Goal: Task Accomplishment & Management: Manage account settings

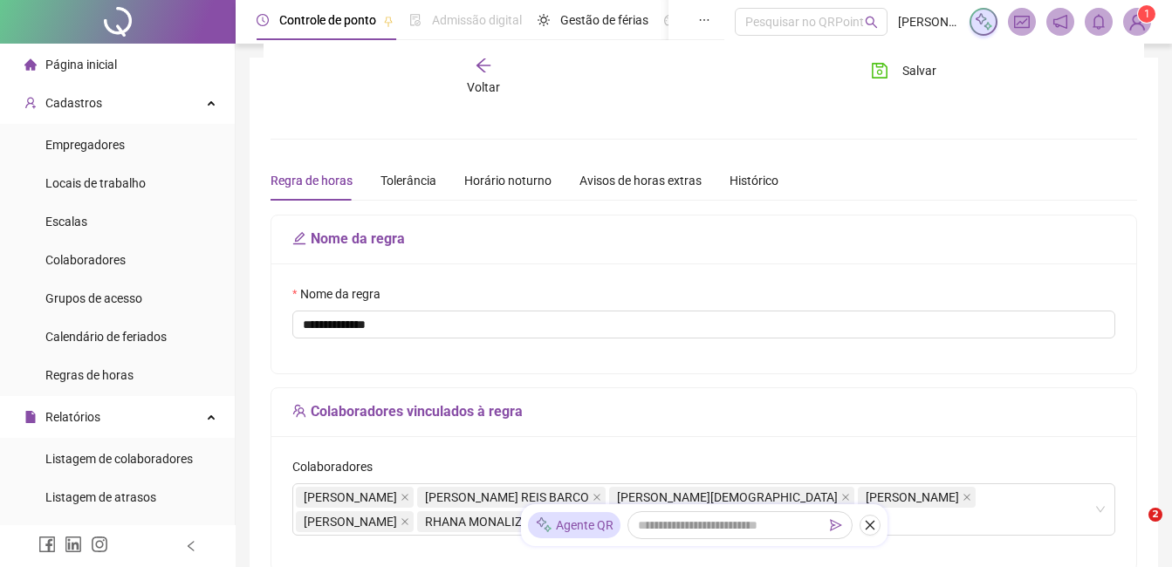
click at [1137, 30] on img at bounding box center [1137, 22] width 26 height 26
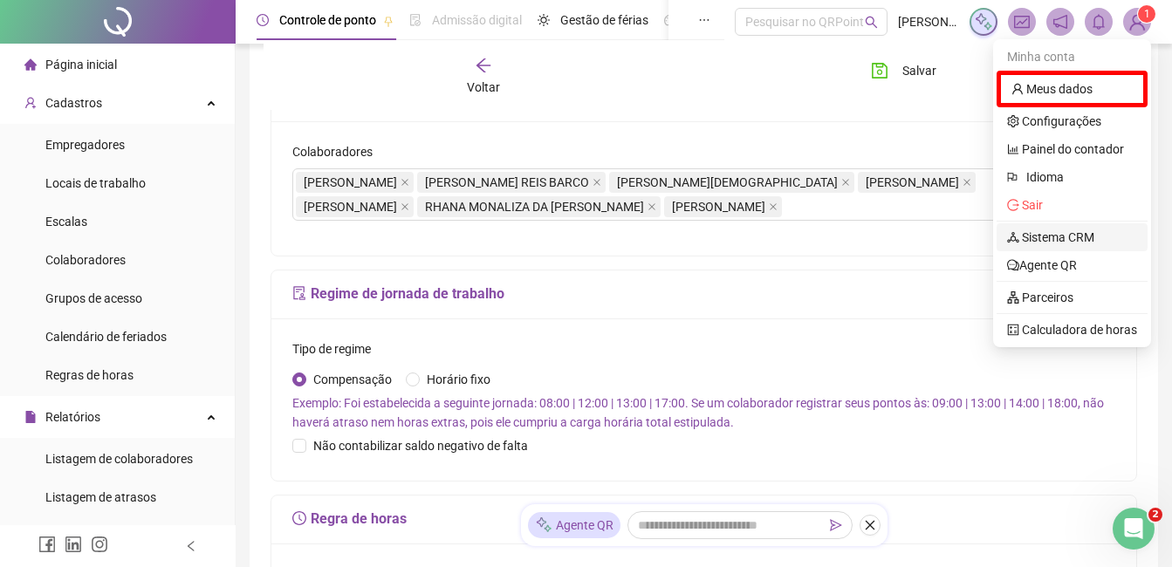
click at [1065, 230] on link "Sistema CRM" at bounding box center [1050, 237] width 87 height 14
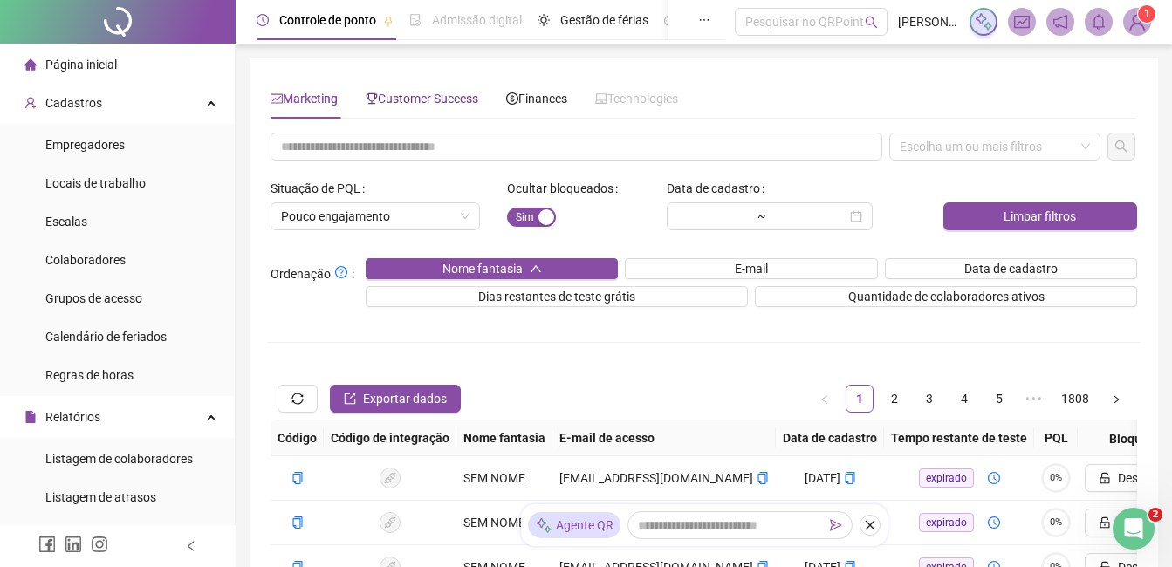
click at [411, 105] on span "Customer Success" at bounding box center [422, 99] width 113 height 14
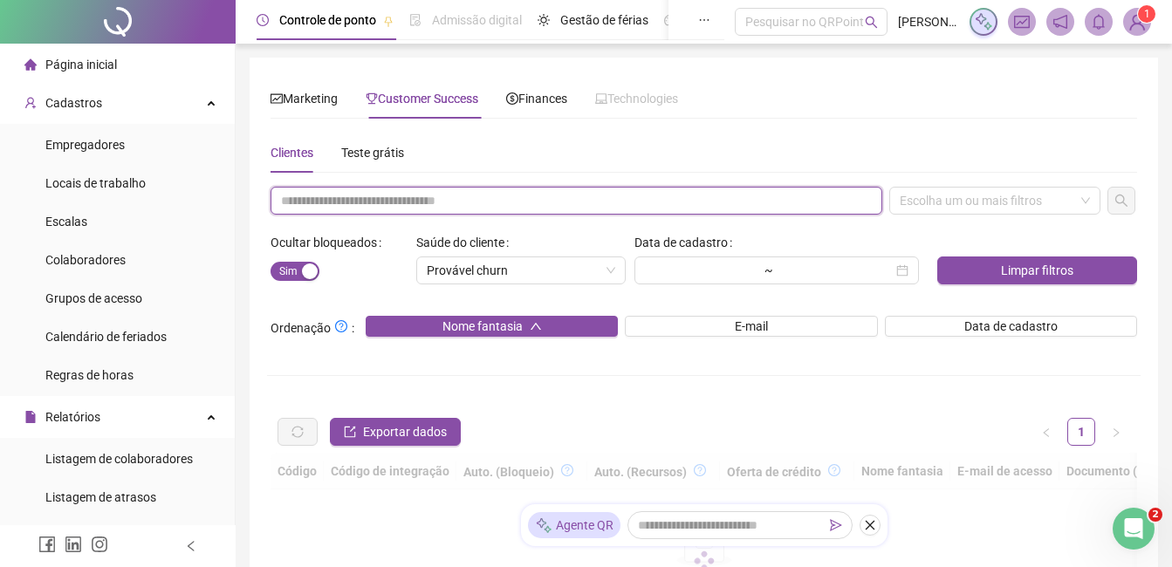
click at [375, 207] on input "text" at bounding box center [577, 201] width 612 height 28
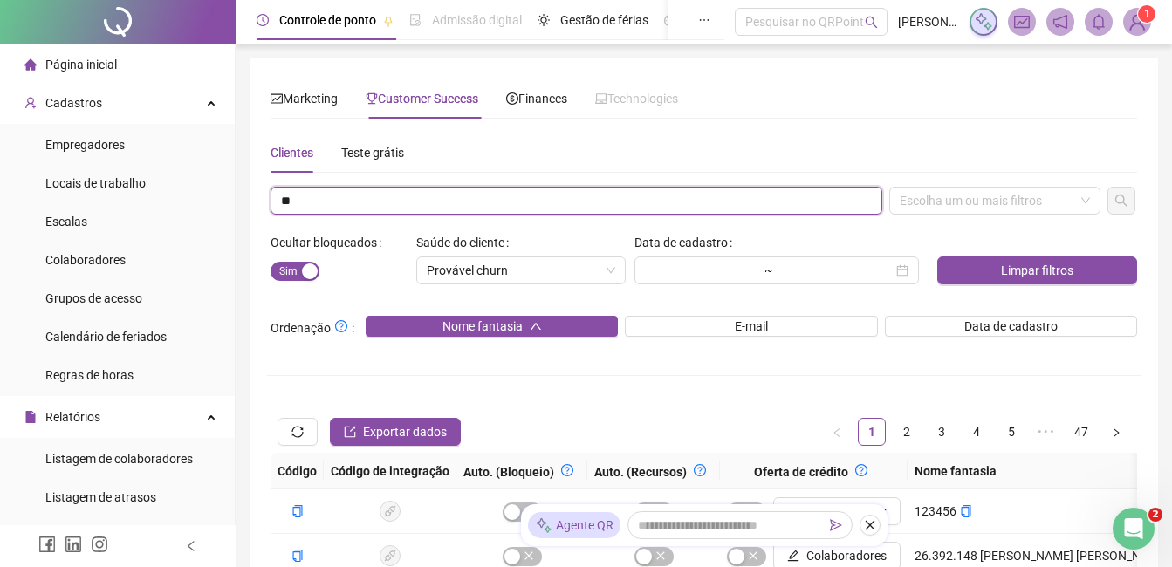
type input "*"
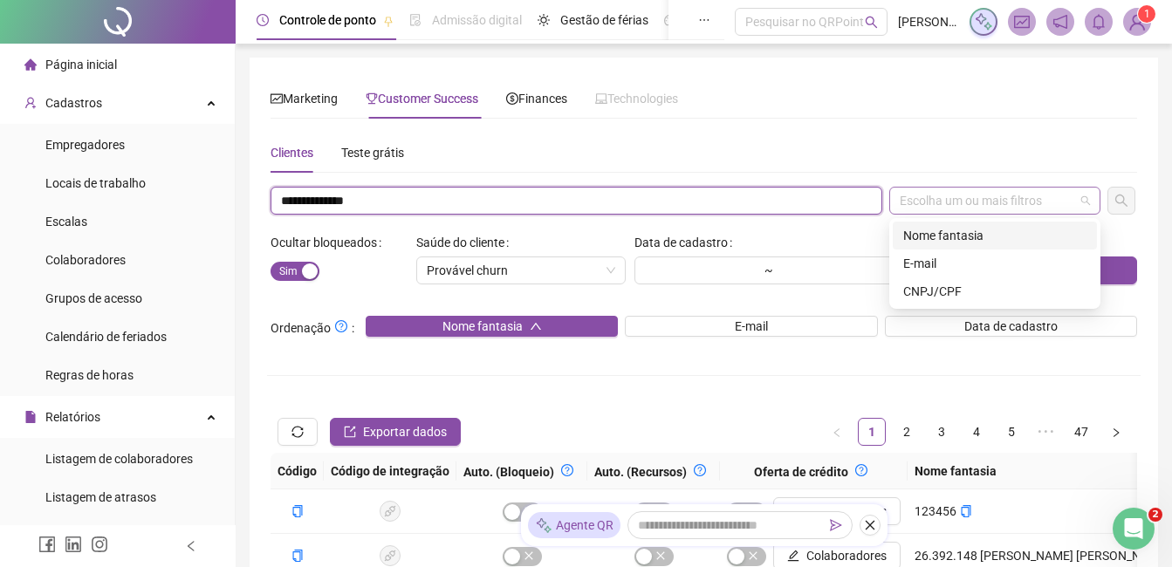
click at [950, 192] on div "Escolha um ou mais filtros" at bounding box center [995, 201] width 211 height 28
type input "**********"
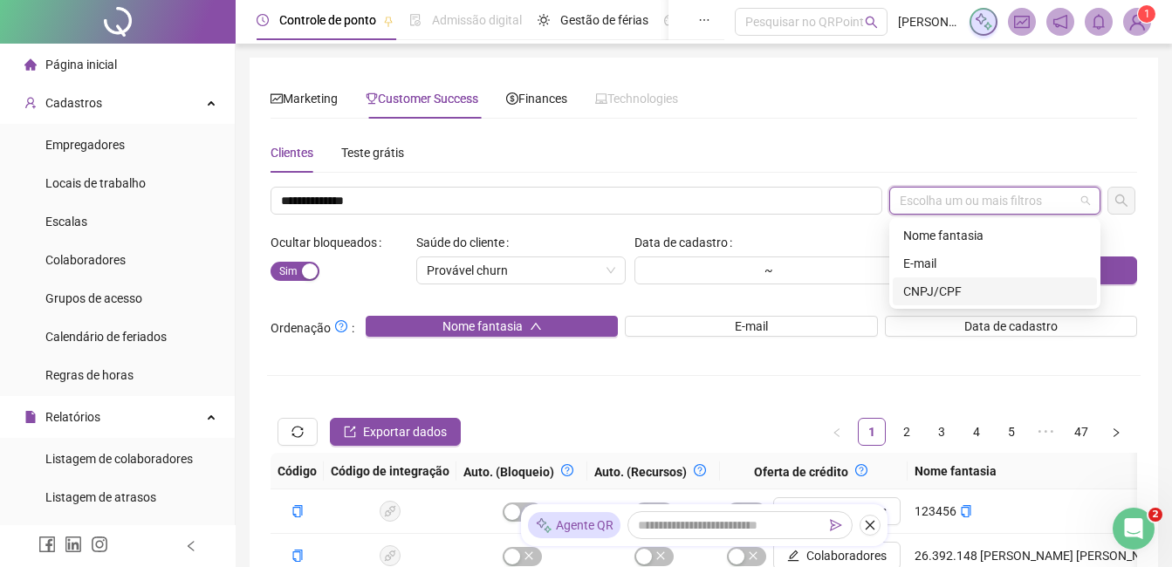
click at [923, 286] on div "CNPJ/CPF" at bounding box center [994, 291] width 183 height 19
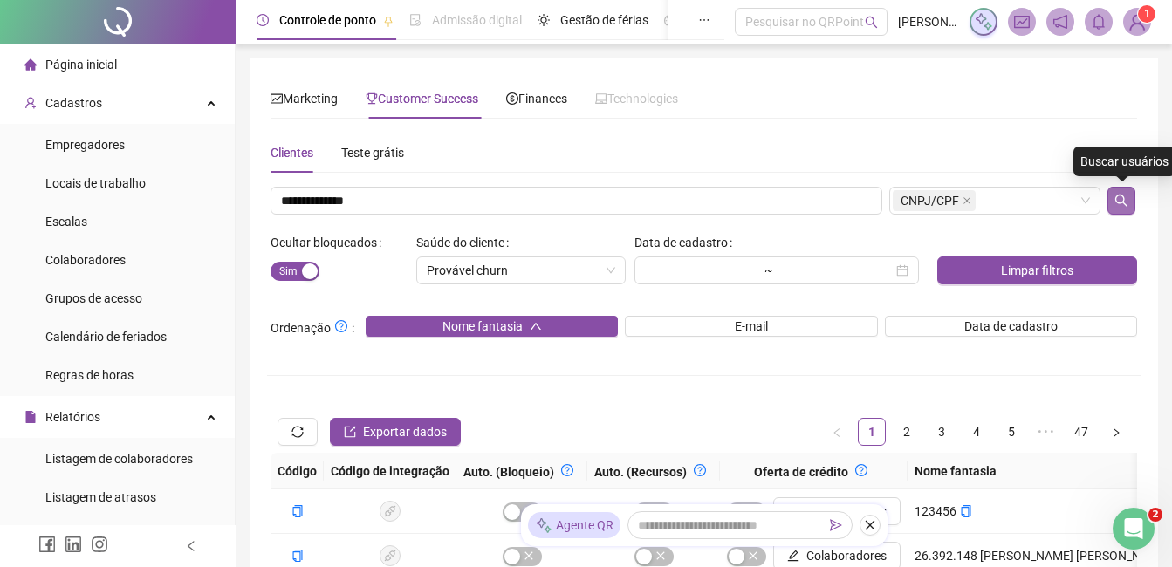
click at [1113, 206] on button "button" at bounding box center [1122, 201] width 28 height 28
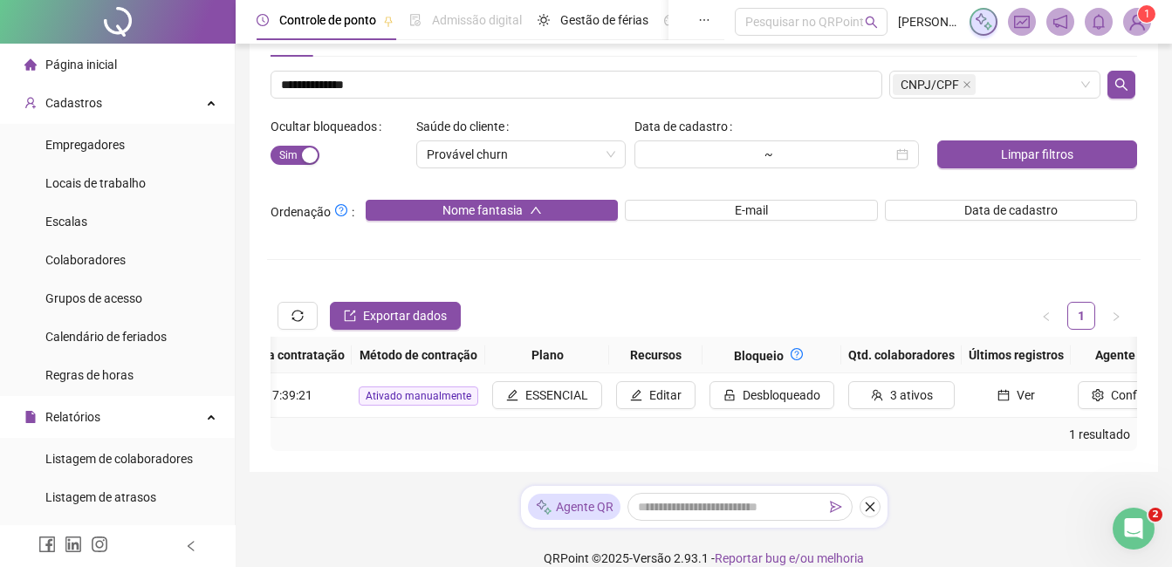
scroll to position [0, 1893]
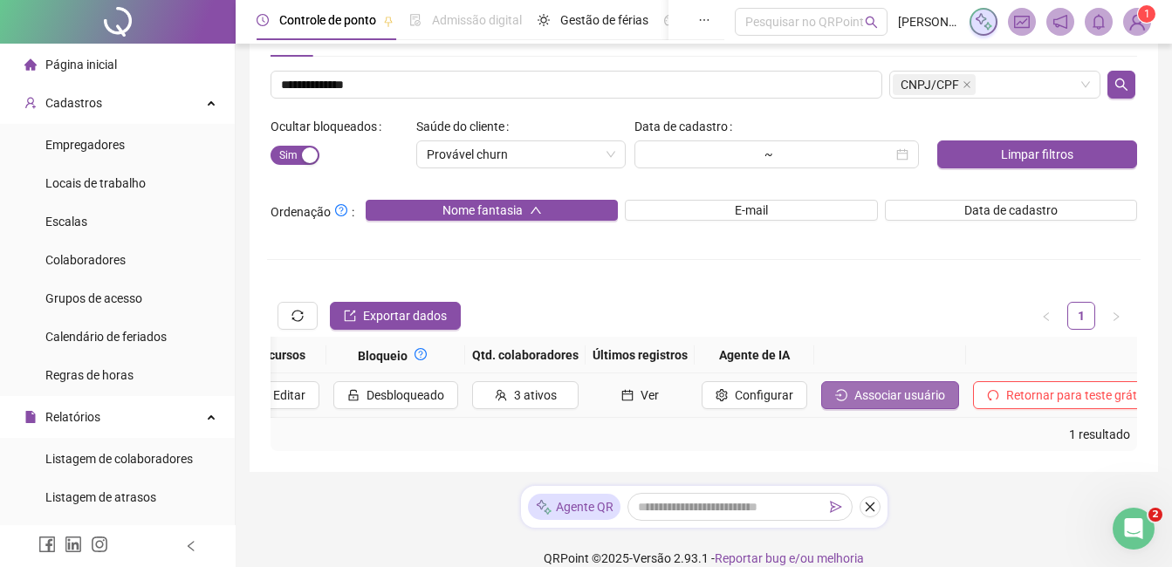
click at [890, 388] on span "Associar usuário" at bounding box center [900, 395] width 91 height 19
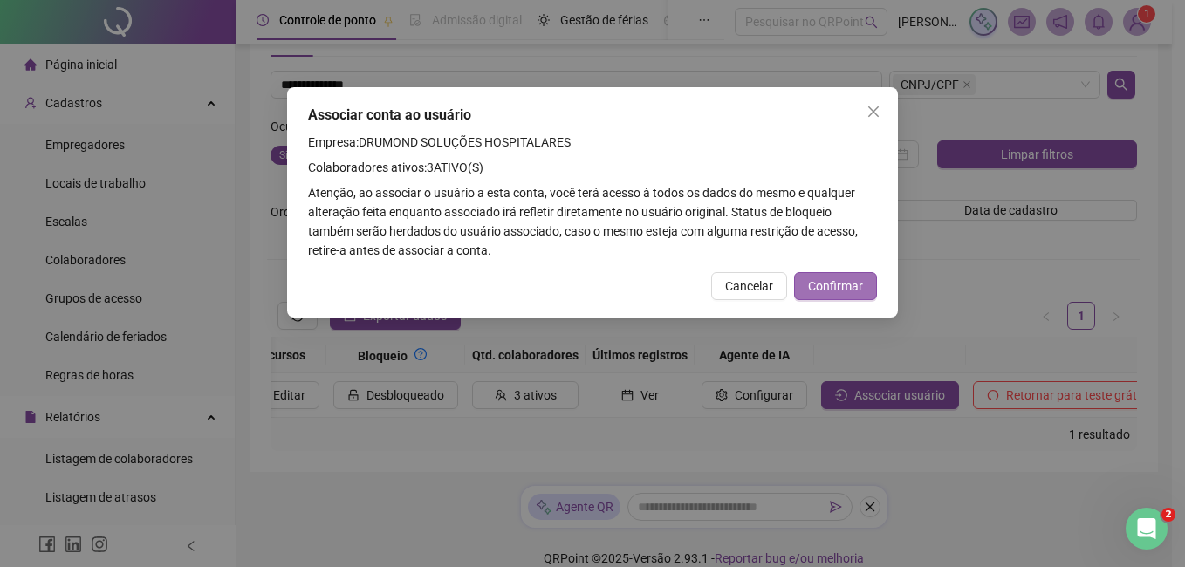
click at [848, 284] on span "Confirmar" at bounding box center [835, 286] width 55 height 19
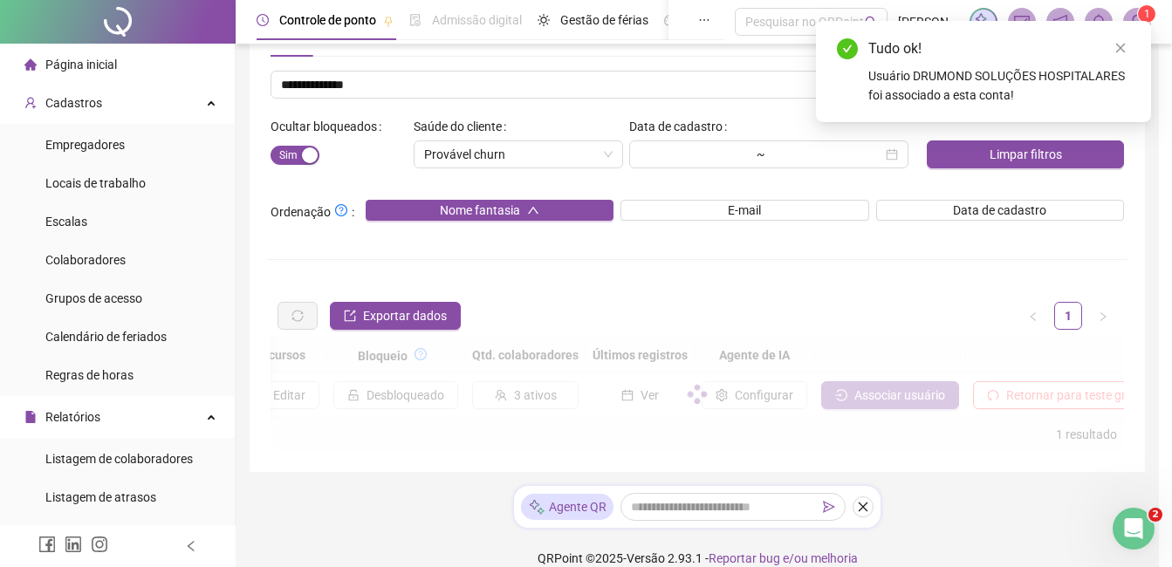
scroll to position [0, 1880]
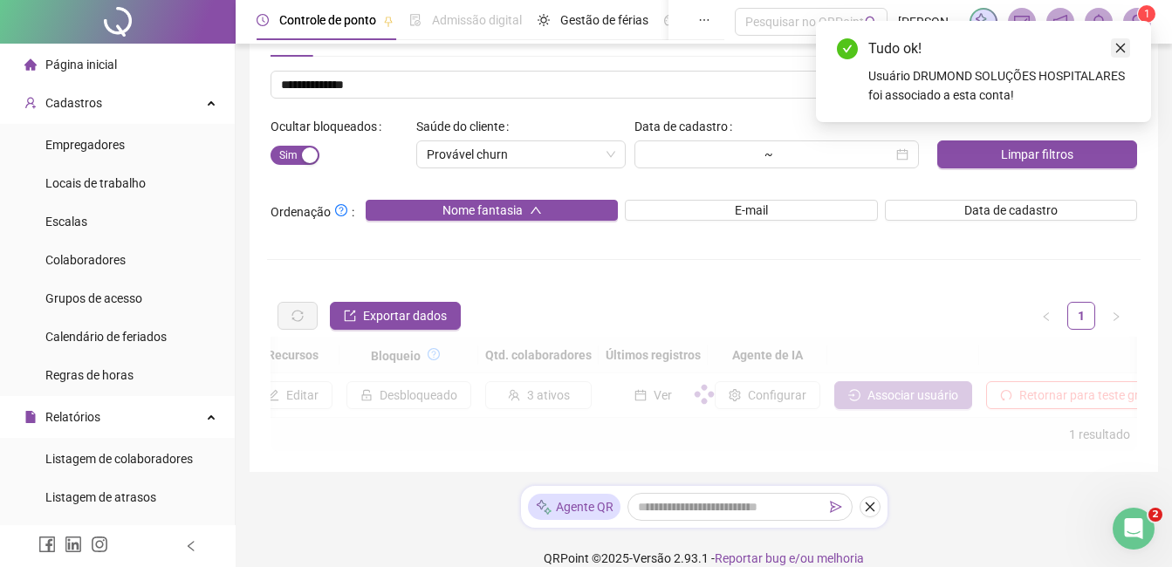
click at [1120, 52] on icon "close" at bounding box center [1121, 48] width 12 height 12
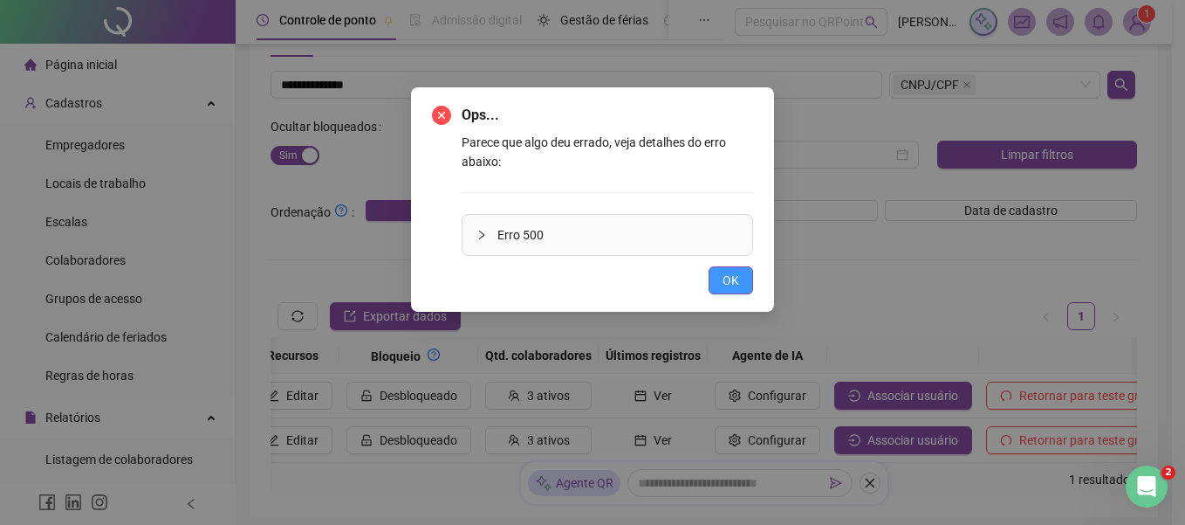
click at [745, 278] on button "OK" at bounding box center [731, 280] width 45 height 28
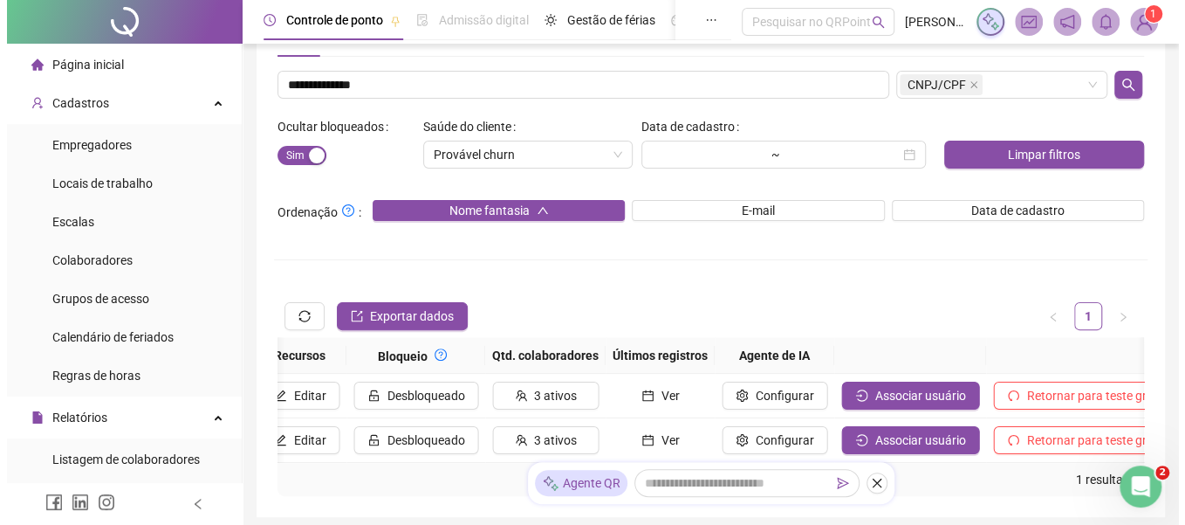
scroll to position [0, 1875]
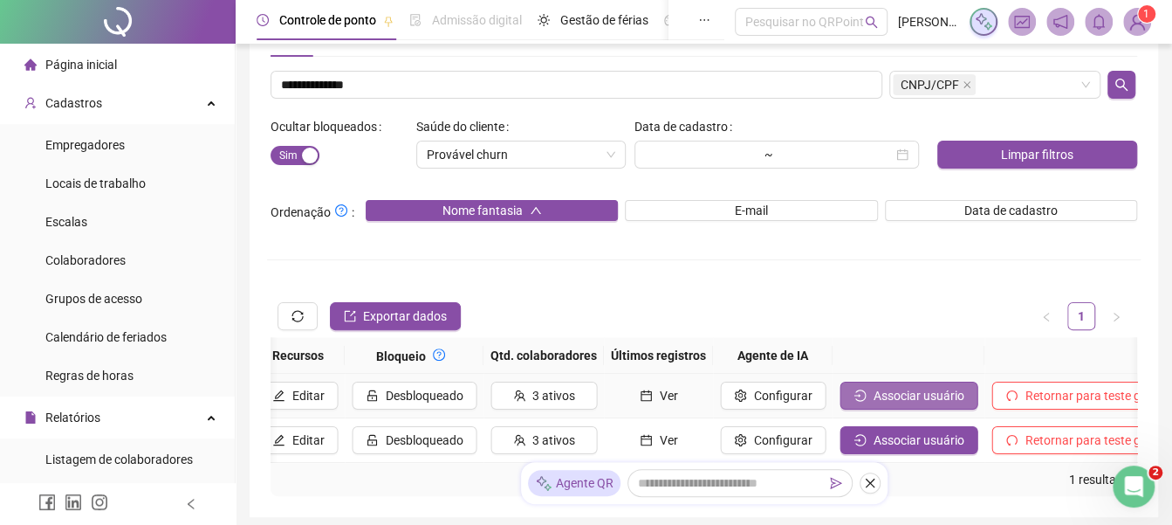
click at [840, 387] on button "Associar usuário" at bounding box center [909, 395] width 138 height 28
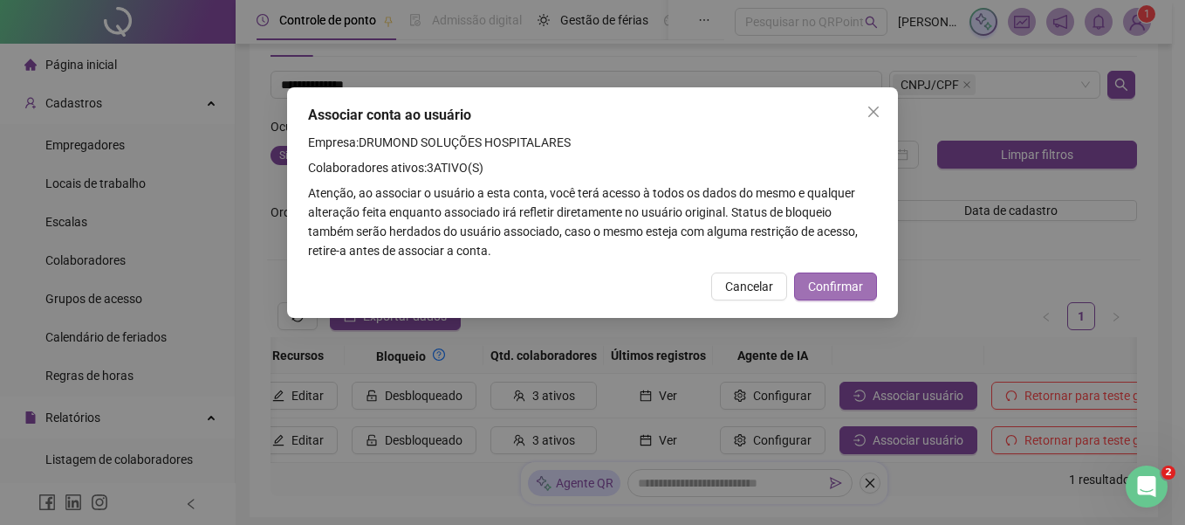
click at [821, 293] on span "Confirmar" at bounding box center [835, 286] width 55 height 19
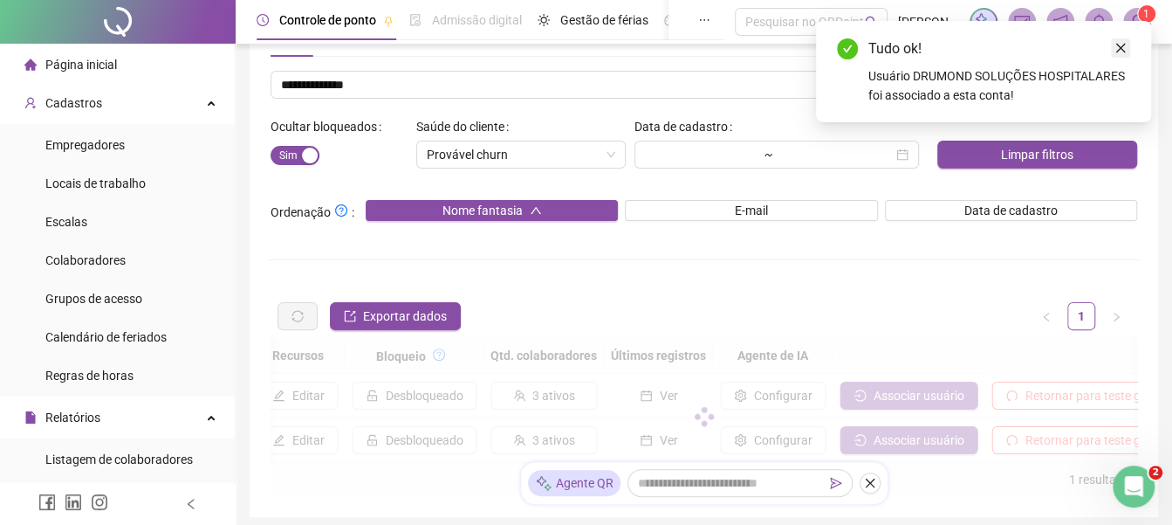
click at [1128, 45] on link "Close" at bounding box center [1120, 47] width 19 height 19
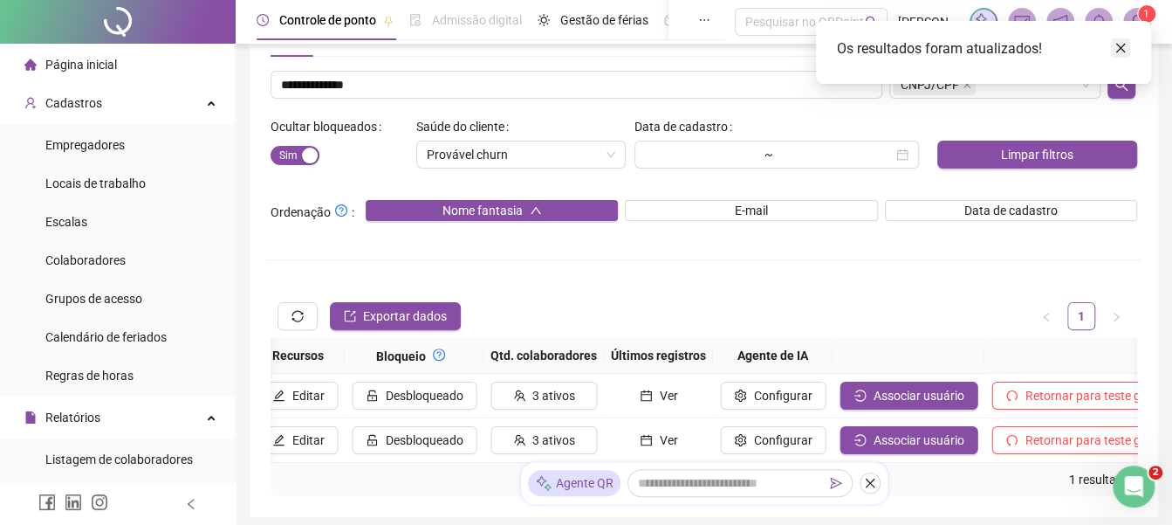
click at [1123, 39] on link "Close" at bounding box center [1120, 47] width 19 height 19
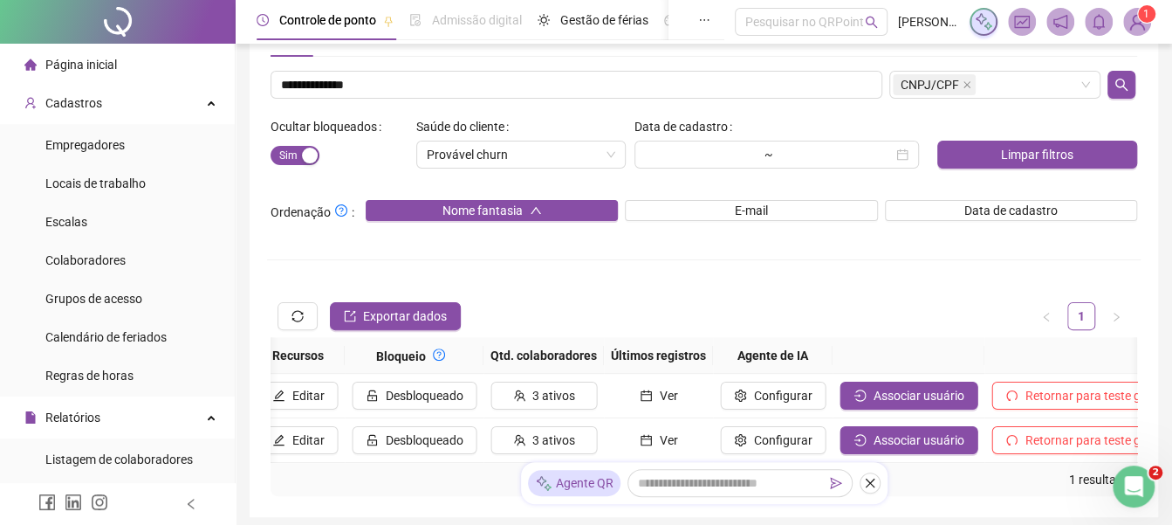
click at [1137, 21] on img at bounding box center [1137, 22] width 26 height 26
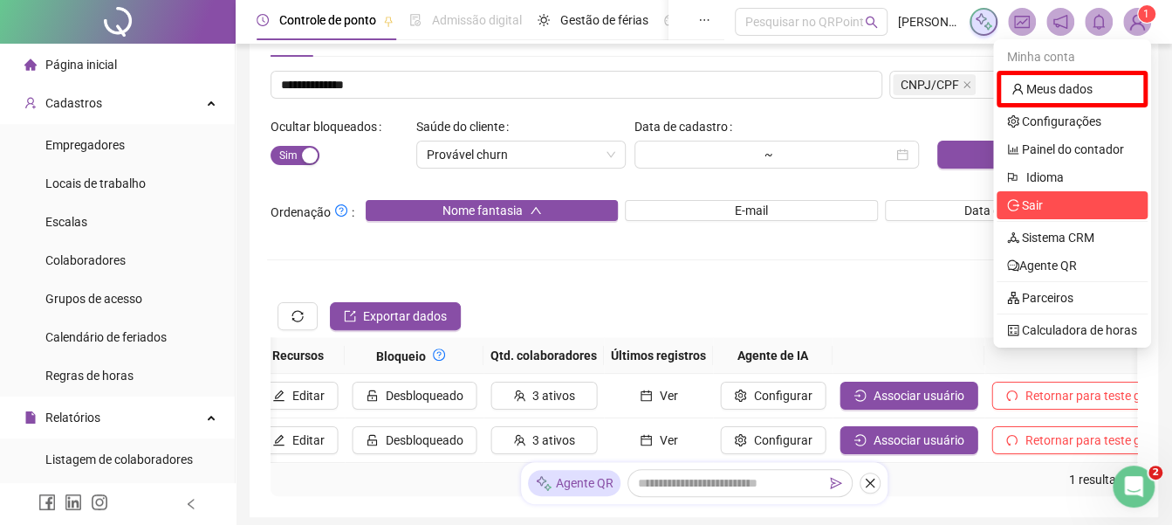
click at [1013, 203] on icon "logout" at bounding box center [1013, 205] width 12 height 12
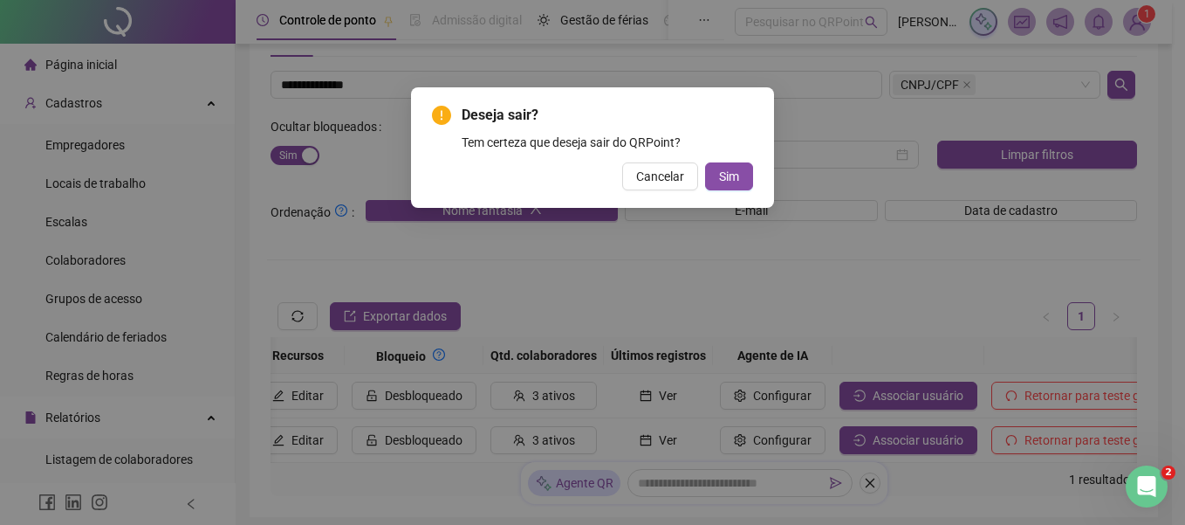
click at [705, 162] on button "Sim" at bounding box center [729, 176] width 48 height 28
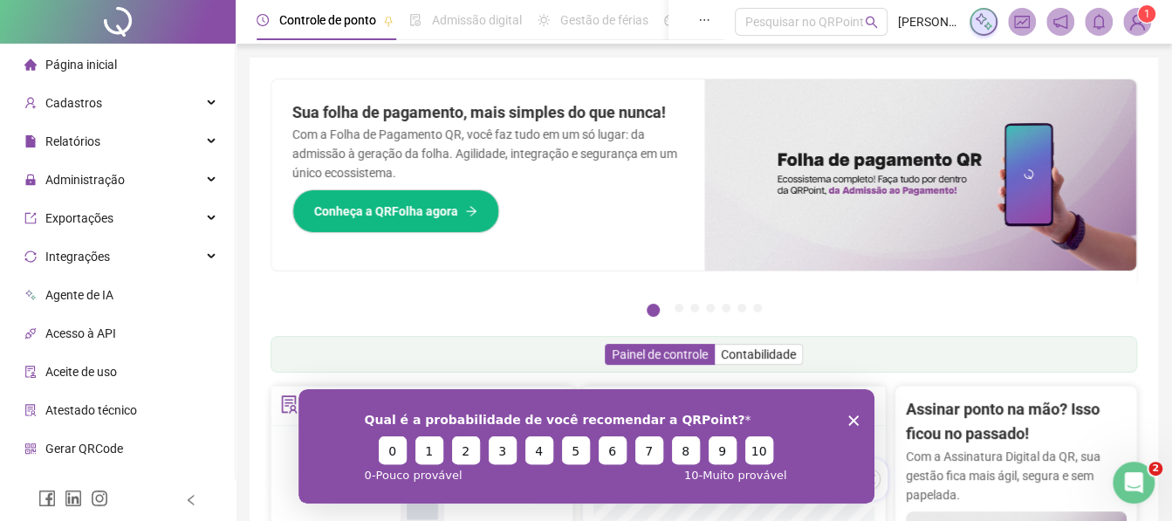
click at [851, 416] on icon "Encerrar pesquisa" at bounding box center [853, 420] width 10 height 10
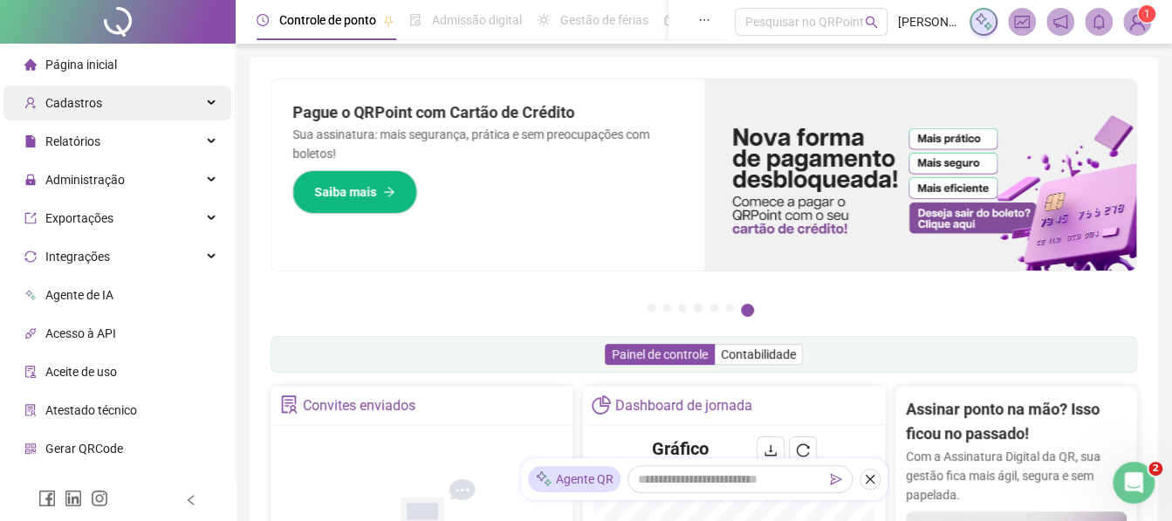
click at [58, 90] on span "Cadastros" at bounding box center [63, 103] width 78 height 35
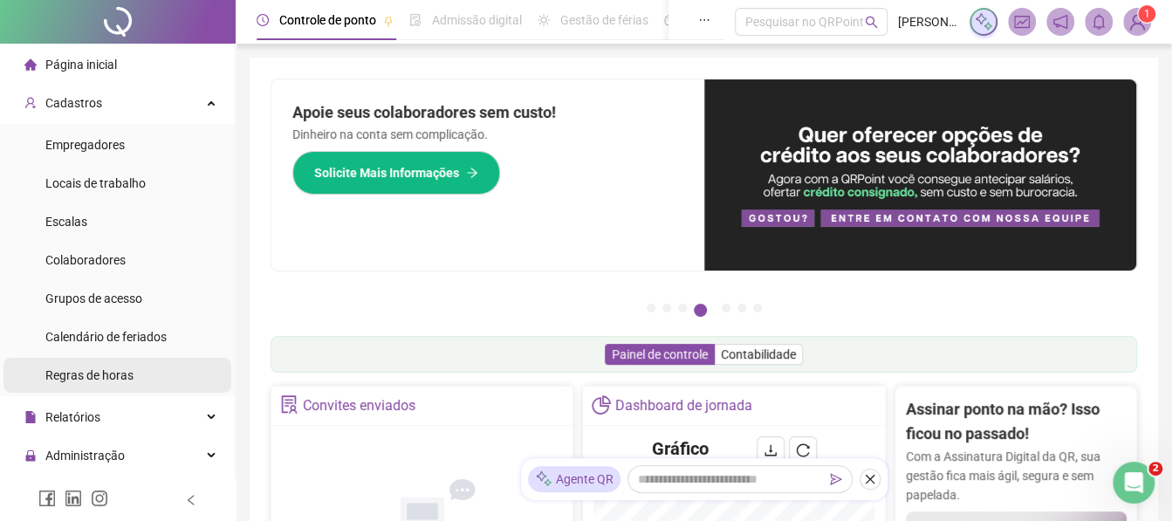
click at [85, 376] on span "Regras de horas" at bounding box center [89, 375] width 88 height 14
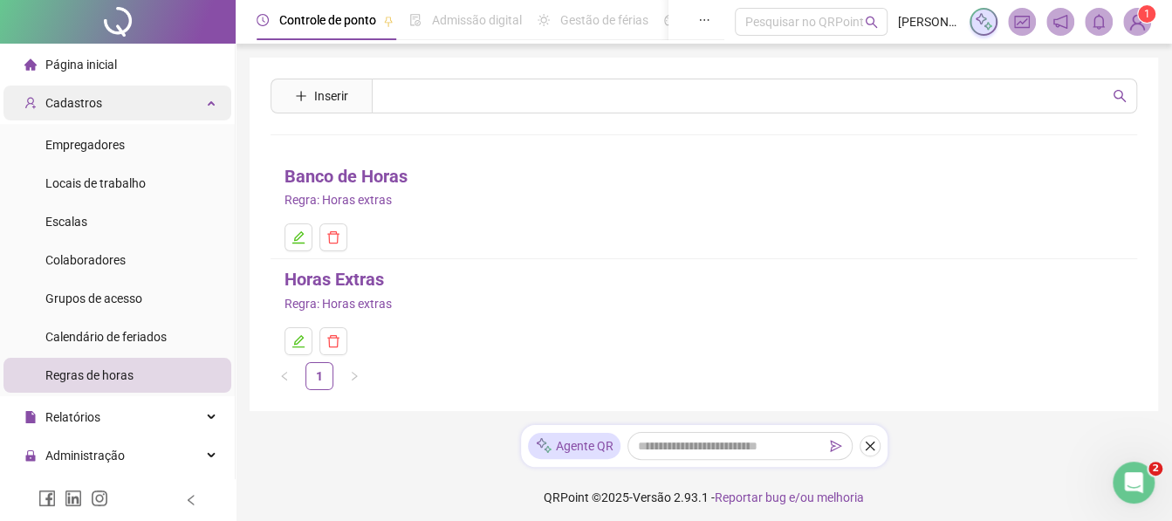
click at [205, 92] on div "Cadastros" at bounding box center [117, 103] width 228 height 35
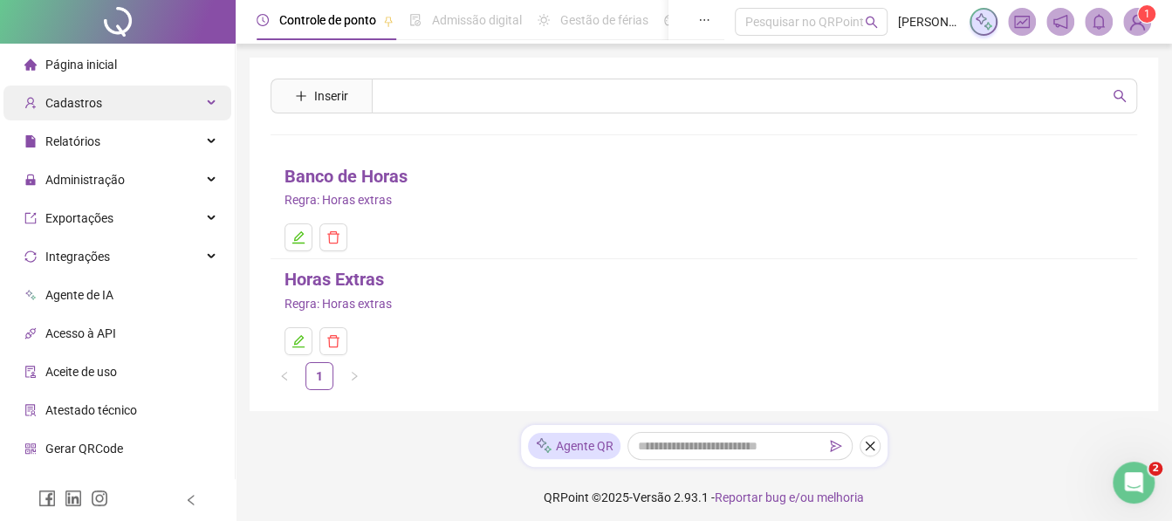
click at [100, 112] on div "Cadastros" at bounding box center [117, 103] width 228 height 35
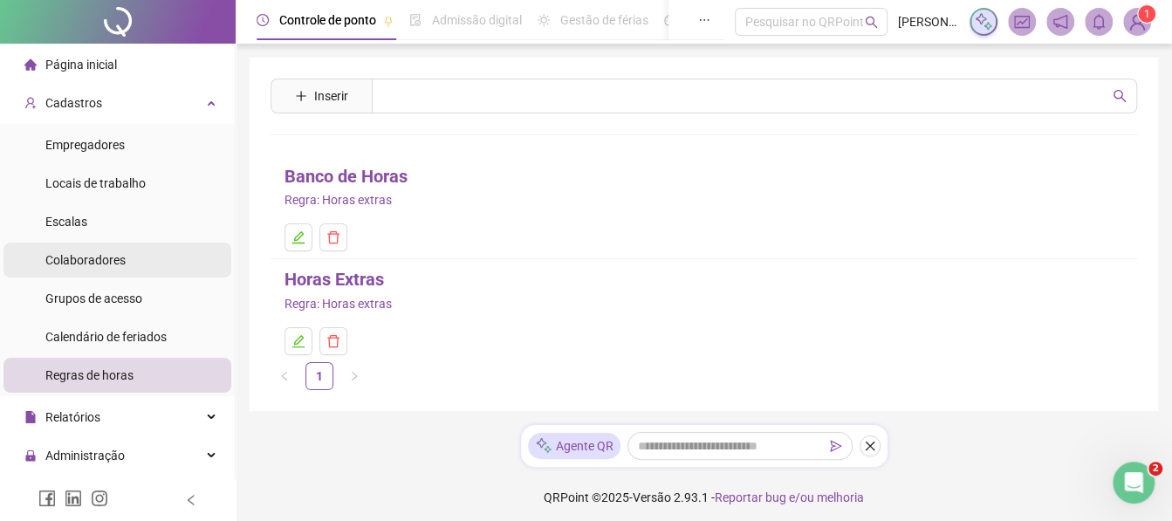
click at [96, 261] on span "Colaboradores" at bounding box center [85, 260] width 80 height 14
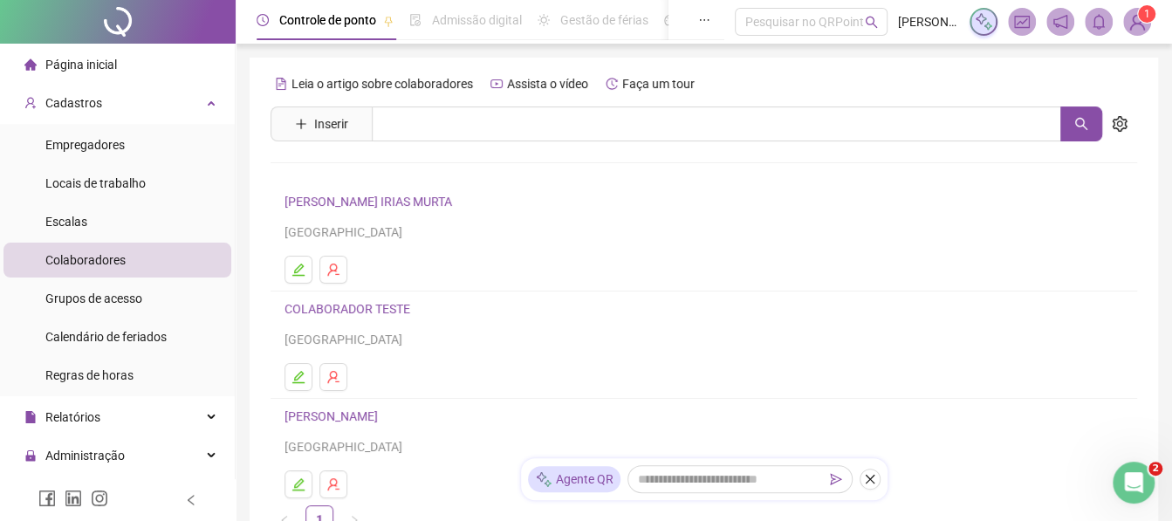
scroll to position [25, 0]
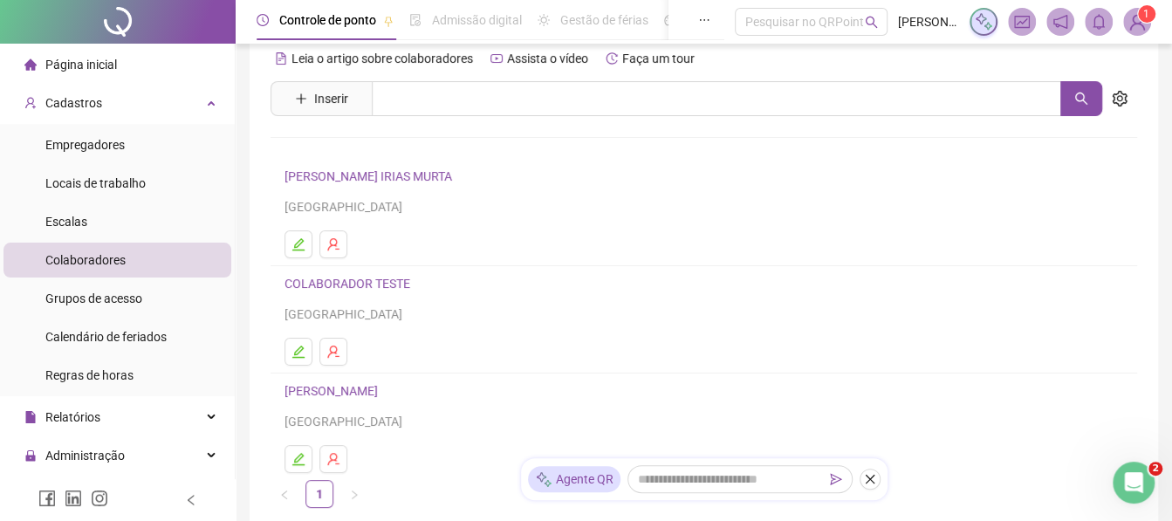
click at [341, 179] on link "[PERSON_NAME] IRIAS MURTA" at bounding box center [371, 176] width 173 height 14
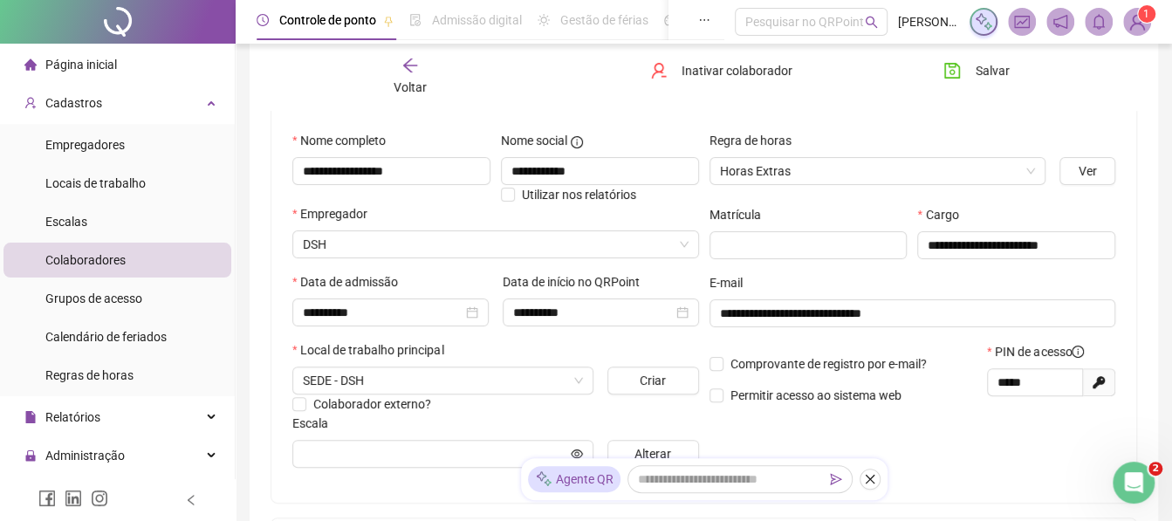
scroll to position [155, 0]
drag, startPoint x: 1157, startPoint y: 223, endPoint x: 1141, endPoint y: 263, distance: 43.4
click at [1141, 263] on div "**********" at bounding box center [704, 334] width 909 height 862
click at [575, 315] on input "**********" at bounding box center [593, 311] width 160 height 19
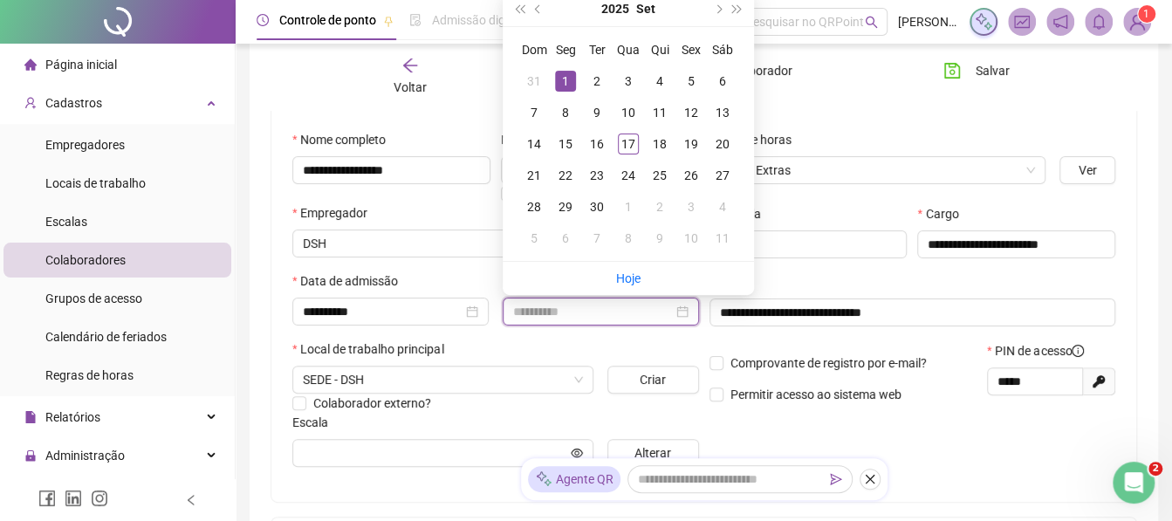
type input "**********"
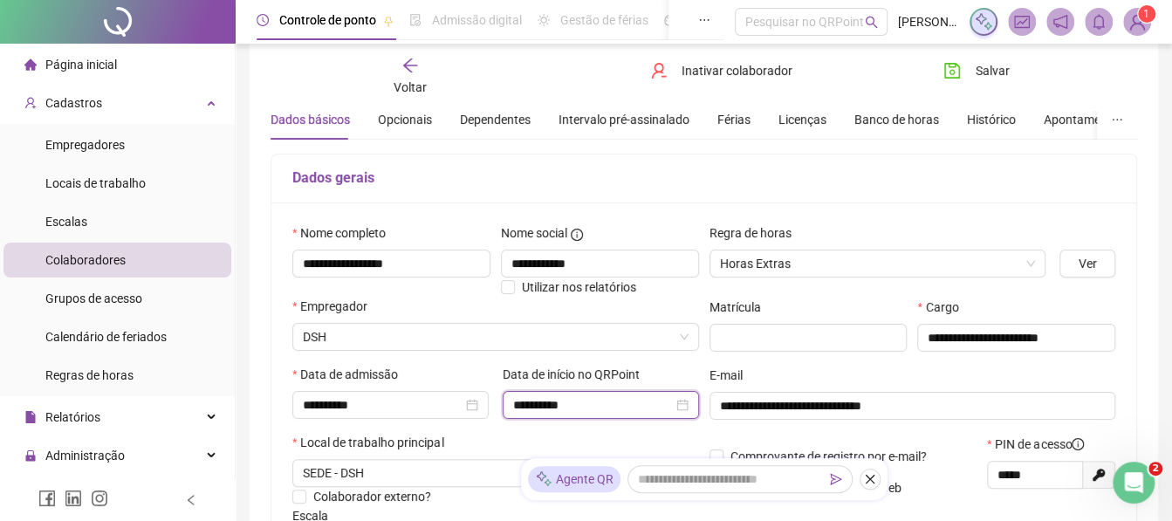
scroll to position [0, 0]
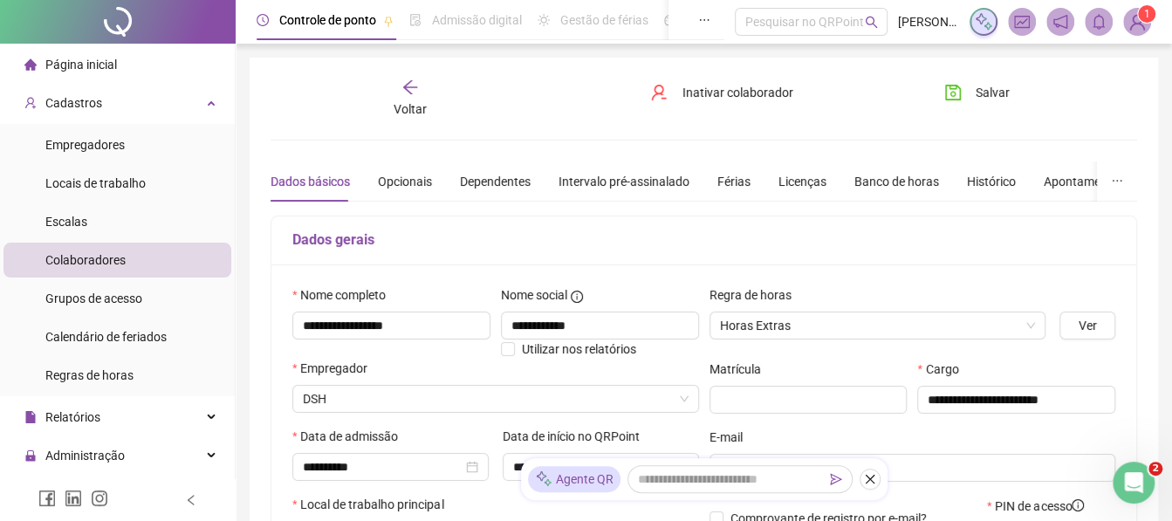
click at [416, 106] on span "Voltar" at bounding box center [410, 109] width 33 height 14
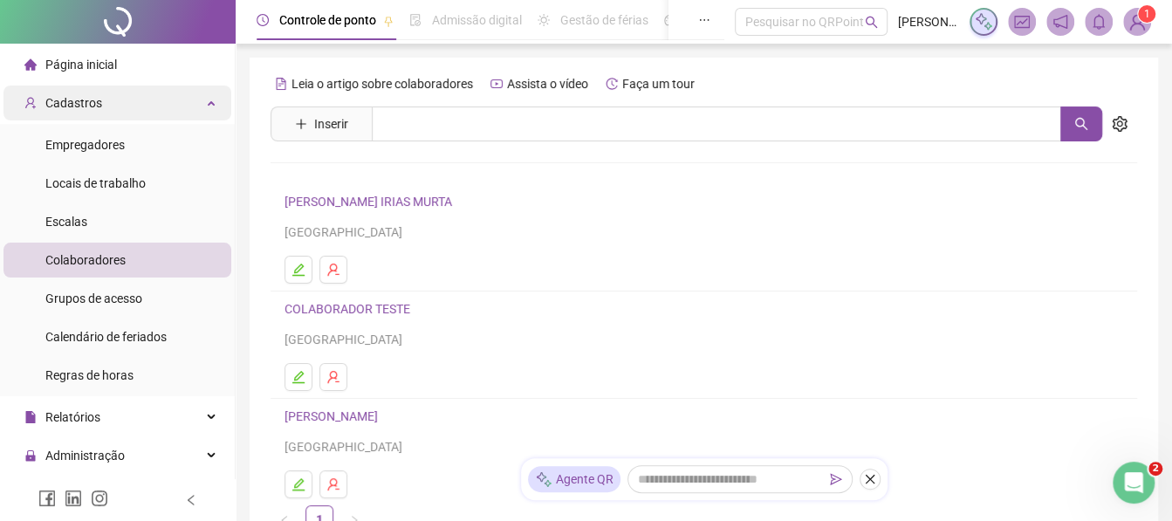
click at [192, 114] on div "Cadastros" at bounding box center [117, 103] width 228 height 35
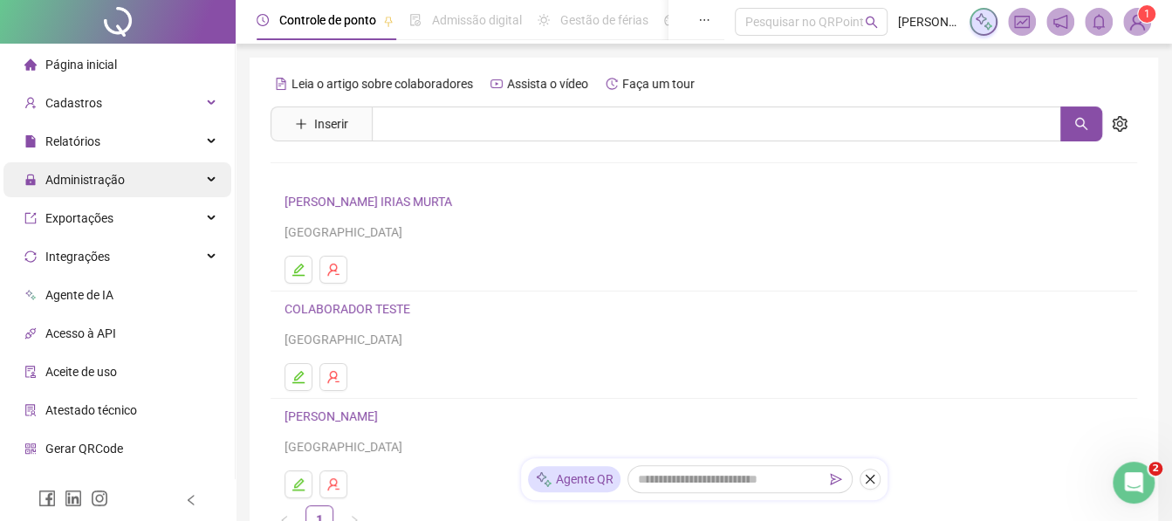
click at [144, 181] on div "Administração" at bounding box center [117, 179] width 228 height 35
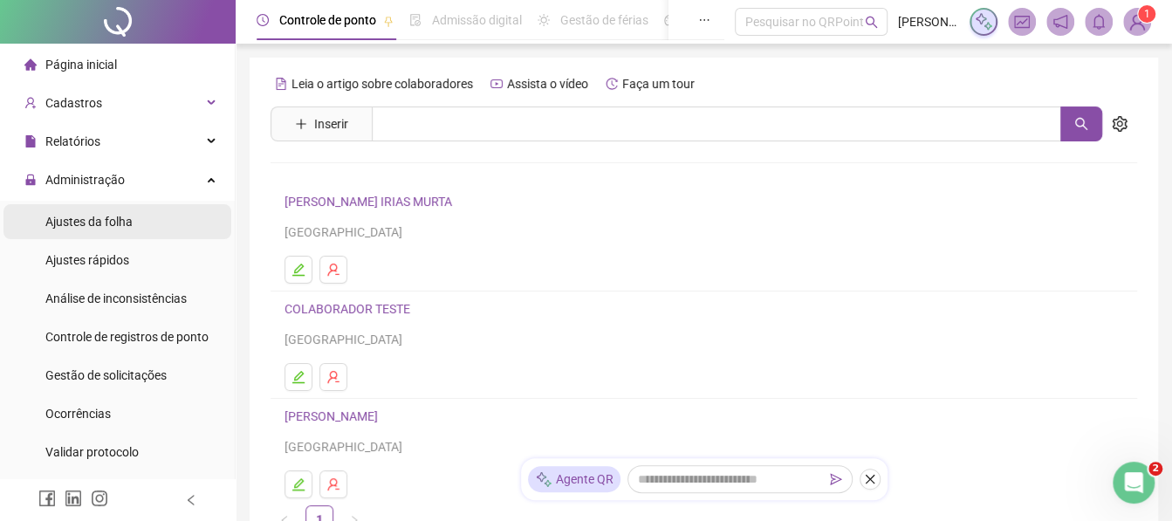
click at [128, 208] on div "Ajustes da folha" at bounding box center [88, 221] width 87 height 35
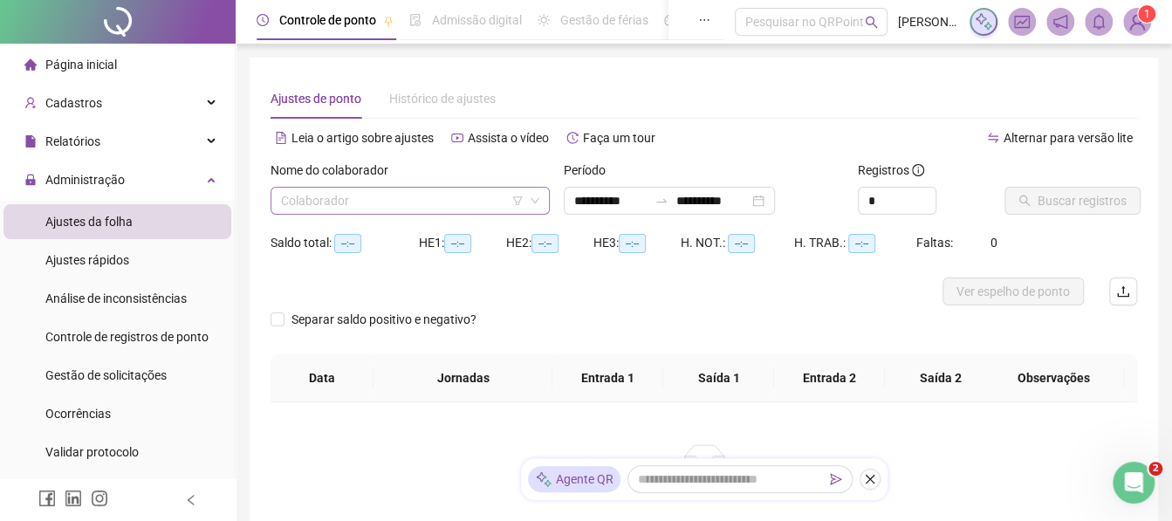
click at [355, 198] on input "search" at bounding box center [402, 201] width 243 height 26
type input "**********"
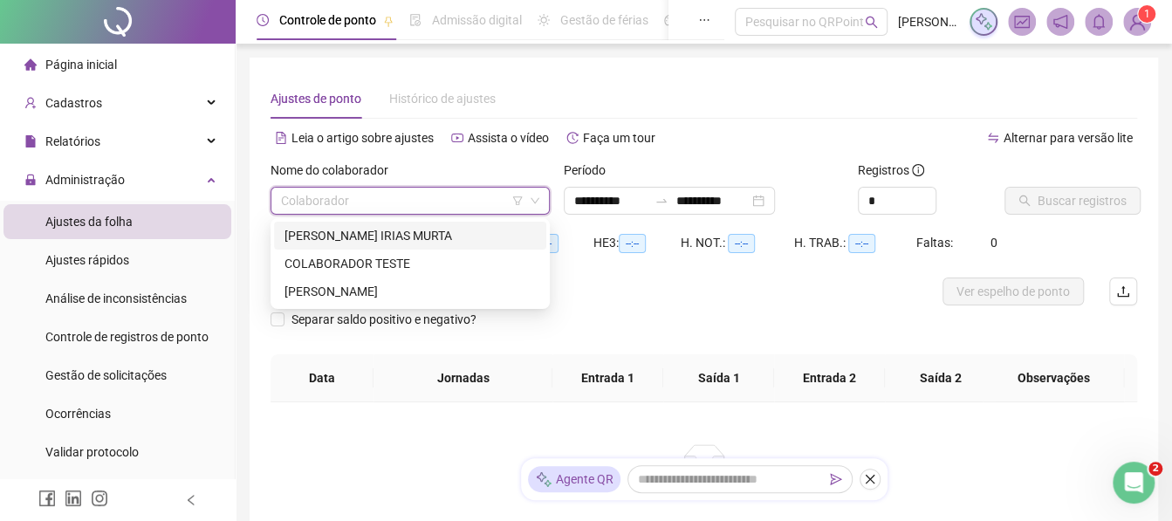
click at [317, 246] on div "[PERSON_NAME] IRIAS MURTA" at bounding box center [410, 236] width 272 height 28
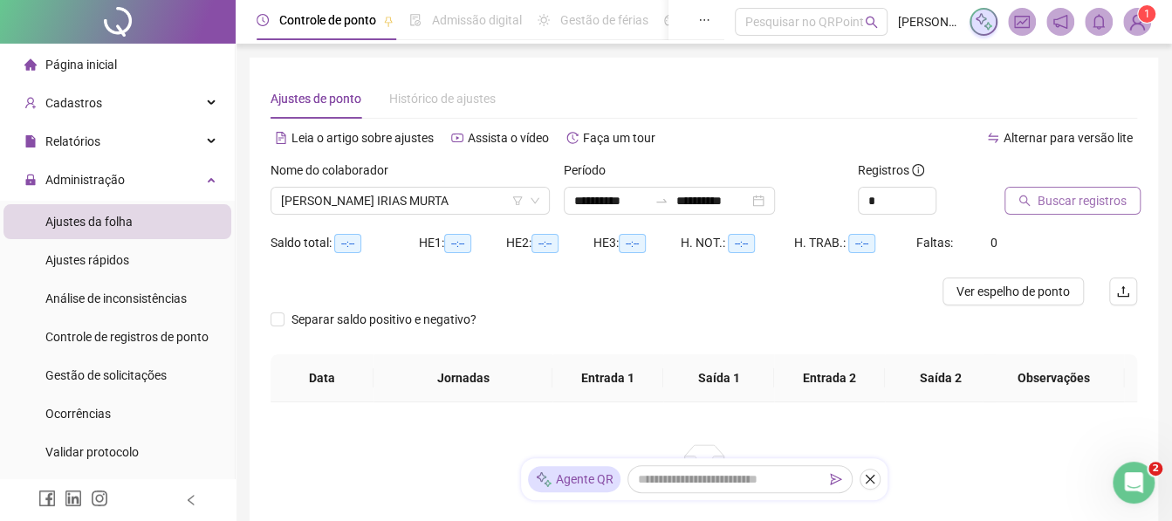
click at [1015, 209] on button "Buscar registros" at bounding box center [1073, 201] width 136 height 28
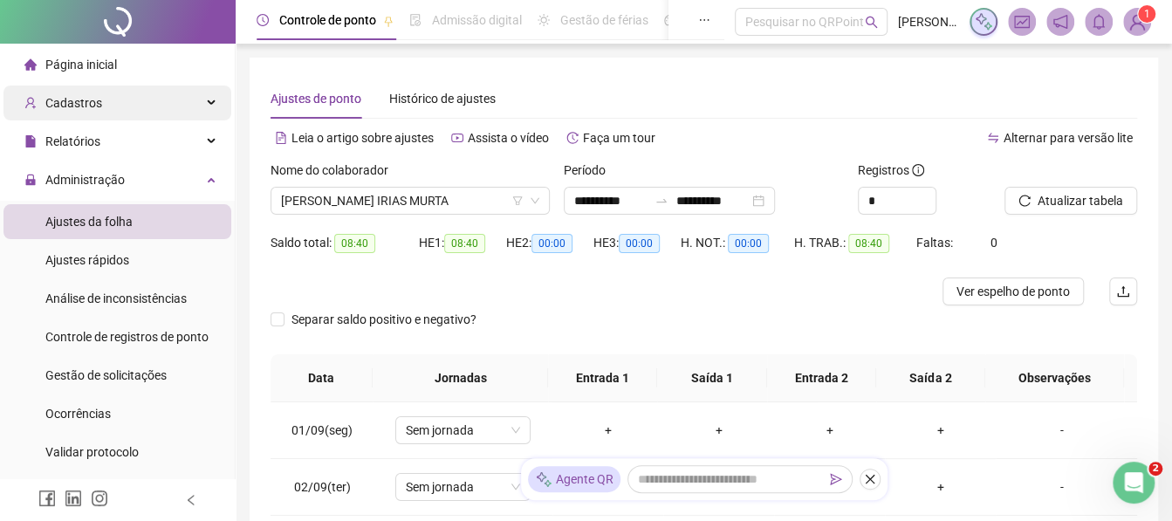
click at [101, 117] on div "Cadastros" at bounding box center [117, 103] width 228 height 35
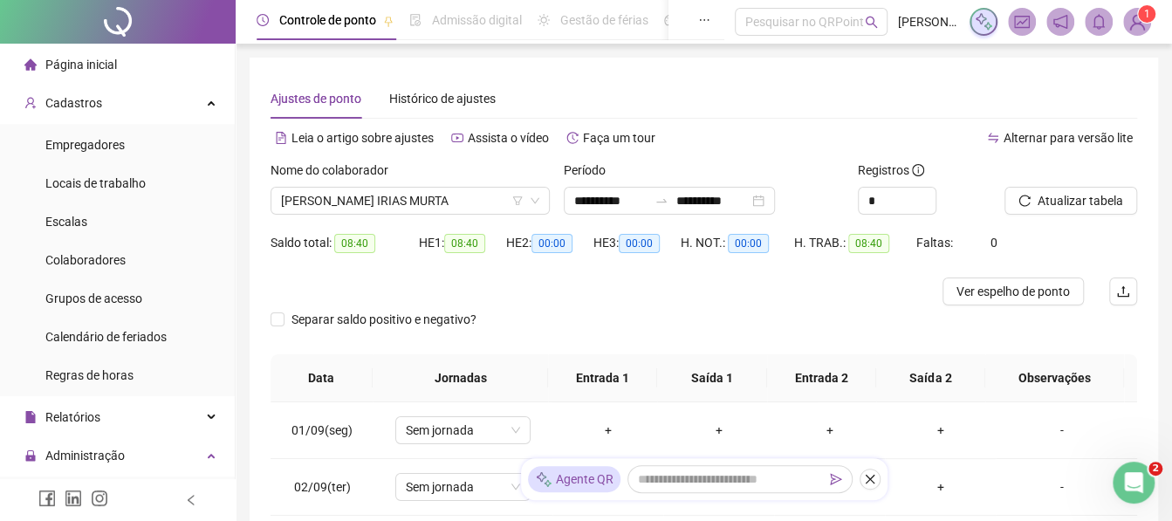
click at [127, 53] on li "Página inicial" at bounding box center [117, 64] width 228 height 35
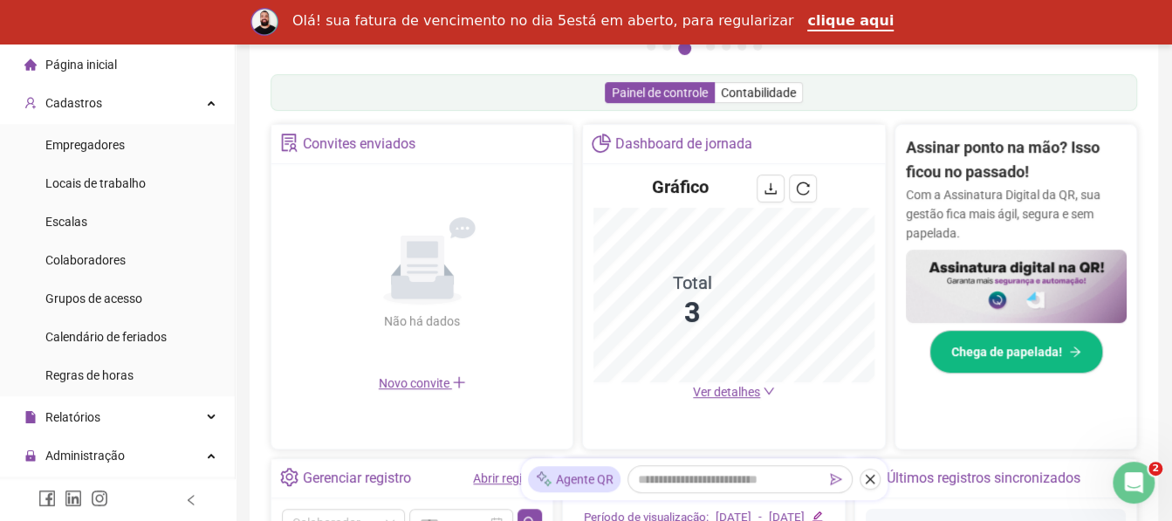
scroll to position [311, 0]
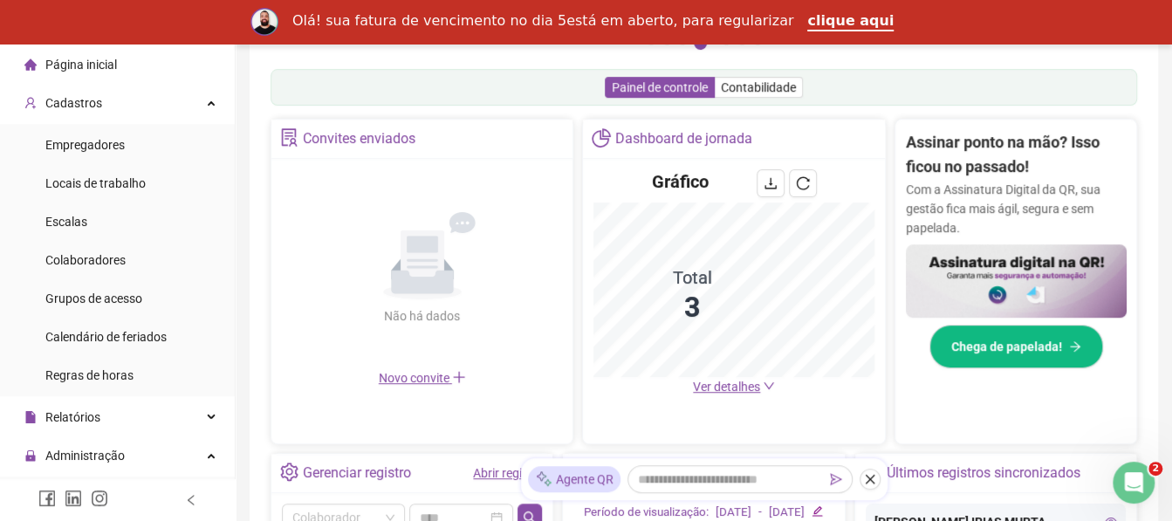
click at [735, 380] on span "Ver detalhes" at bounding box center [726, 387] width 67 height 14
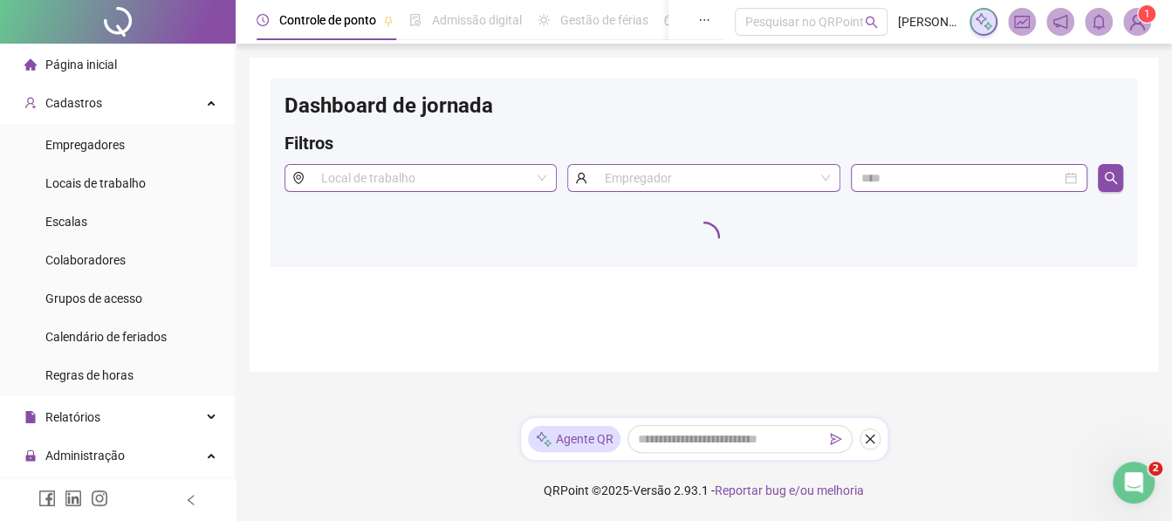
scroll to position [31, 0]
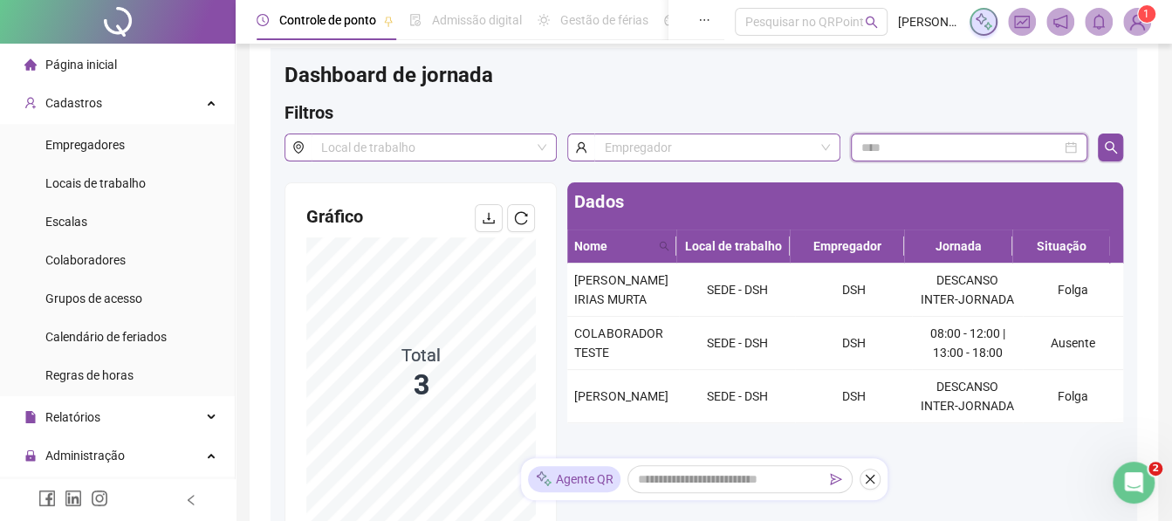
click at [921, 154] on input at bounding box center [962, 147] width 201 height 19
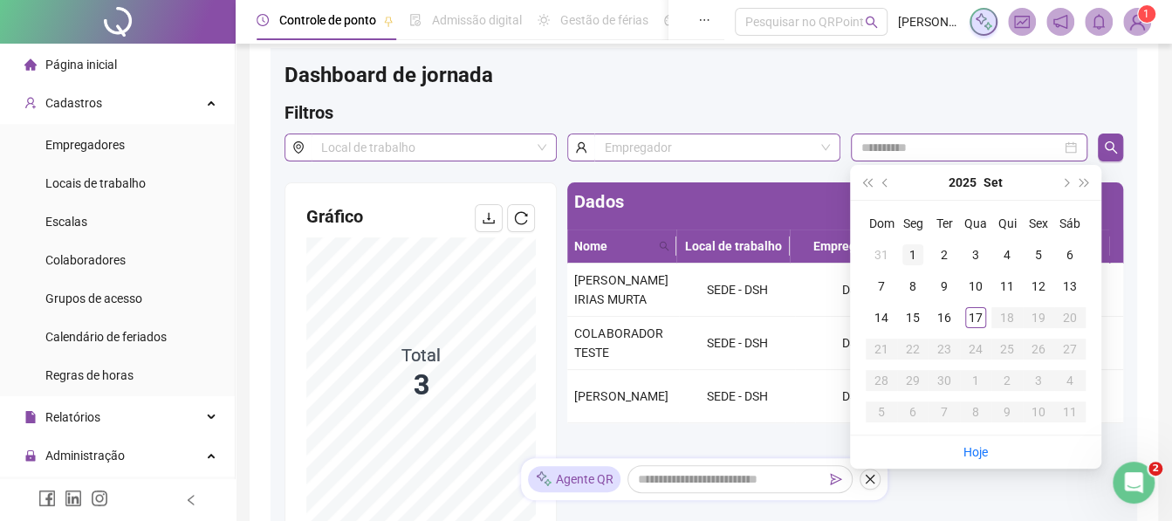
click at [908, 244] on div "1" at bounding box center [913, 254] width 21 height 21
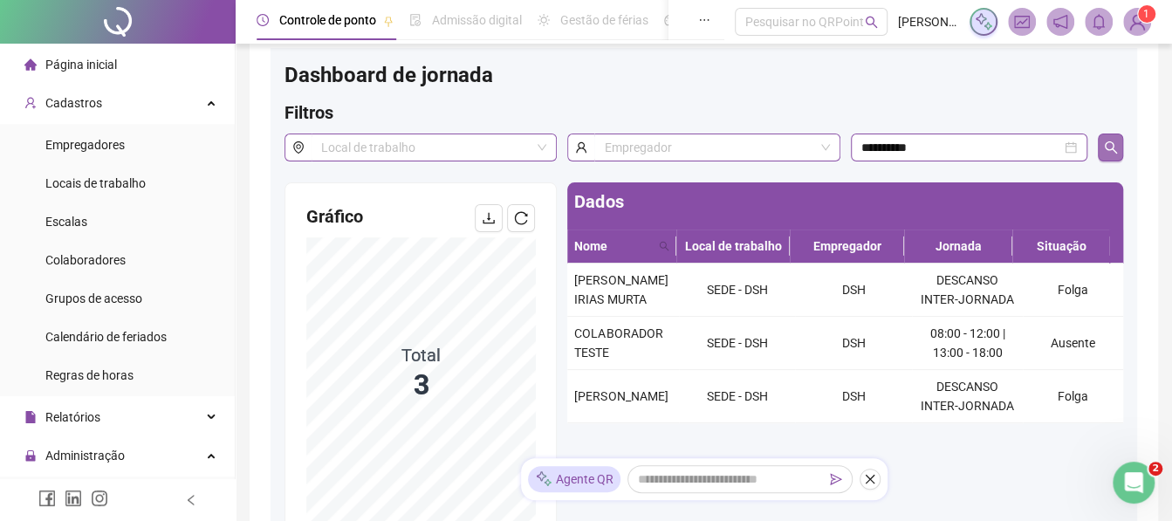
click at [1106, 152] on icon "search" at bounding box center [1111, 148] width 14 height 14
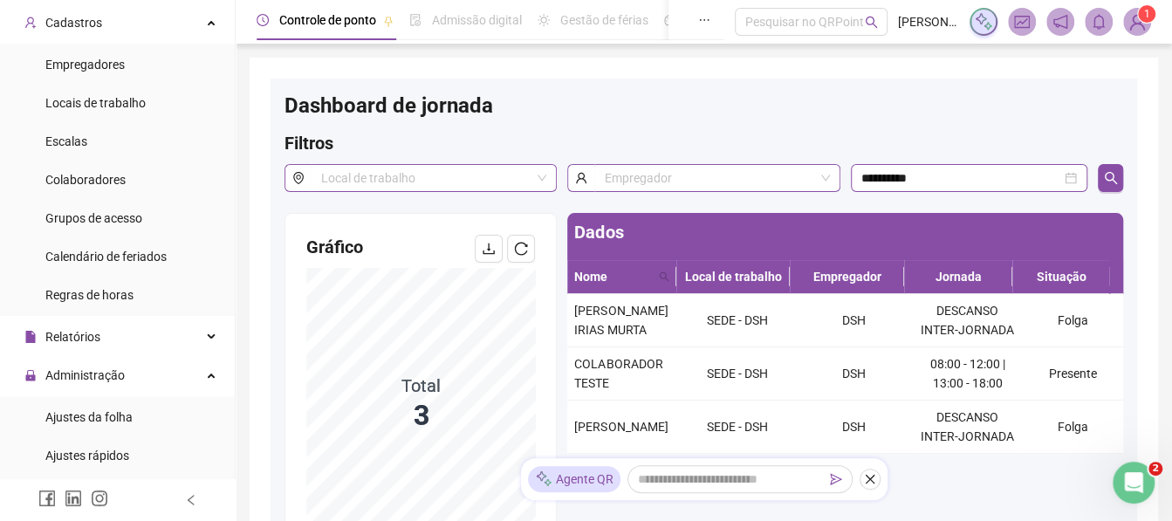
scroll to position [0, 0]
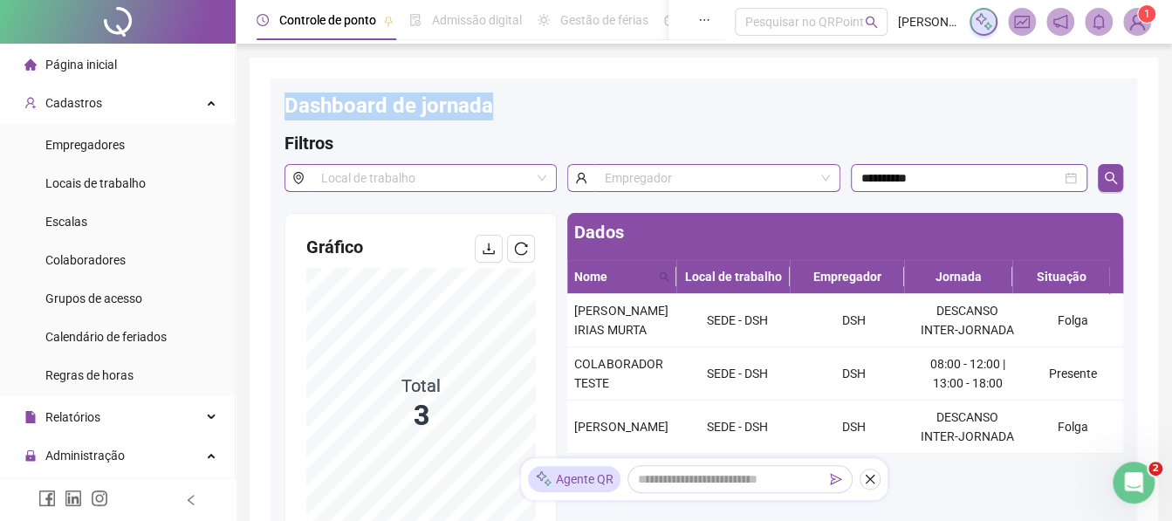
drag, startPoint x: 288, startPoint y: 111, endPoint x: 505, endPoint y: 120, distance: 217.5
click at [505, 120] on div "Dashboard de jornada" at bounding box center [704, 112] width 839 height 38
drag, startPoint x: 280, startPoint y: 113, endPoint x: 433, endPoint y: 134, distance: 154.2
click at [433, 134] on div "**********" at bounding box center [704, 373] width 867 height 588
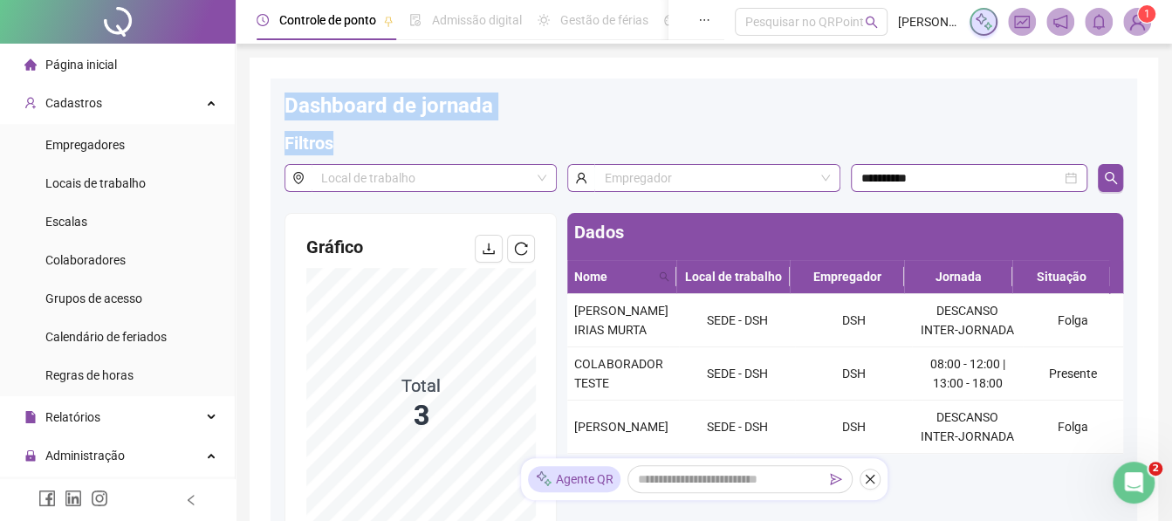
click at [433, 134] on div "Filtros" at bounding box center [704, 147] width 839 height 33
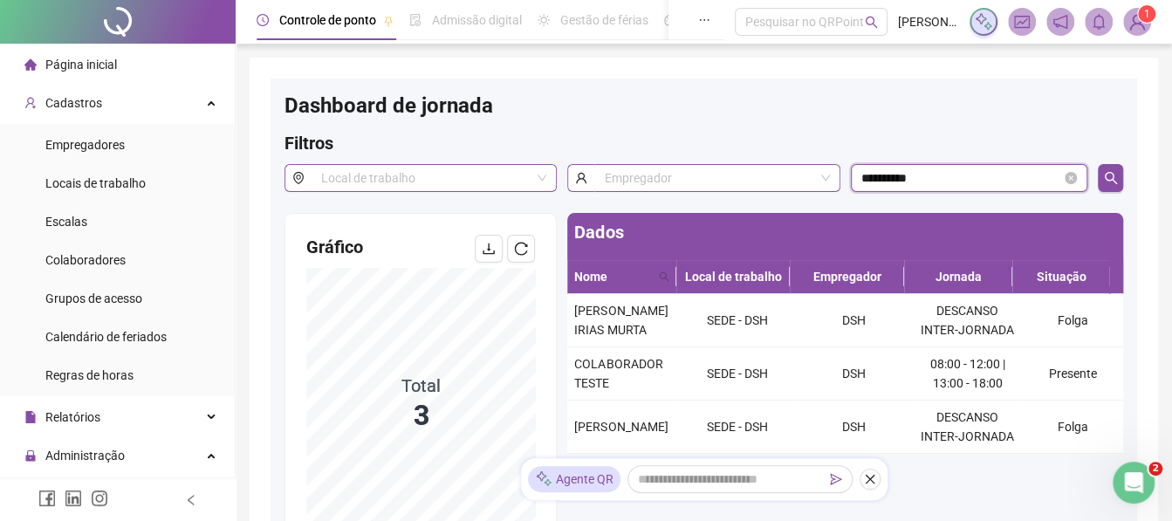
click at [930, 175] on input "**********" at bounding box center [962, 177] width 201 height 19
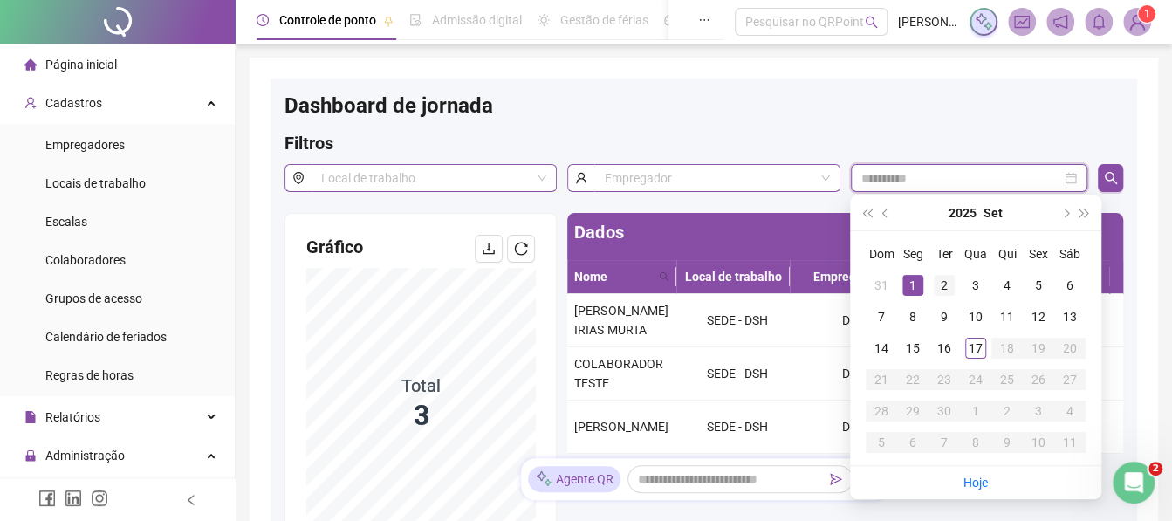
type input "**********"
click at [937, 283] on div "2" at bounding box center [944, 285] width 21 height 21
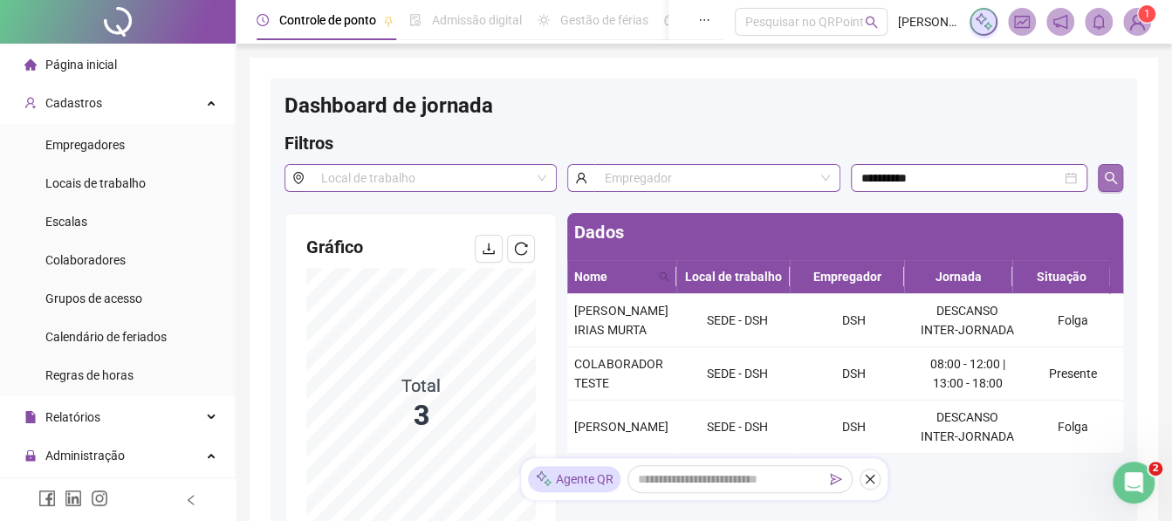
click at [1107, 187] on button "button" at bounding box center [1110, 178] width 25 height 28
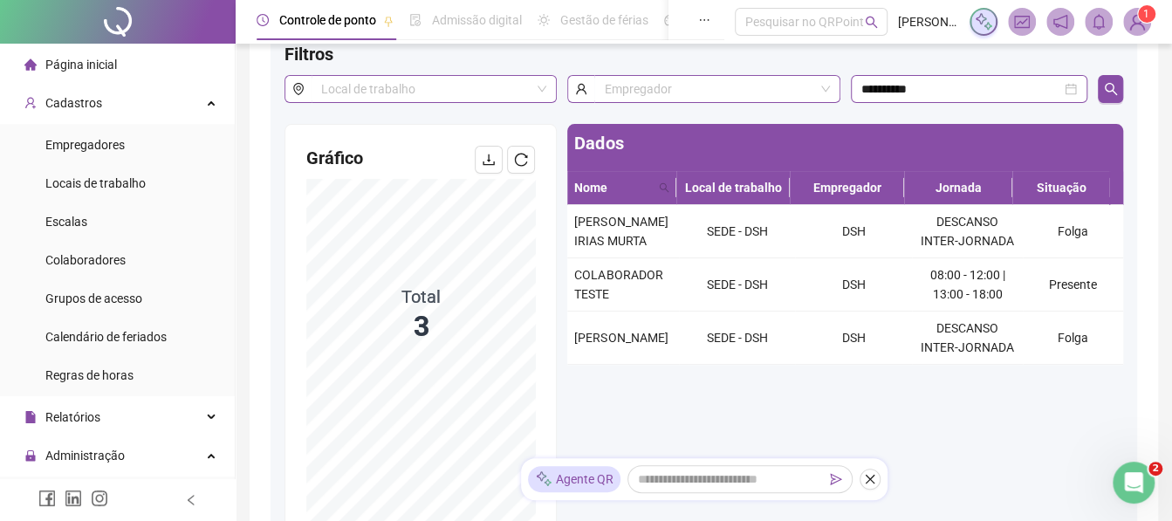
scroll to position [54, 0]
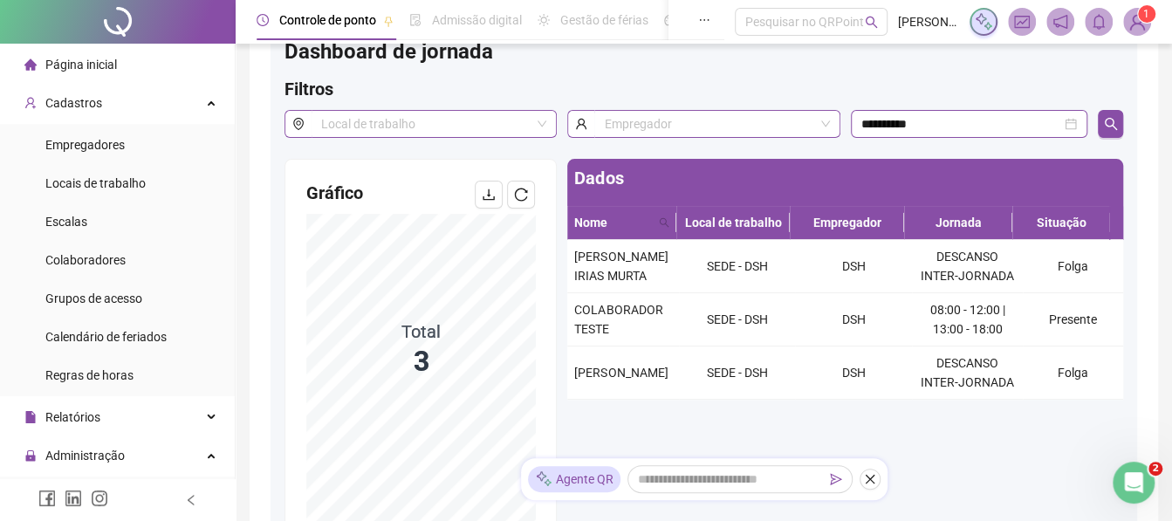
click at [51, 77] on div "Página inicial" at bounding box center [70, 64] width 93 height 35
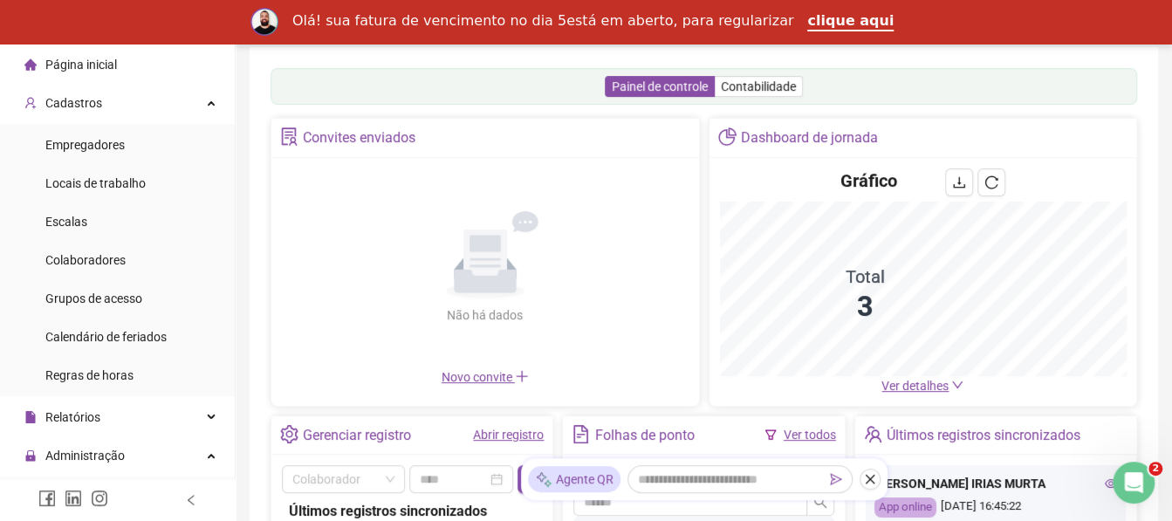
click at [909, 388] on span "Ver detalhes" at bounding box center [915, 386] width 67 height 14
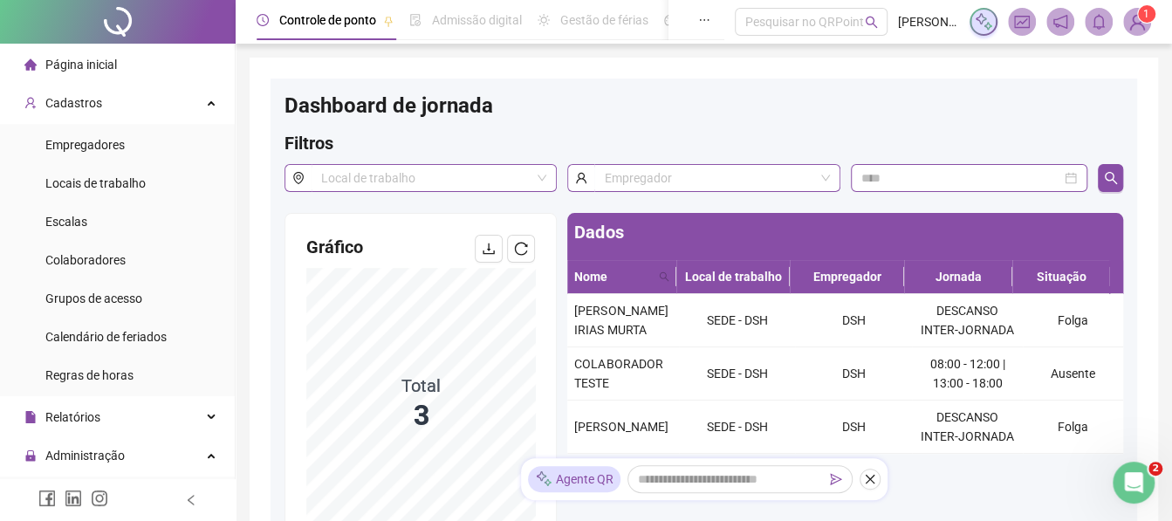
scroll to position [57, 0]
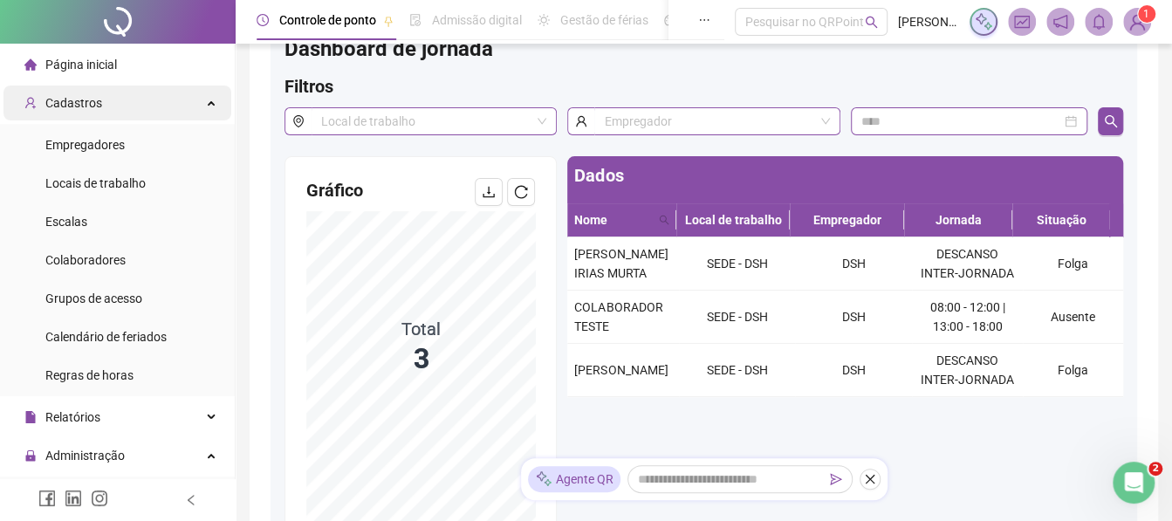
click at [172, 104] on div "Cadastros" at bounding box center [117, 103] width 228 height 35
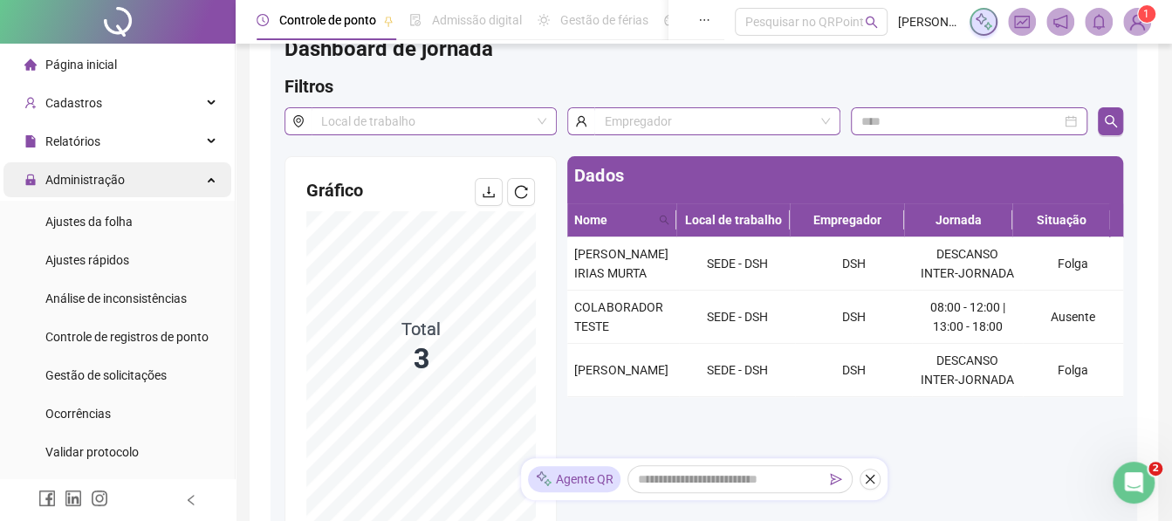
click at [142, 175] on div "Administração" at bounding box center [117, 179] width 228 height 35
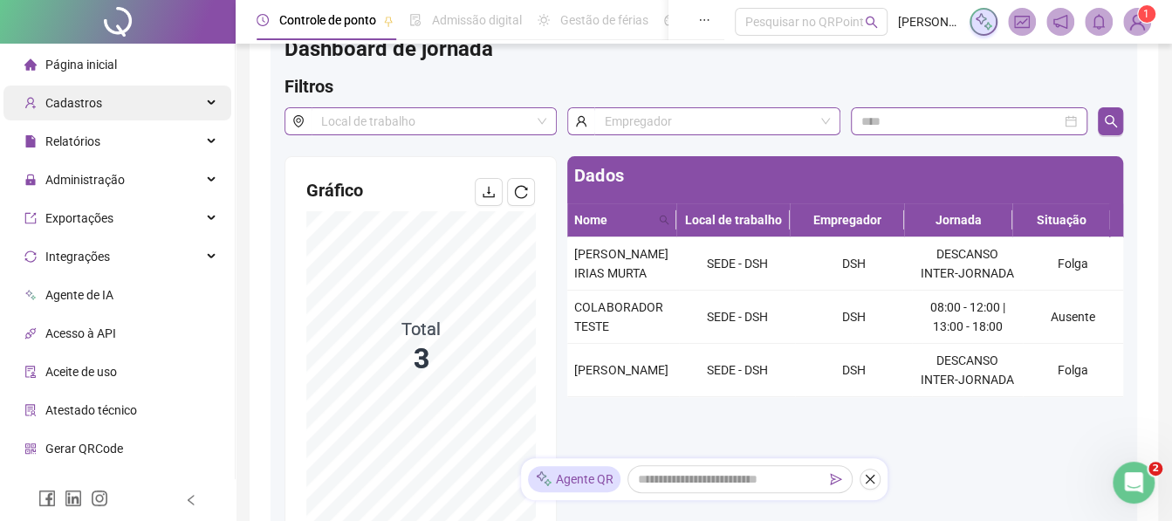
click at [72, 113] on span "Cadastros" at bounding box center [63, 103] width 78 height 35
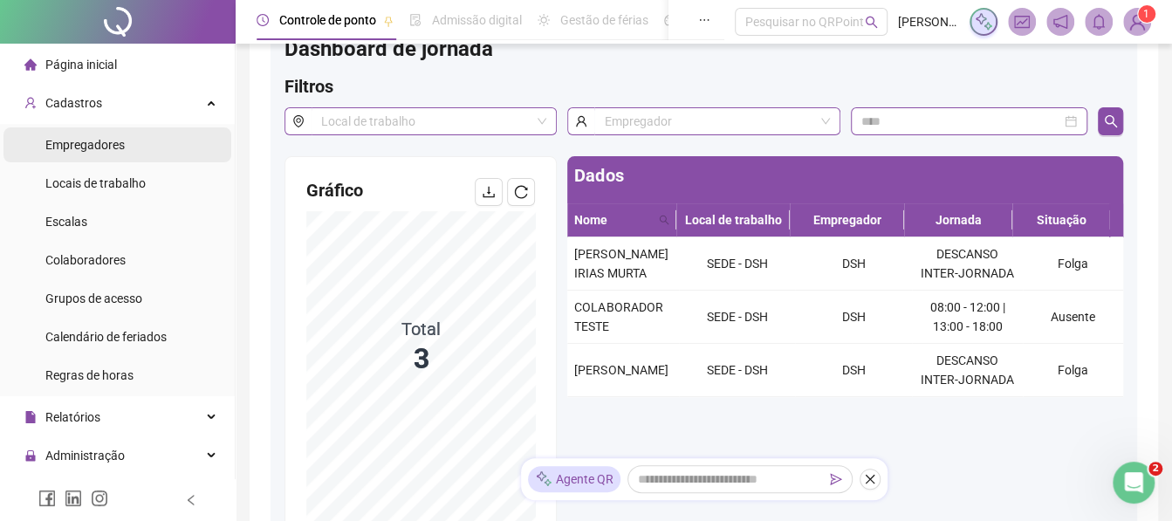
click at [105, 144] on span "Empregadores" at bounding box center [84, 145] width 79 height 14
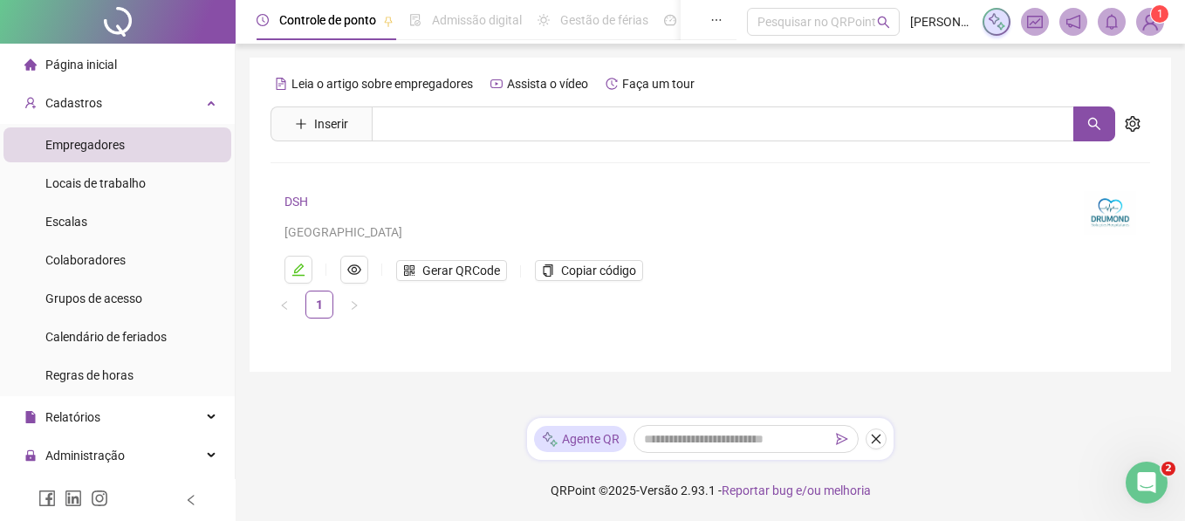
click at [302, 201] on link "DSH" at bounding box center [297, 202] width 24 height 14
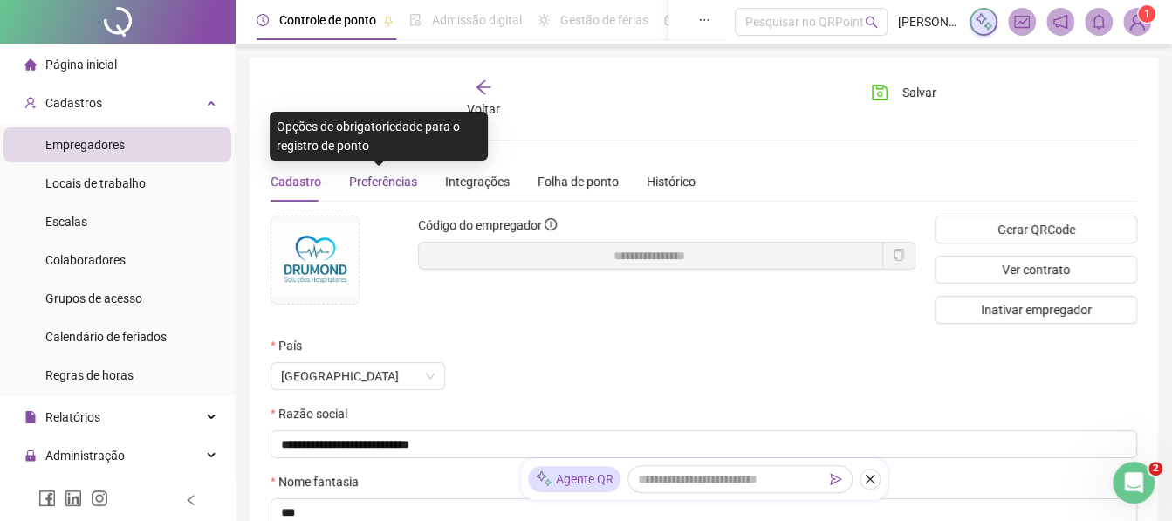
click at [382, 181] on span "Preferências" at bounding box center [383, 182] width 68 height 14
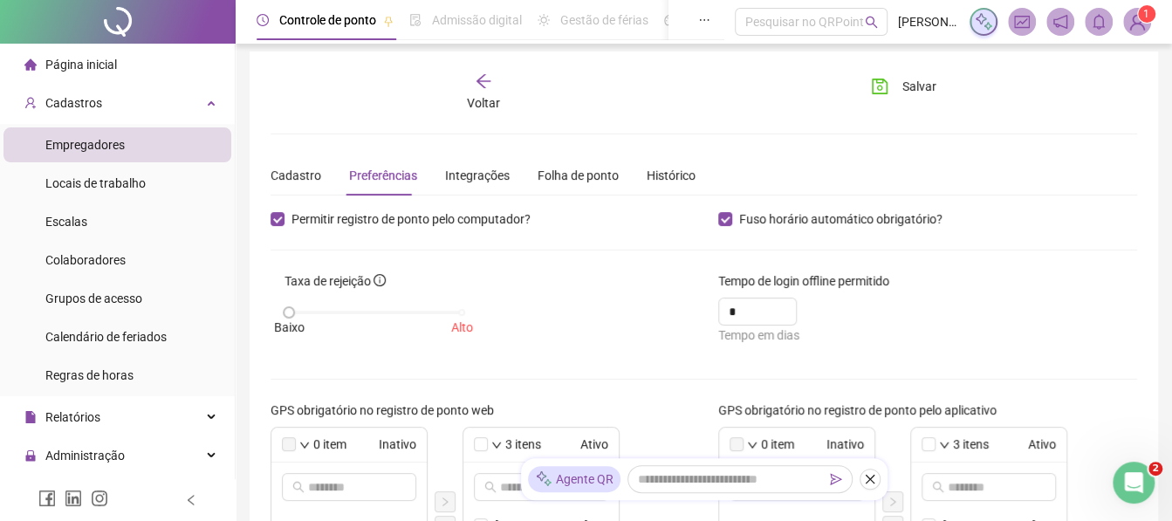
scroll to position [3, 0]
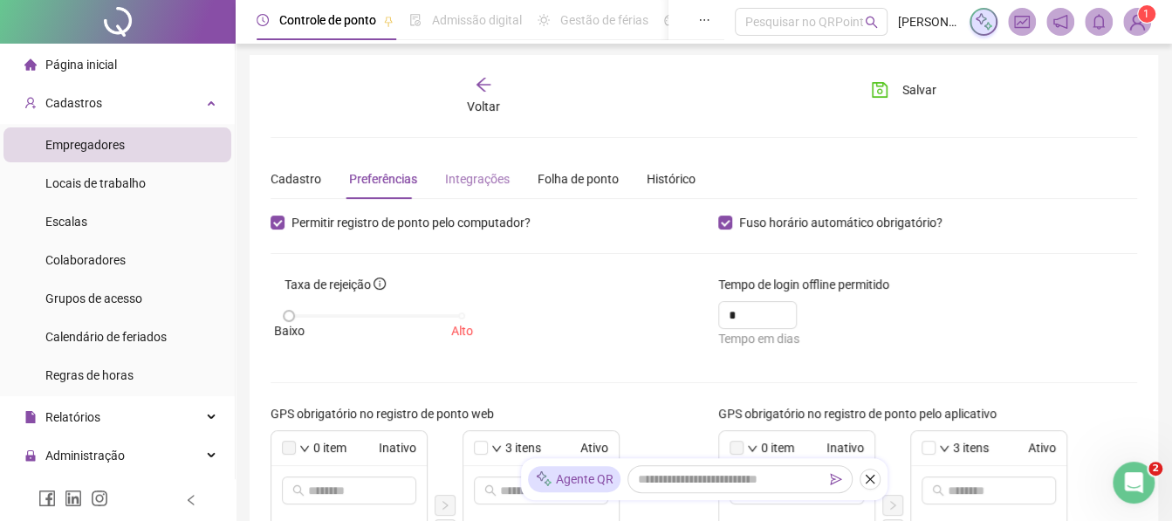
click at [457, 189] on div "Integrações" at bounding box center [477, 179] width 65 height 40
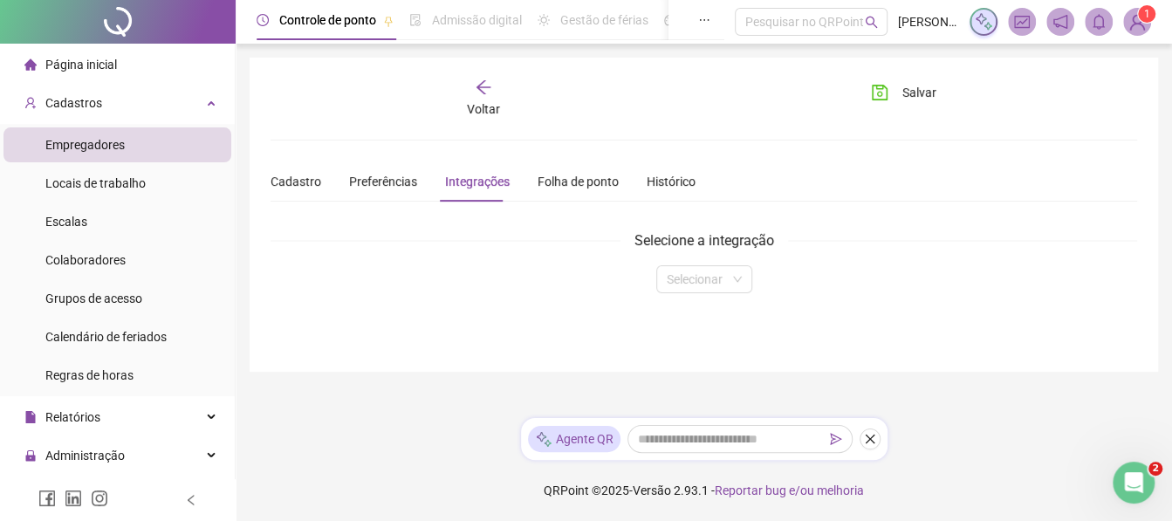
scroll to position [0, 0]
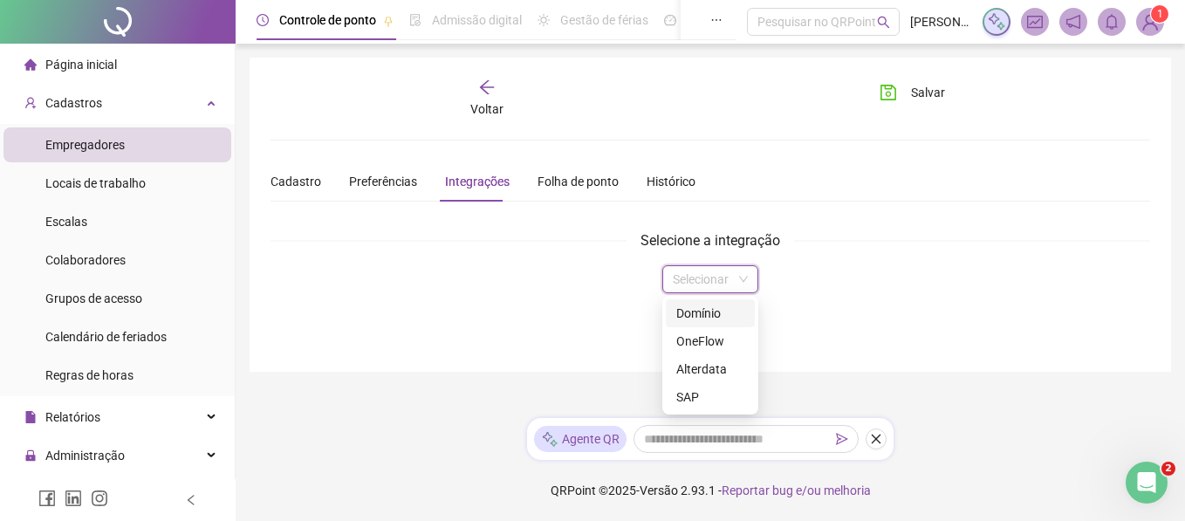
click at [711, 270] on input "search" at bounding box center [702, 279] width 59 height 26
click at [672, 275] on div "Selecionar" at bounding box center [711, 279] width 96 height 28
click at [699, 319] on div "Domínio" at bounding box center [711, 313] width 68 height 19
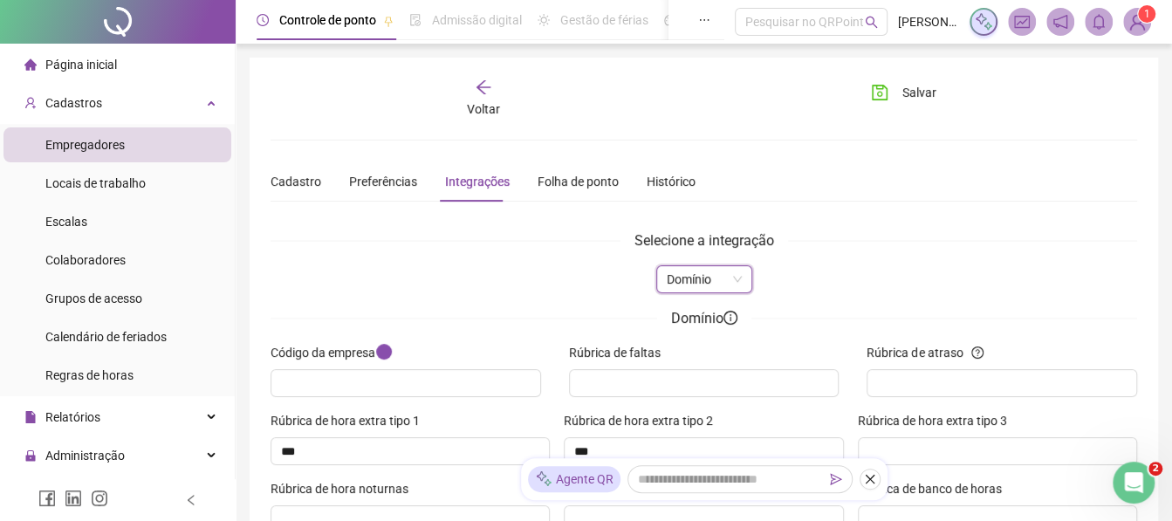
click at [466, 110] on div "Voltar" at bounding box center [483, 99] width 133 height 40
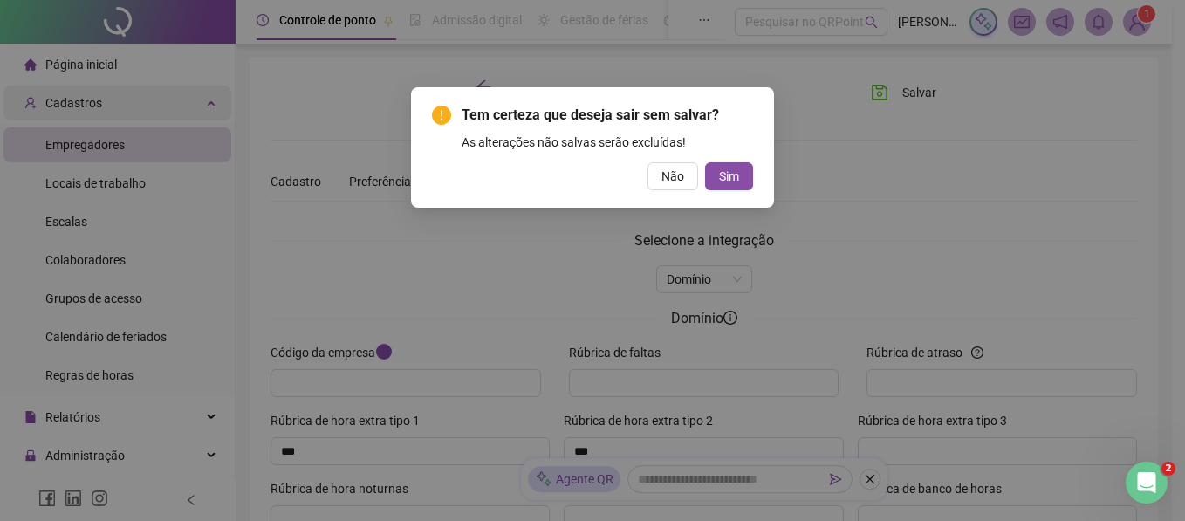
click at [197, 118] on div "Tem certeza que deseja sair sem salvar? As alterações não salvas serão excluída…" at bounding box center [592, 260] width 1185 height 521
click at [722, 175] on span "Sim" at bounding box center [729, 176] width 20 height 19
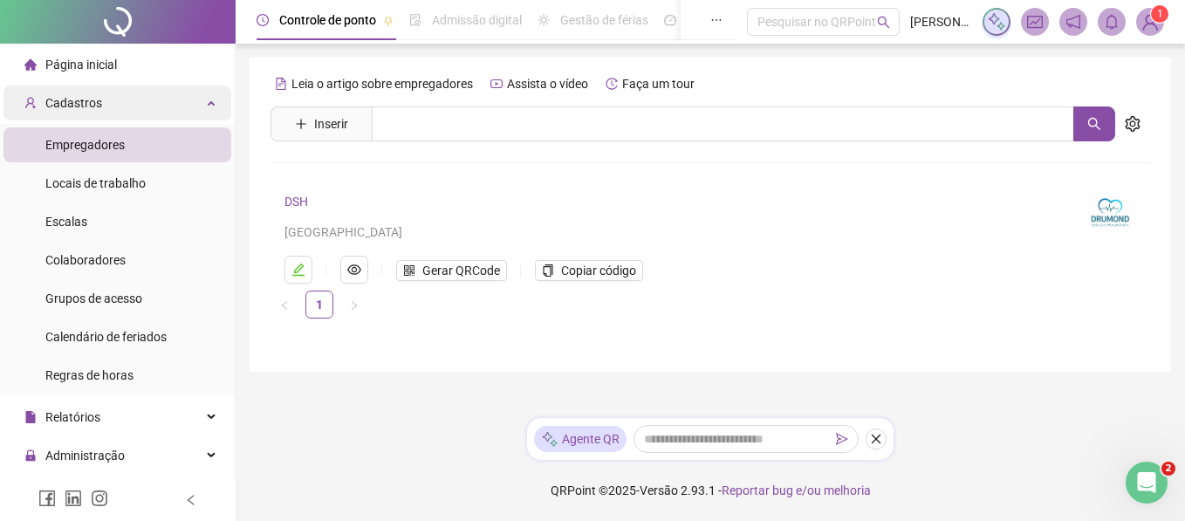
click at [120, 110] on div "Cadastros" at bounding box center [117, 103] width 228 height 35
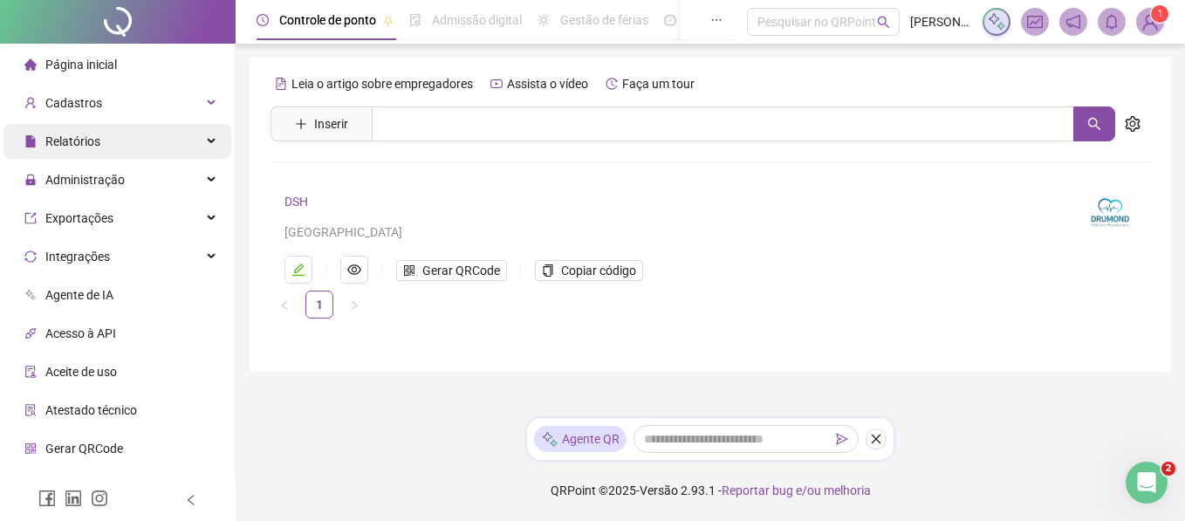
click at [100, 150] on div "Relatórios" at bounding box center [117, 141] width 228 height 35
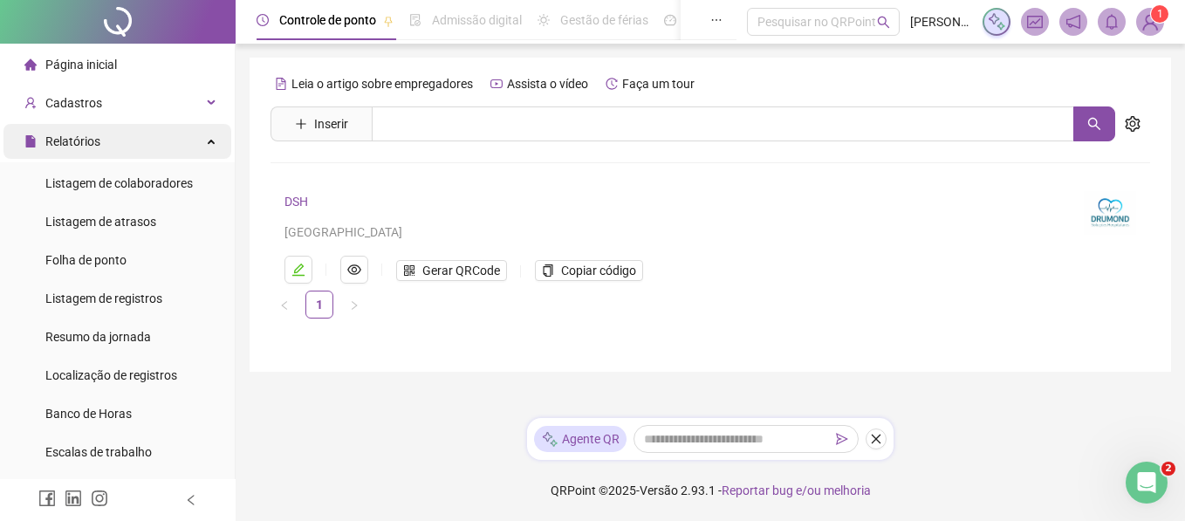
click at [100, 150] on div "Relatórios" at bounding box center [117, 141] width 228 height 35
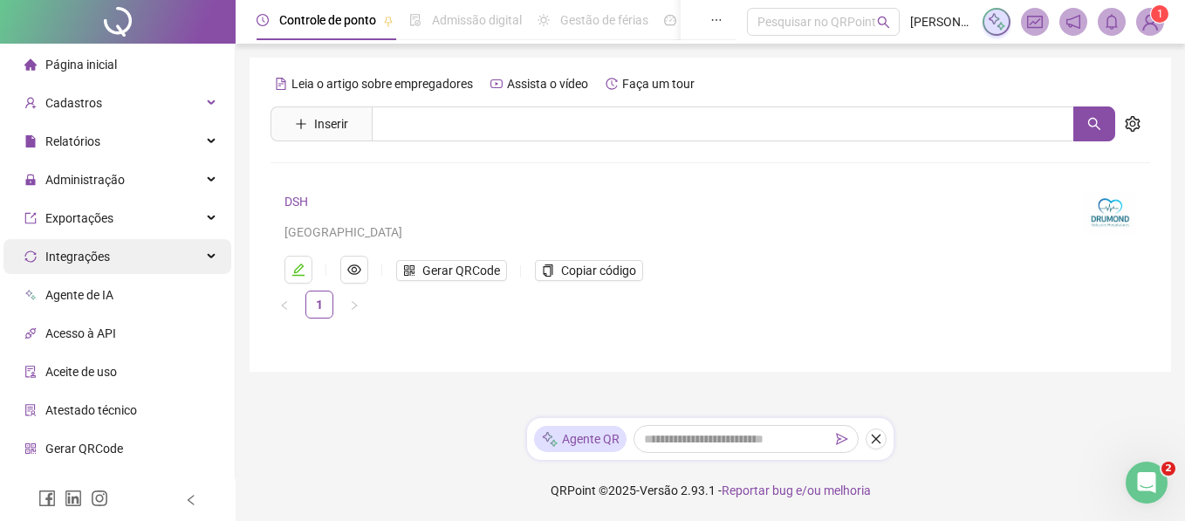
click at [92, 245] on span "Integrações" at bounding box center [67, 256] width 86 height 35
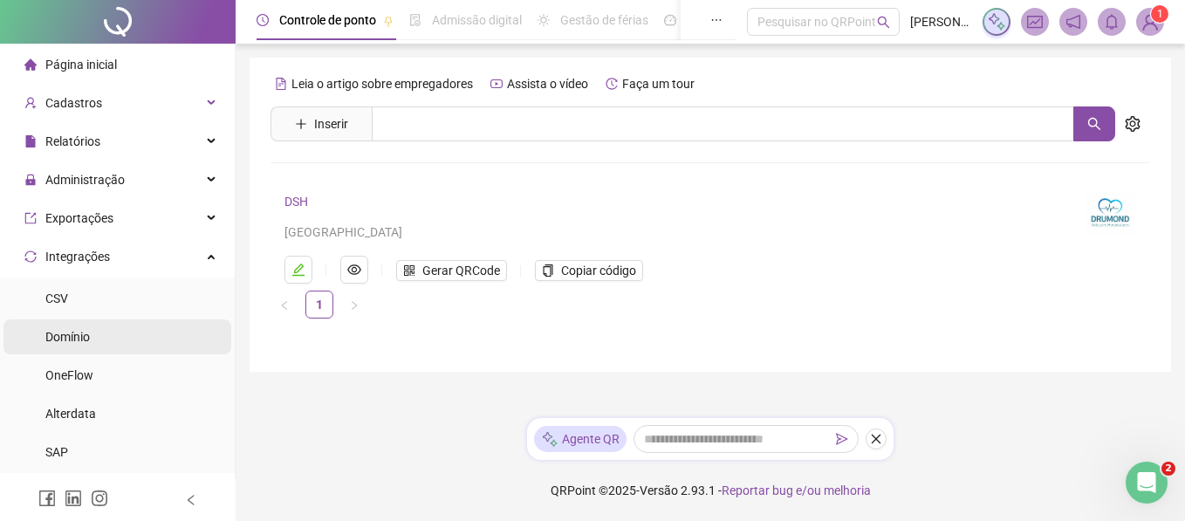
click at [133, 338] on li "Domínio" at bounding box center [117, 336] width 228 height 35
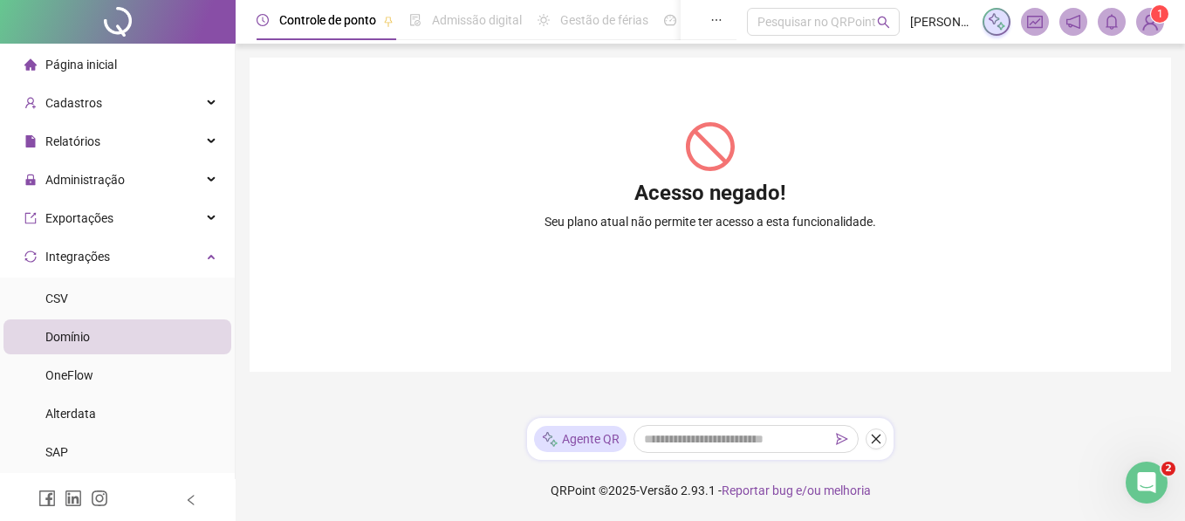
click at [1155, 19] on sup "1" at bounding box center [1159, 13] width 17 height 17
click at [192, 110] on div "Cadastros" at bounding box center [117, 103] width 228 height 35
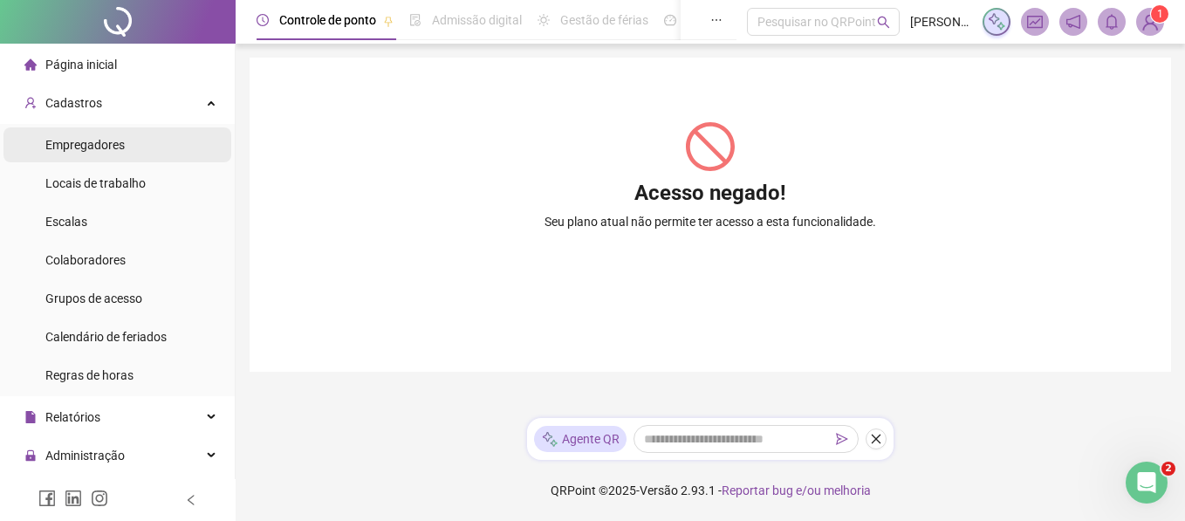
click at [152, 146] on li "Empregadores" at bounding box center [117, 144] width 228 height 35
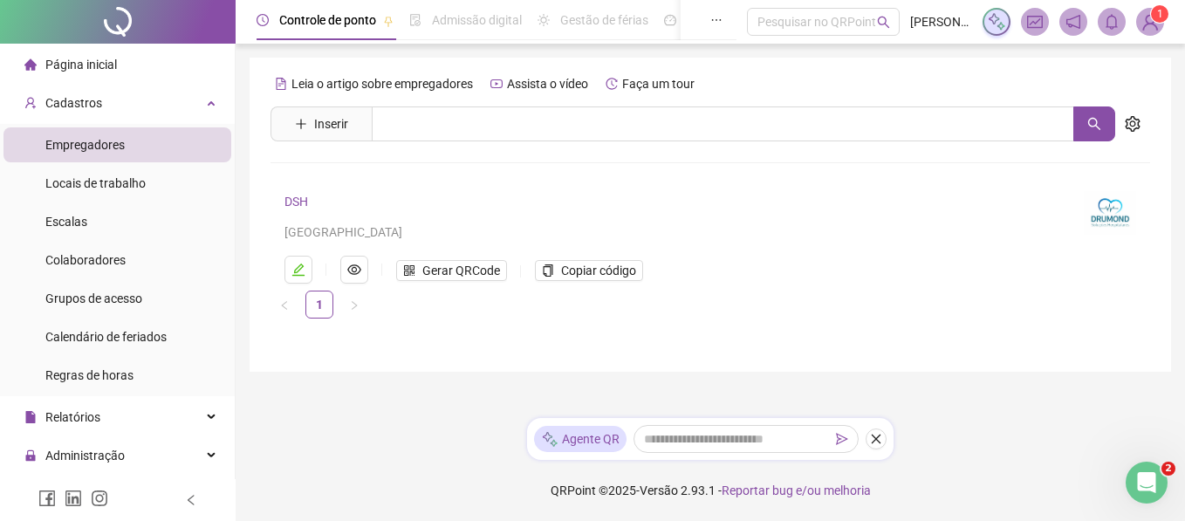
click at [294, 203] on link "DSH" at bounding box center [297, 202] width 24 height 14
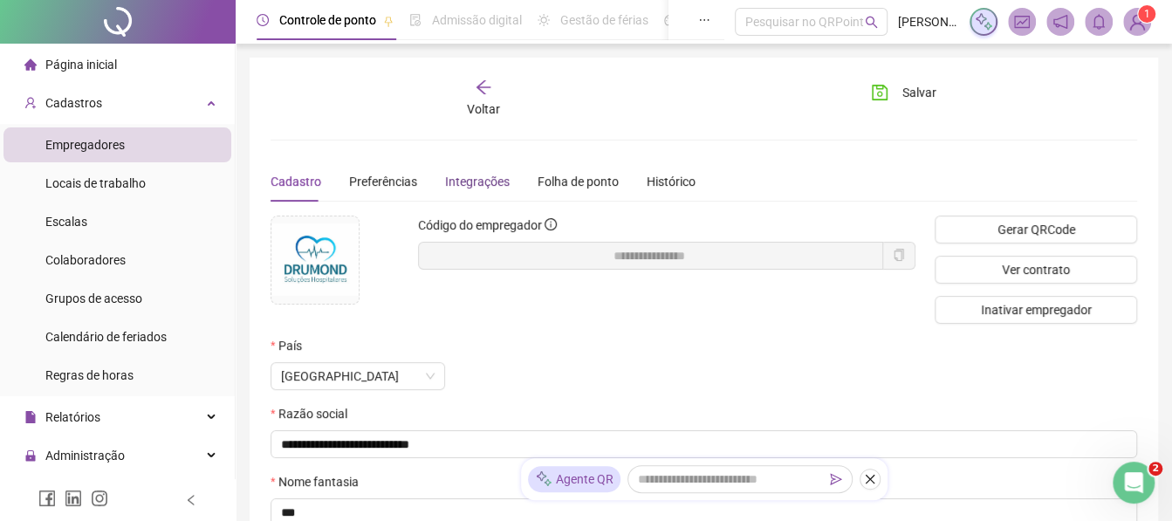
click at [445, 186] on div "Integrações" at bounding box center [477, 181] width 65 height 19
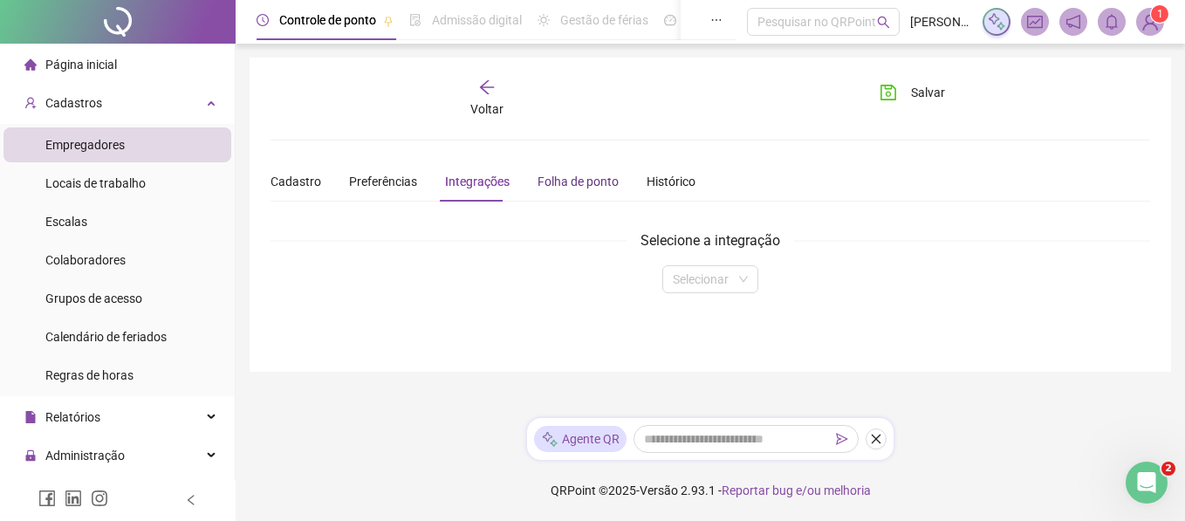
click at [538, 185] on div "Folha de ponto" at bounding box center [578, 181] width 81 height 19
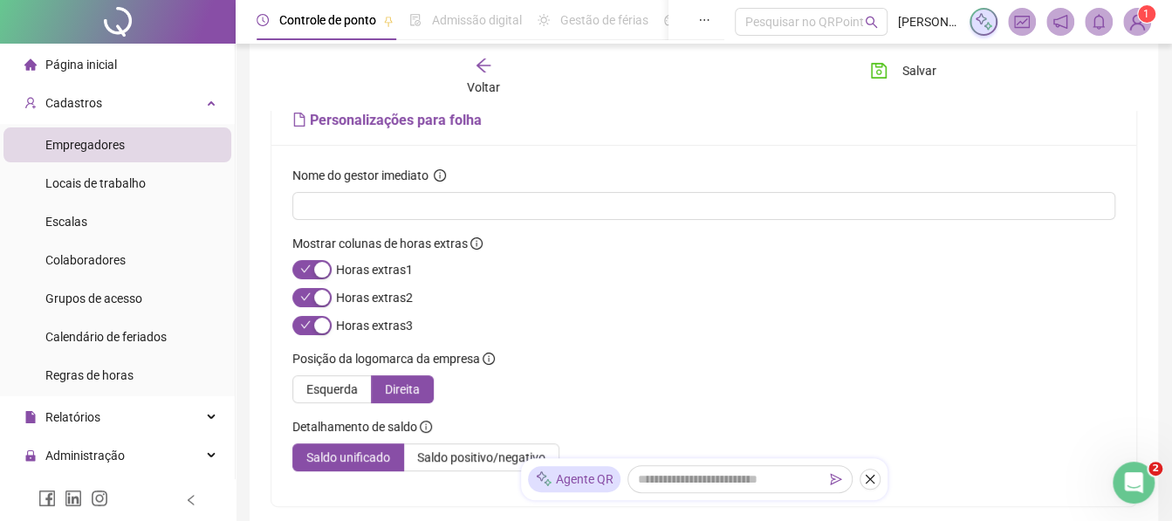
scroll to position [120, 0]
drag, startPoint x: 300, startPoint y: 172, endPoint x: 405, endPoint y: 189, distance: 106.2
click at [405, 189] on div "Nome do gestor imediato" at bounding box center [703, 178] width 823 height 26
click at [487, 184] on div "Nome do gestor imediato" at bounding box center [703, 178] width 823 height 26
drag, startPoint x: 287, startPoint y: 237, endPoint x: 463, endPoint y: 250, distance: 175.9
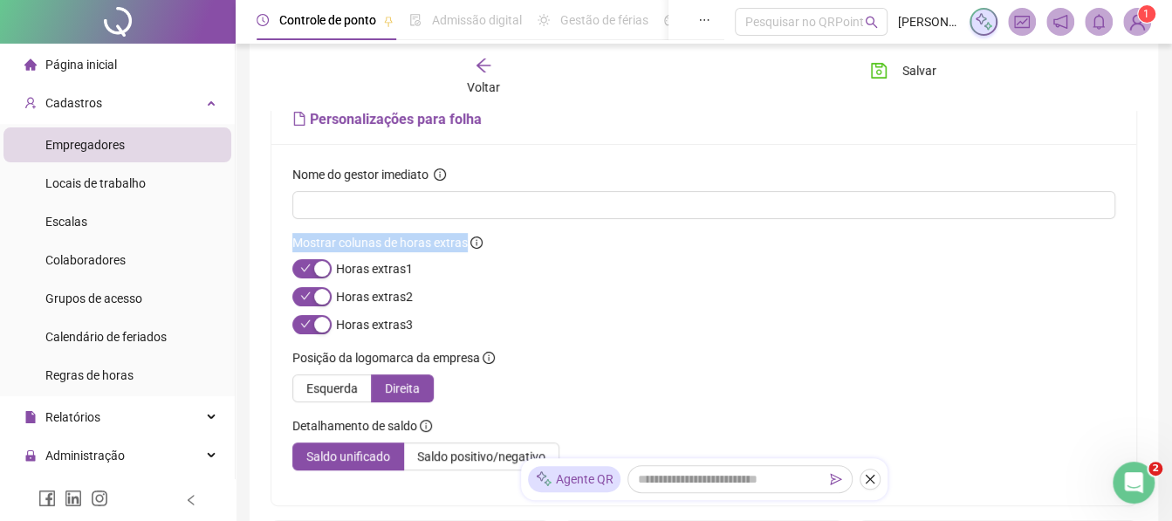
click at [463, 250] on div "Nome do gestor imediato Mostrar colunas de horas extras Horas extras 1 Horas ex…" at bounding box center [703, 324] width 865 height 361
click at [463, 250] on div "Mostrar colunas de horas extras" at bounding box center [387, 242] width 190 height 19
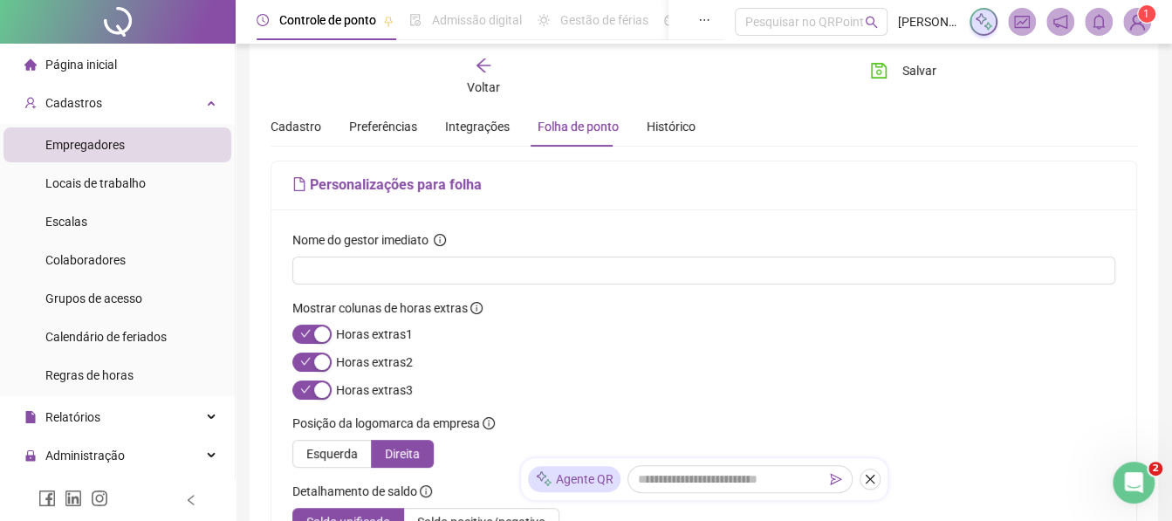
scroll to position [0, 0]
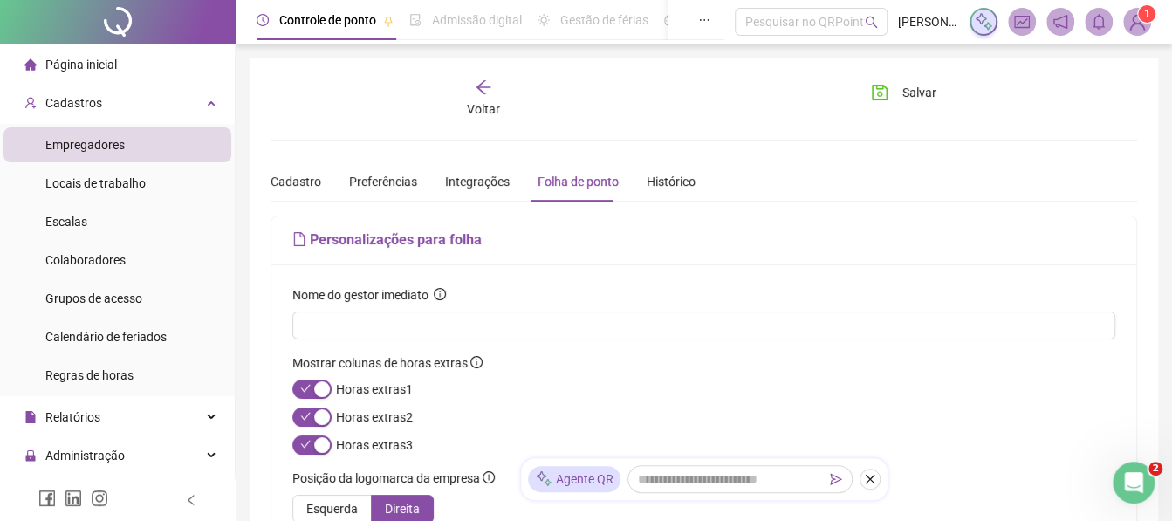
click at [484, 97] on div "Voltar" at bounding box center [483, 99] width 133 height 40
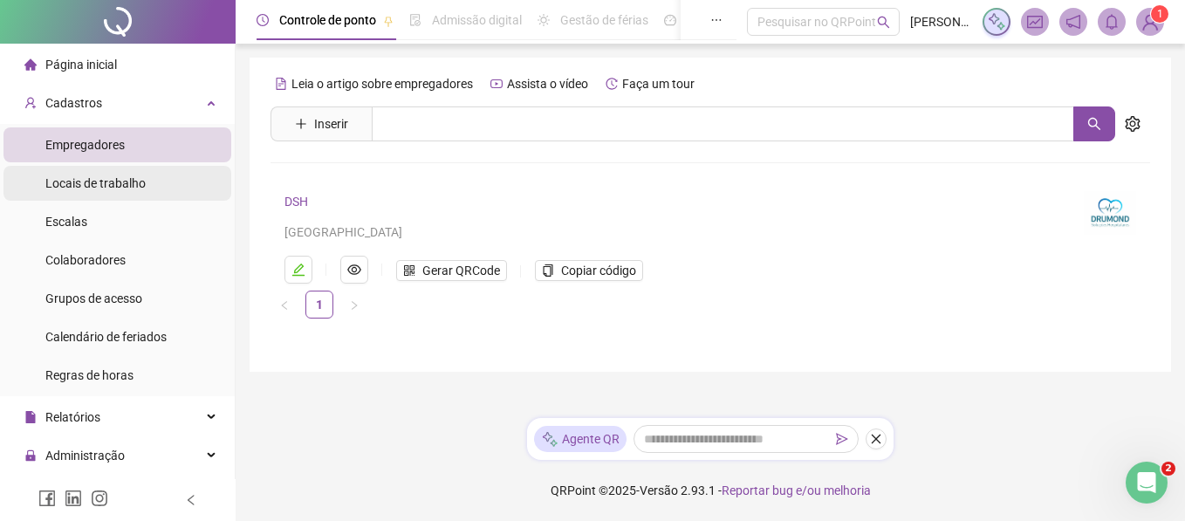
click at [129, 182] on span "Locais de trabalho" at bounding box center [95, 183] width 100 height 14
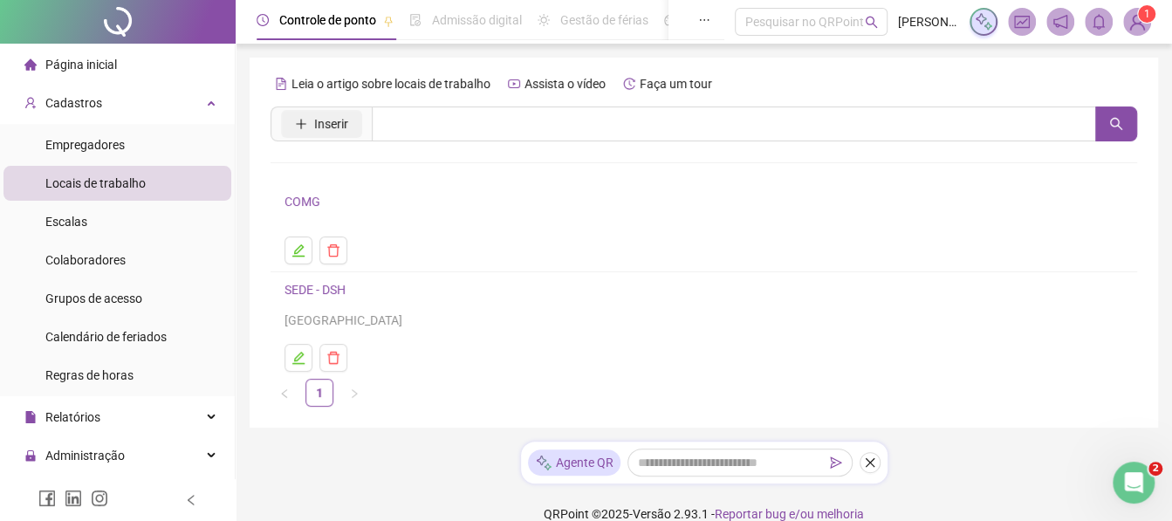
click at [340, 134] on button "Inserir" at bounding box center [321, 124] width 81 height 28
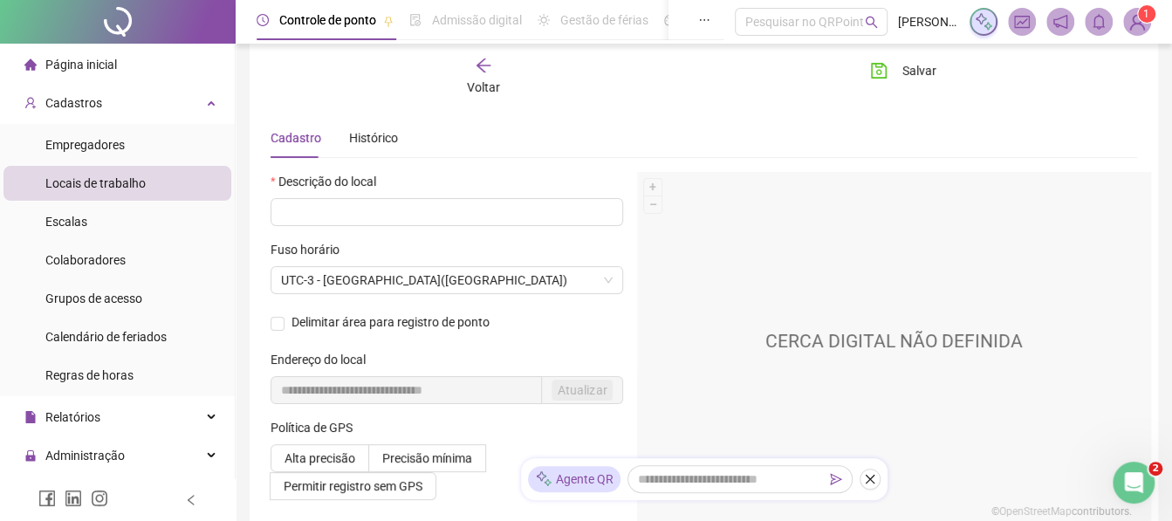
scroll to position [52, 0]
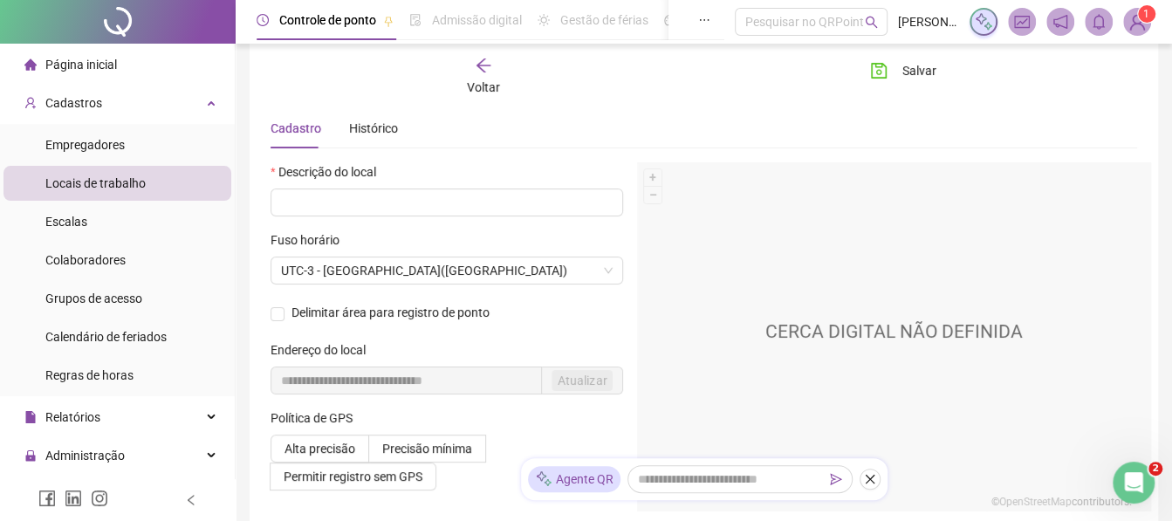
click at [493, 67] on div "Voltar" at bounding box center [483, 77] width 133 height 40
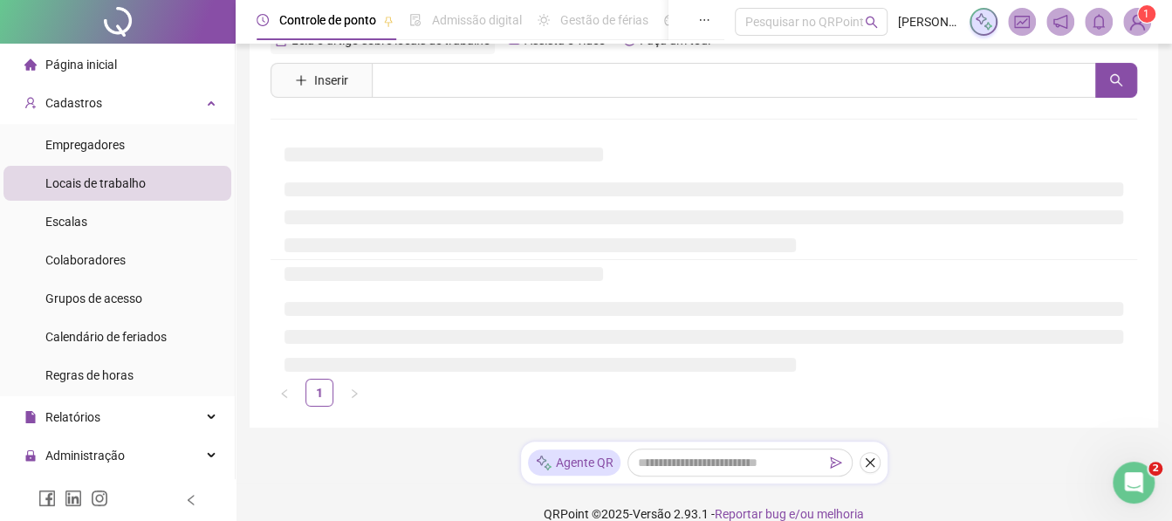
scroll to position [22, 0]
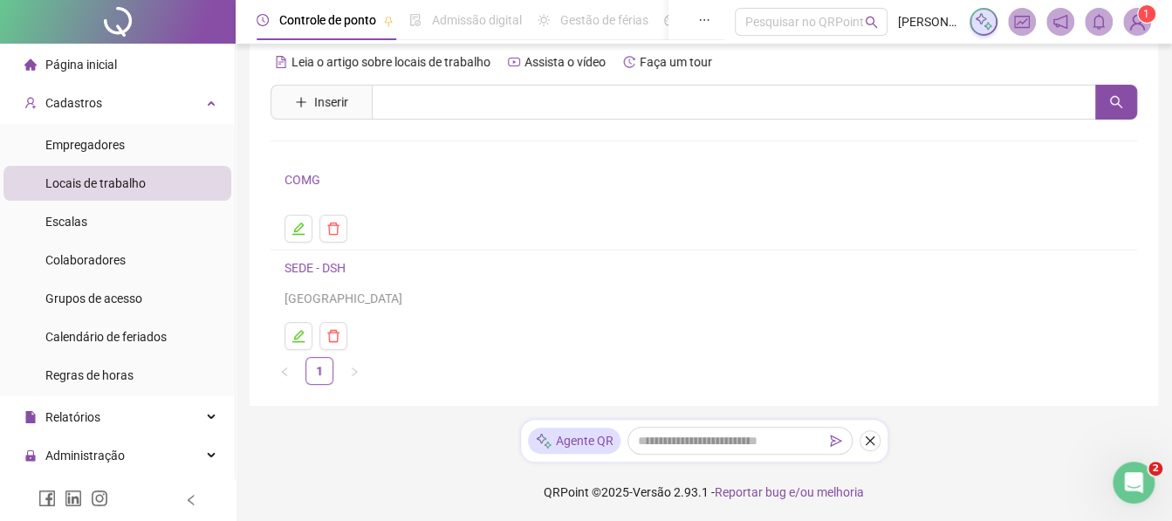
click at [326, 269] on link "SEDE - DSH" at bounding box center [315, 268] width 61 height 14
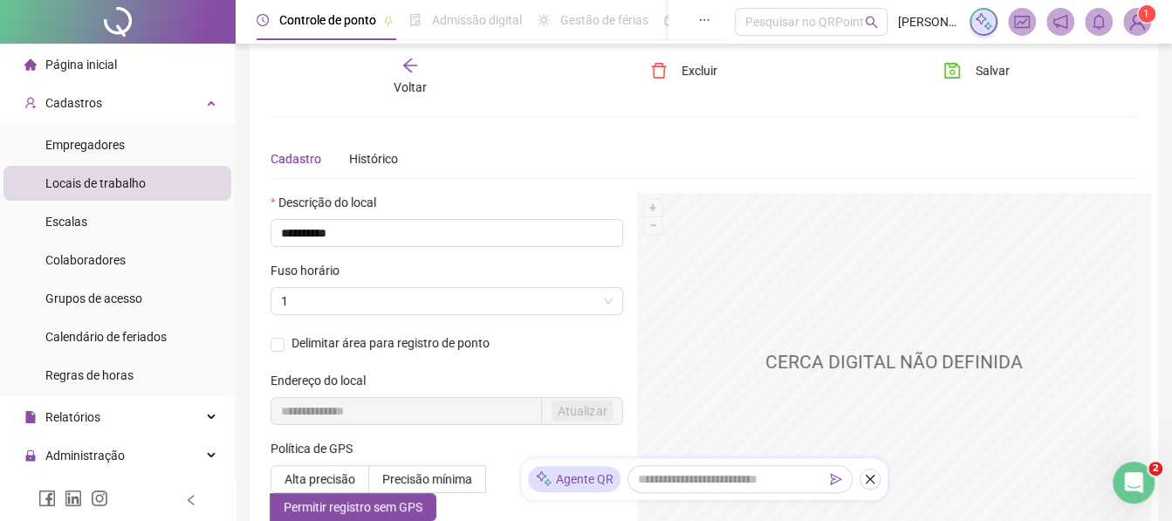
scroll to position [52, 0]
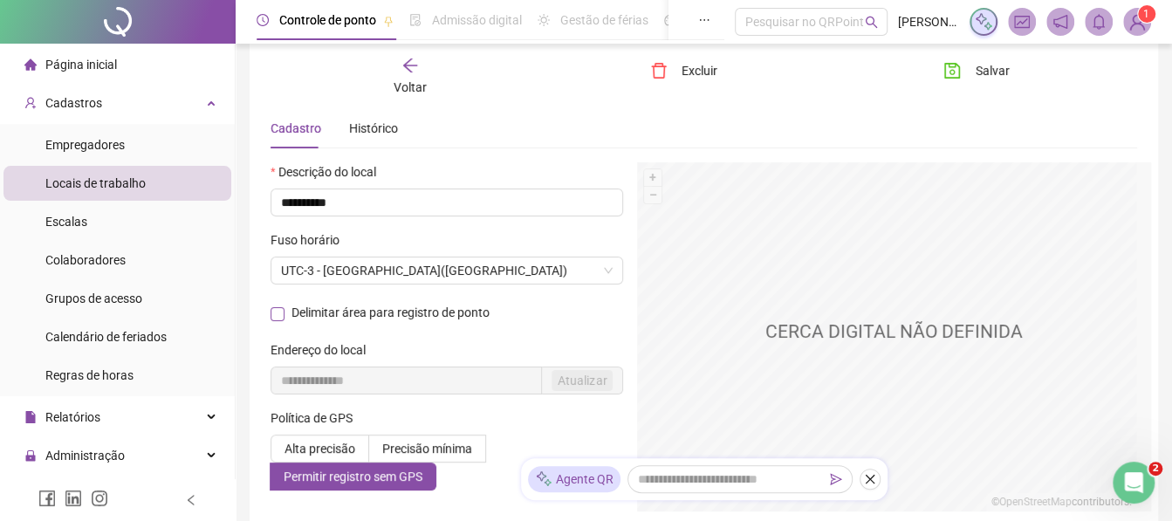
click at [288, 314] on span "Delimitar área para registro de ponto" at bounding box center [391, 312] width 212 height 10
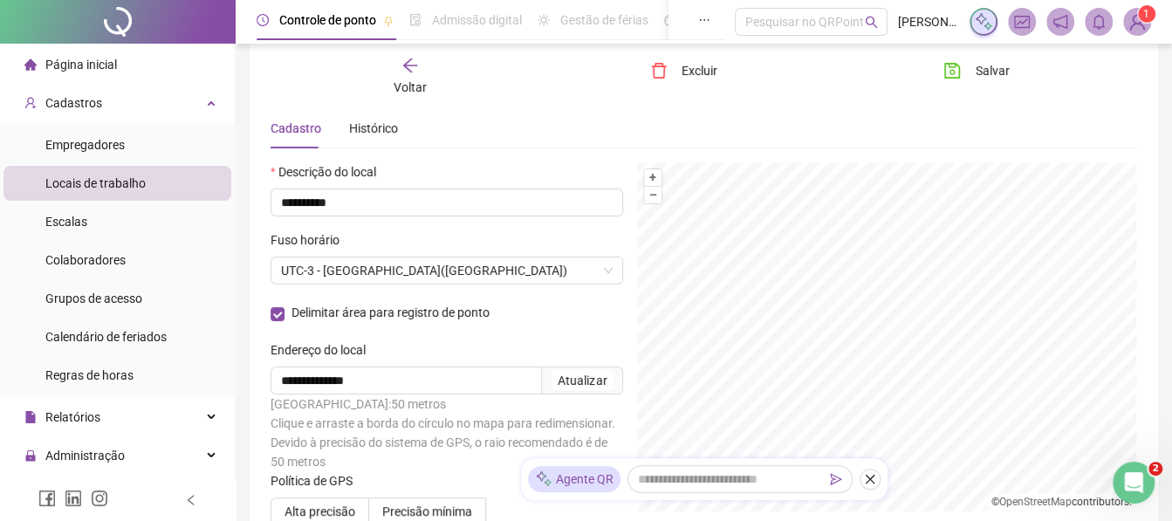
scroll to position [122, 0]
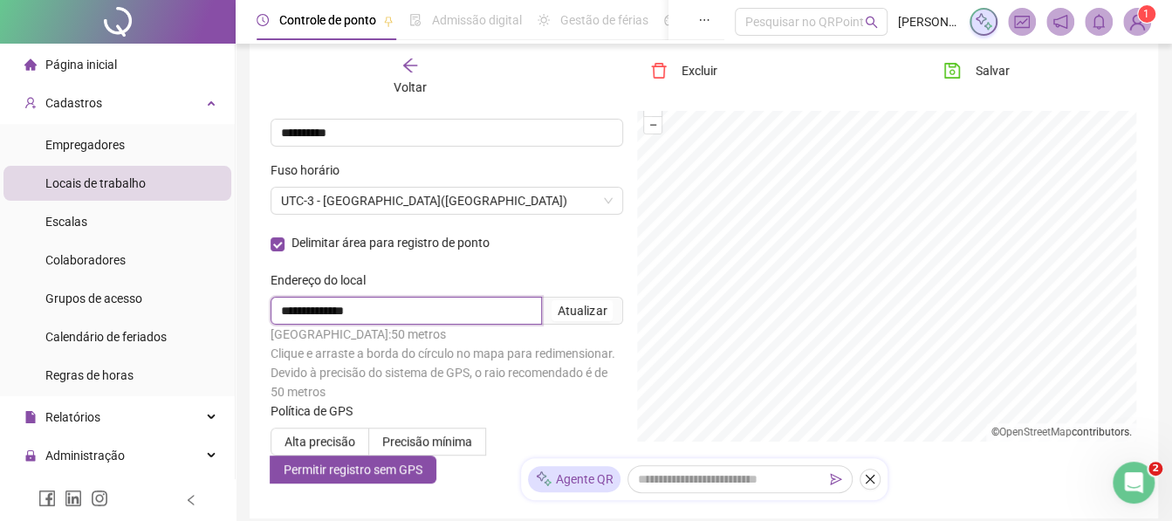
click at [402, 306] on input "**********" at bounding box center [406, 311] width 271 height 28
click at [387, 311] on input "**********" at bounding box center [406, 311] width 271 height 28
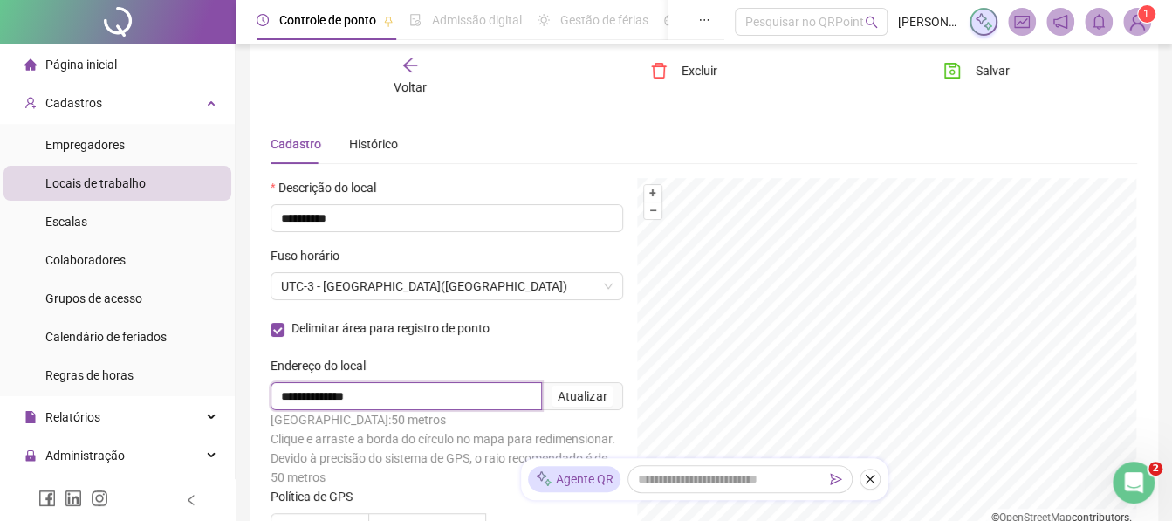
scroll to position [39, 0]
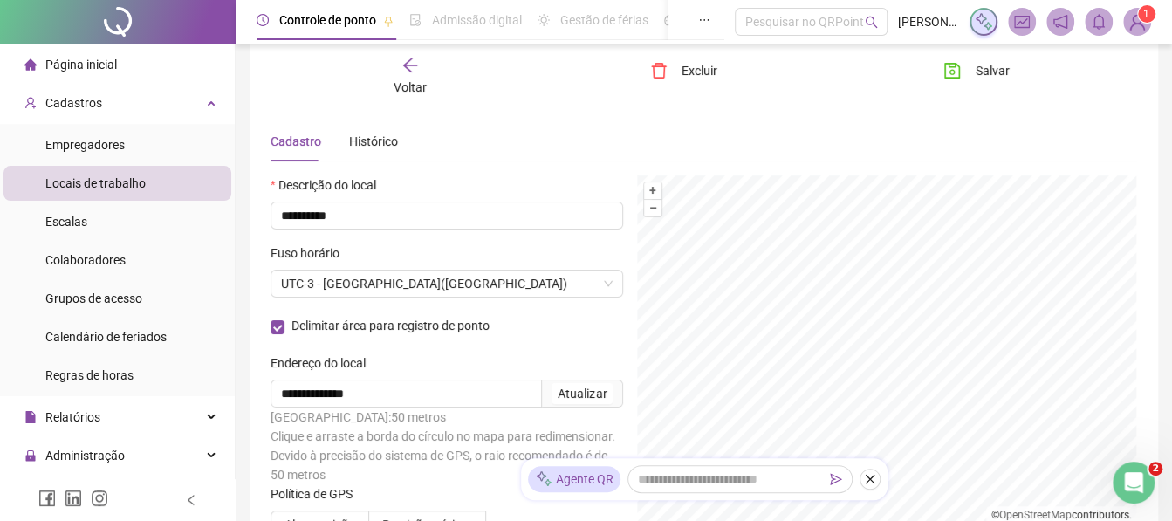
click at [423, 92] on span "Voltar" at bounding box center [410, 87] width 33 height 14
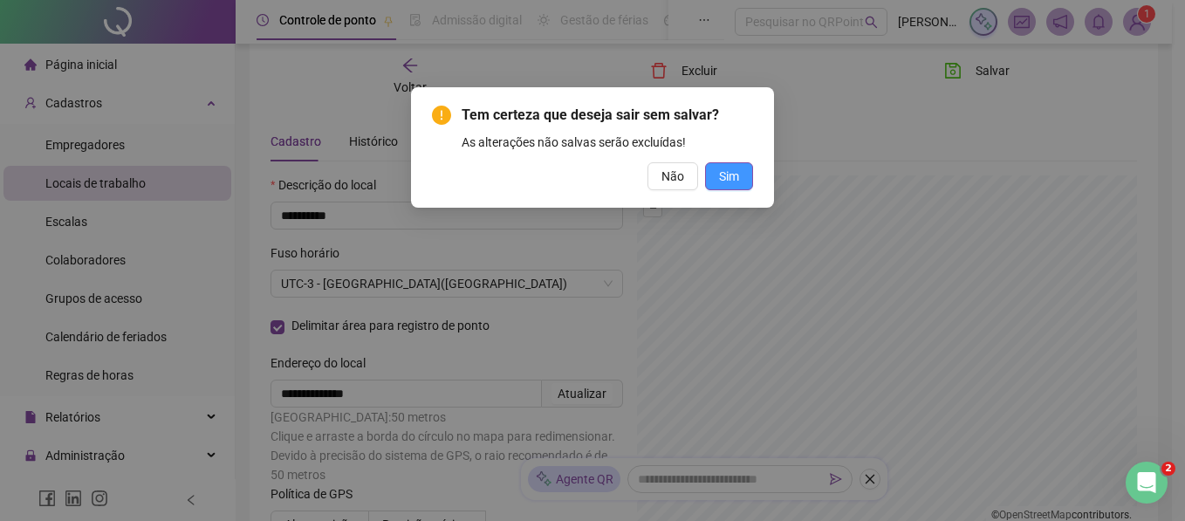
click at [709, 175] on button "Sim" at bounding box center [729, 176] width 48 height 28
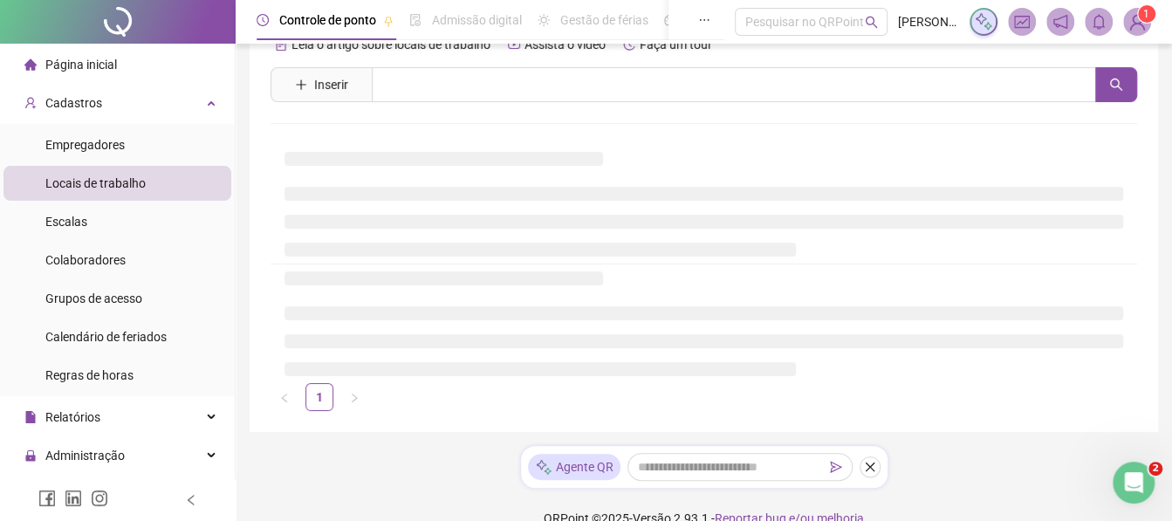
scroll to position [22, 0]
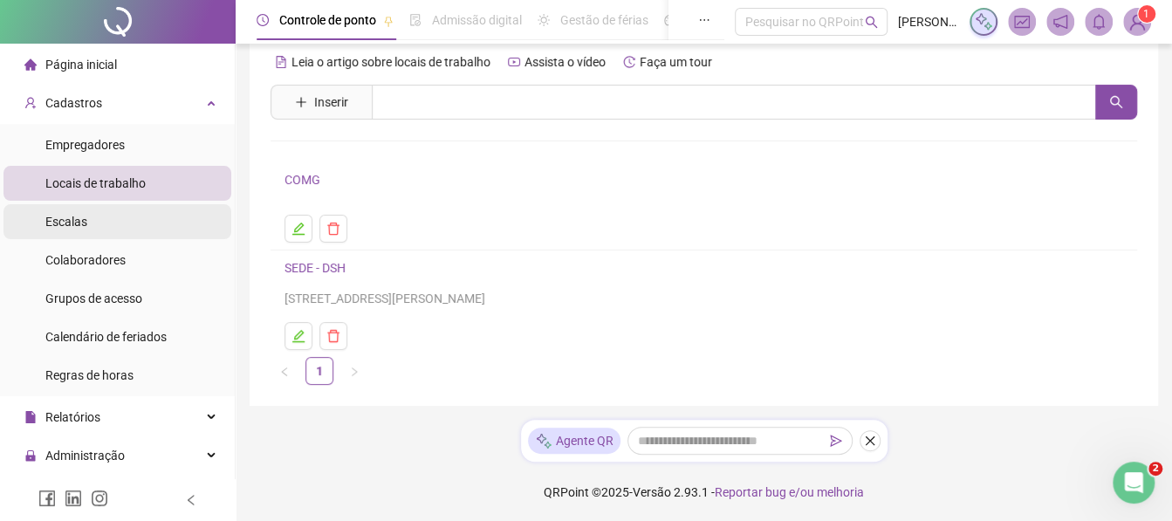
click at [103, 219] on li "Escalas" at bounding box center [117, 221] width 228 height 35
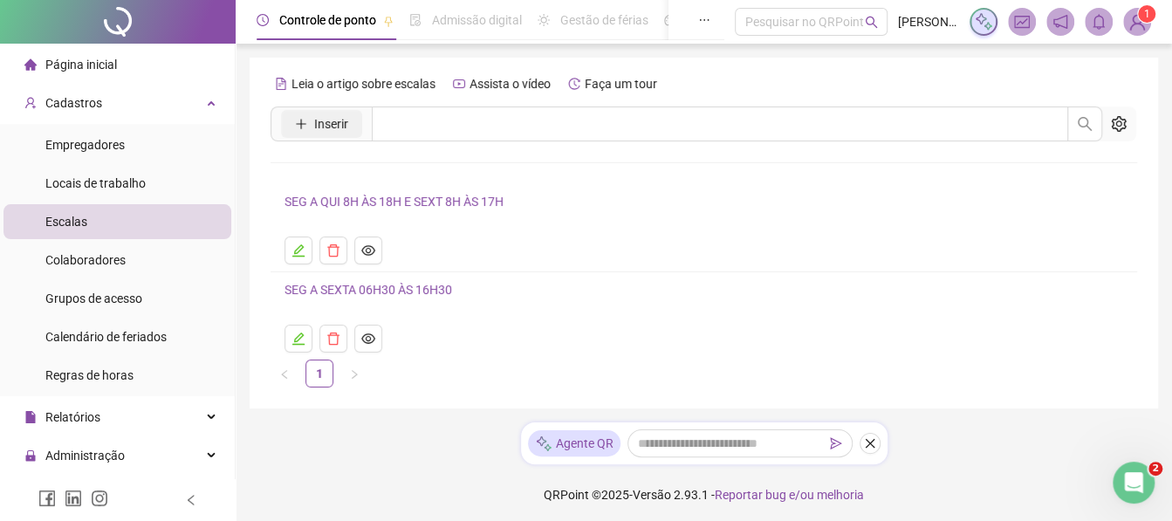
click at [348, 115] on button "Inserir" at bounding box center [321, 124] width 81 height 28
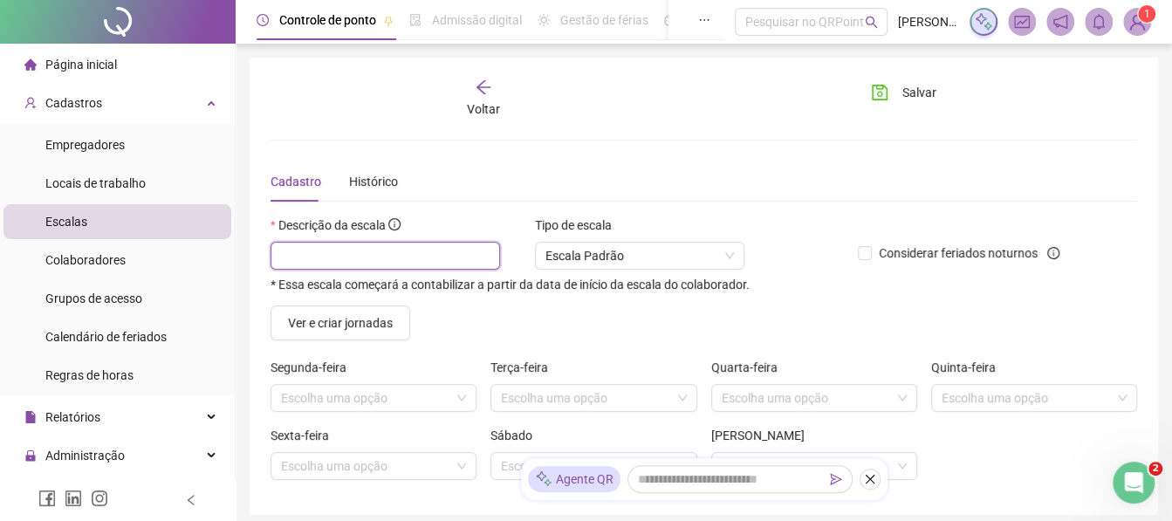
click at [354, 245] on input "text" at bounding box center [386, 256] width 230 height 28
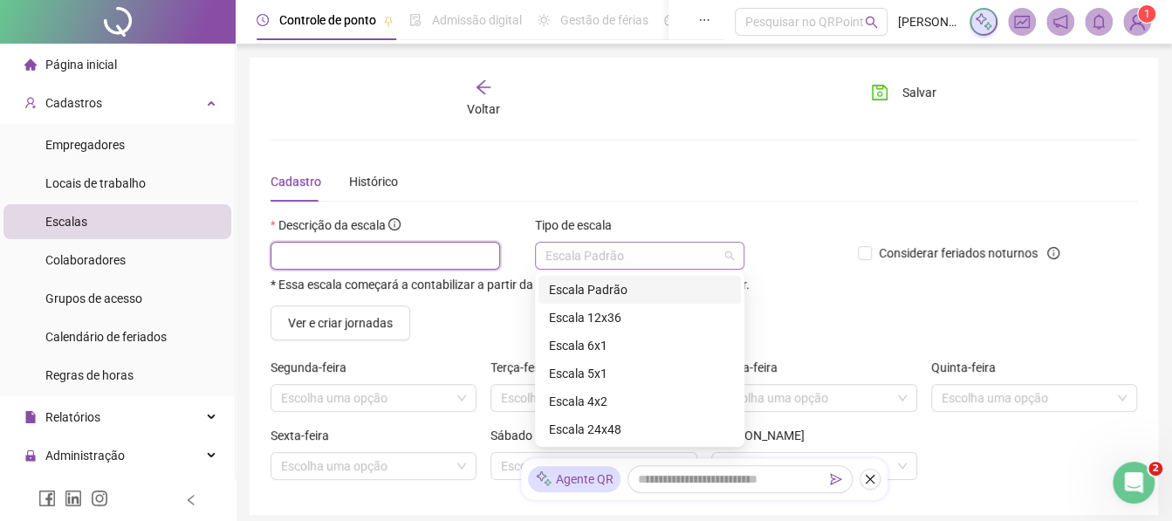
click at [591, 246] on span "Escala Padrão" at bounding box center [640, 256] width 189 height 26
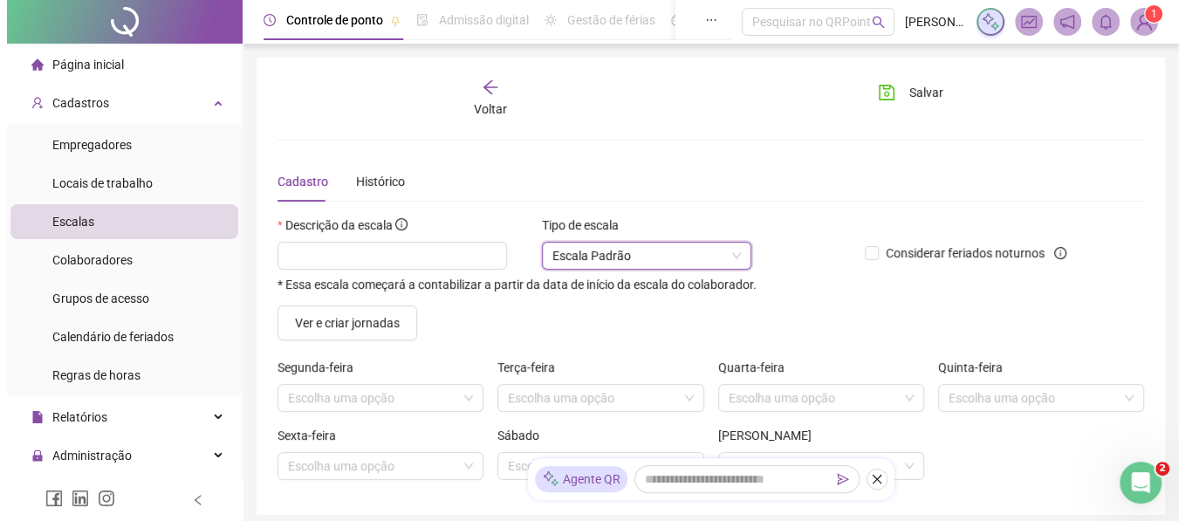
scroll to position [35, 0]
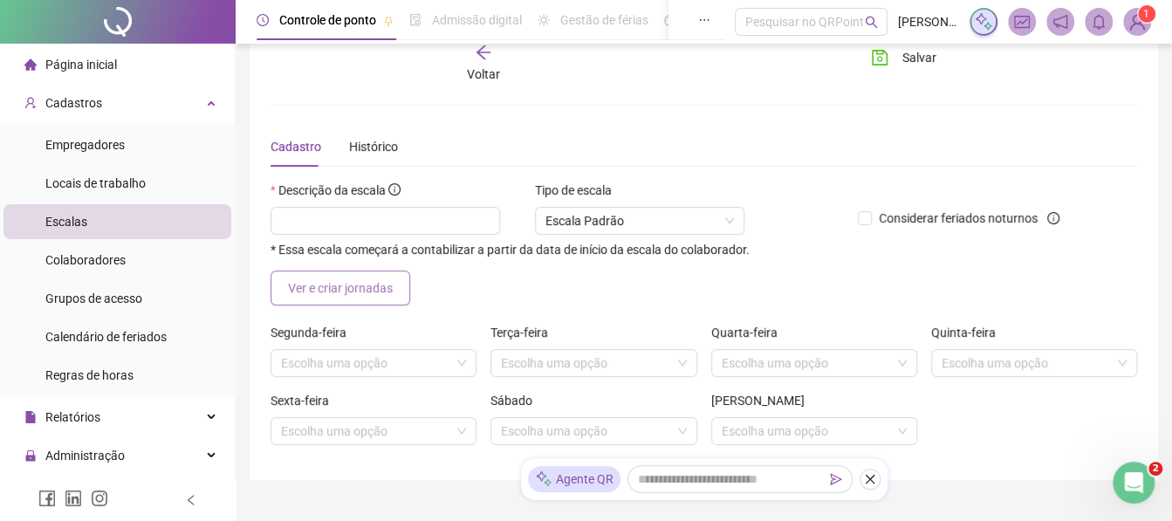
click at [319, 296] on span "Ver e criar jornadas" at bounding box center [340, 287] width 105 height 19
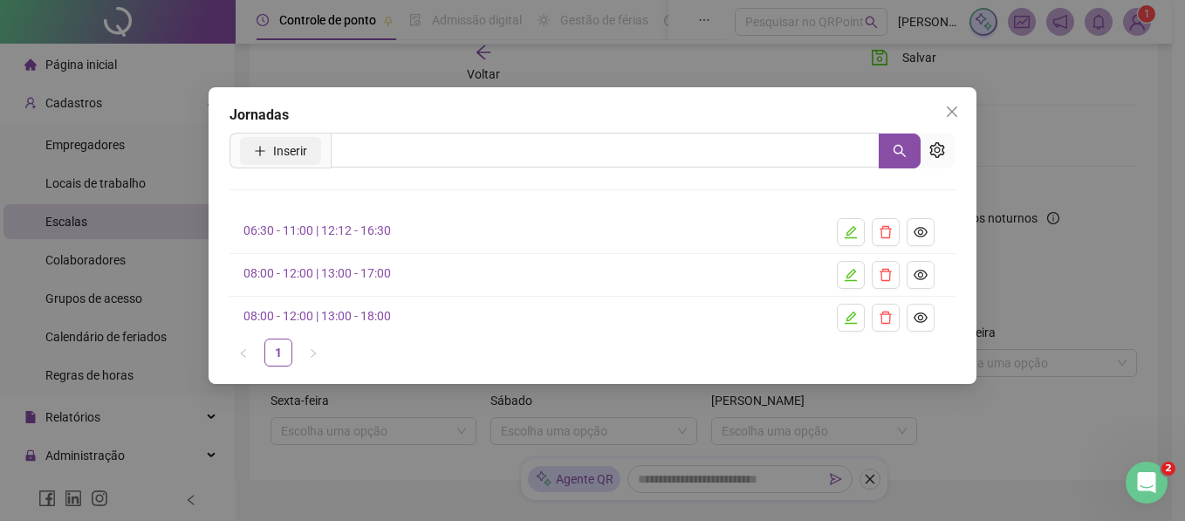
click at [303, 154] on span "Inserir" at bounding box center [290, 150] width 34 height 19
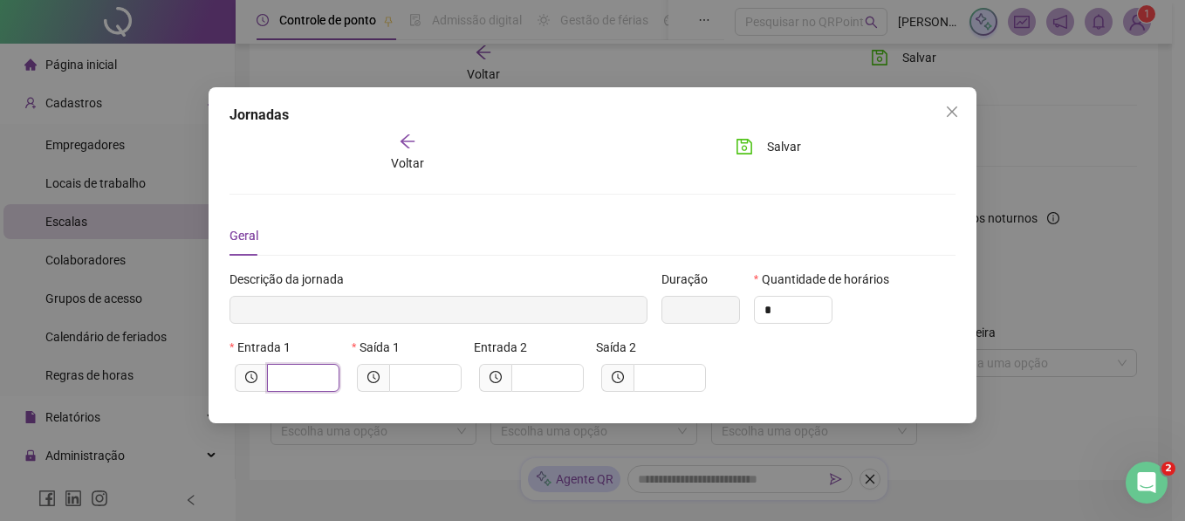
click at [291, 369] on input "text" at bounding box center [302, 377] width 48 height 19
type input "*****"
type input "*"
type input "******"
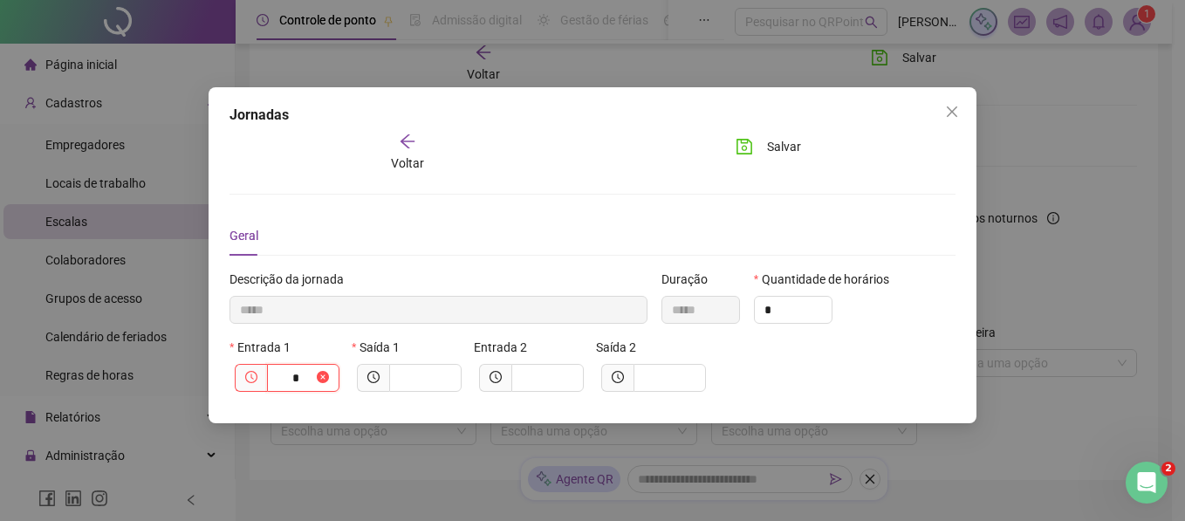
type input "**"
type input "********"
type input "****"
type input "*********"
type input "*****"
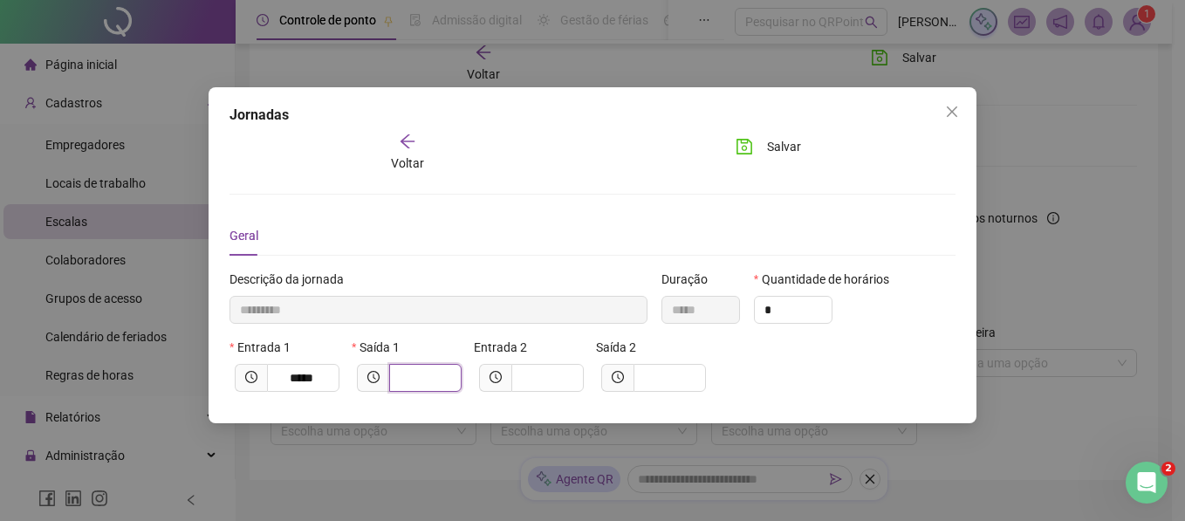
click at [422, 382] on input "text" at bounding box center [424, 377] width 48 height 19
click at [428, 376] on input "text" at bounding box center [424, 377] width 48 height 19
type input "*********"
type input "*"
type input "**********"
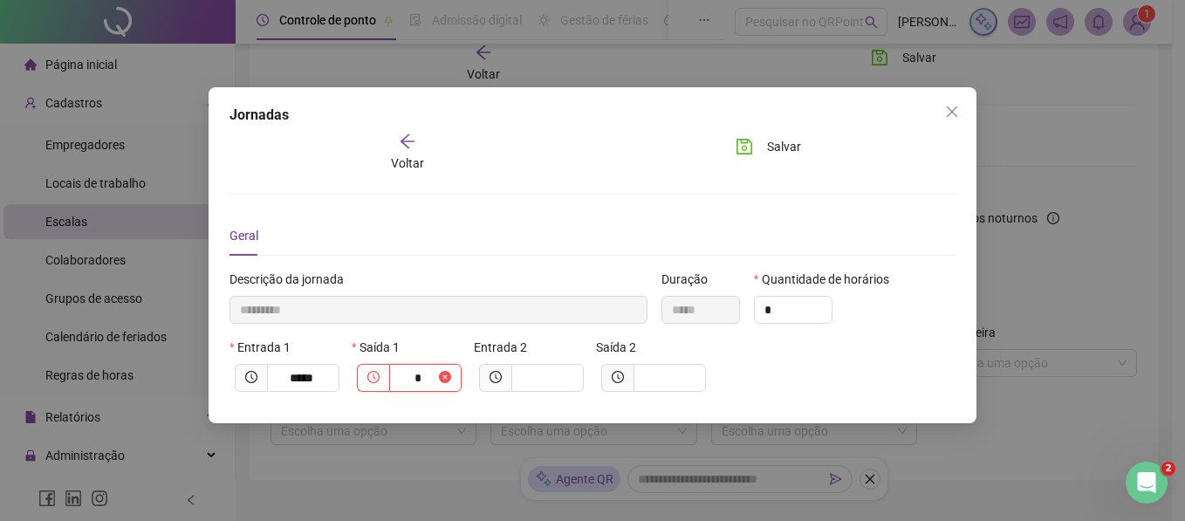
type input "**"
type input "**********"
type input "*****"
type input "****"
type input "**********"
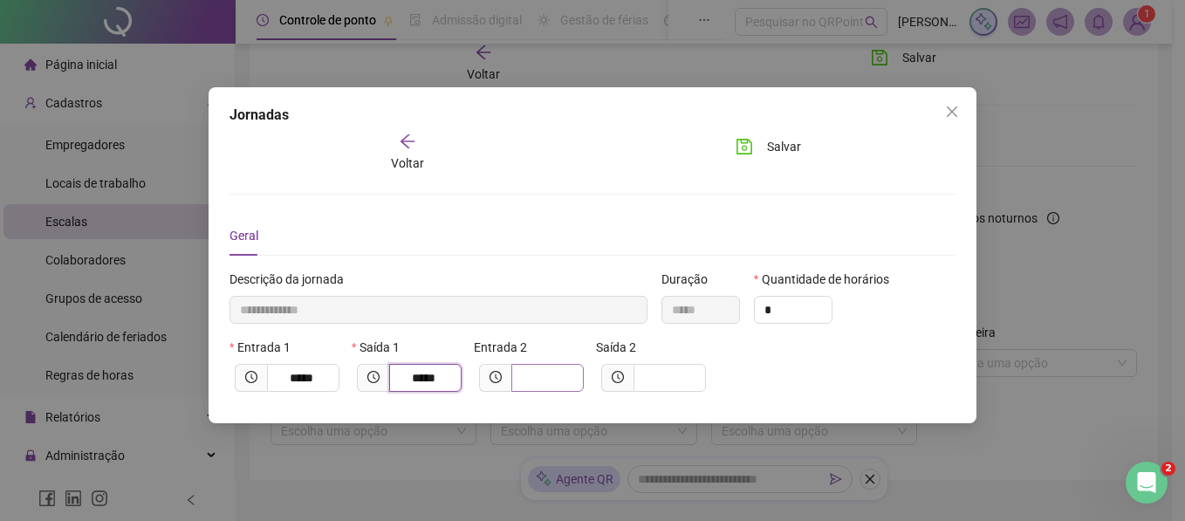
type input "*****"
click at [525, 379] on input "text" at bounding box center [546, 377] width 48 height 19
type input "**********"
type input "*"
type input "**********"
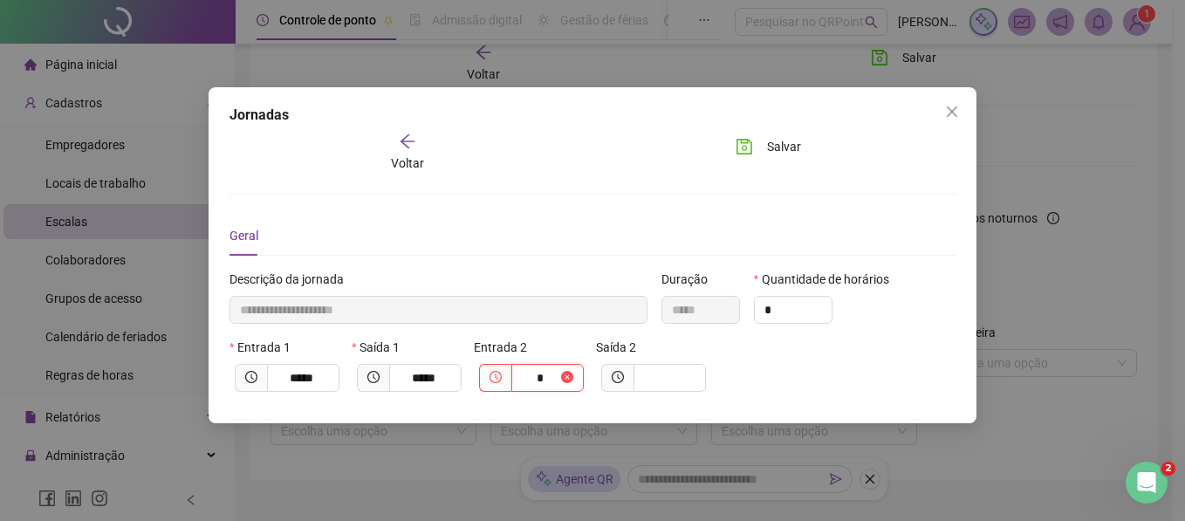
type input "**"
type input "**********"
type input "****"
type input "**********"
type input "*****"
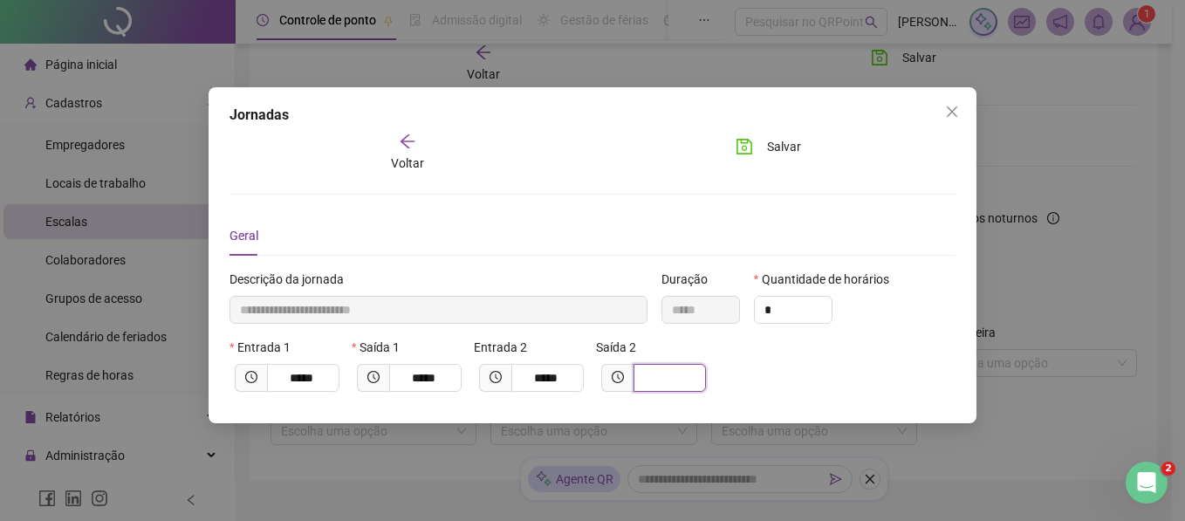
click at [651, 381] on input "text" at bounding box center [668, 377] width 48 height 19
type input "**********"
type input "*"
type input "**********"
type input "**"
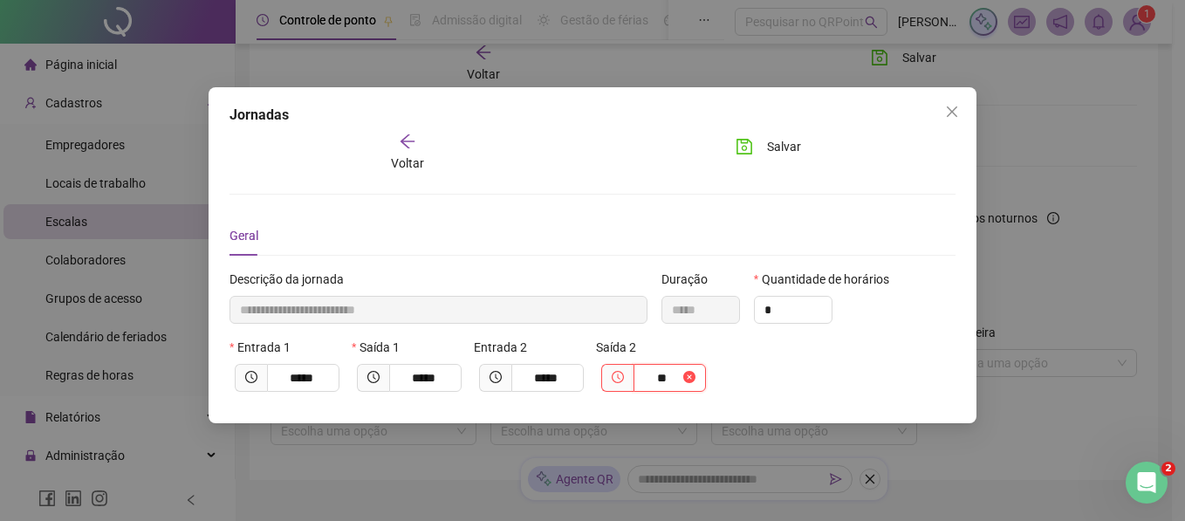
type input "**********"
type input "*****"
type input "****"
type input "**********"
type input "*****"
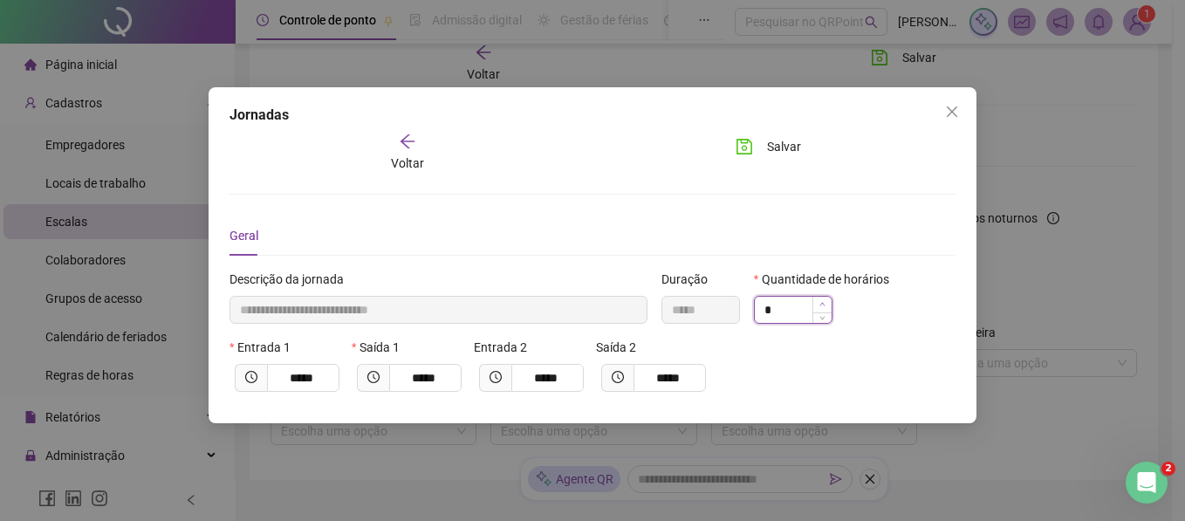
type input "**********"
type input "*"
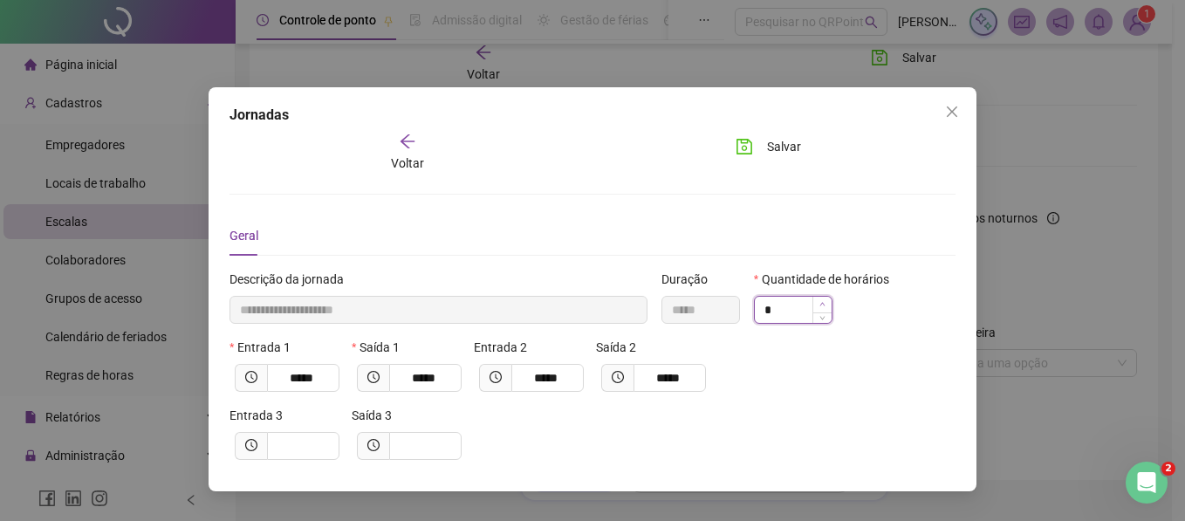
click at [821, 304] on icon "up" at bounding box center [822, 304] width 5 height 3
type input "**********"
type input "*"
click at [821, 304] on icon "up" at bounding box center [822, 304] width 5 height 3
type input "**********"
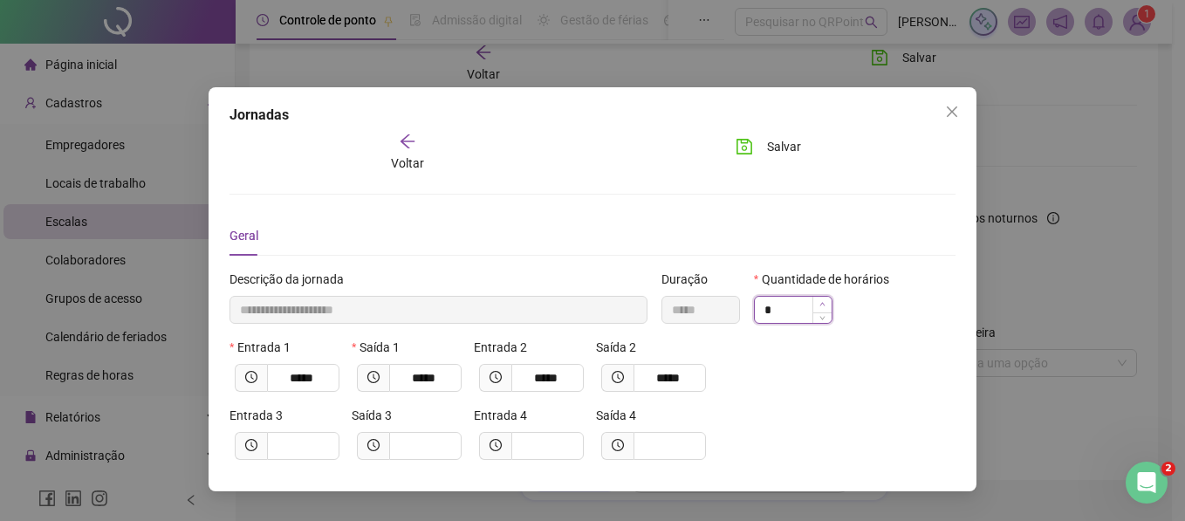
type input "**"
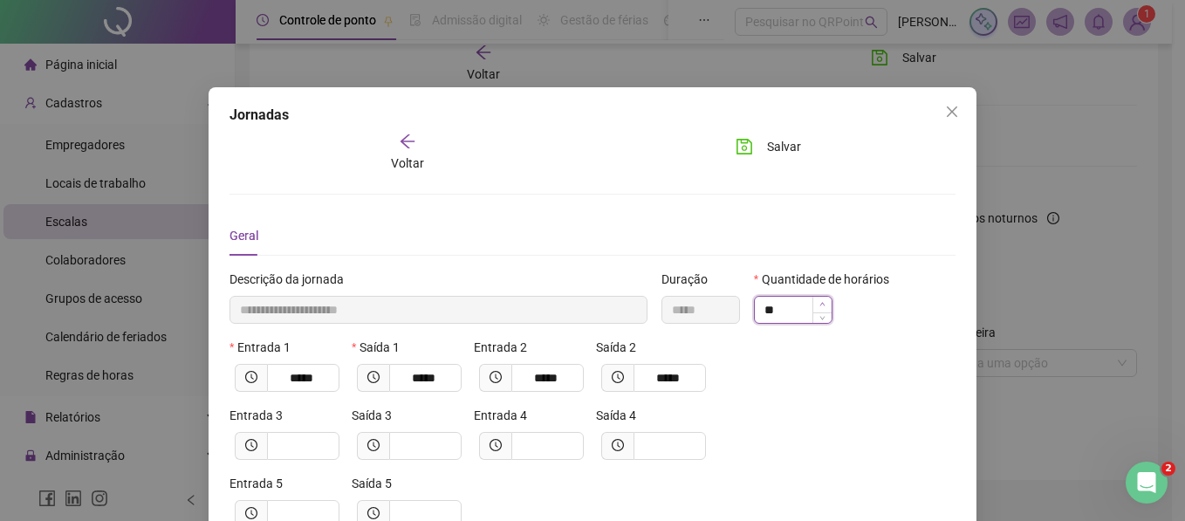
click at [821, 304] on span "Increase Value" at bounding box center [822, 305] width 19 height 16
type input "**********"
type input "**"
click at [821, 304] on span "Increase Value" at bounding box center [822, 305] width 19 height 16
type input "**********"
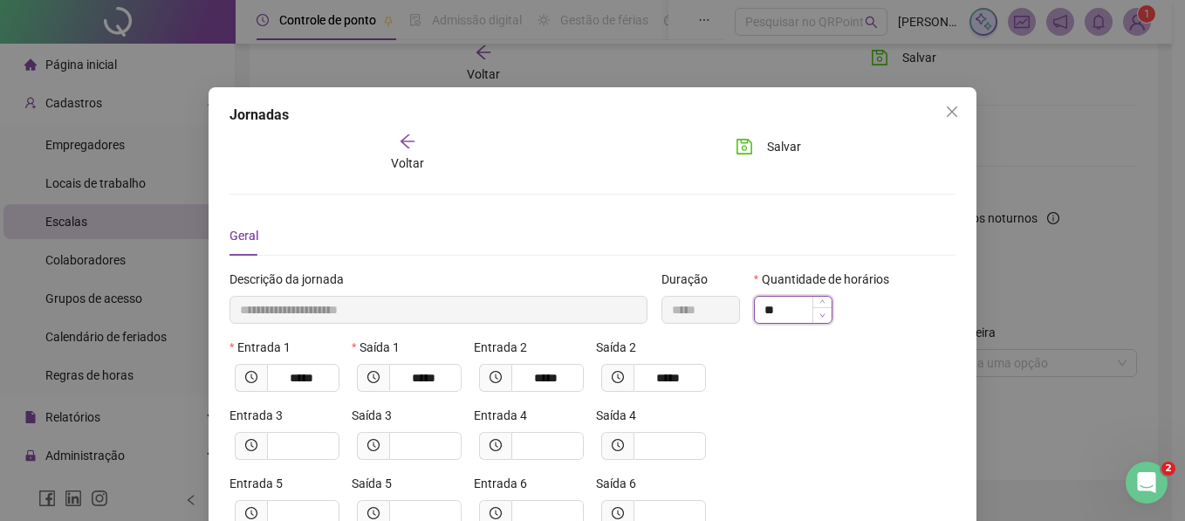
type input "**"
click at [820, 317] on icon "down" at bounding box center [823, 316] width 6 height 6
type input "**********"
type input "*"
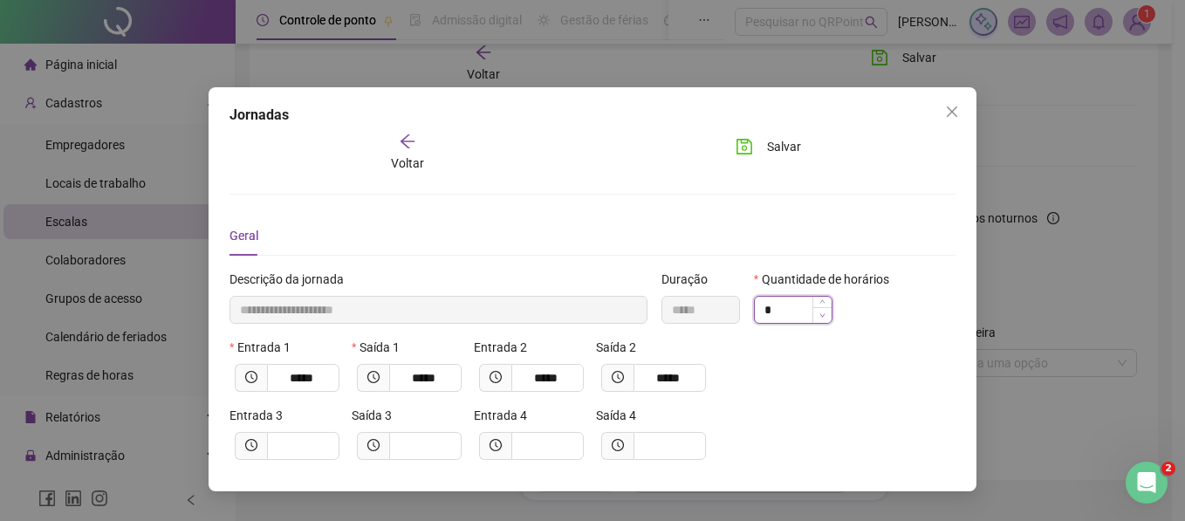
click at [816, 317] on span "Decrease Value" at bounding box center [822, 315] width 19 height 16
type input "**********"
type input "*"
click at [816, 317] on span "Decrease Value" at bounding box center [822, 315] width 19 height 16
type input "**********"
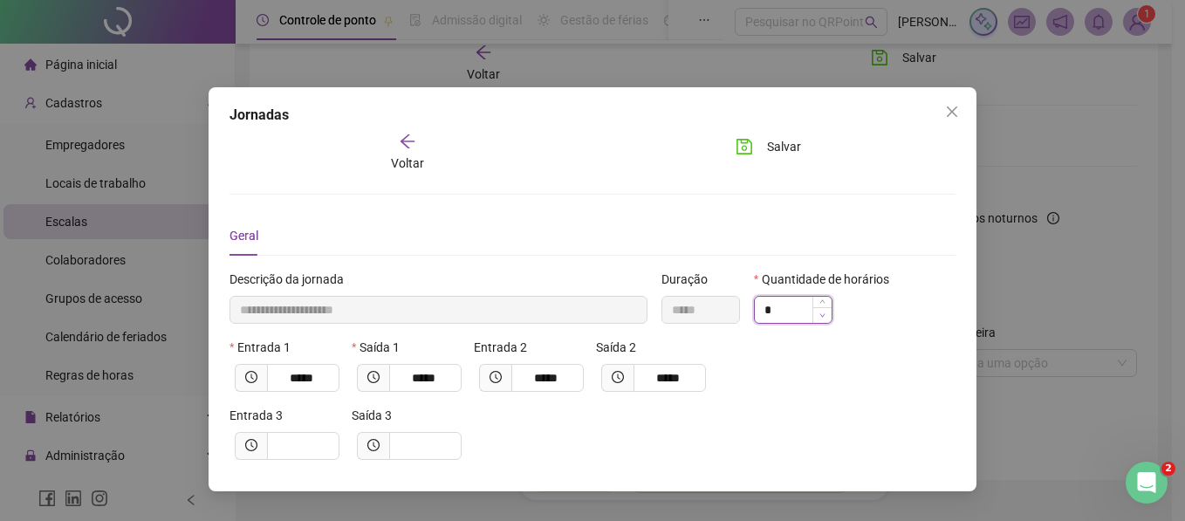
type input "*"
click at [816, 317] on span "Decrease Value" at bounding box center [822, 315] width 19 height 16
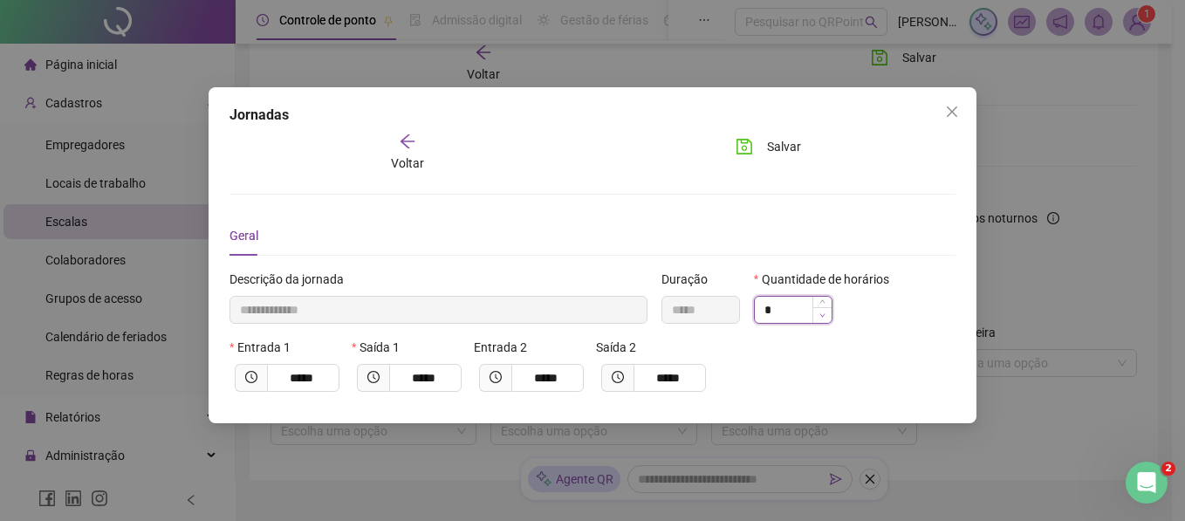
click at [816, 317] on span "Decrease Value" at bounding box center [822, 315] width 19 height 16
click at [954, 119] on button "Close" at bounding box center [952, 112] width 28 height 28
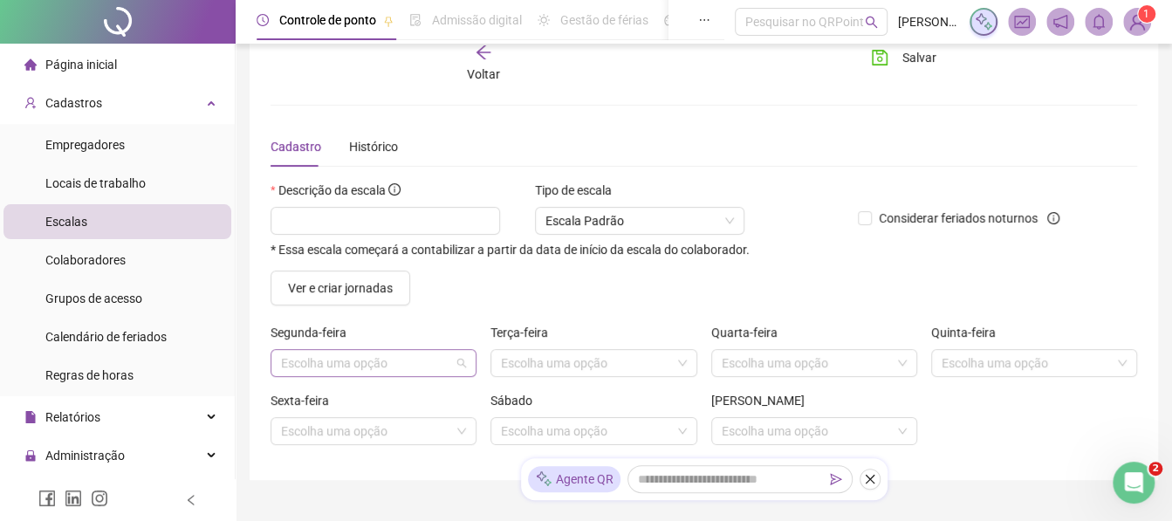
click at [314, 374] on input "search" at bounding box center [365, 363] width 169 height 26
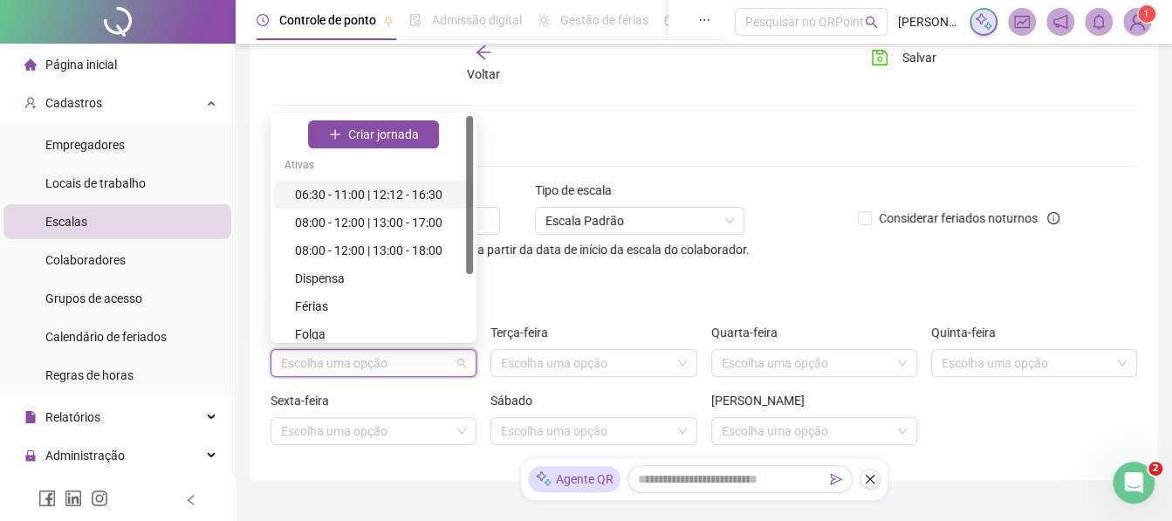
click at [347, 193] on div "06:30 - 11:00 | 12:12 - 16:30" at bounding box center [379, 194] width 168 height 19
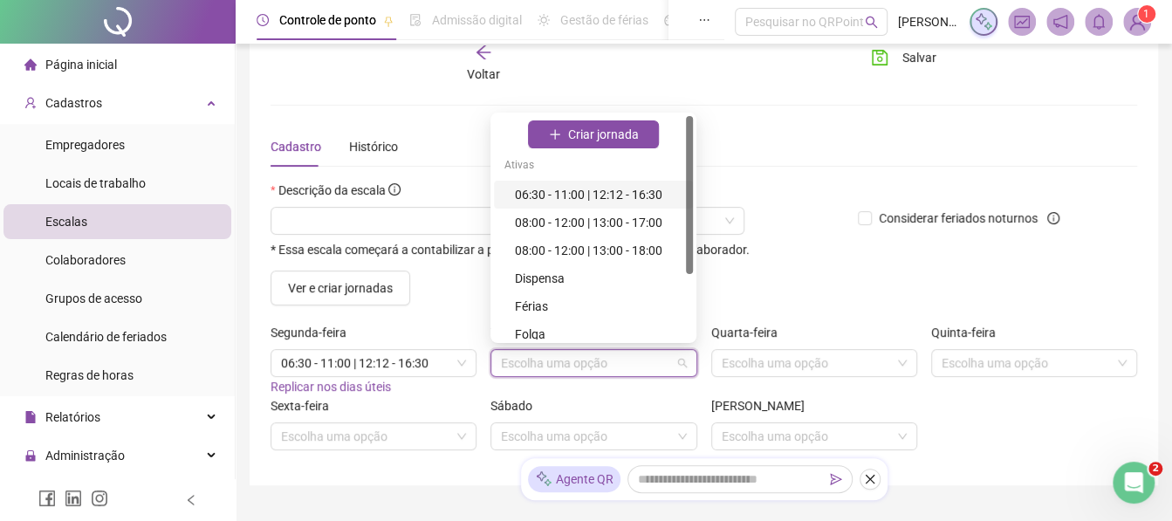
click at [511, 364] on input "search" at bounding box center [585, 363] width 169 height 26
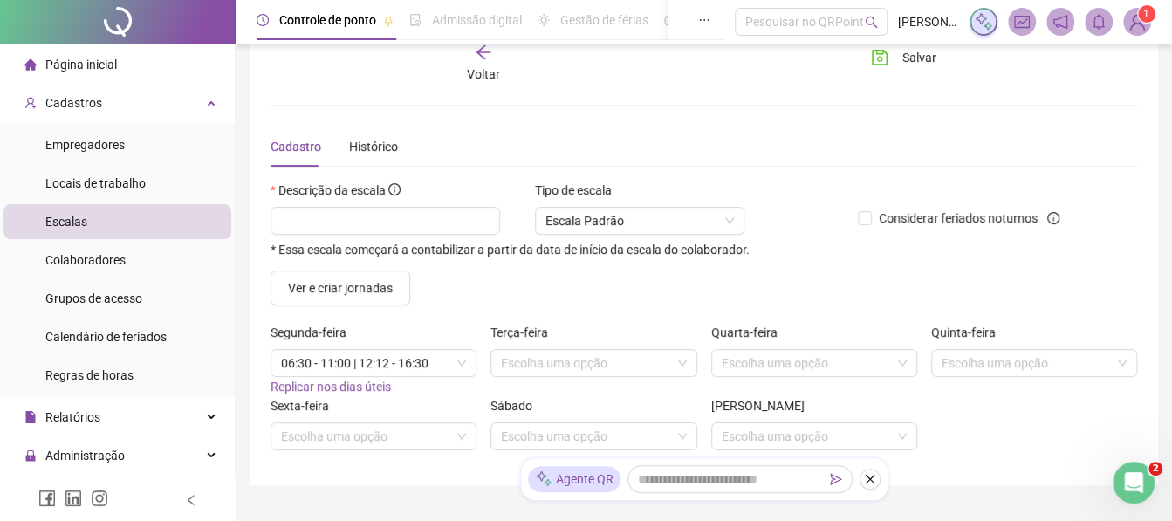
click at [582, 127] on div "Cadastro Histórico" at bounding box center [704, 147] width 867 height 40
click at [577, 441] on input "search" at bounding box center [585, 436] width 169 height 26
click at [486, 70] on span "Voltar" at bounding box center [483, 74] width 33 height 14
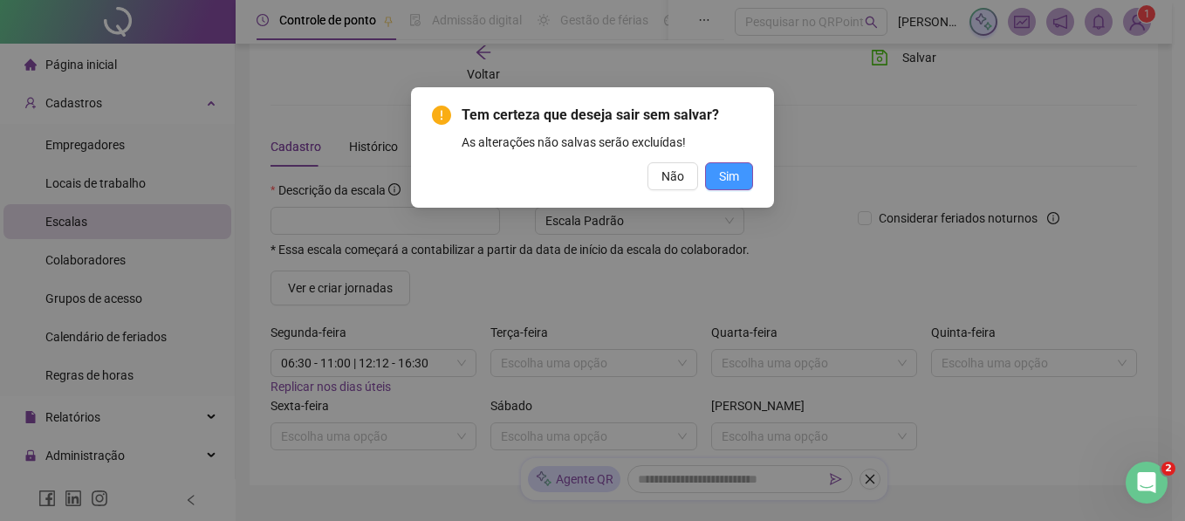
click at [732, 174] on span "Sim" at bounding box center [729, 176] width 20 height 19
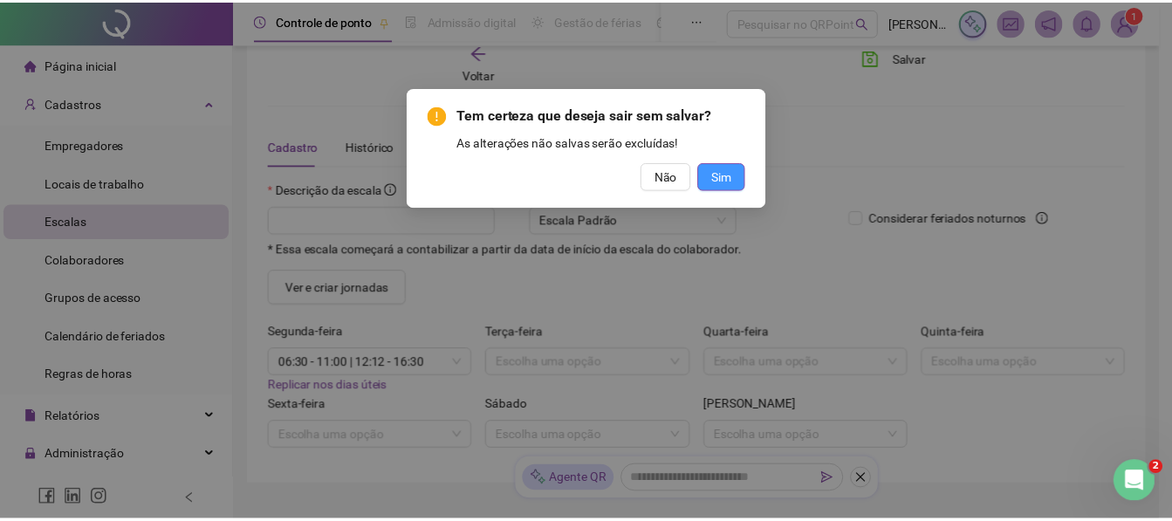
scroll to position [0, 0]
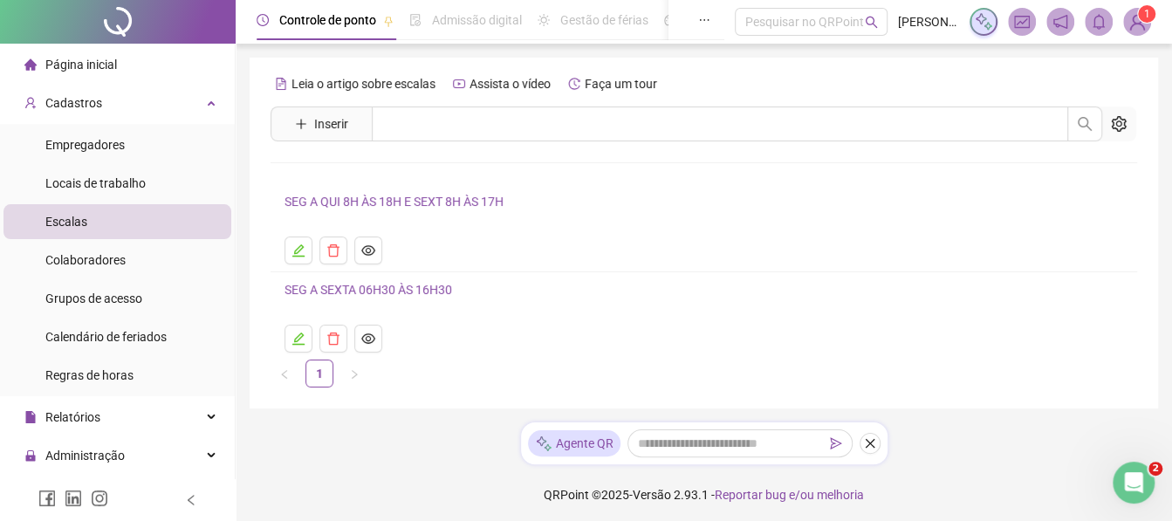
click at [413, 296] on link "SEG A SEXTA 06H30 ÀS 16H30" at bounding box center [369, 290] width 168 height 14
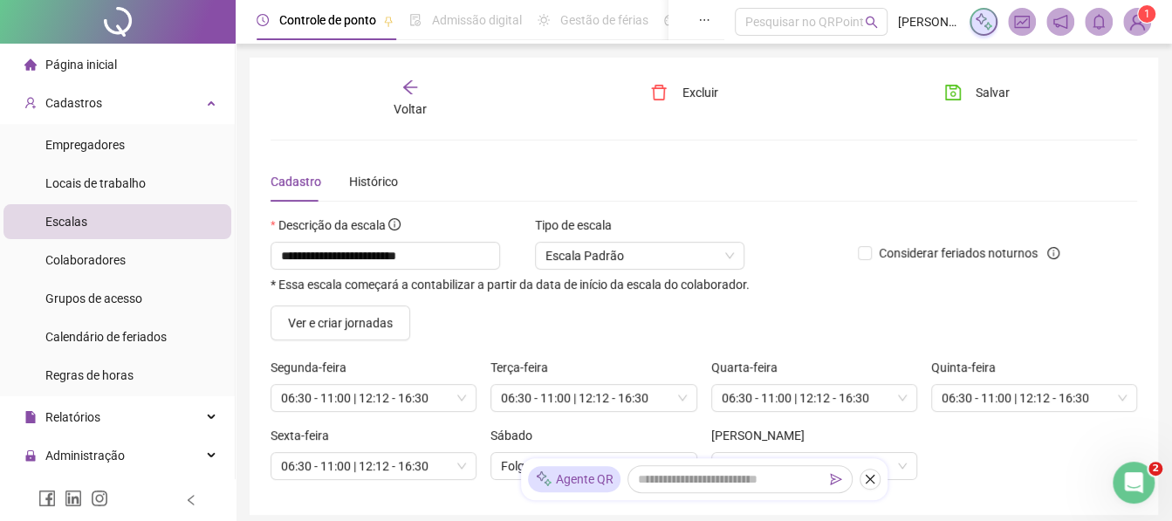
click at [415, 82] on icon "arrow-left" at bounding box center [410, 87] width 17 height 17
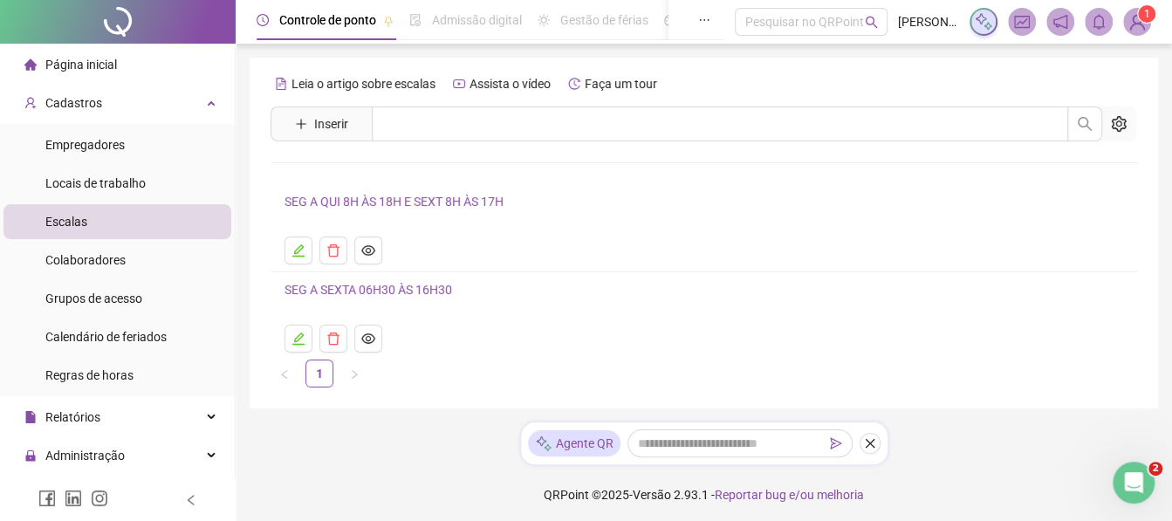
click at [357, 202] on link "SEG A QUI 8H ÀS 18H E SEXT 8H ÀS 17H" at bounding box center [394, 202] width 219 height 14
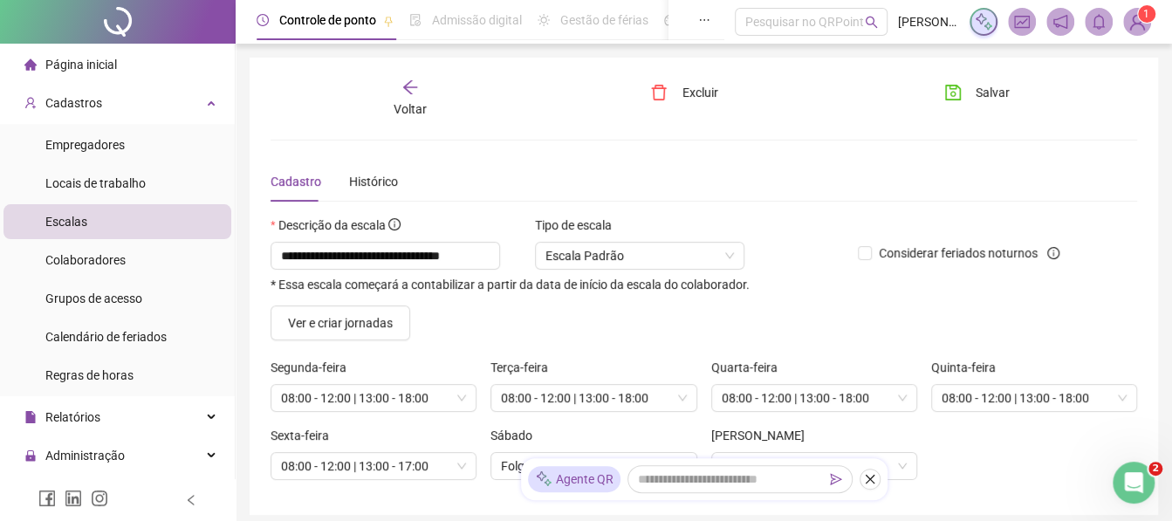
scroll to position [31, 0]
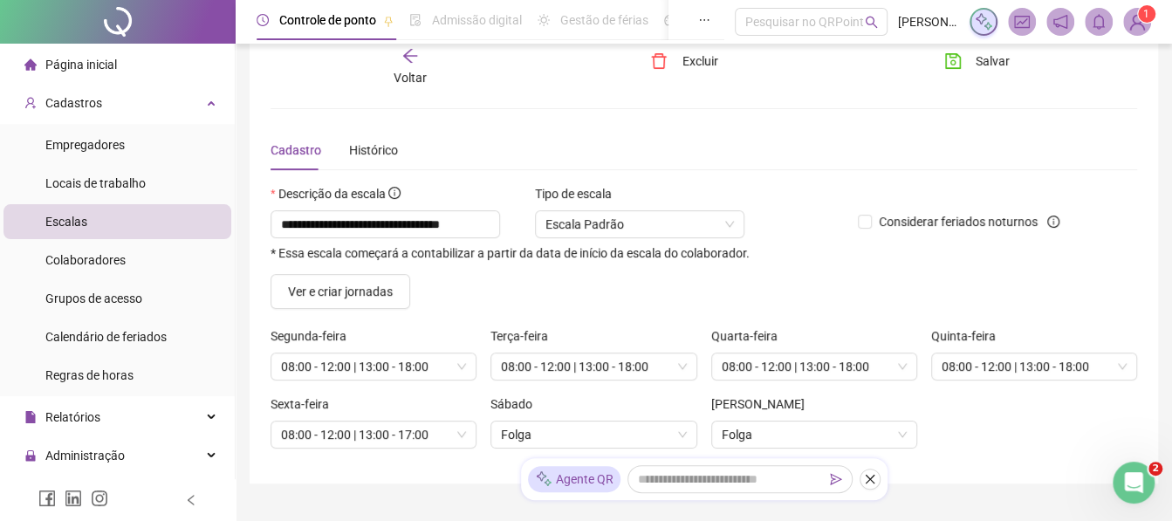
click at [410, 65] on div "Voltar" at bounding box center [410, 67] width 133 height 40
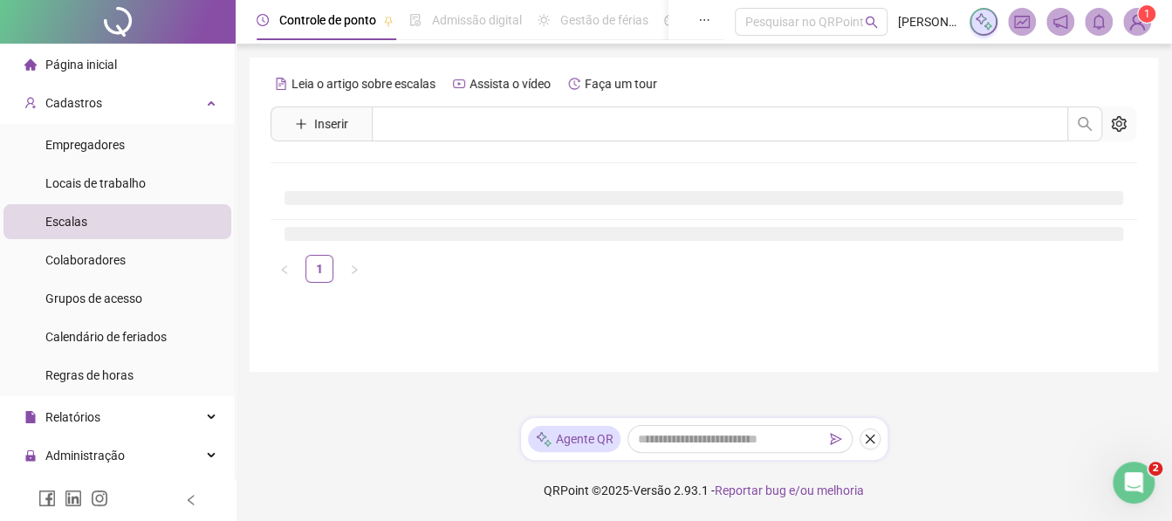
scroll to position [0, 0]
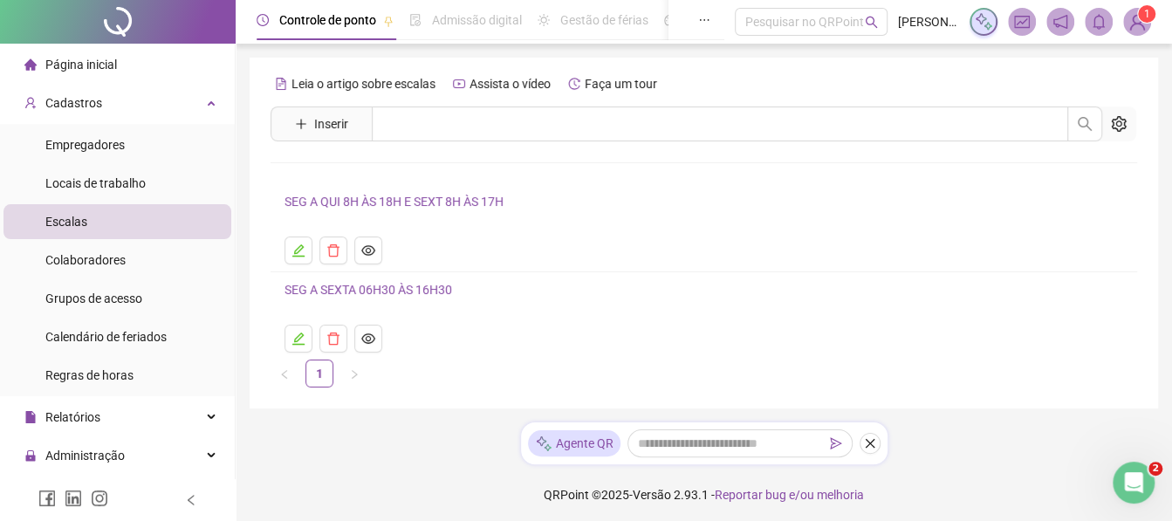
click at [353, 205] on link "SEG A QUI 8H ÀS 18H E SEXT 8H ÀS 17H" at bounding box center [394, 202] width 219 height 14
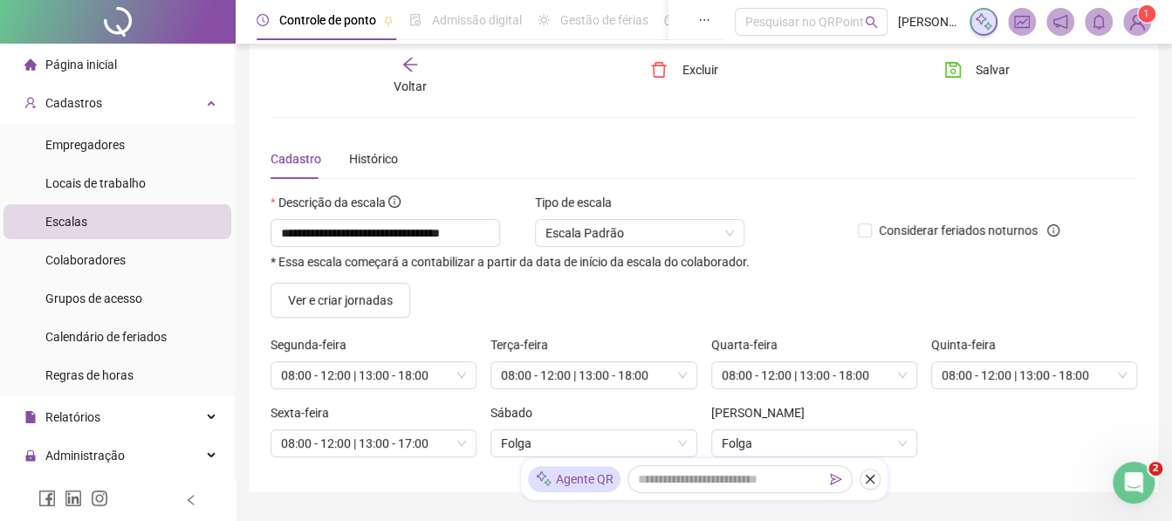
scroll to position [24, 0]
click at [419, 78] on span "Voltar" at bounding box center [410, 85] width 33 height 14
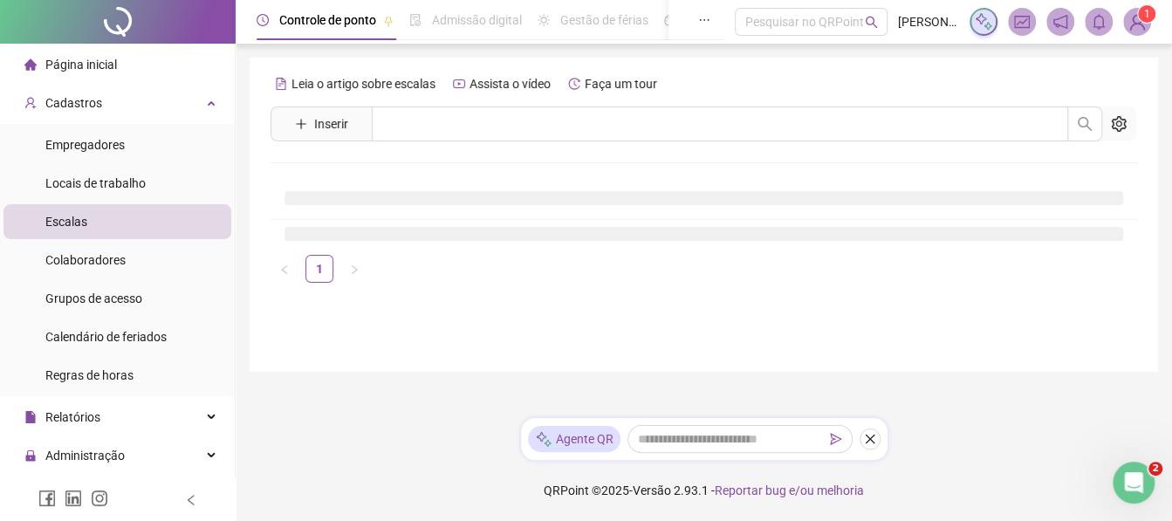
scroll to position [0, 0]
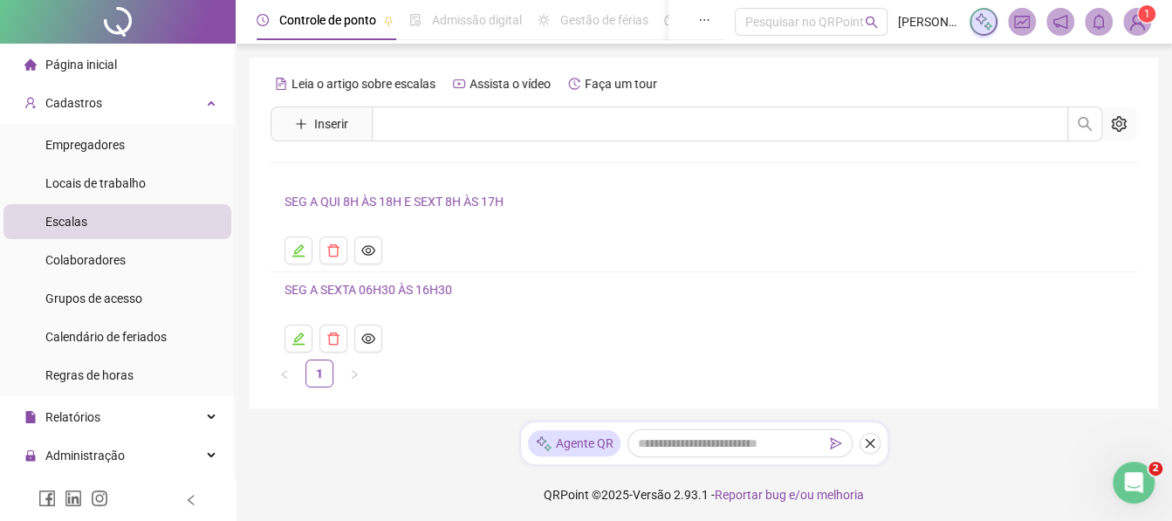
click at [346, 296] on link "SEG A SEXTA 06H30 ÀS 16H30" at bounding box center [369, 290] width 168 height 14
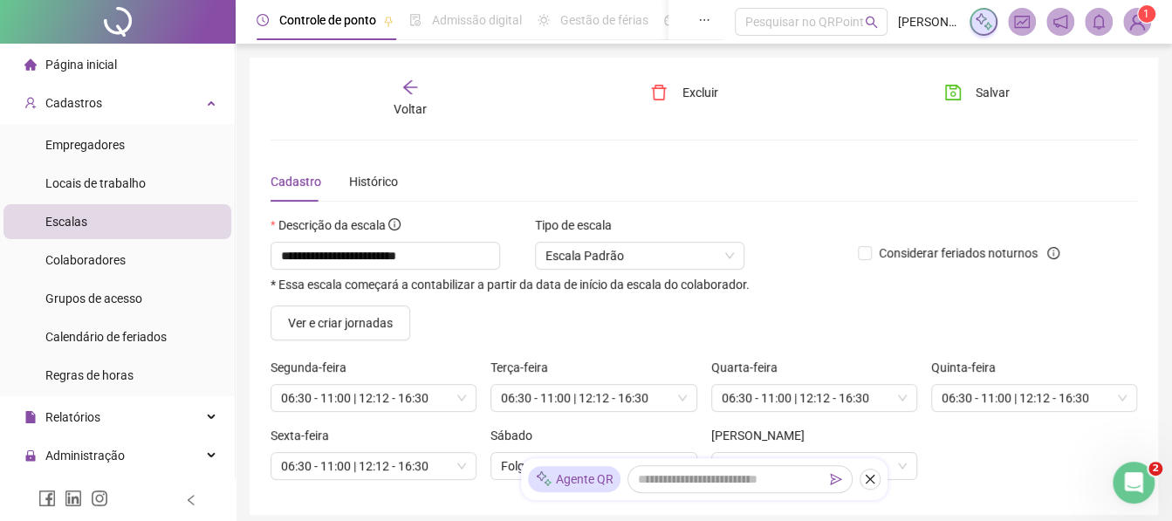
scroll to position [19, 0]
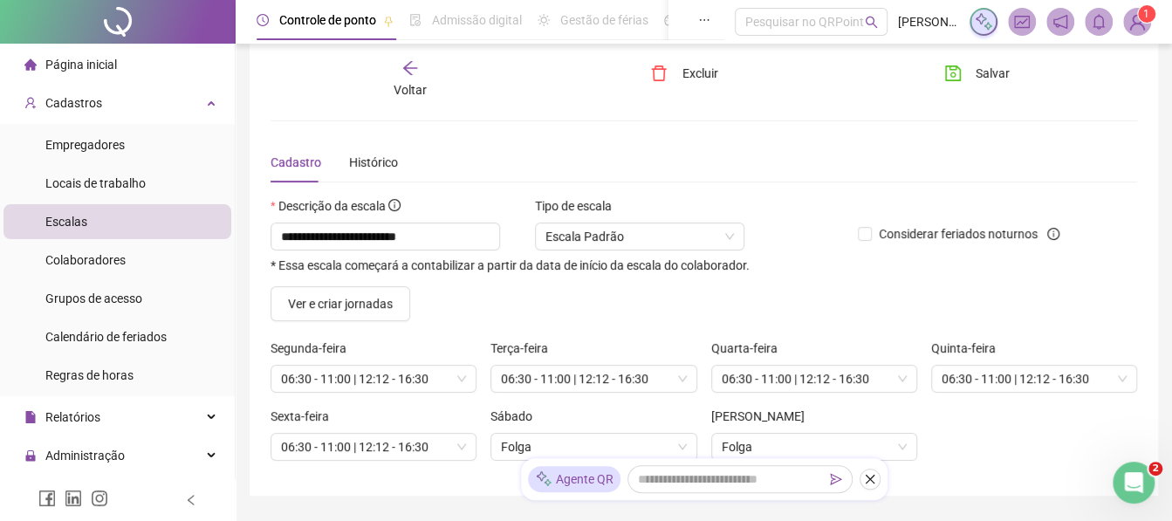
click at [420, 66] on div "Voltar" at bounding box center [410, 79] width 133 height 40
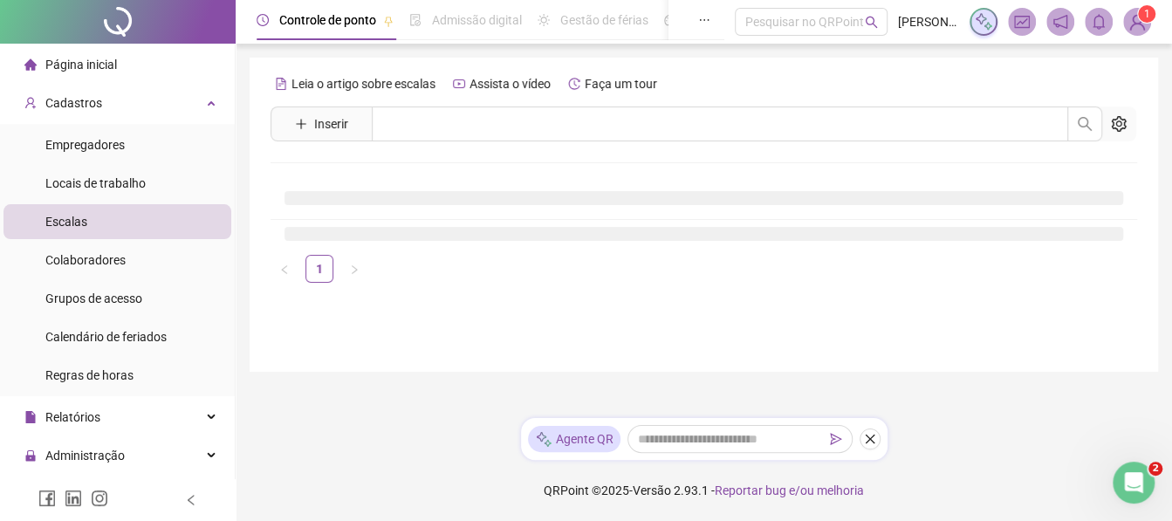
scroll to position [0, 0]
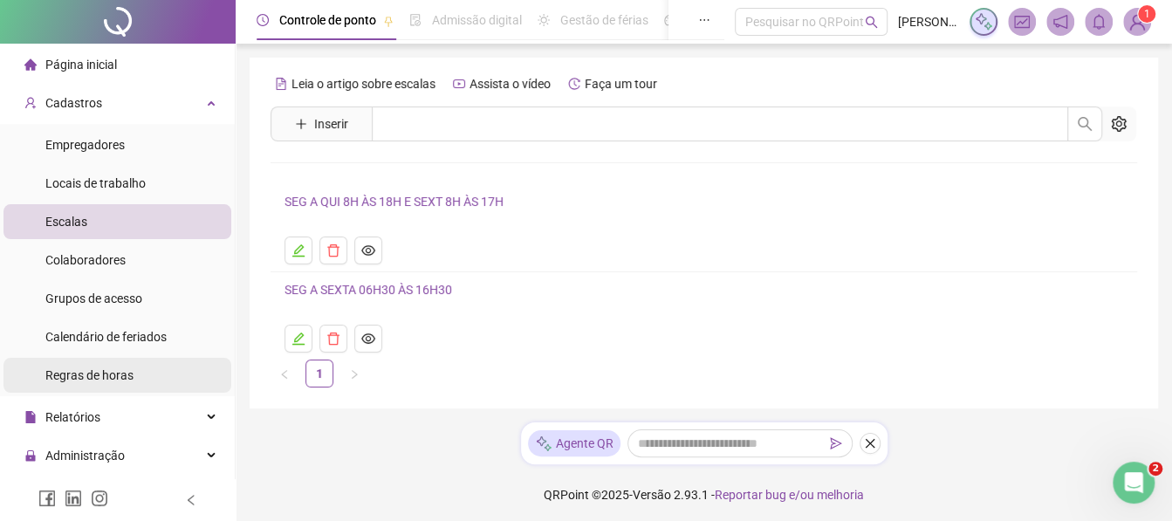
click at [83, 392] on div "Regras de horas" at bounding box center [89, 375] width 88 height 35
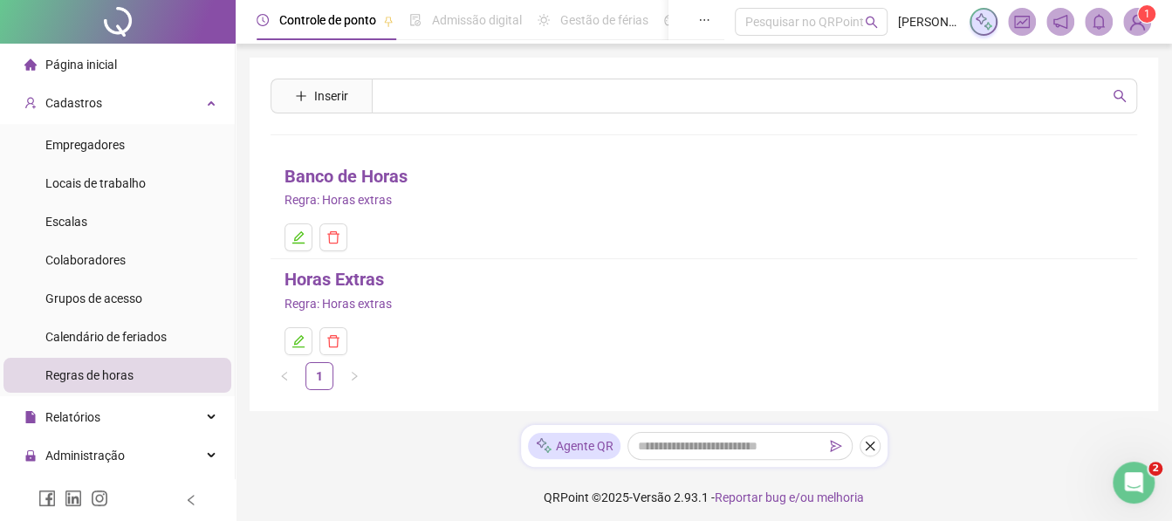
click at [313, 170] on link "Banco de Horas" at bounding box center [346, 176] width 123 height 27
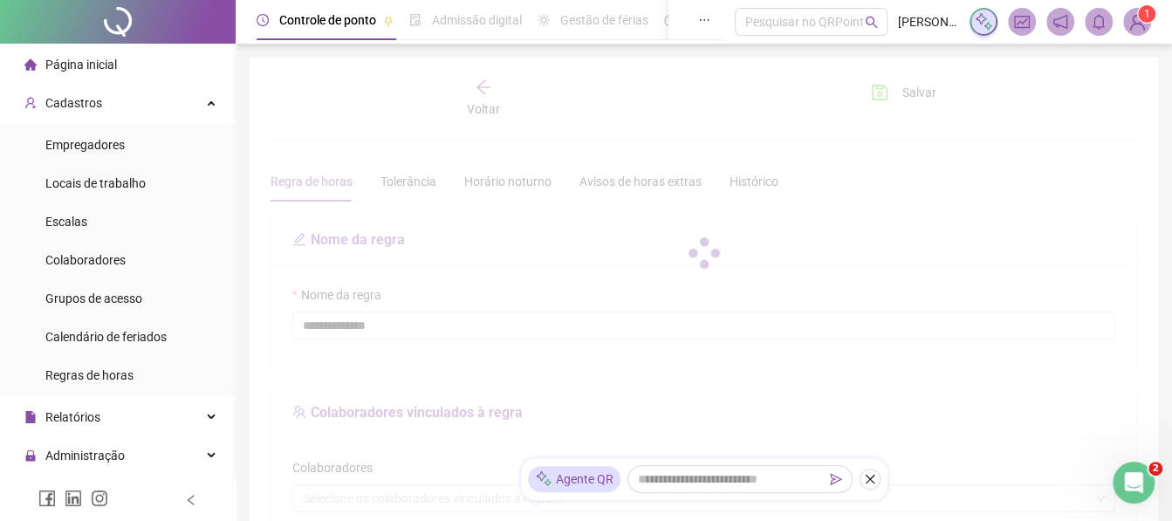
type input "**********"
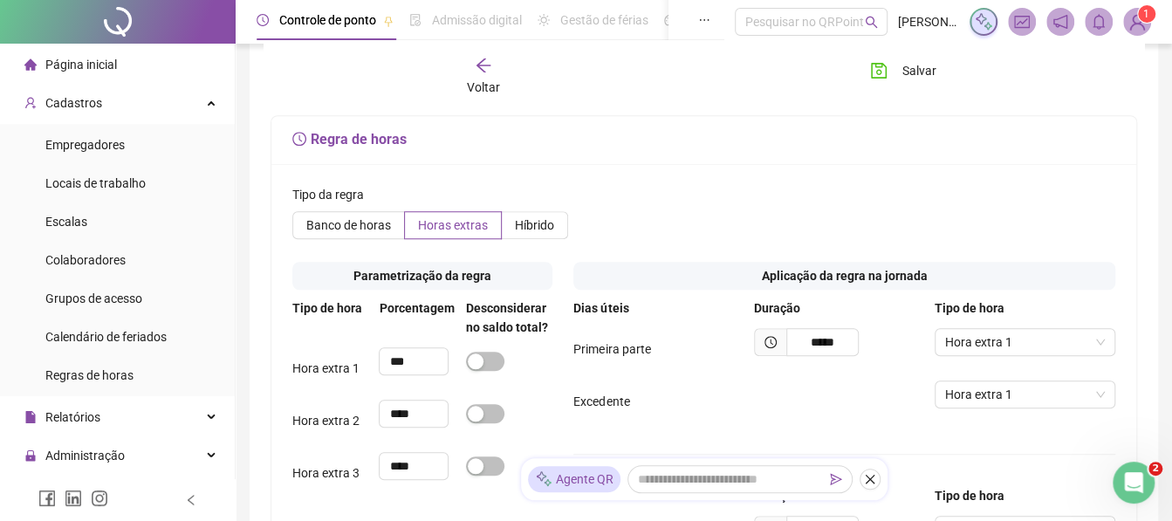
scroll to position [582, 0]
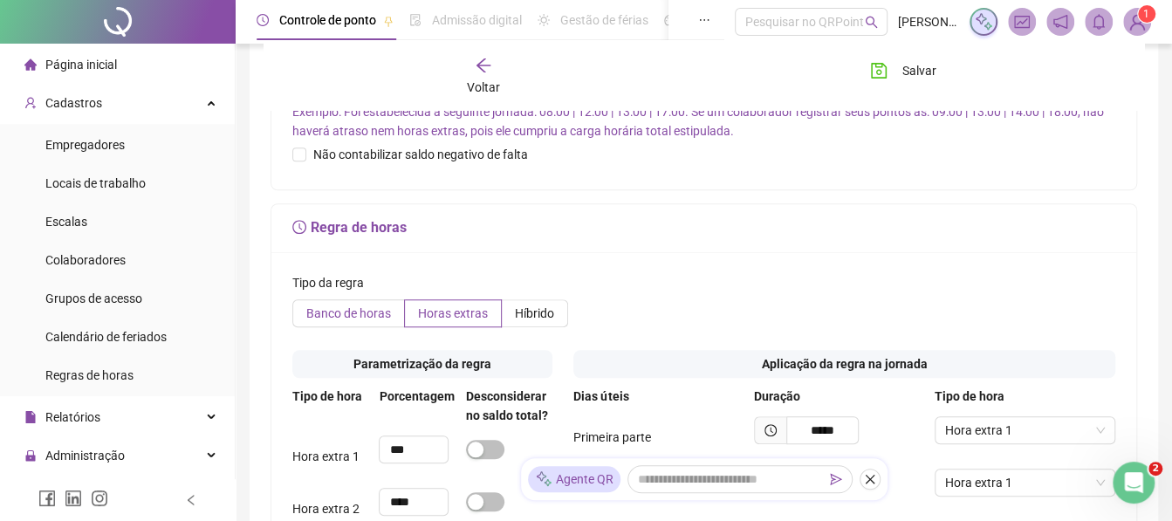
click at [381, 317] on span "Banco de horas" at bounding box center [348, 313] width 85 height 14
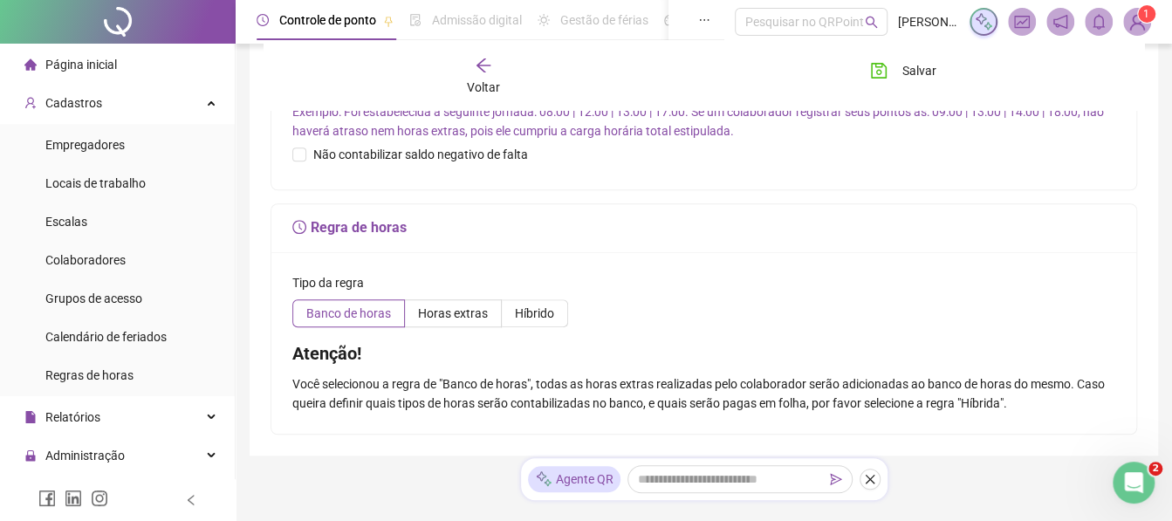
drag, startPoint x: 1170, startPoint y: 301, endPoint x: 1175, endPoint y: 310, distance: 10.2
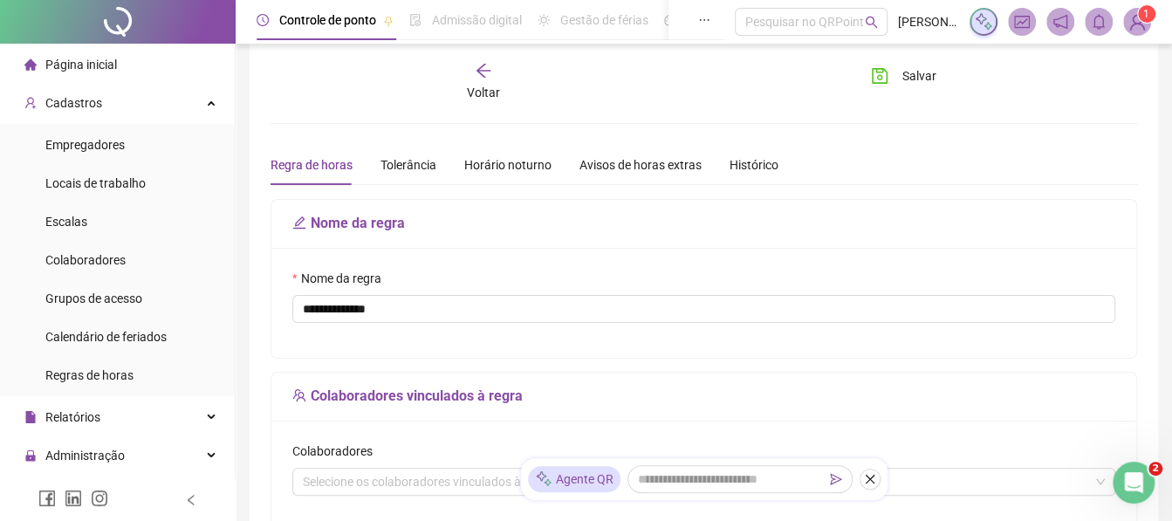
scroll to position [0, 0]
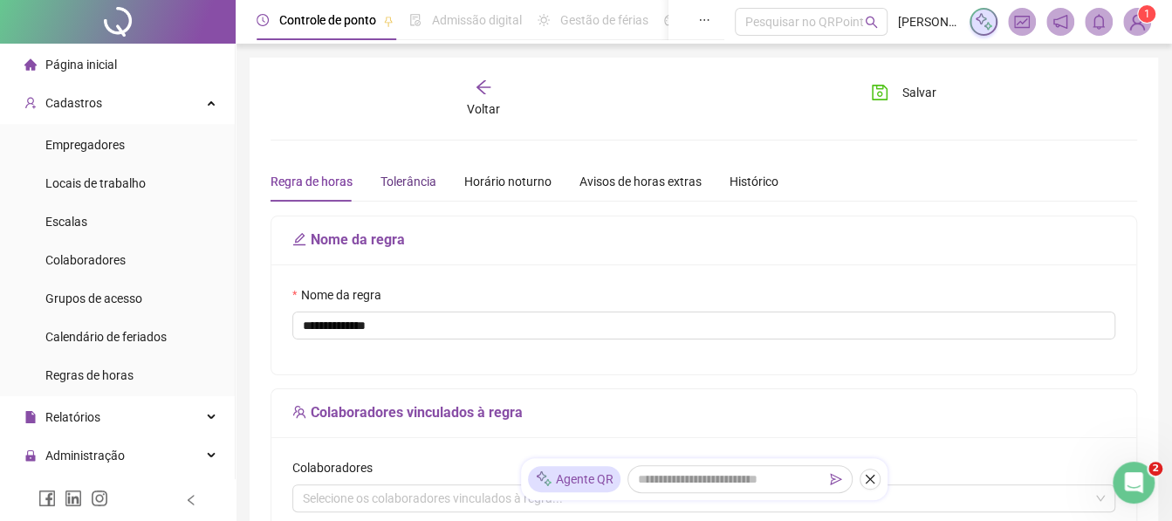
click at [397, 183] on div "Tolerância" at bounding box center [409, 181] width 56 height 19
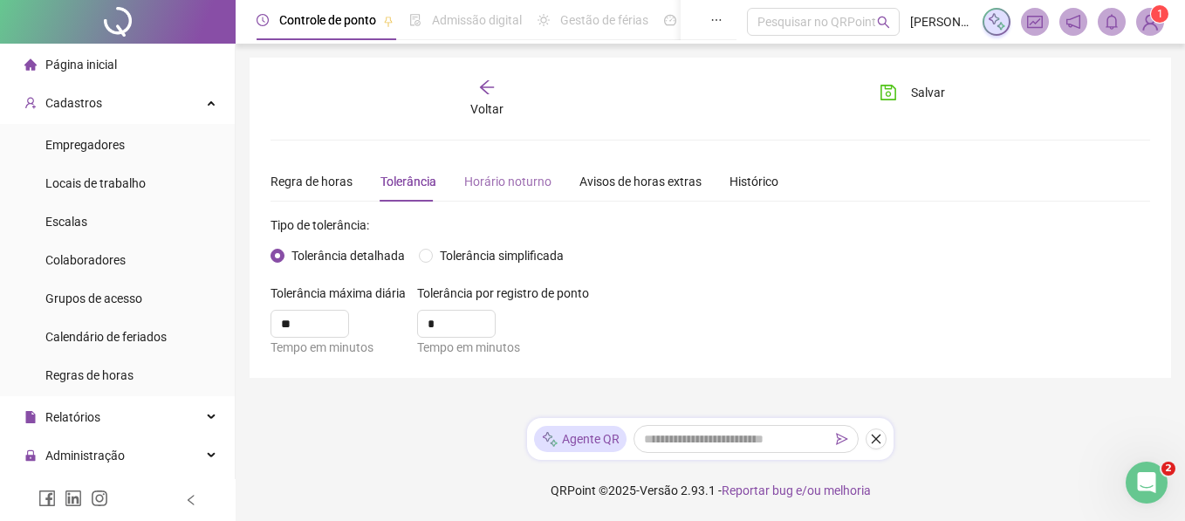
click at [475, 196] on div "Horário noturno" at bounding box center [507, 181] width 87 height 40
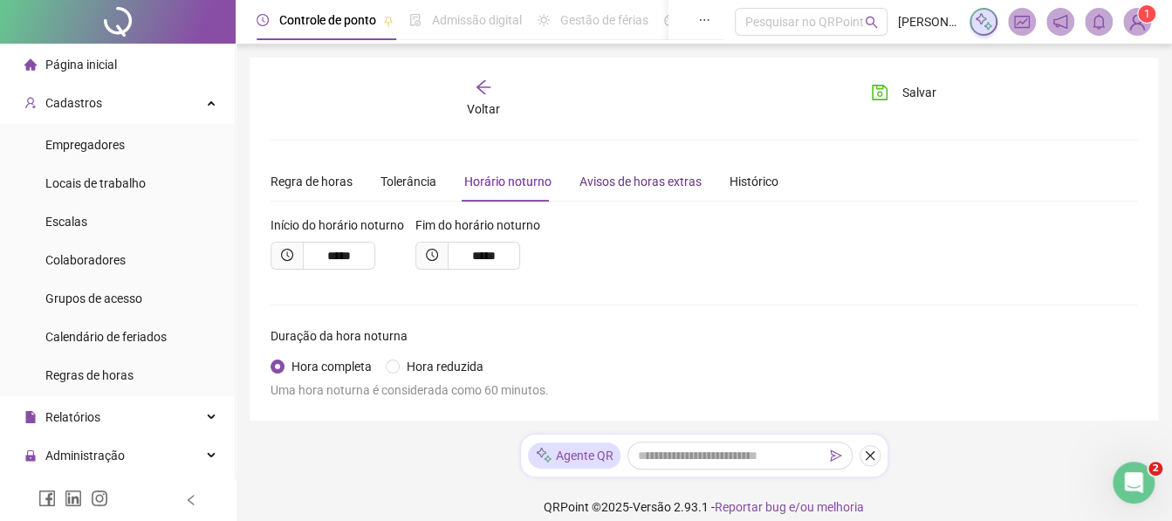
click at [602, 174] on div "Avisos de horas extras" at bounding box center [641, 181] width 122 height 19
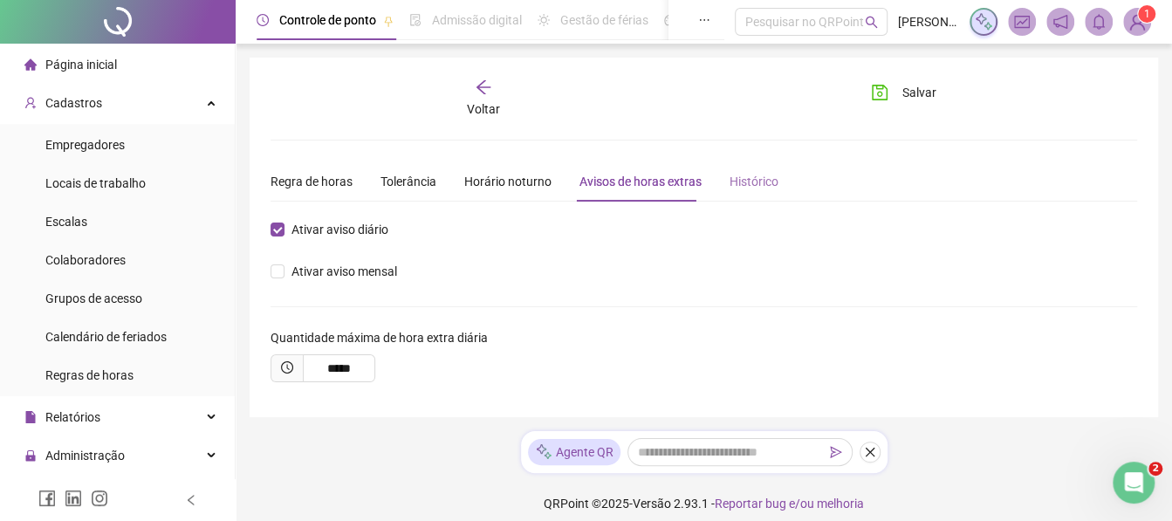
click at [738, 191] on div "Histórico" at bounding box center [754, 181] width 49 height 40
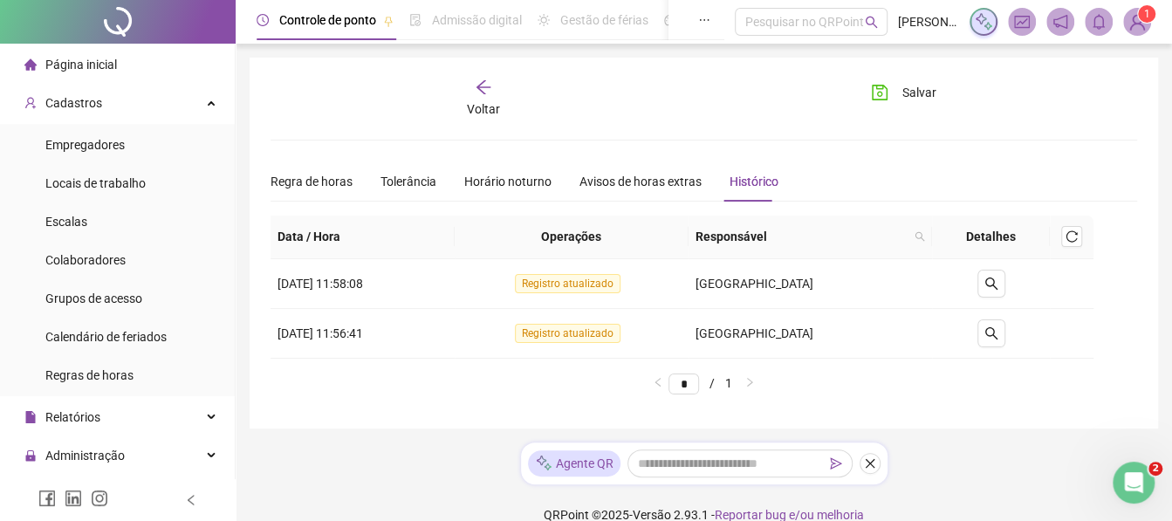
click at [473, 83] on div "Voltar" at bounding box center [483, 99] width 133 height 40
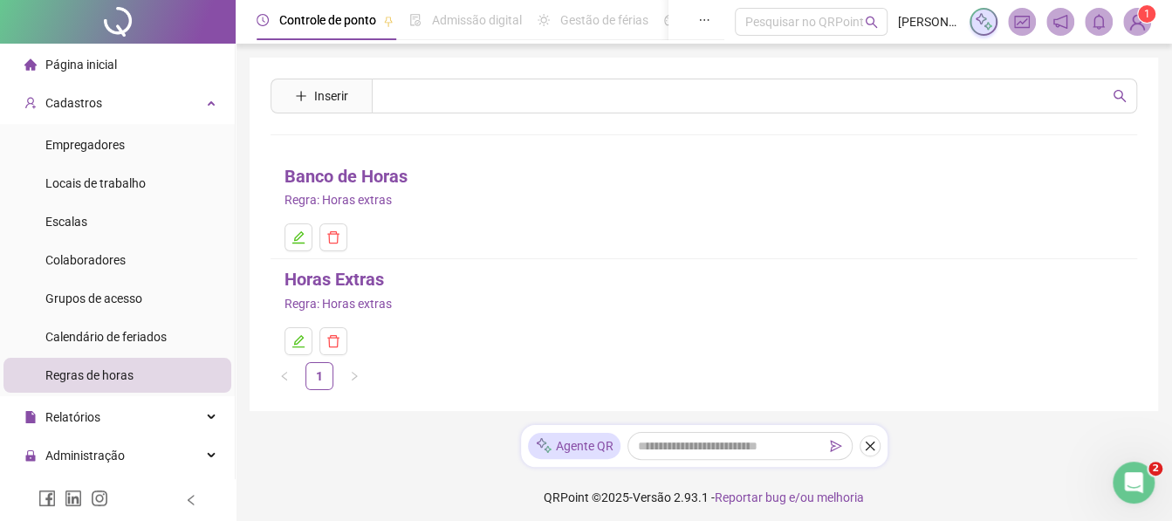
click at [343, 288] on link "Horas Extras" at bounding box center [335, 279] width 100 height 27
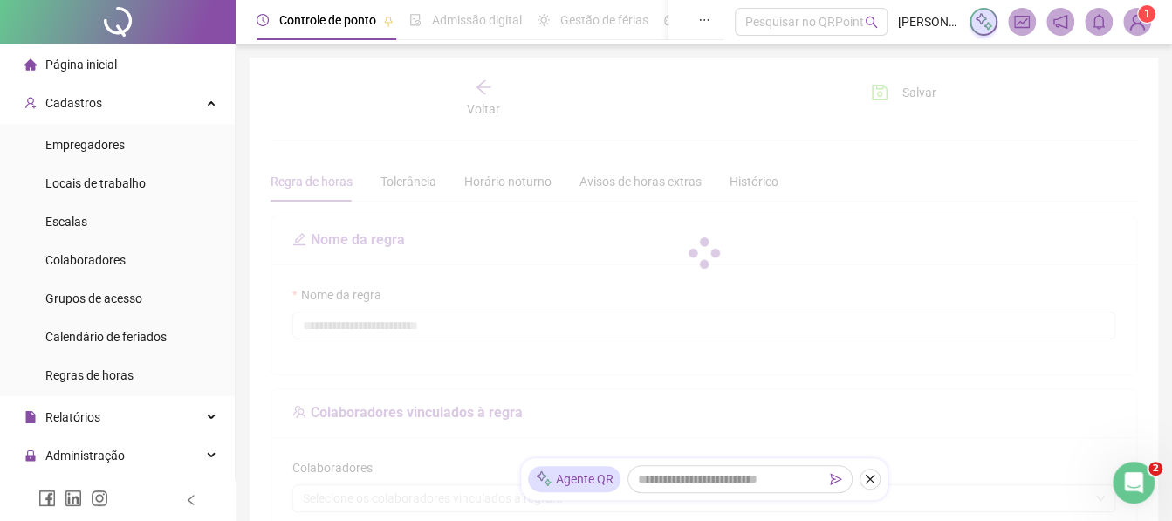
type input "**********"
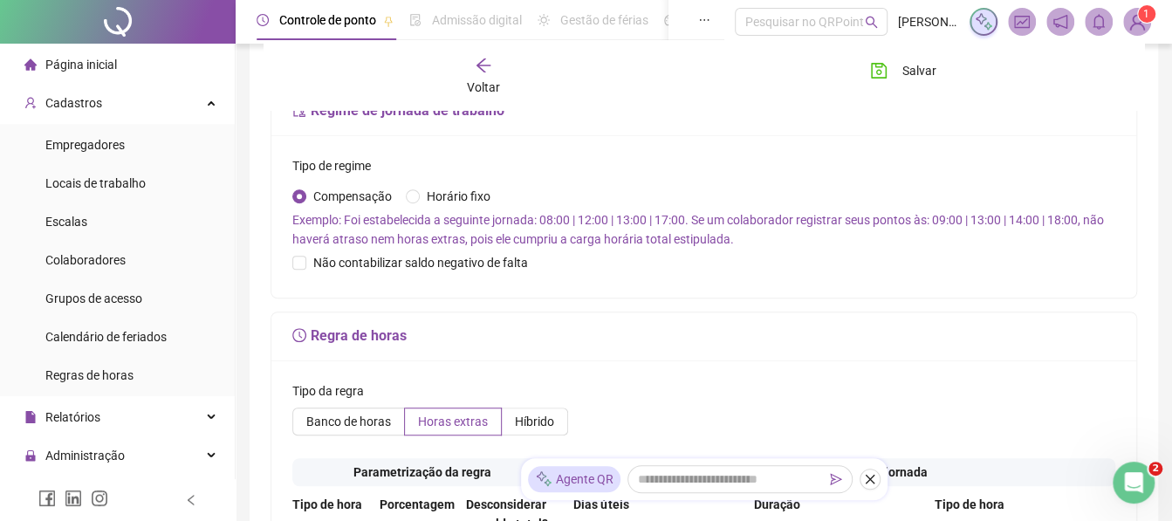
scroll to position [461, 0]
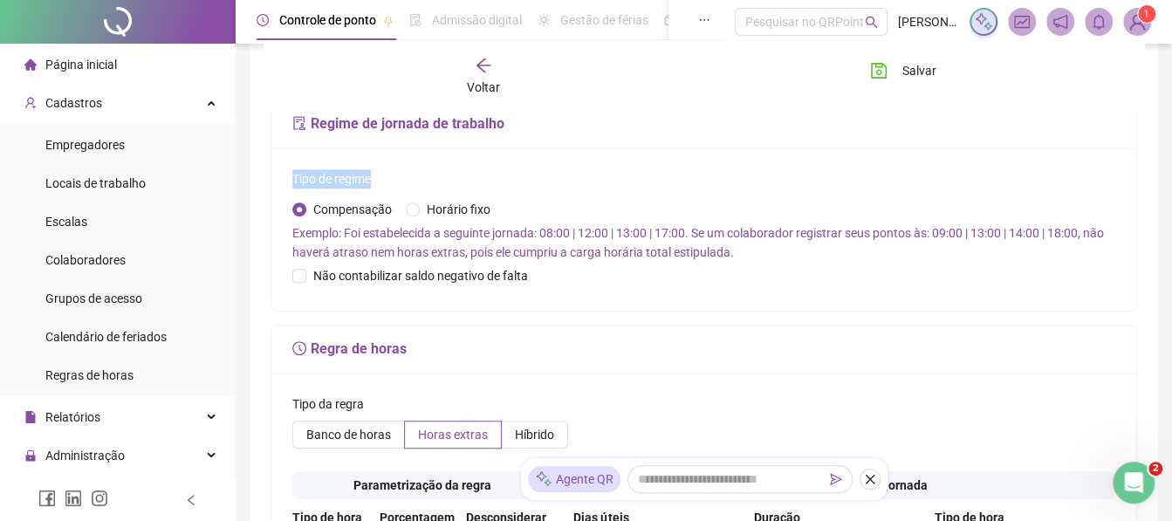
drag, startPoint x: 293, startPoint y: 175, endPoint x: 385, endPoint y: 178, distance: 91.7
click at [382, 178] on label "Tipo de regime" at bounding box center [337, 178] width 90 height 19
click at [378, 187] on label "Tipo de regime" at bounding box center [337, 178] width 90 height 19
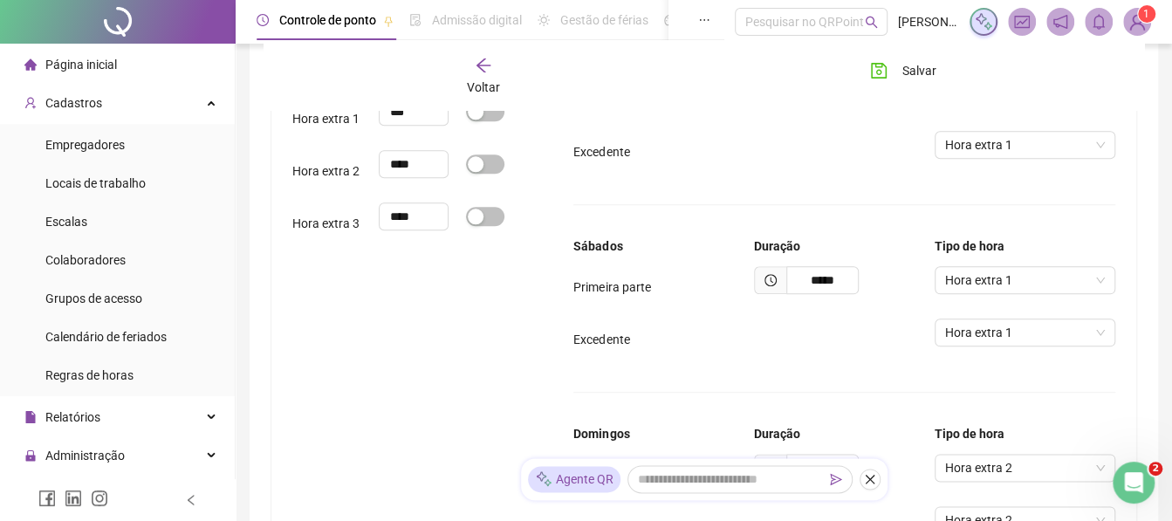
scroll to position [793, 0]
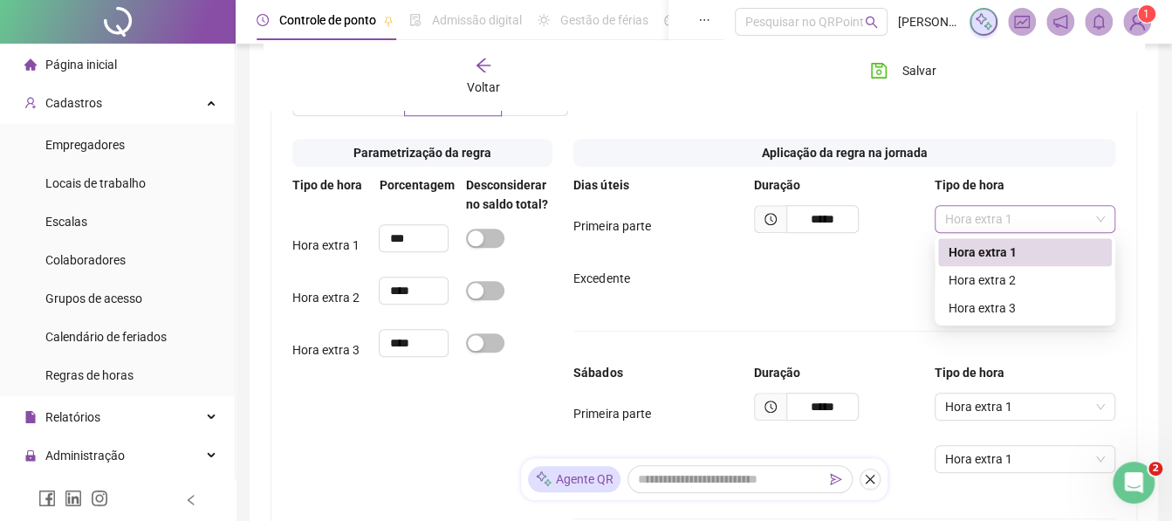
click at [998, 216] on span "Hora extra 1" at bounding box center [1025, 219] width 160 height 26
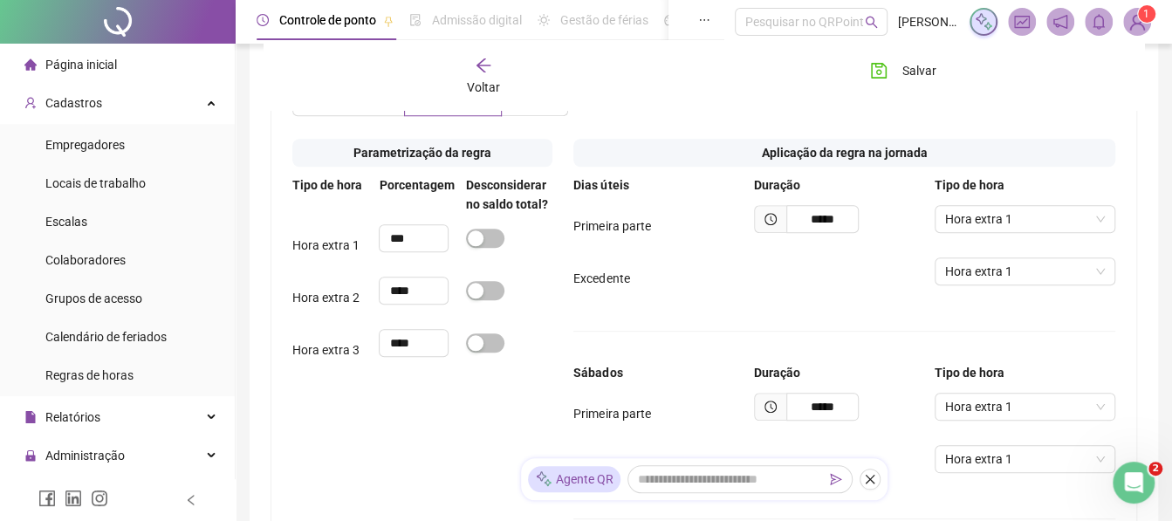
click at [1055, 172] on div "Aplicação da regra na jornada Dias úteis Duração Tipo de hora Primeira parte **…" at bounding box center [844, 496] width 563 height 732
click at [1002, 282] on span "Hora extra 1" at bounding box center [1025, 271] width 160 height 26
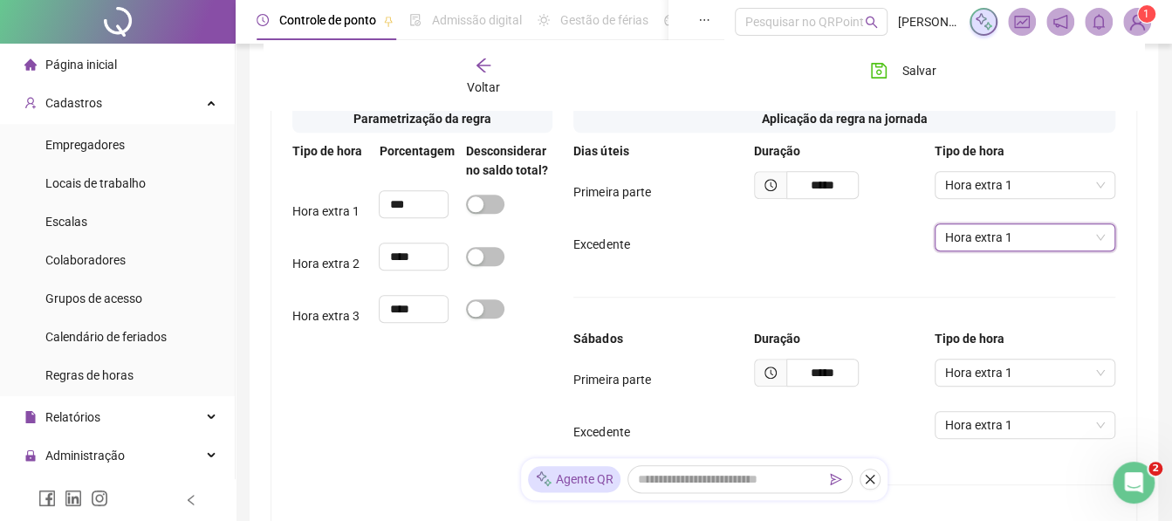
scroll to position [822, 0]
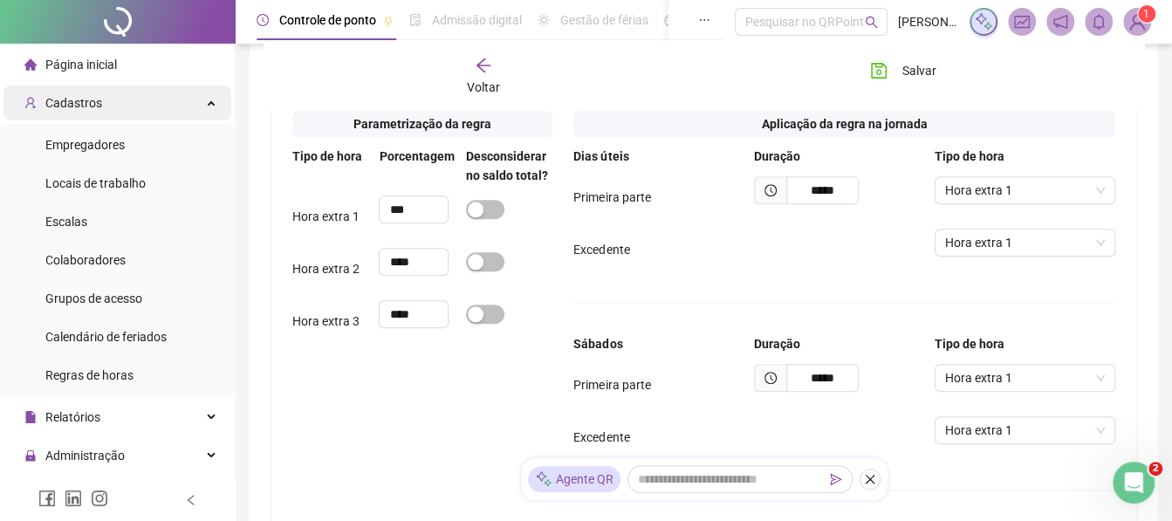
click at [205, 93] on div "Cadastros" at bounding box center [117, 103] width 228 height 35
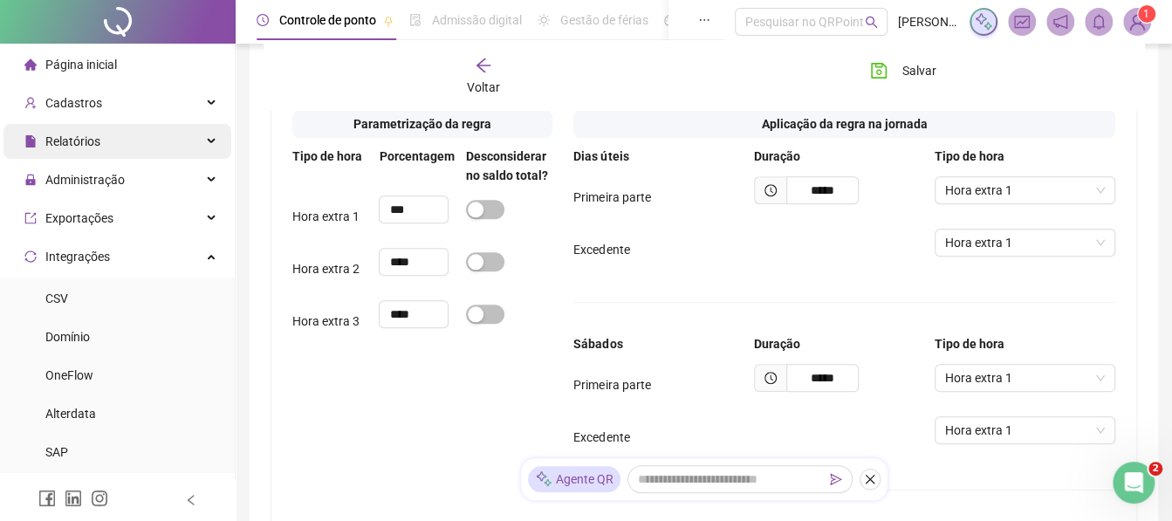
click at [178, 144] on div "Relatórios" at bounding box center [117, 141] width 228 height 35
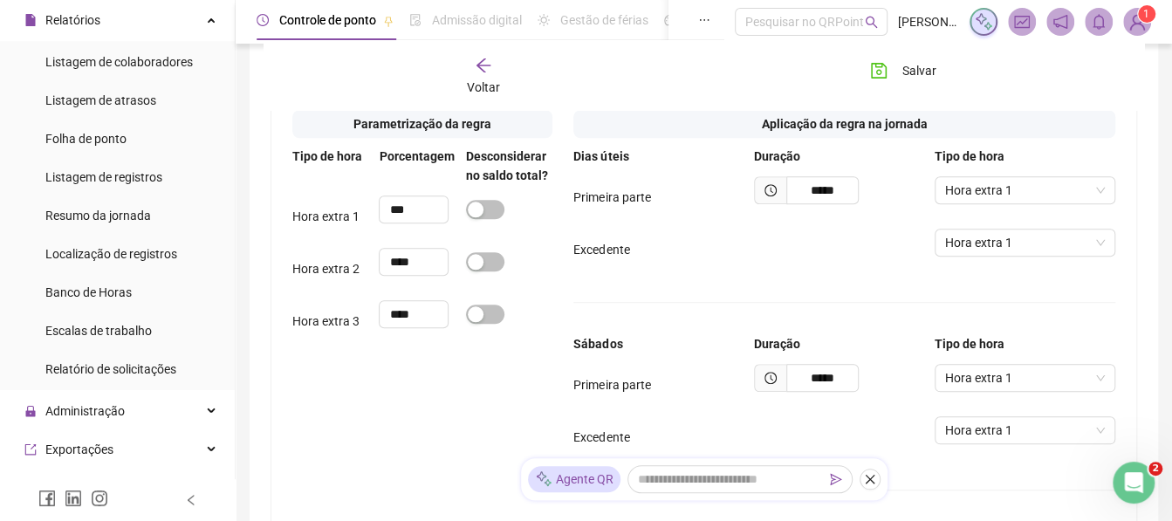
scroll to position [123, 0]
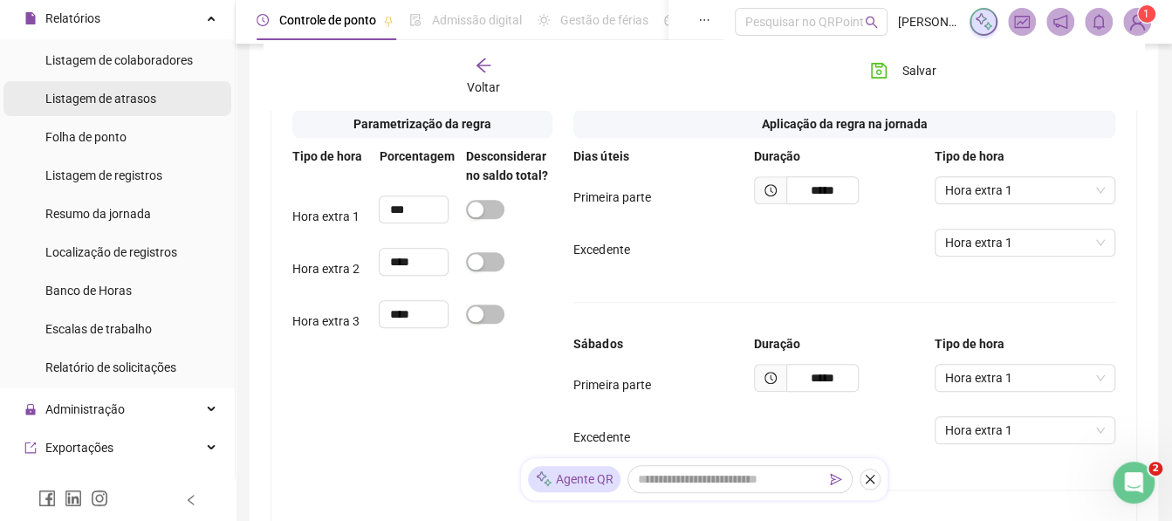
click at [111, 95] on span "Listagem de atrasos" at bounding box center [100, 99] width 111 height 14
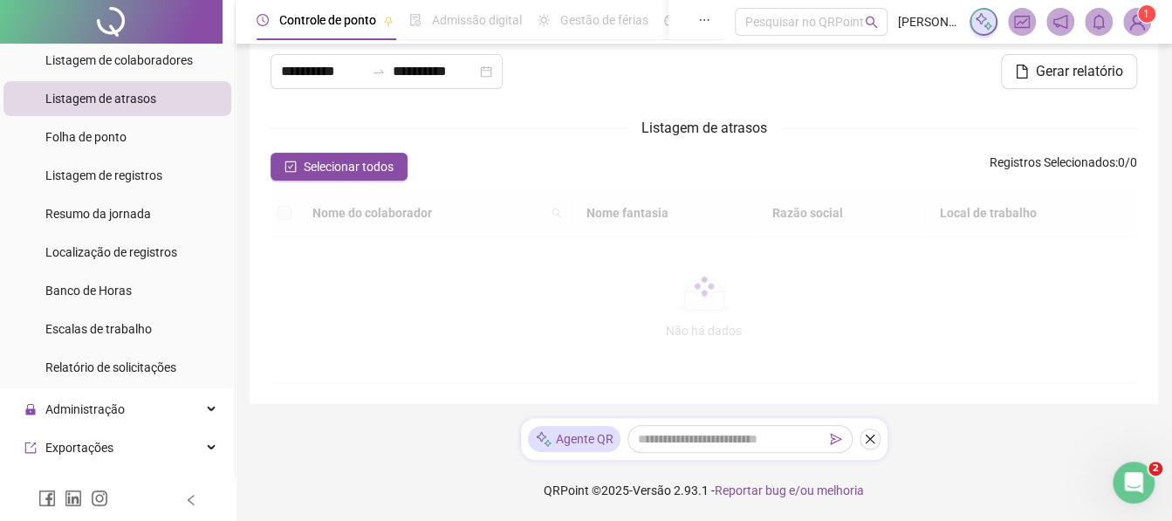
scroll to position [103, 0]
type input "**********"
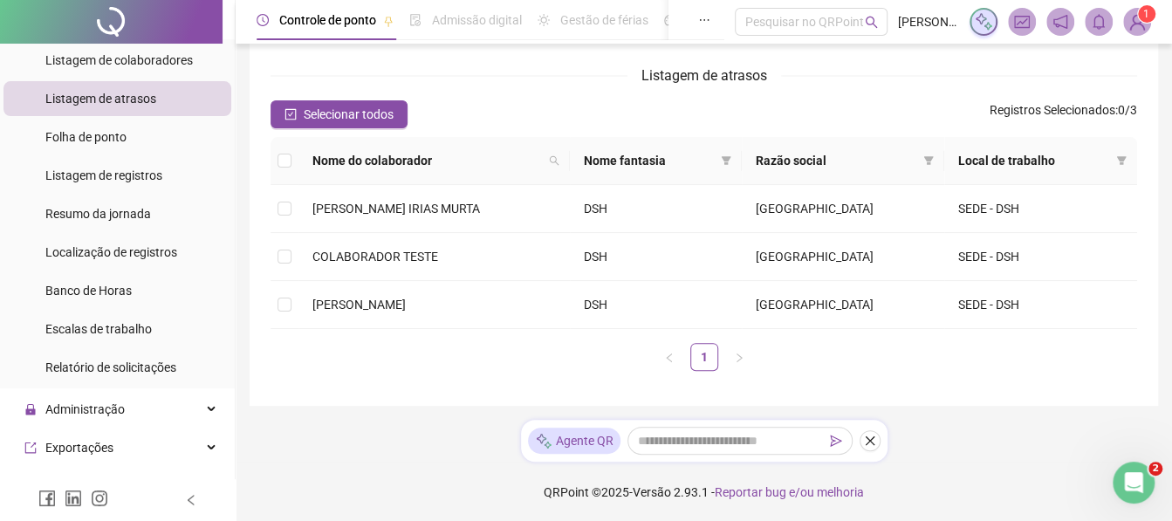
scroll to position [0, 0]
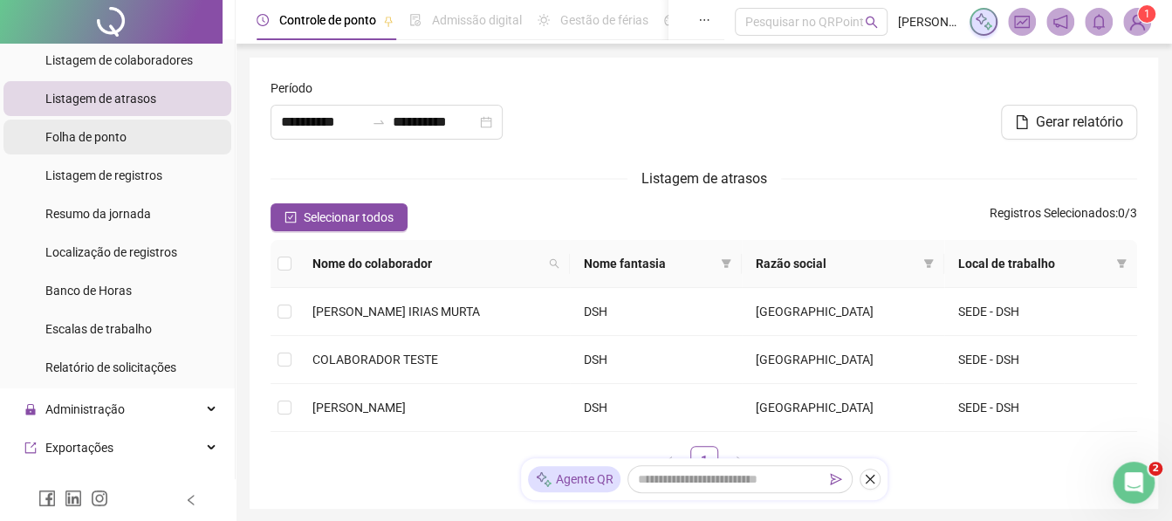
click at [134, 154] on li "Folha de ponto" at bounding box center [117, 137] width 228 height 35
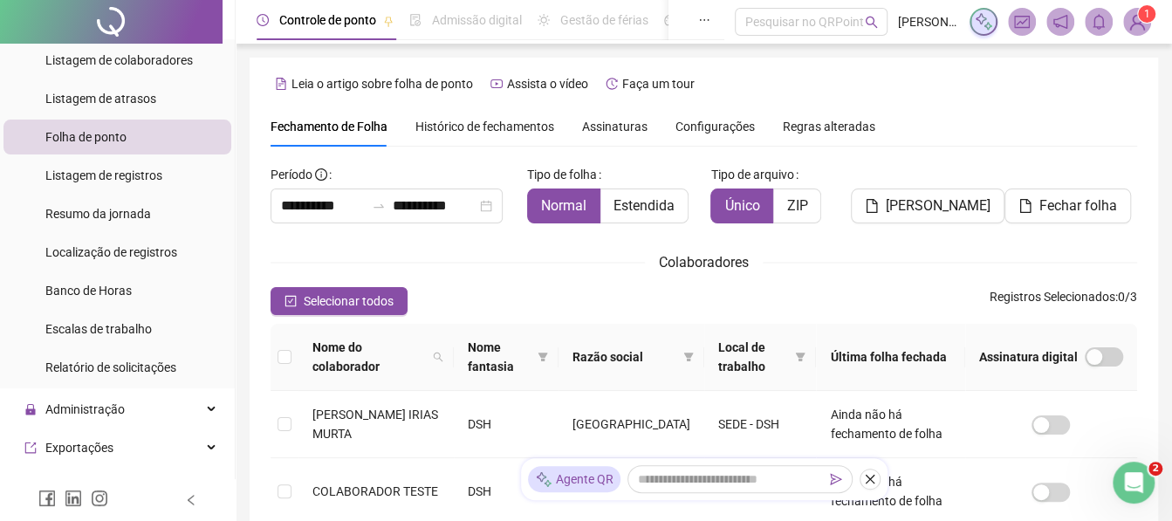
click at [464, 120] on span "Histórico de fechamentos" at bounding box center [485, 127] width 139 height 14
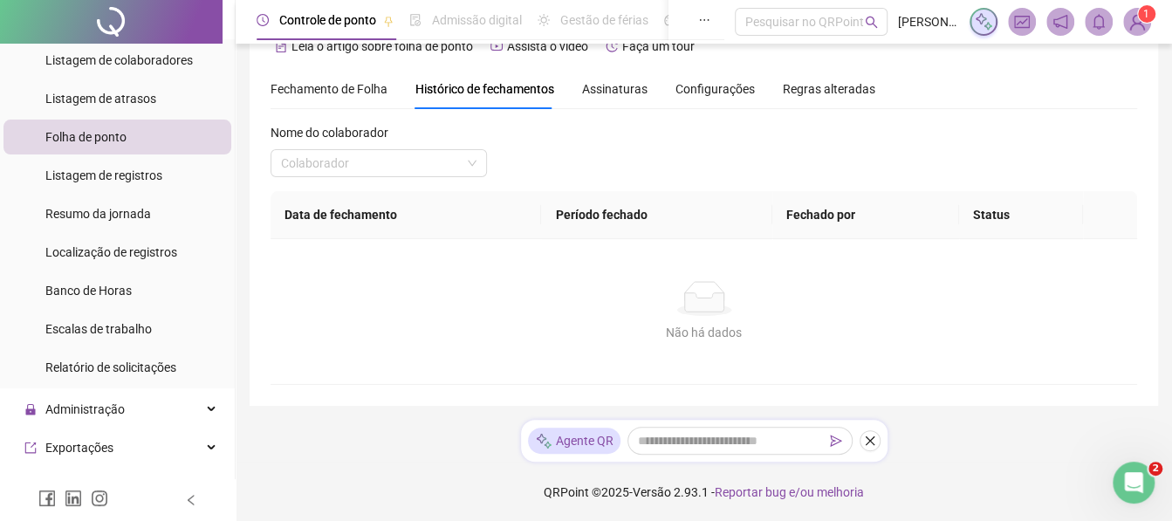
click at [609, 86] on span "Assinaturas" at bounding box center [614, 89] width 65 height 12
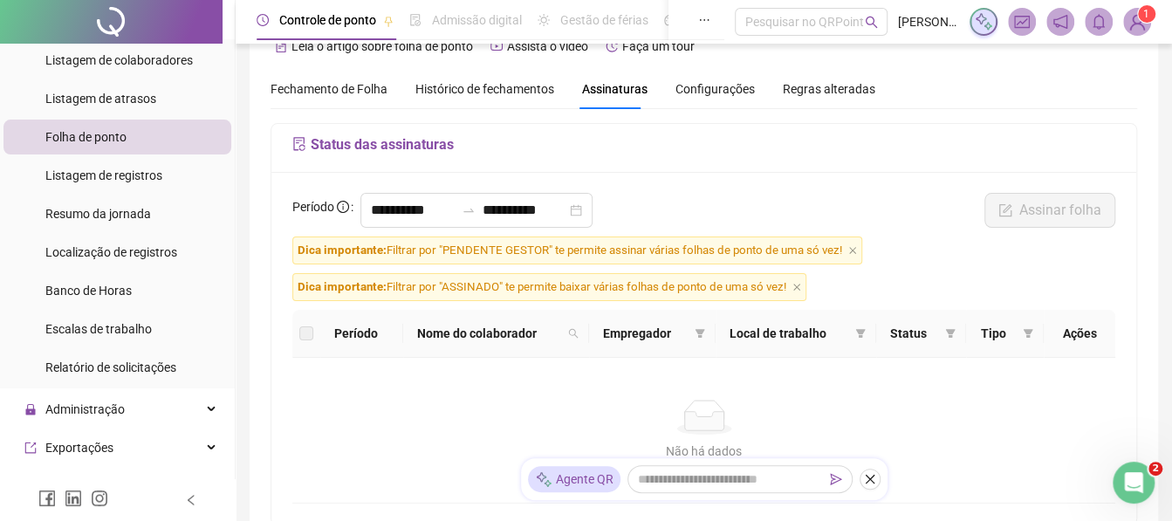
click at [714, 100] on div "Configurações" at bounding box center [715, 89] width 79 height 40
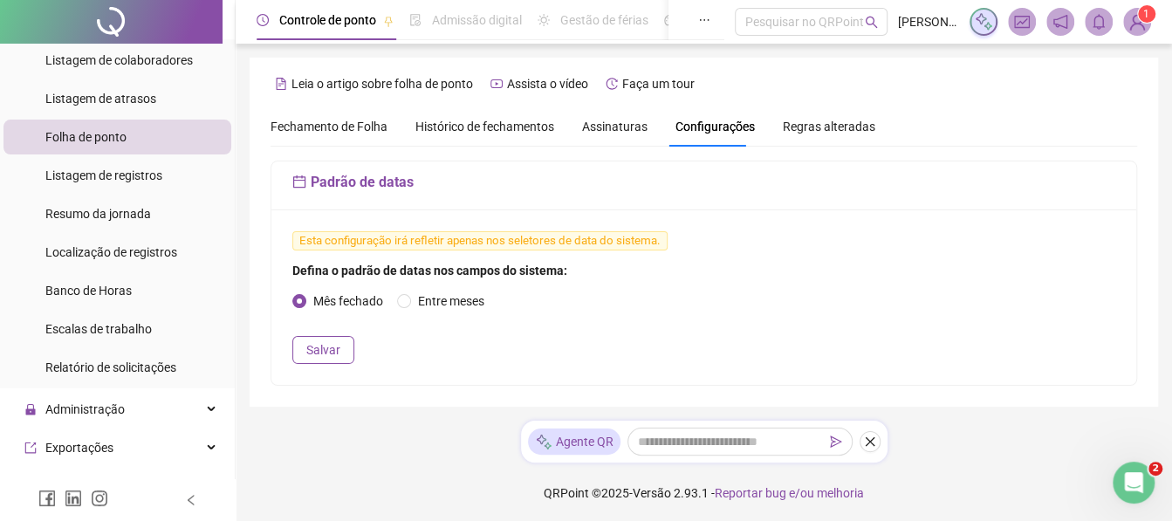
scroll to position [40, 0]
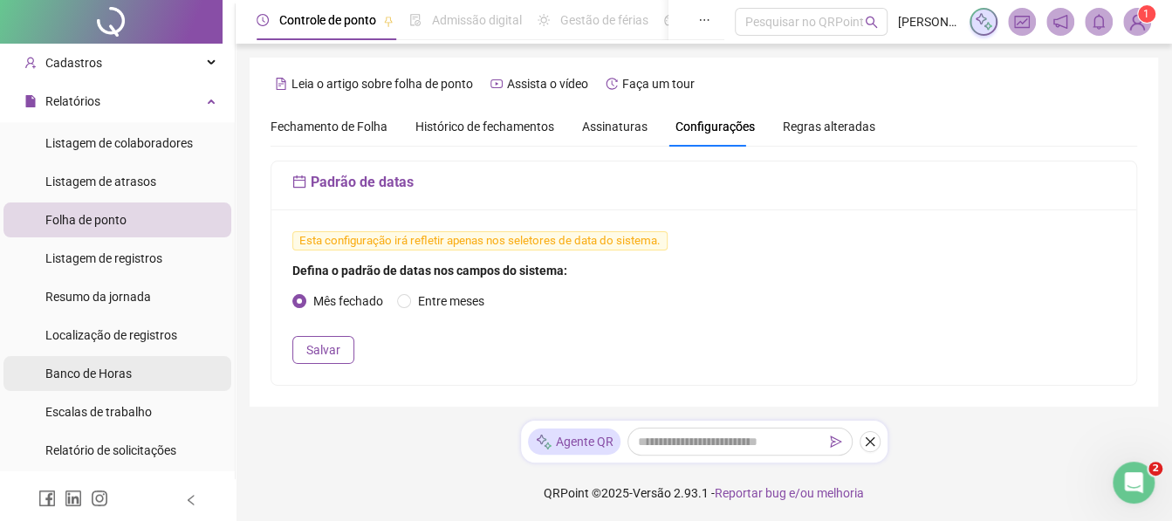
click at [144, 369] on li "Banco de Horas" at bounding box center [117, 373] width 228 height 35
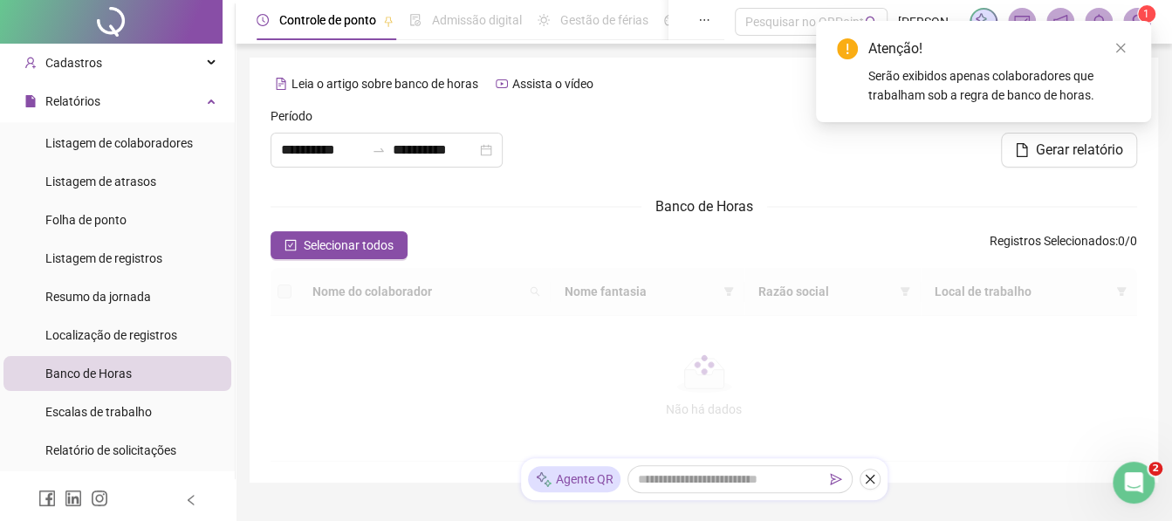
type input "**********"
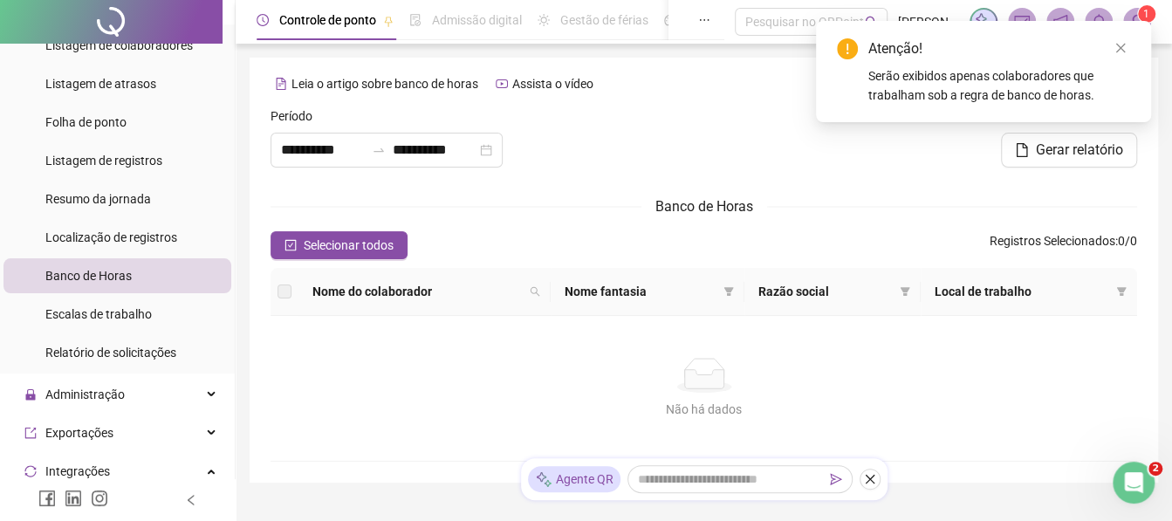
scroll to position [142, 0]
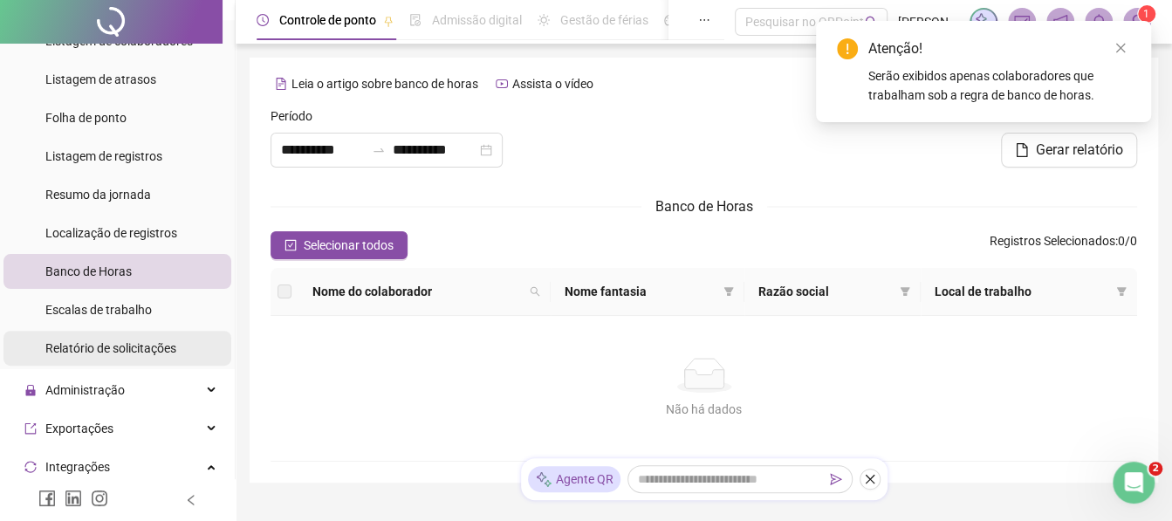
click at [148, 351] on span "Relatório de solicitações" at bounding box center [110, 348] width 131 height 14
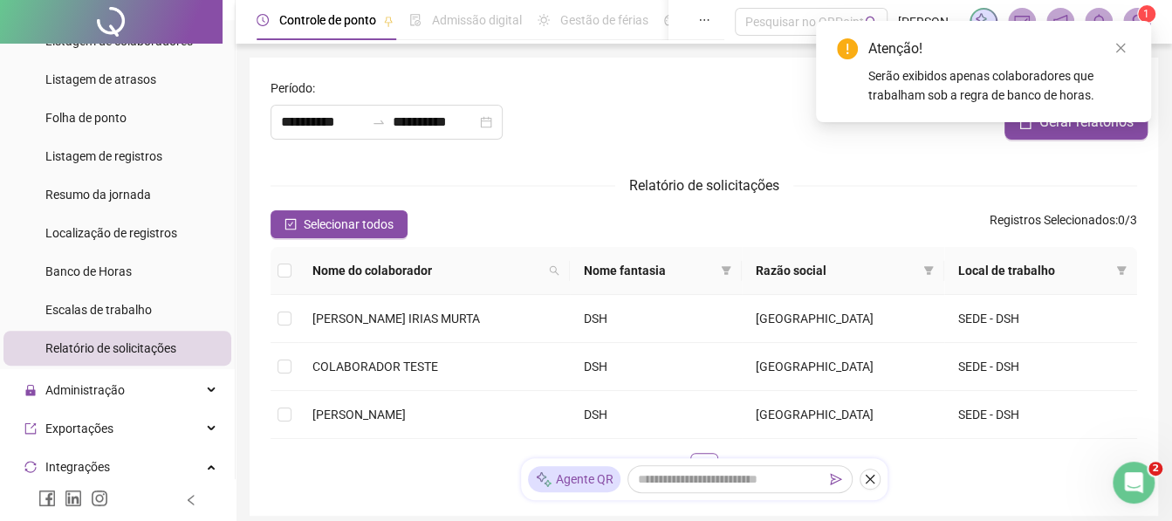
type input "**********"
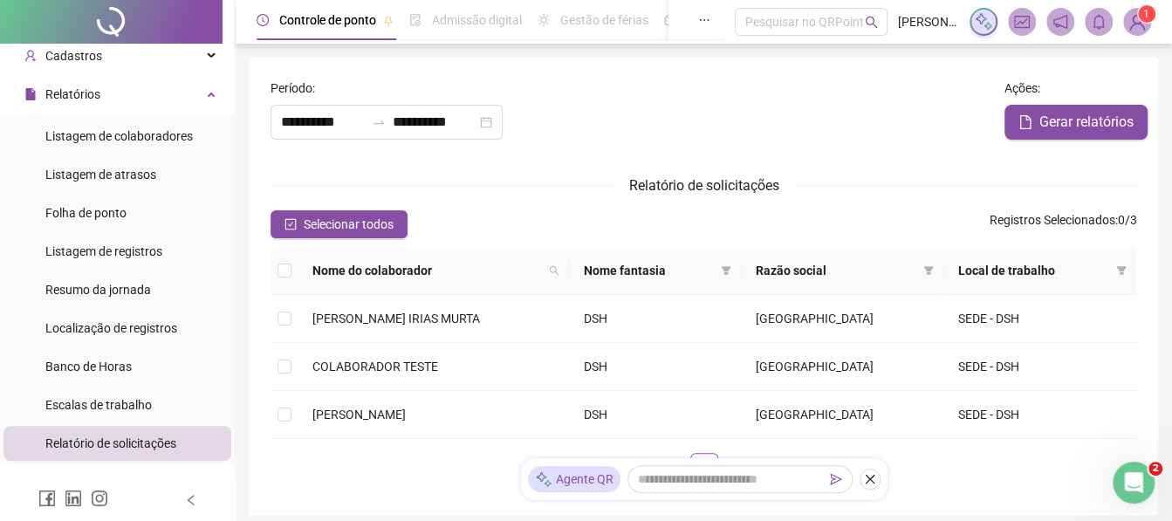
scroll to position [26, 0]
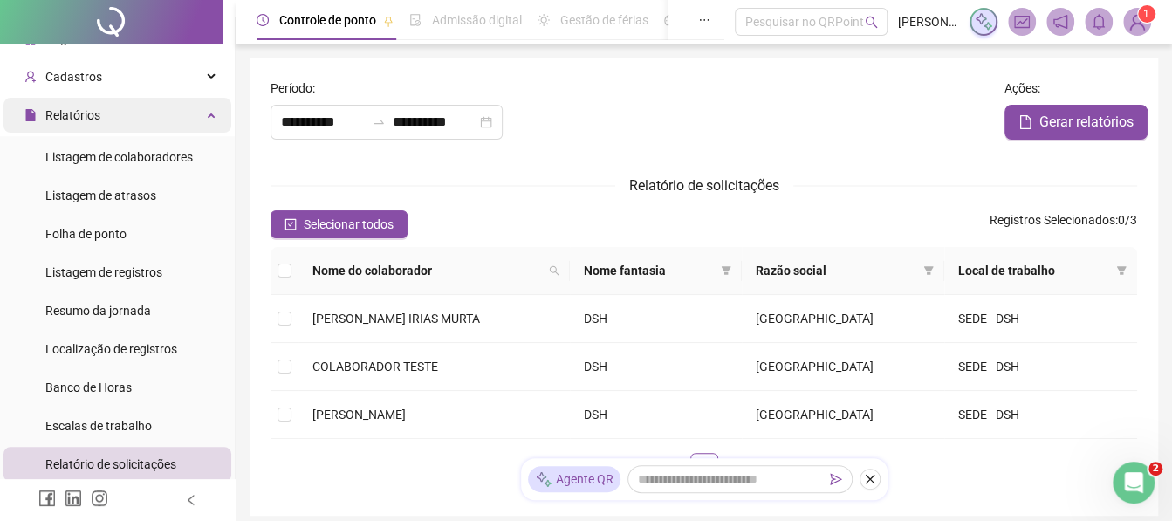
click at [190, 119] on div "Relatórios" at bounding box center [117, 115] width 228 height 35
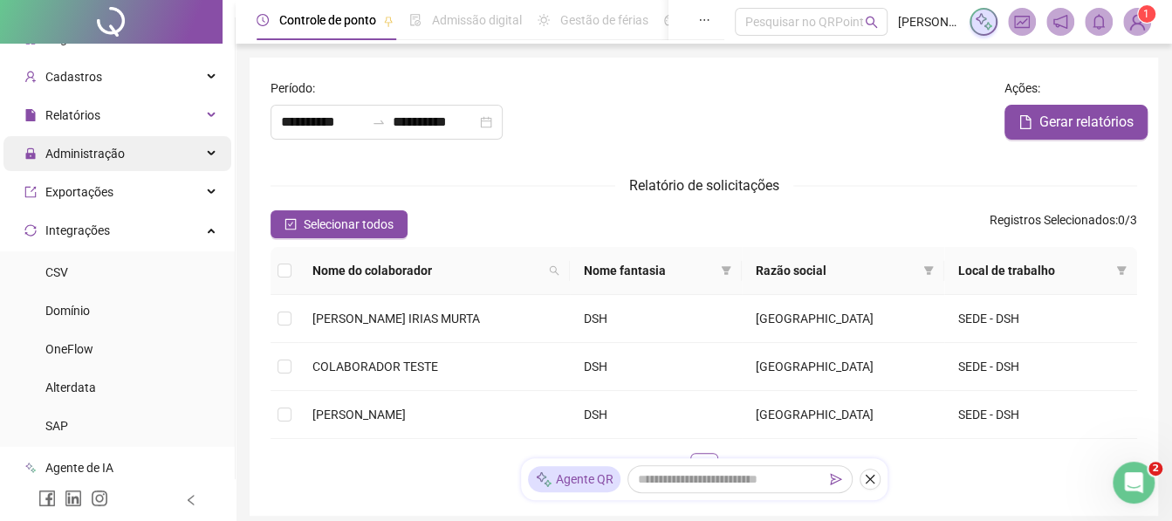
click at [147, 160] on div "Administração" at bounding box center [117, 153] width 228 height 35
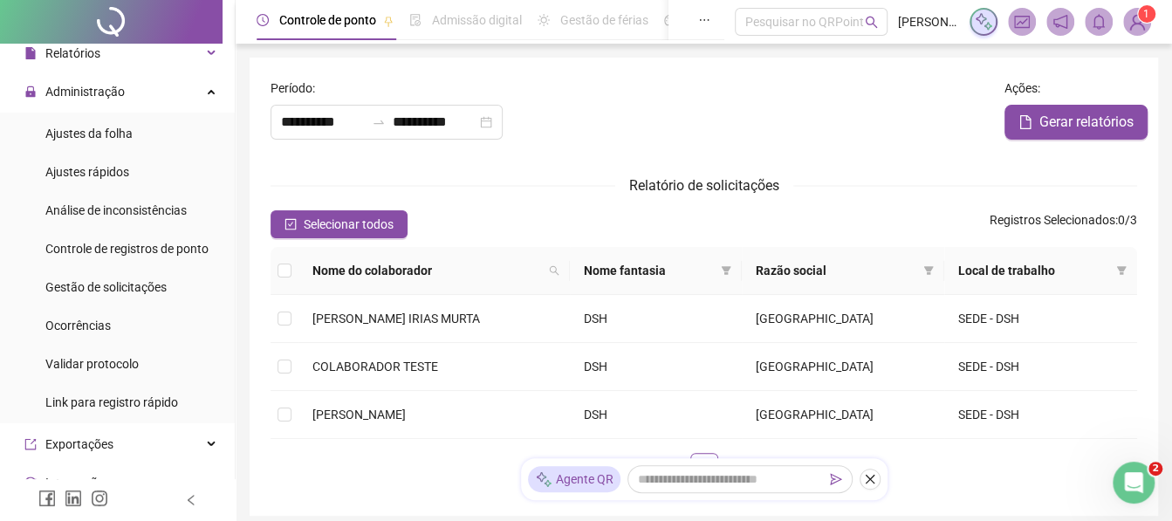
scroll to position [90, 0]
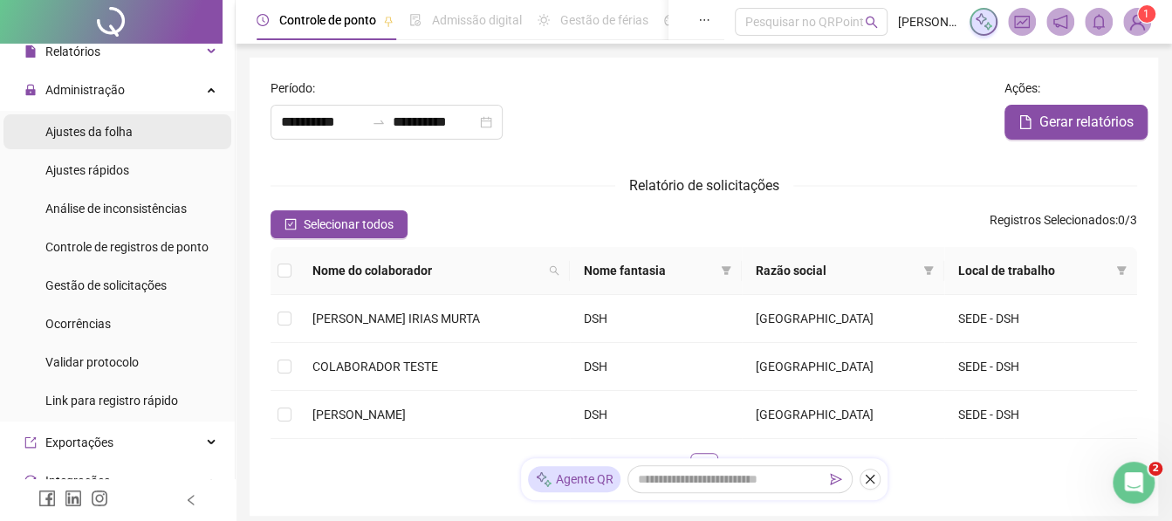
click at [135, 141] on li "Ajustes da folha" at bounding box center [117, 131] width 228 height 35
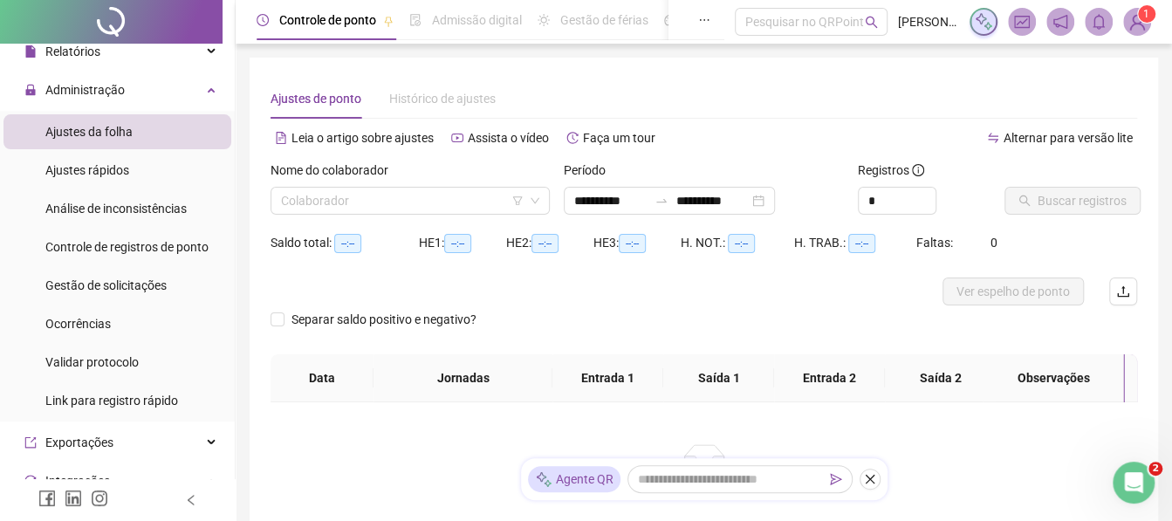
type input "**********"
click at [348, 197] on input "search" at bounding box center [402, 201] width 243 height 26
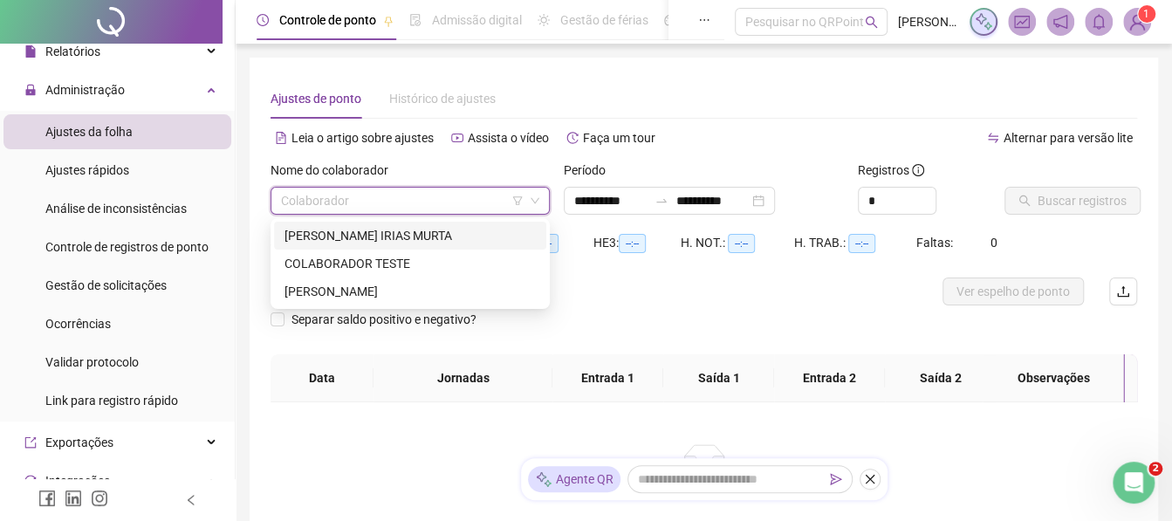
click at [297, 244] on div "[PERSON_NAME] IRIAS MURTA" at bounding box center [410, 235] width 251 height 19
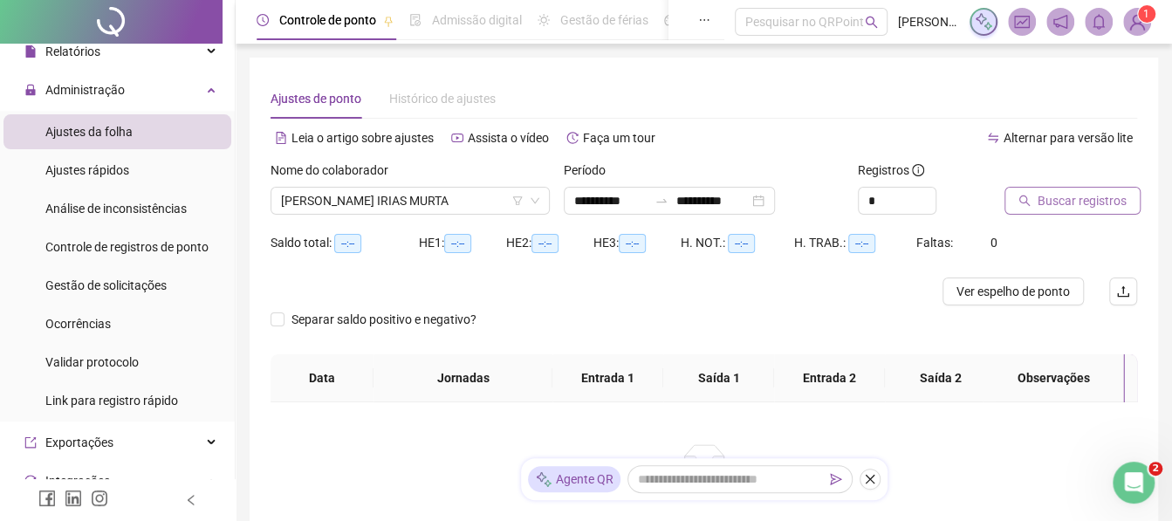
click at [1038, 210] on span "Buscar registros" at bounding box center [1082, 200] width 89 height 19
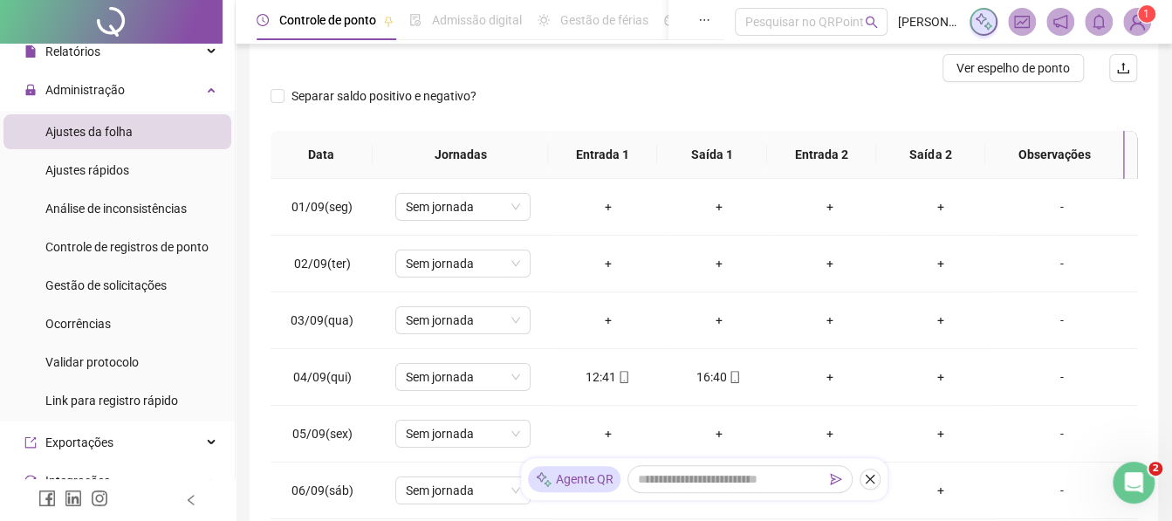
scroll to position [229, 0]
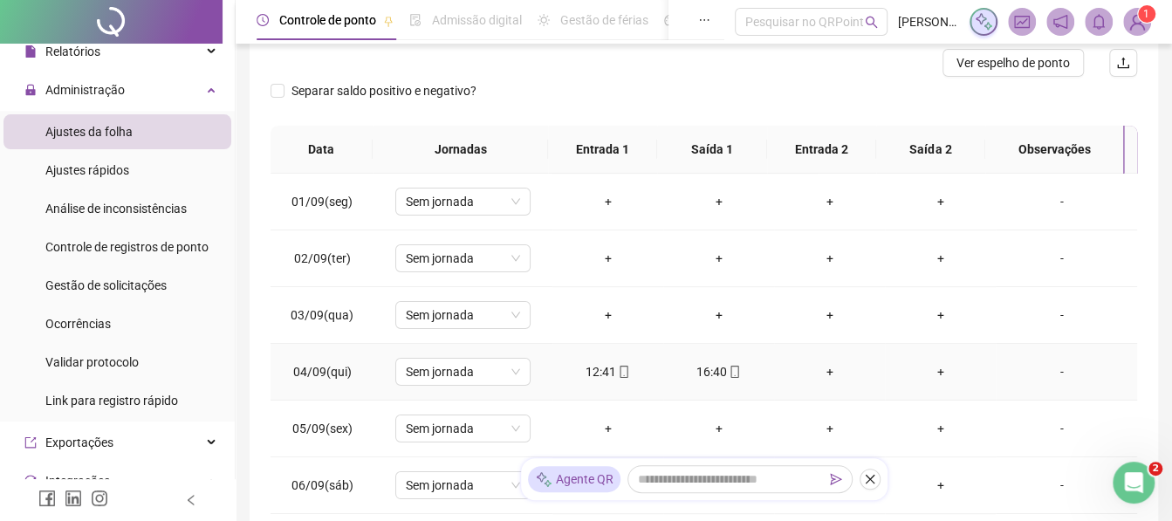
click at [607, 374] on div "12:41" at bounding box center [608, 371] width 83 height 19
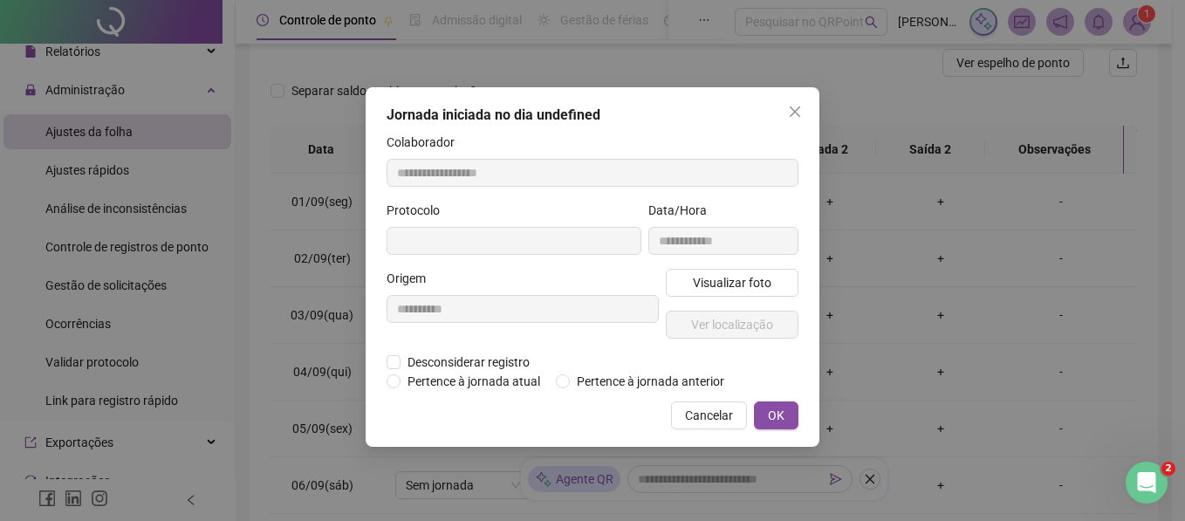
type input "**********"
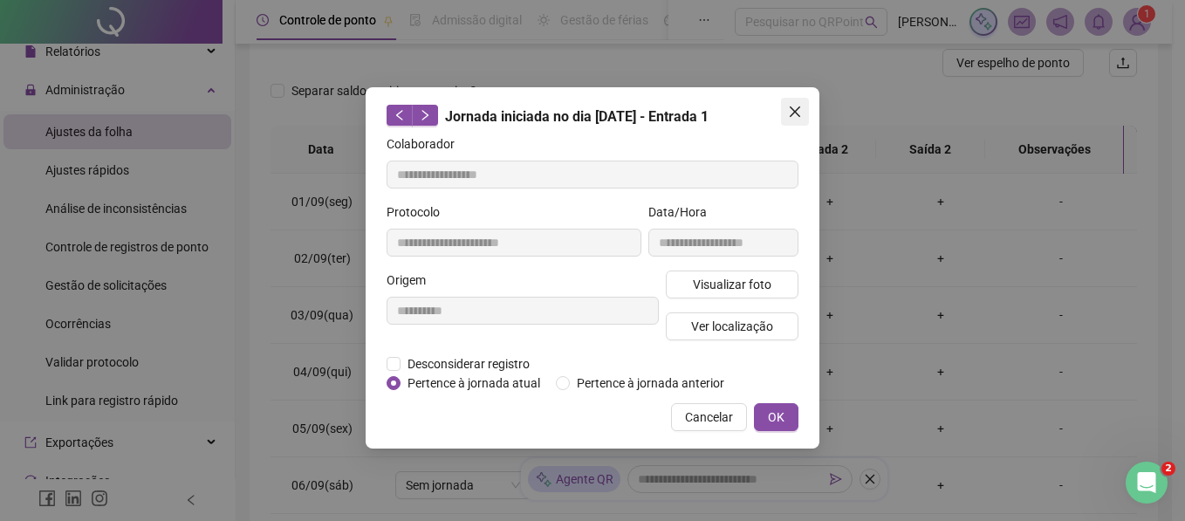
click at [807, 110] on span "Close" at bounding box center [795, 112] width 28 height 14
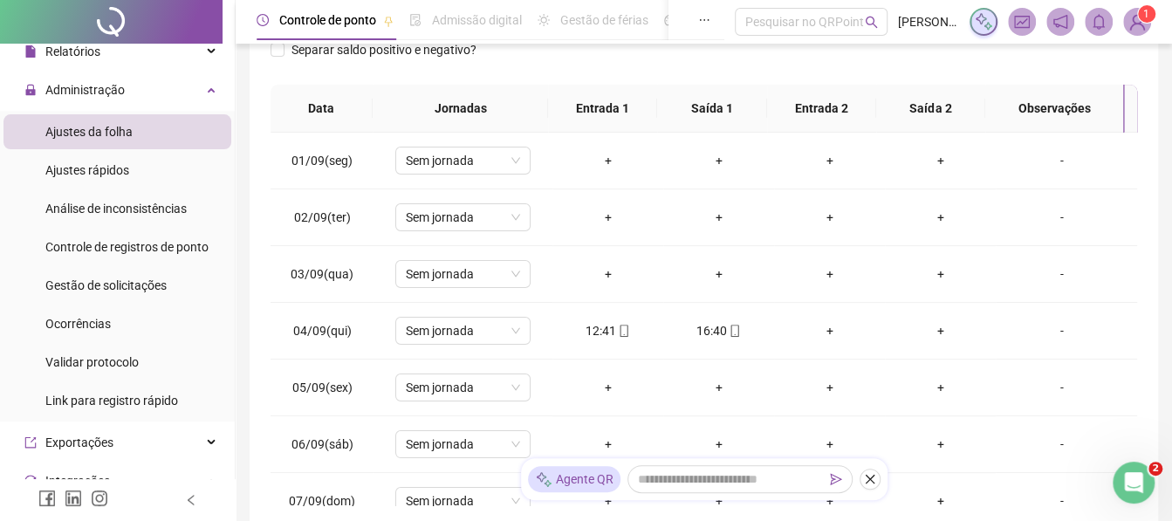
scroll to position [286, 0]
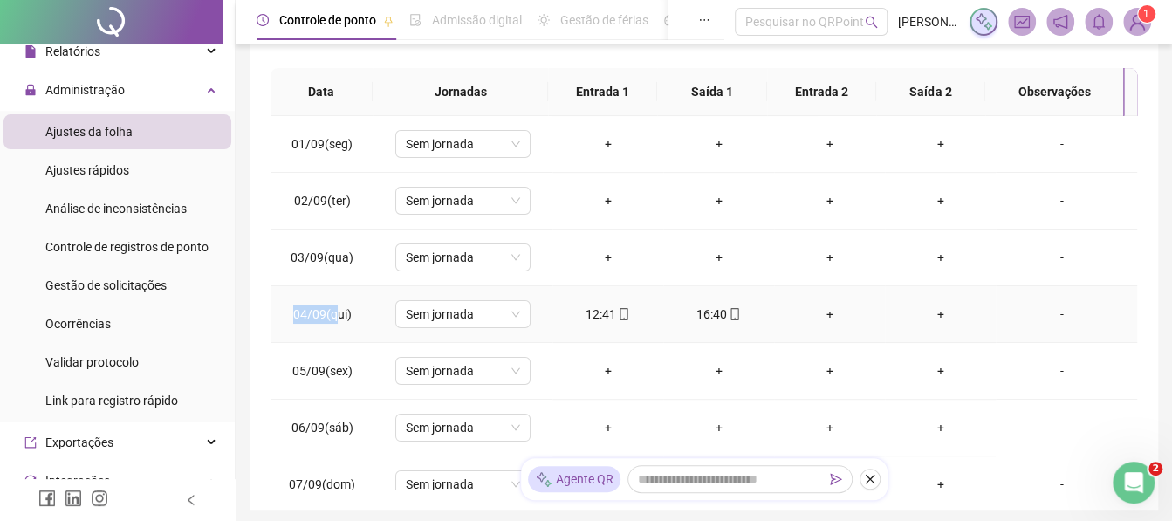
drag, startPoint x: 293, startPoint y: 319, endPoint x: 337, endPoint y: 314, distance: 43.9
click at [337, 314] on span "04/09(qui)" at bounding box center [322, 314] width 58 height 14
click at [585, 310] on div "12:41" at bounding box center [608, 314] width 83 height 19
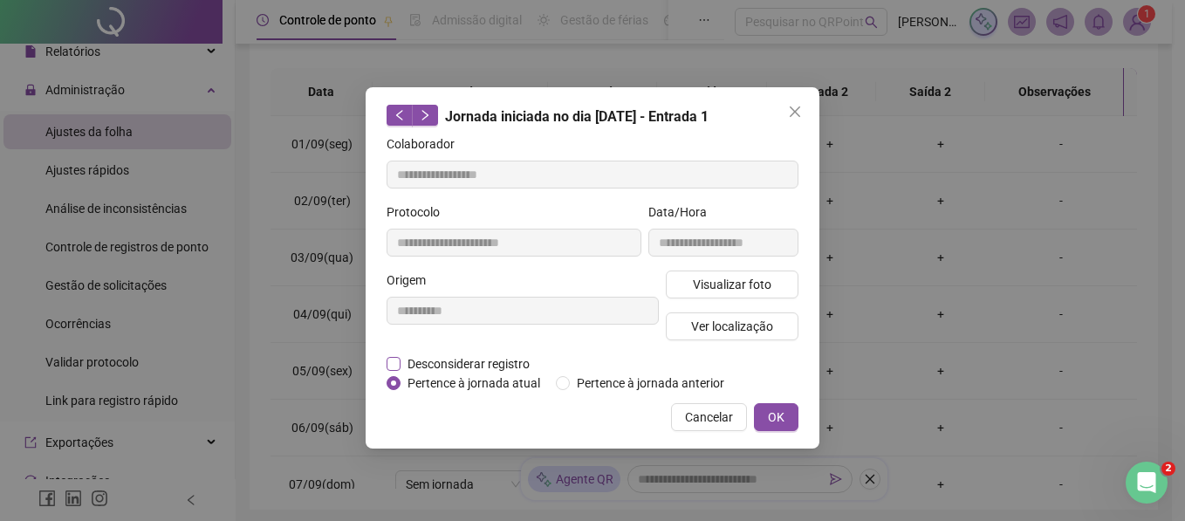
click at [389, 370] on label "Desconsiderar registro" at bounding box center [468, 363] width 162 height 19
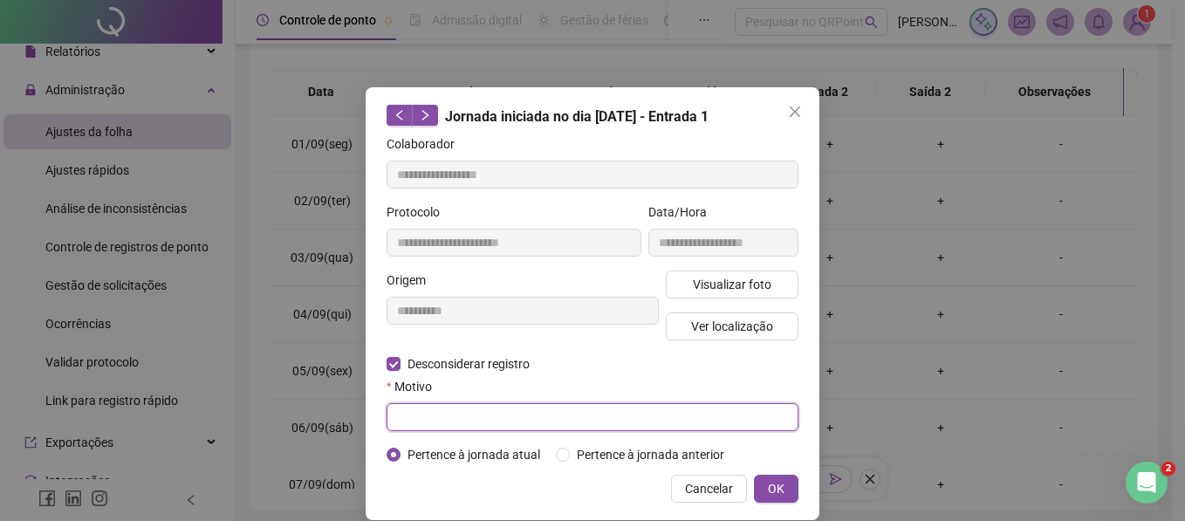
click at [409, 421] on input "text" at bounding box center [593, 417] width 412 height 28
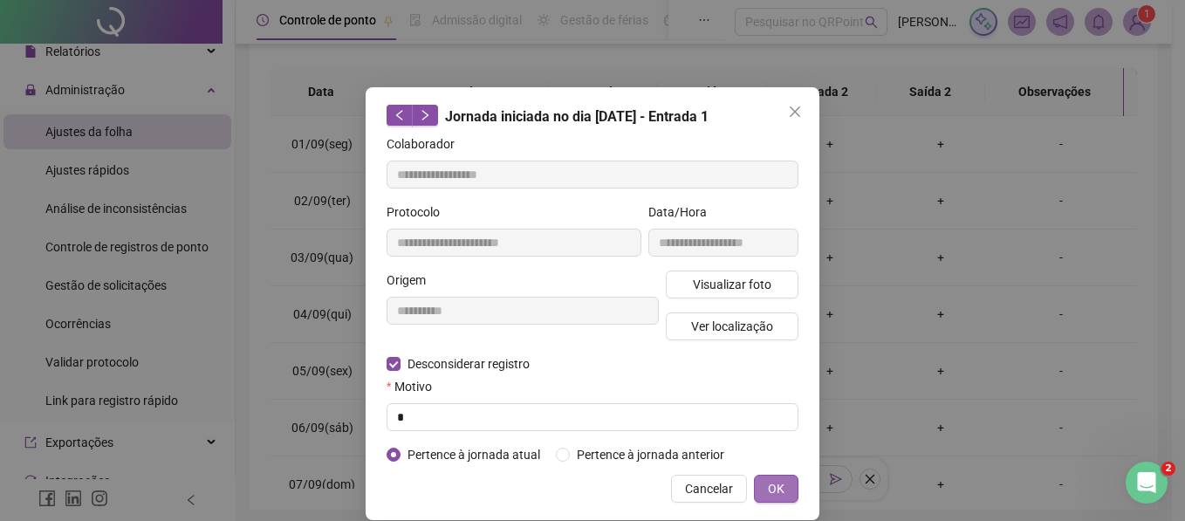
click at [754, 483] on button "OK" at bounding box center [776, 489] width 45 height 28
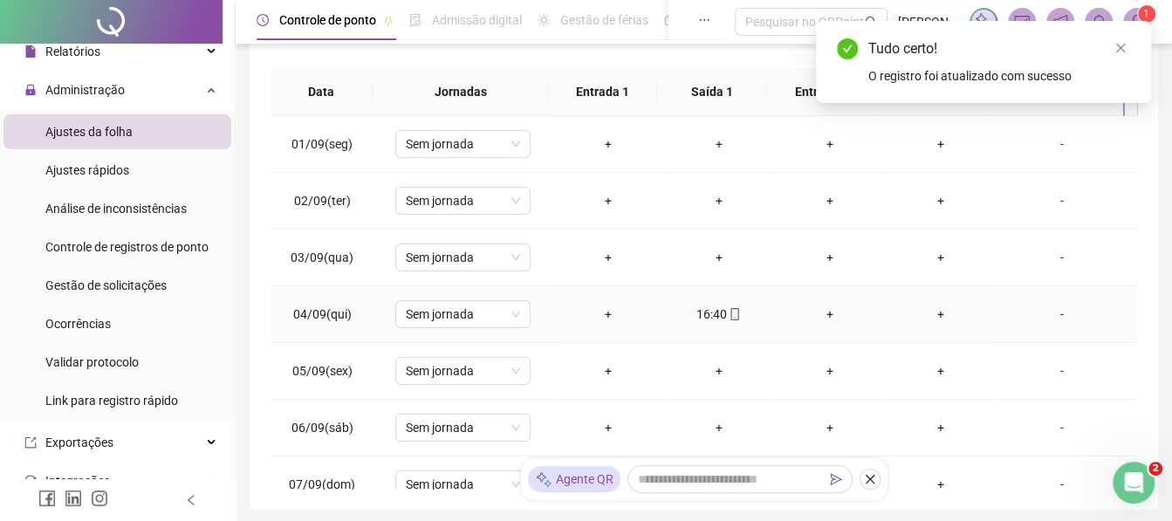
click at [718, 315] on div "16:40" at bounding box center [718, 314] width 83 height 19
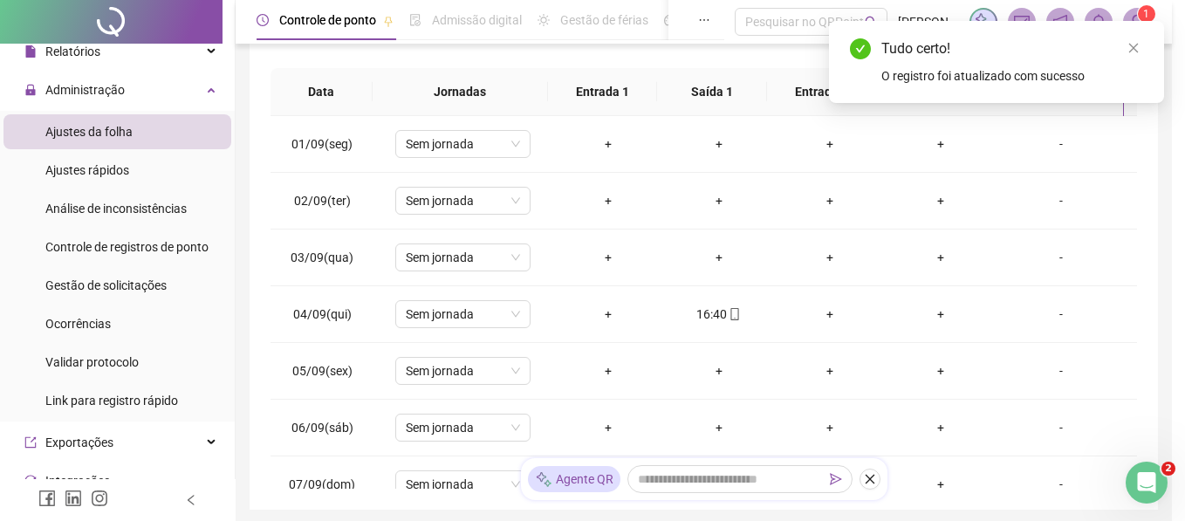
type input "**********"
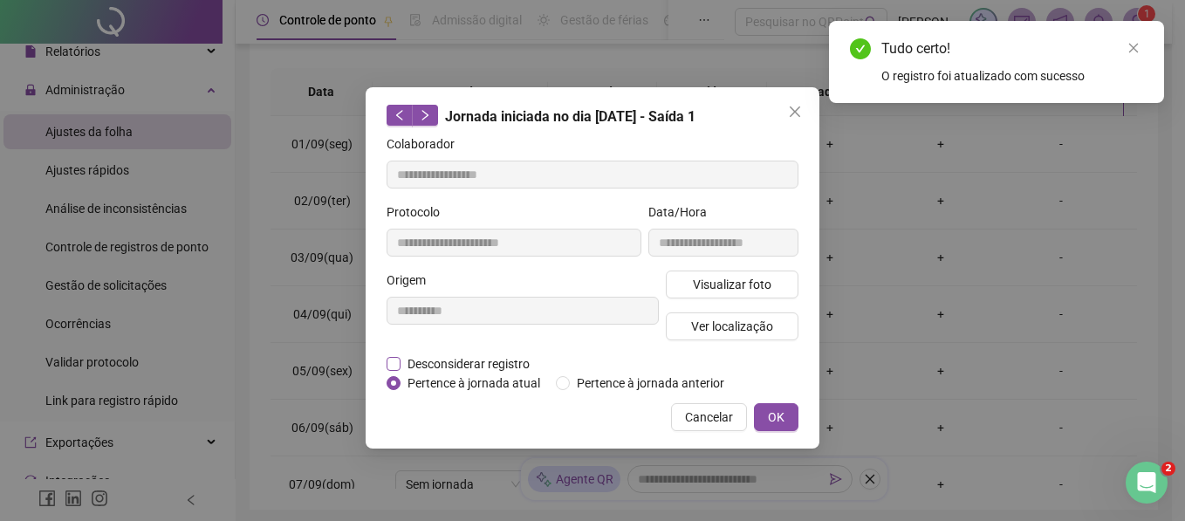
click at [436, 364] on span "Desconsiderar registro" at bounding box center [469, 363] width 136 height 19
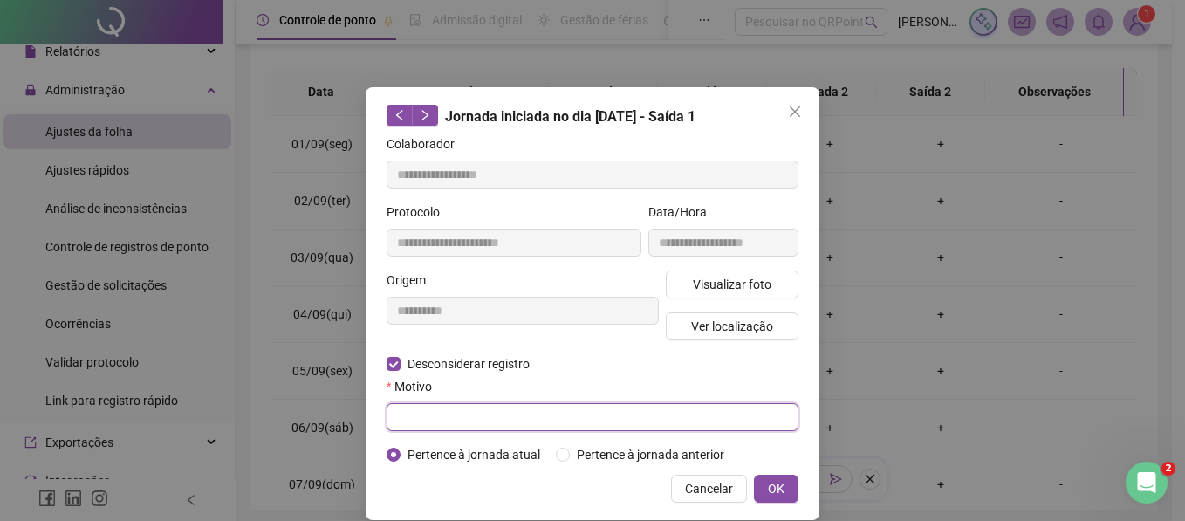
click at [436, 412] on input "text" at bounding box center [593, 417] width 412 height 28
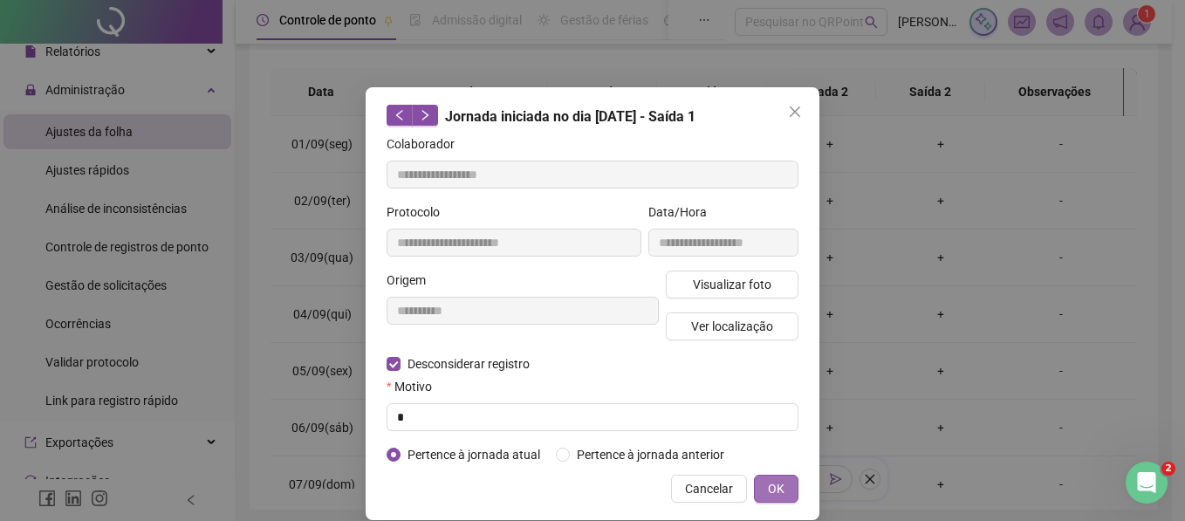
click at [773, 486] on span "OK" at bounding box center [776, 488] width 17 height 19
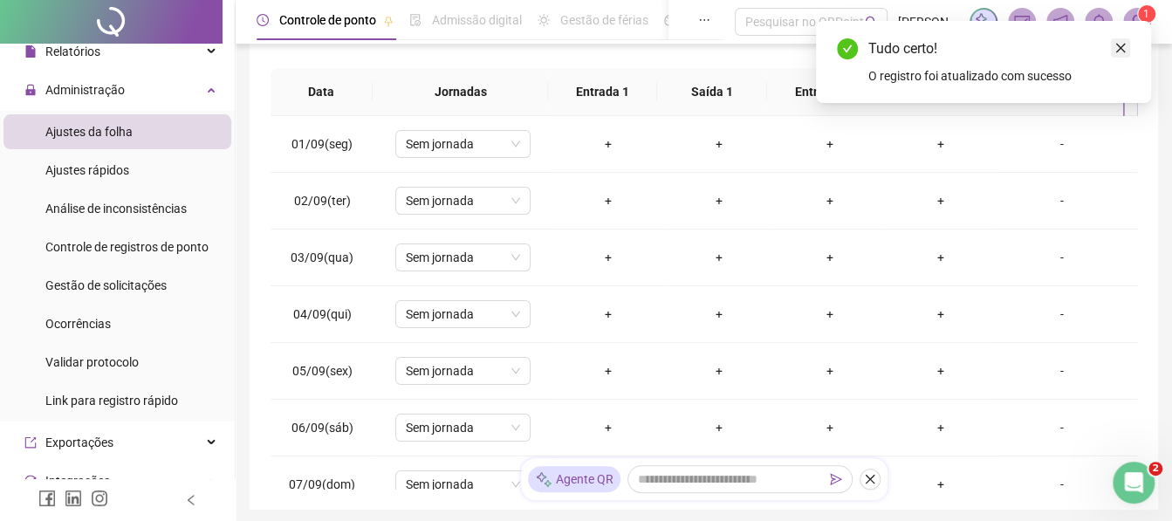
click at [1122, 57] on link "Close" at bounding box center [1120, 47] width 19 height 19
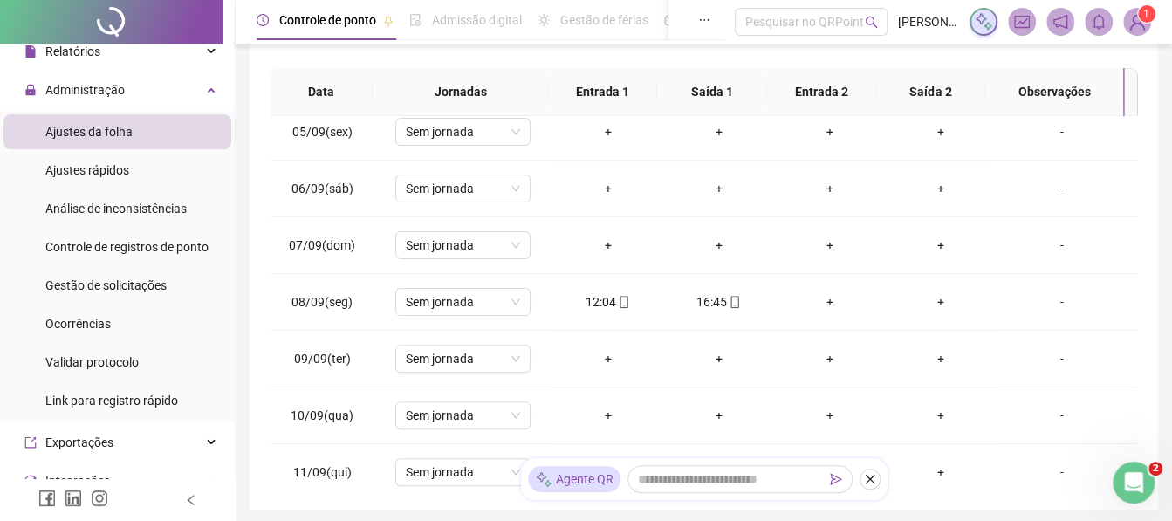
scroll to position [270, 0]
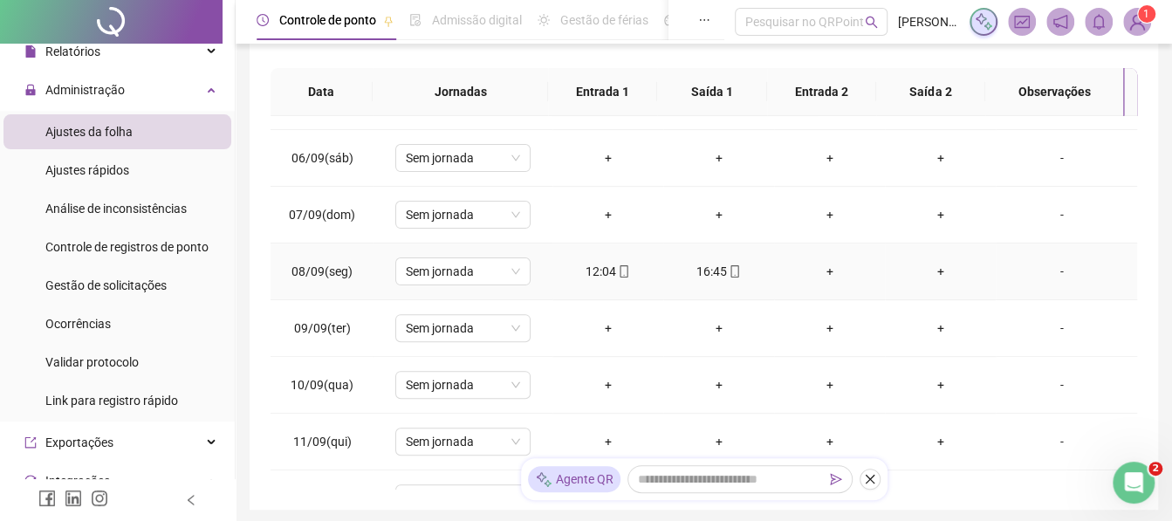
click at [608, 275] on div "12:04" at bounding box center [608, 271] width 83 height 19
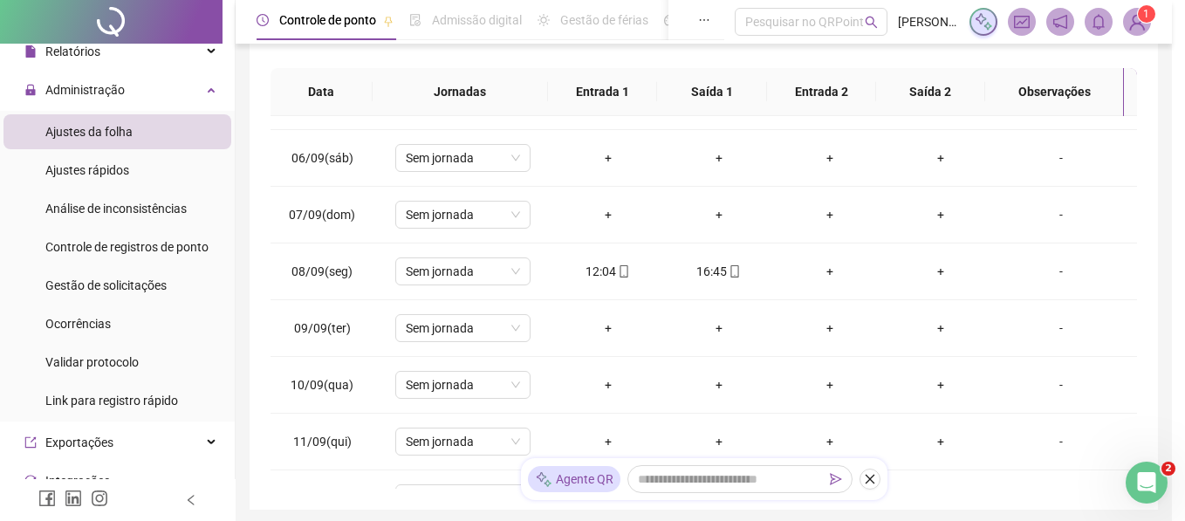
type input "**********"
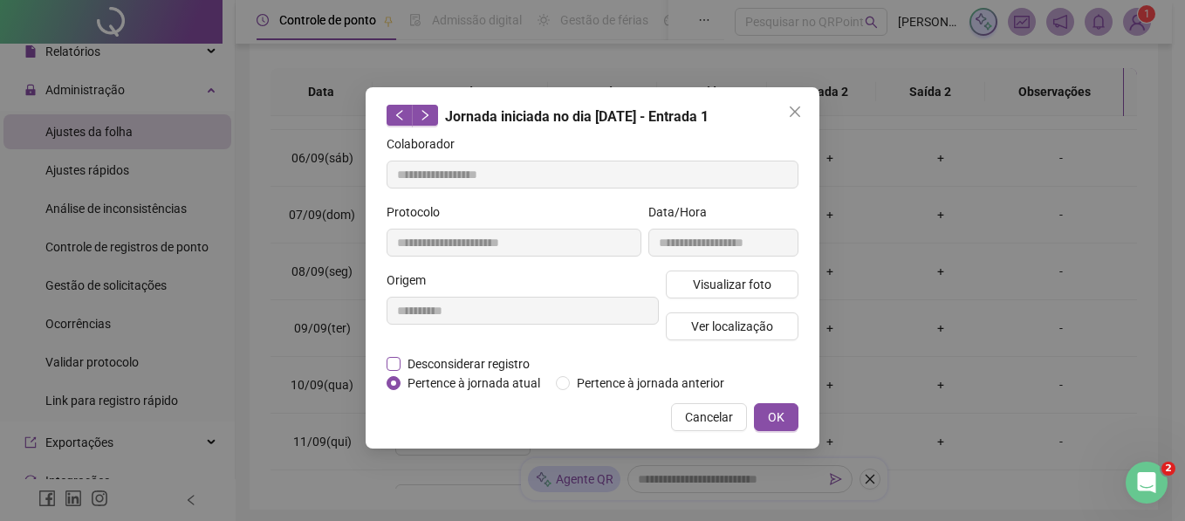
click at [482, 360] on span "Desconsiderar registro" at bounding box center [469, 363] width 136 height 19
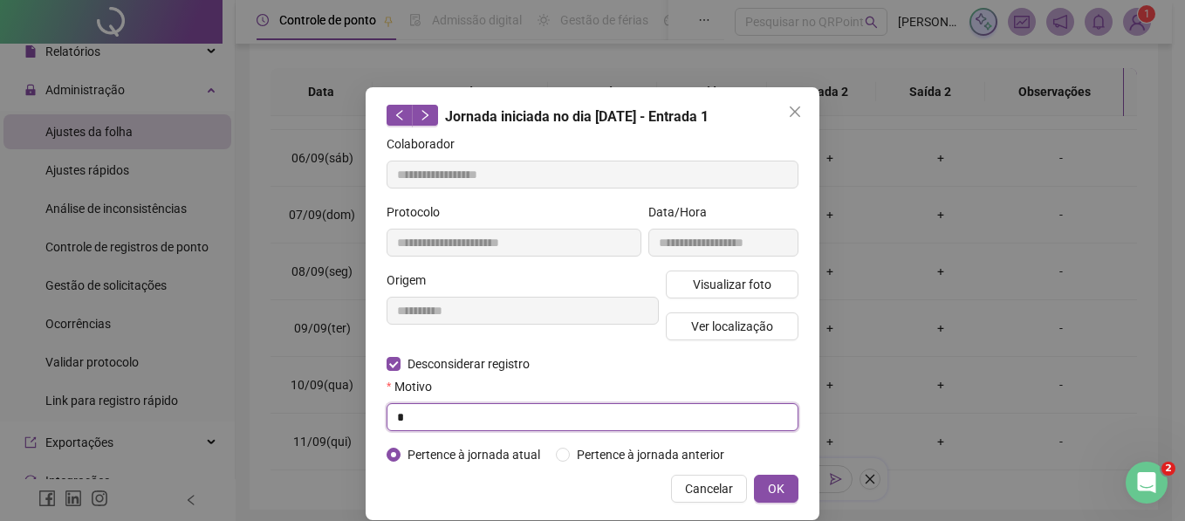
click at [464, 414] on input "text" at bounding box center [593, 417] width 412 height 28
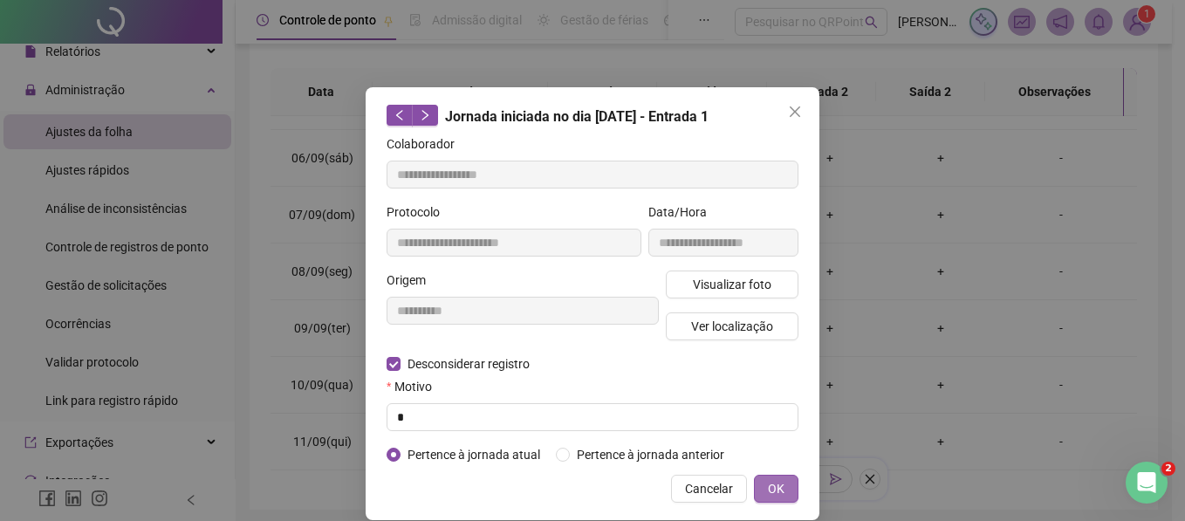
click at [754, 485] on button "OK" at bounding box center [776, 489] width 45 height 28
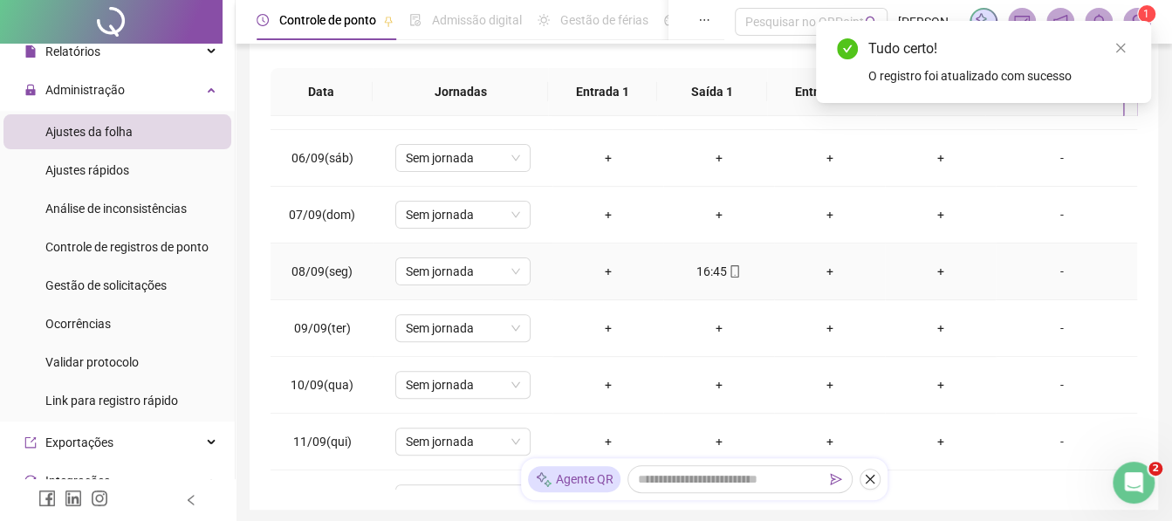
click at [708, 268] on div "16:45" at bounding box center [718, 271] width 83 height 19
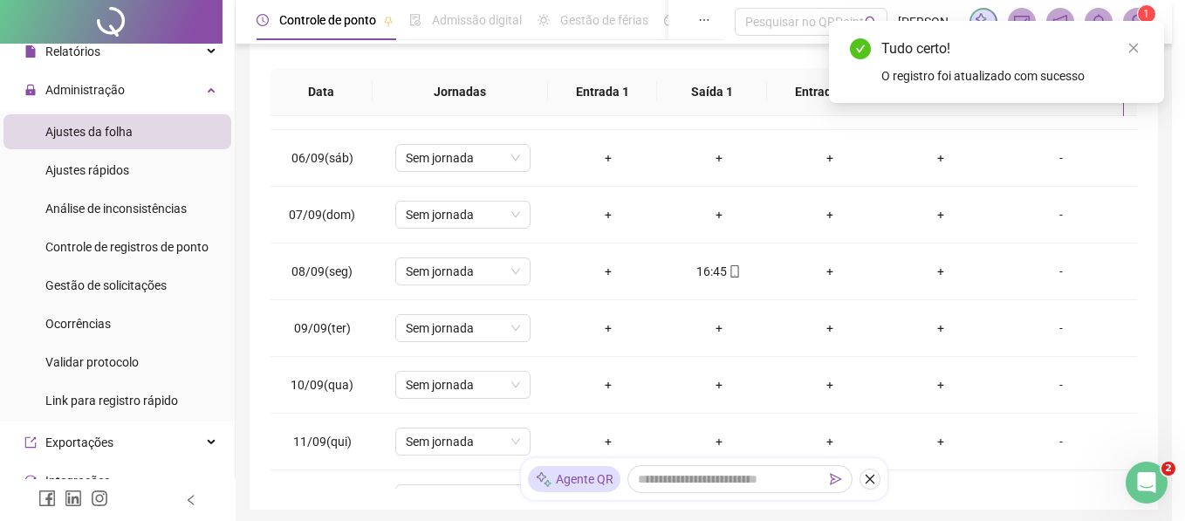
type input "**********"
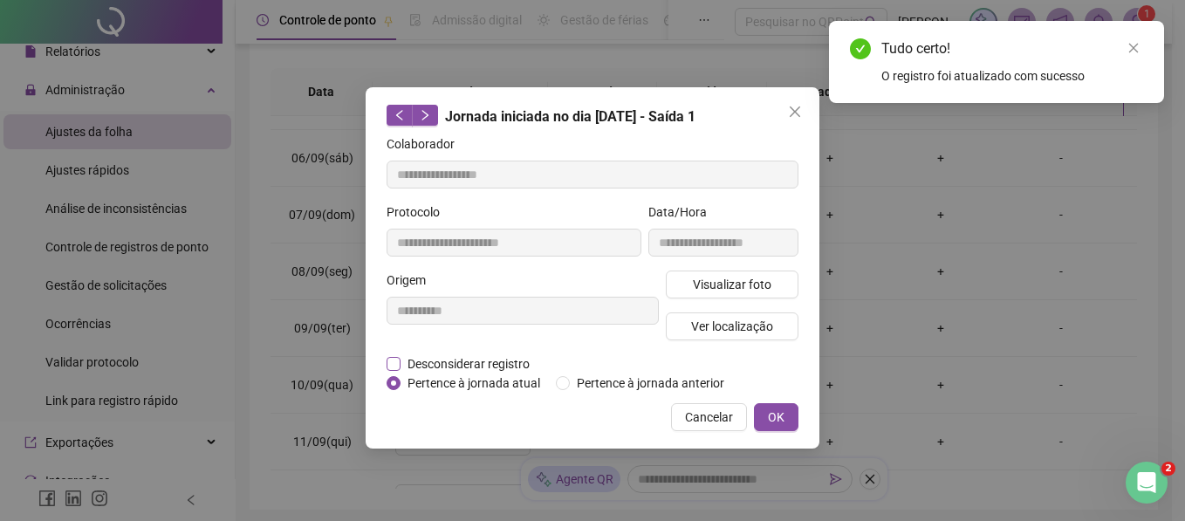
click at [465, 367] on span "Desconsiderar registro" at bounding box center [469, 363] width 136 height 19
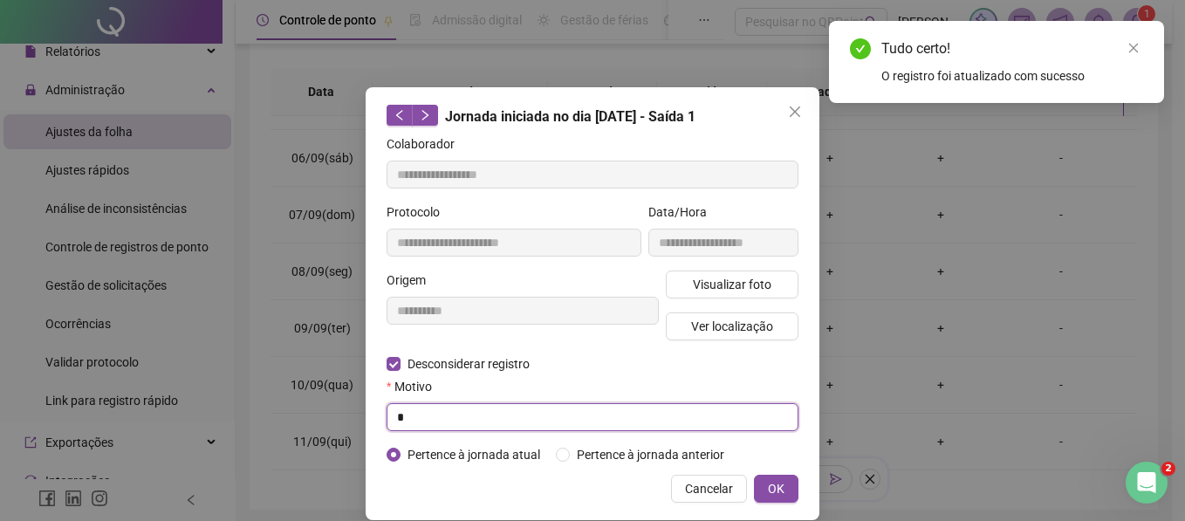
click at [471, 411] on input "text" at bounding box center [593, 417] width 412 height 28
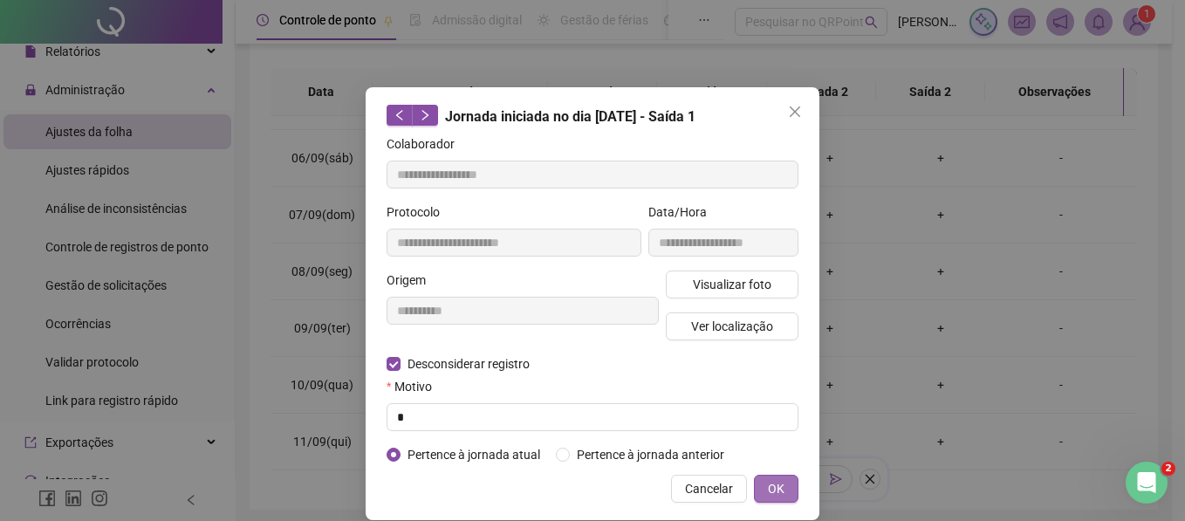
click at [754, 485] on button "OK" at bounding box center [776, 489] width 45 height 28
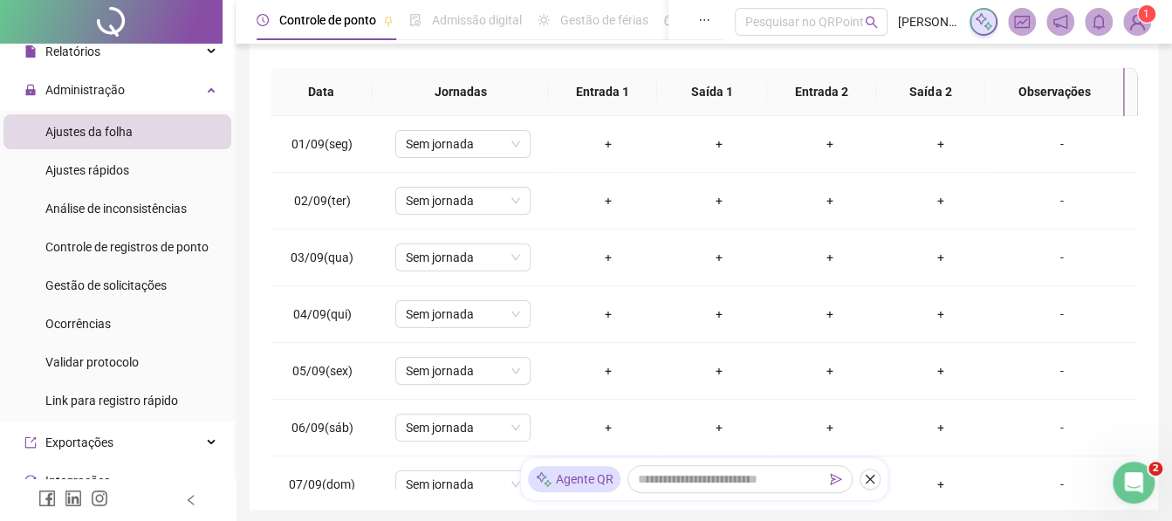
scroll to position [0, 0]
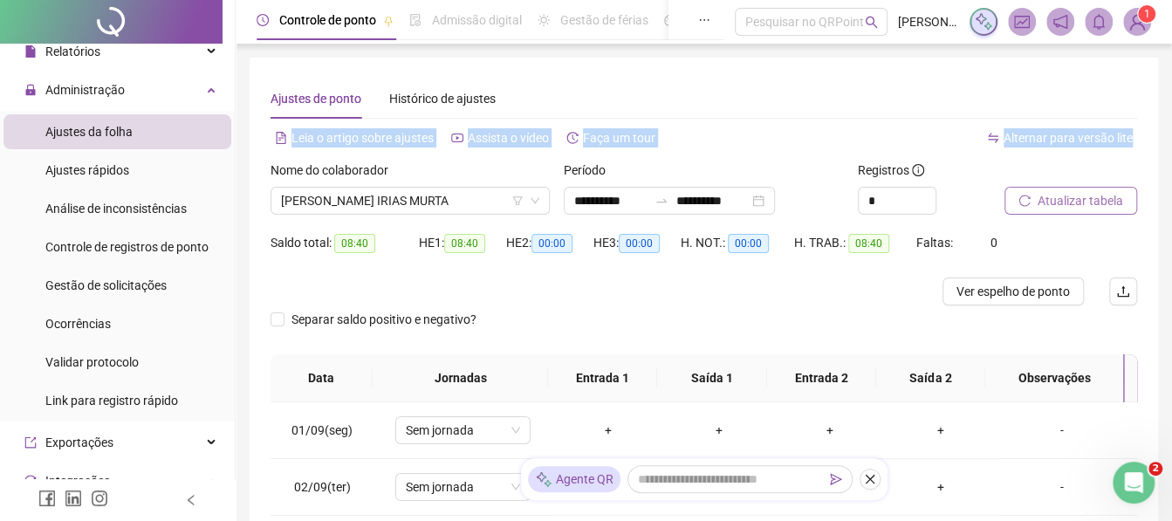
drag, startPoint x: 1171, startPoint y: 106, endPoint x: 1179, endPoint y: 136, distance: 30.7
click at [1172, 136] on html "Página inicial Cadastros Empregadores Locais de trabalho Escalas Colaboradores …" at bounding box center [586, 260] width 1172 height 521
click at [1134, 76] on div "**********" at bounding box center [704, 427] width 909 height 738
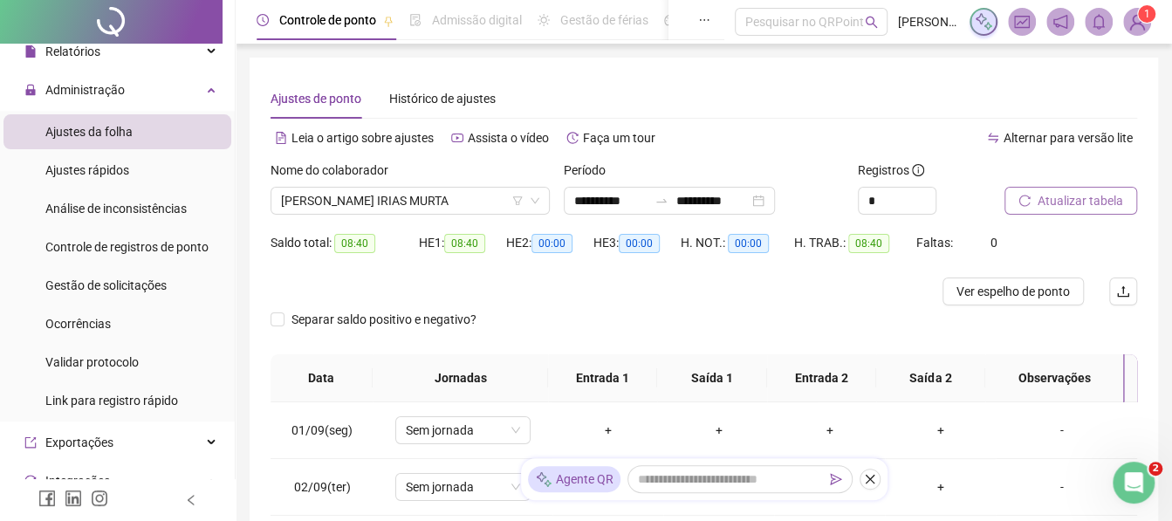
click at [1134, 76] on div "**********" at bounding box center [704, 427] width 909 height 738
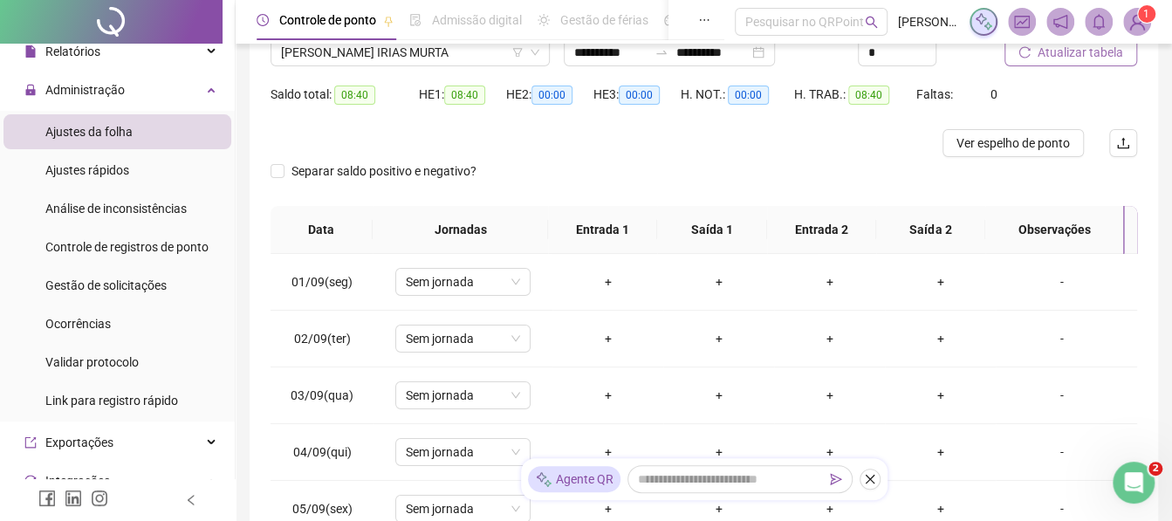
scroll to position [213, 0]
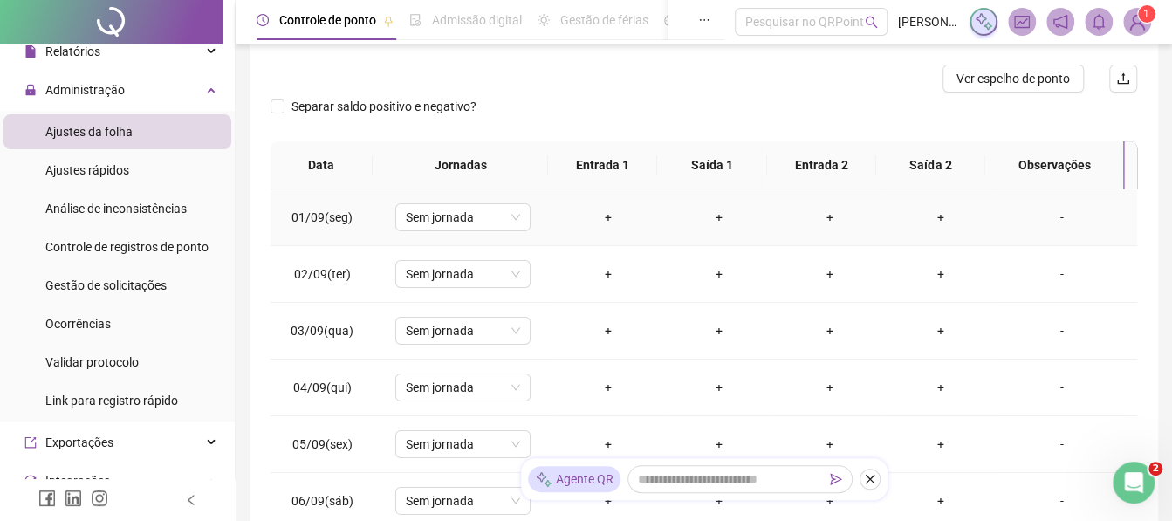
click at [606, 222] on div "+" at bounding box center [608, 217] width 83 height 19
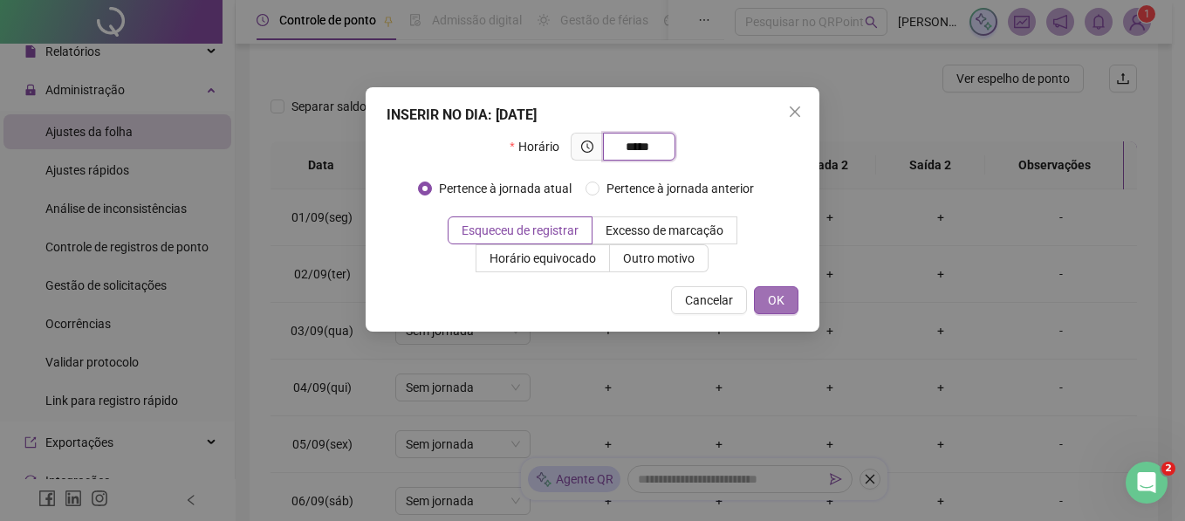
type input "*****"
click at [761, 293] on button "OK" at bounding box center [776, 300] width 45 height 28
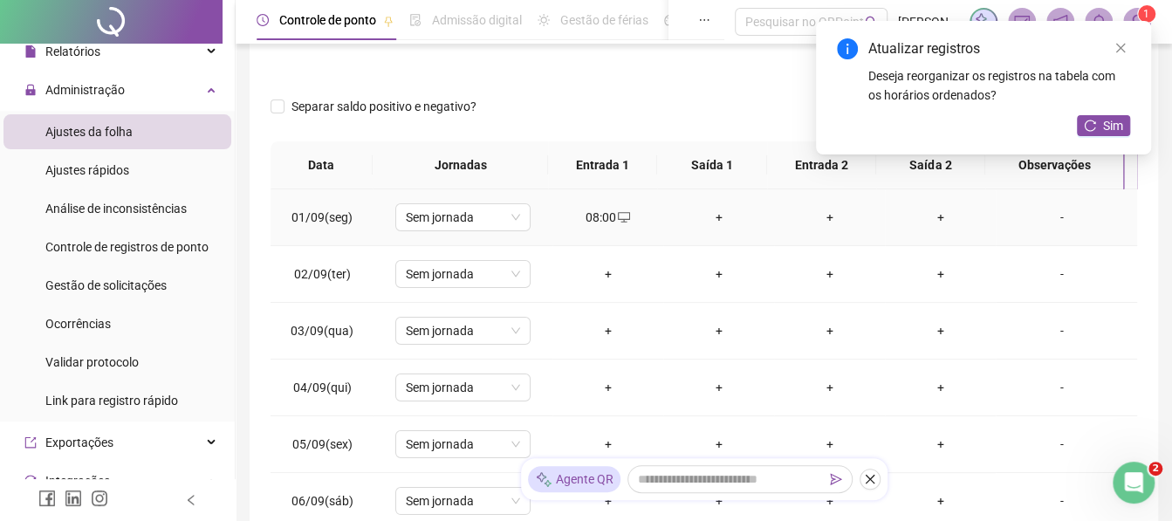
click at [709, 222] on div "+" at bounding box center [718, 217] width 83 height 19
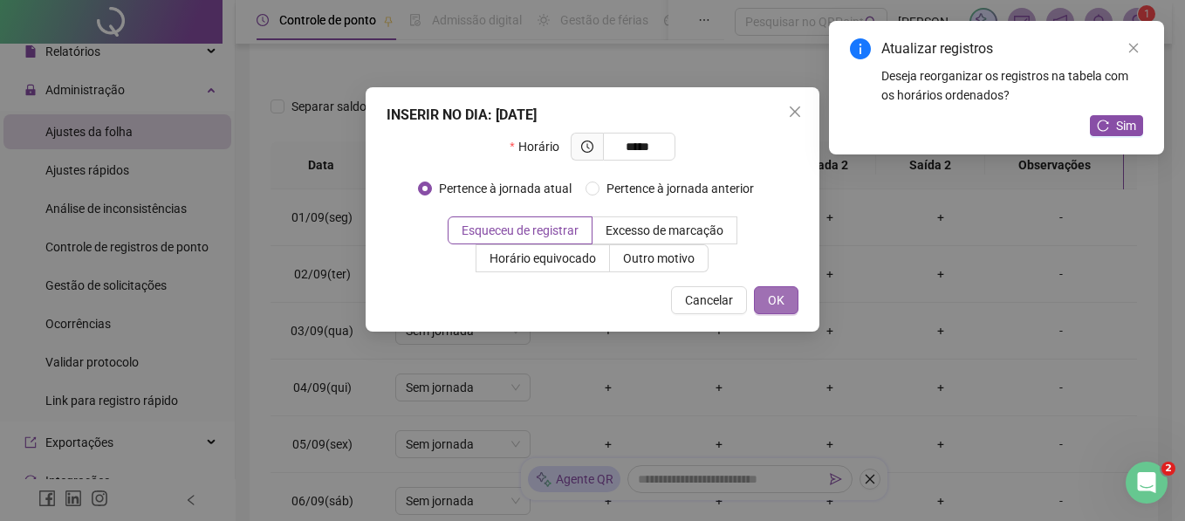
type input "*****"
click at [768, 292] on span "OK" at bounding box center [776, 300] width 17 height 19
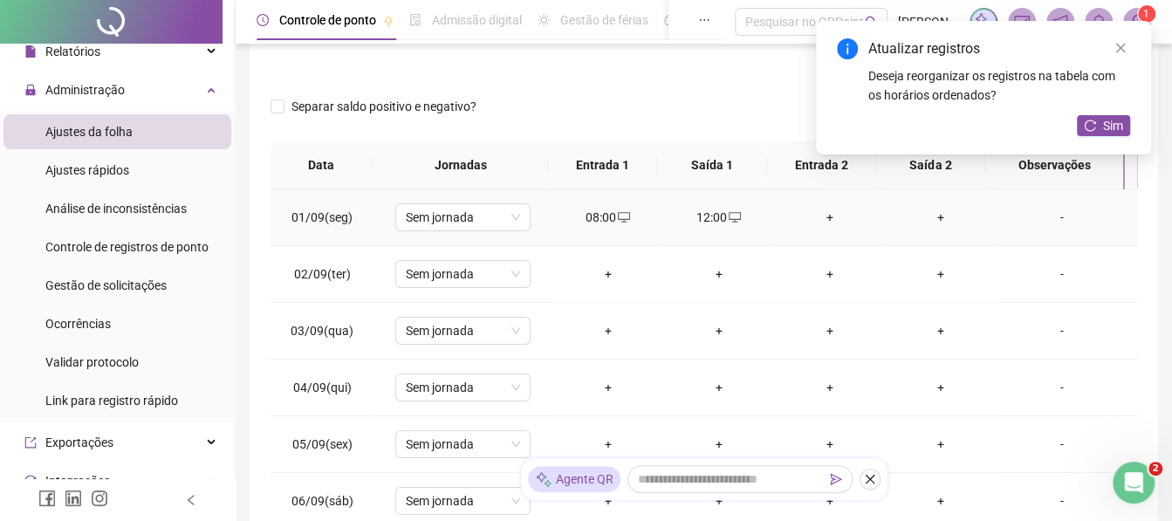
click at [729, 212] on icon "desktop" at bounding box center [735, 217] width 12 height 12
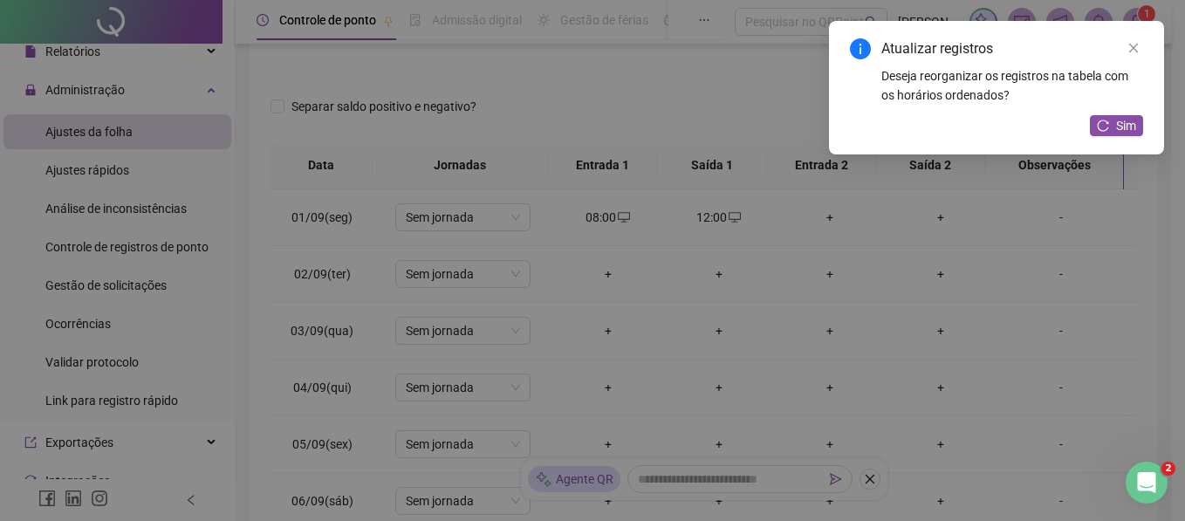
type input "**********"
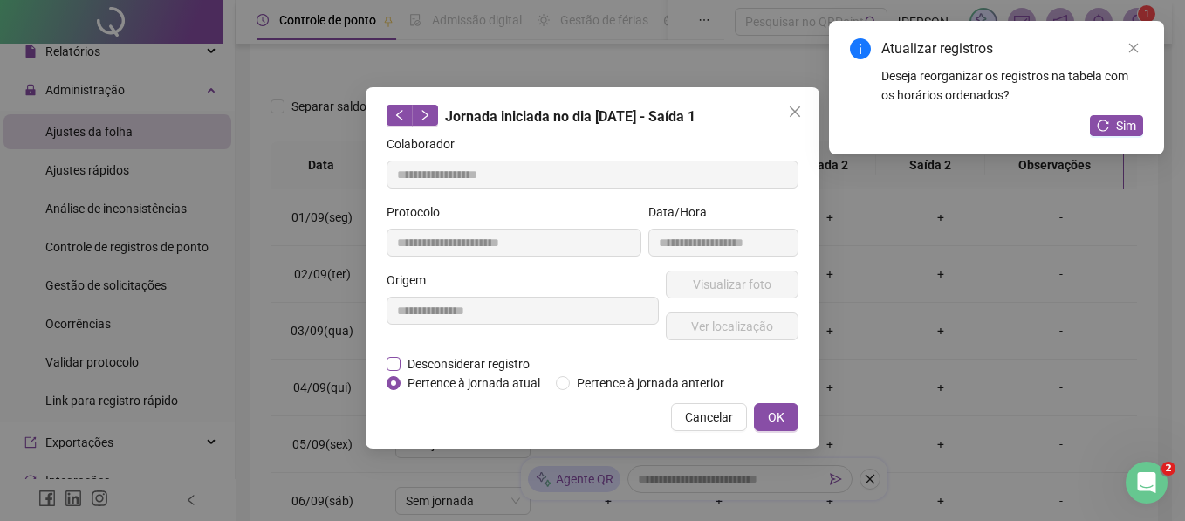
click at [469, 366] on span "Desconsiderar registro" at bounding box center [469, 363] width 136 height 19
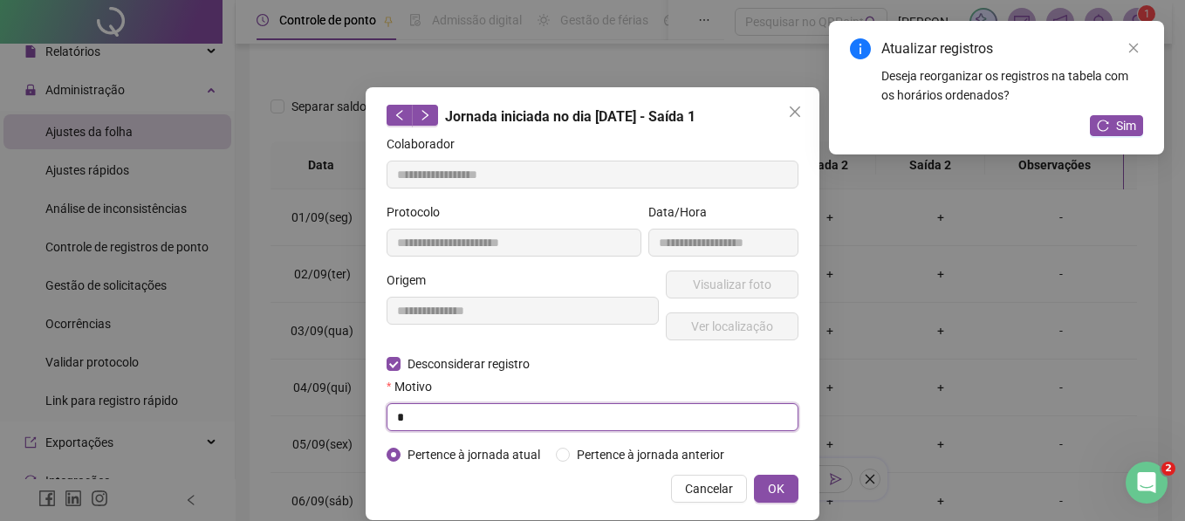
click at [473, 406] on input "text" at bounding box center [593, 417] width 412 height 28
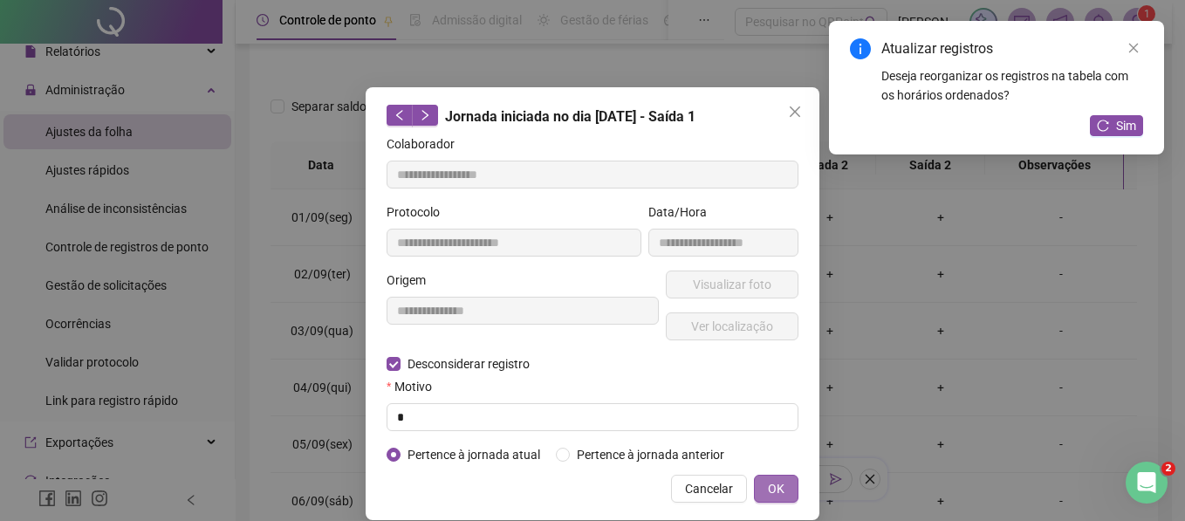
click at [754, 478] on button "OK" at bounding box center [776, 489] width 45 height 28
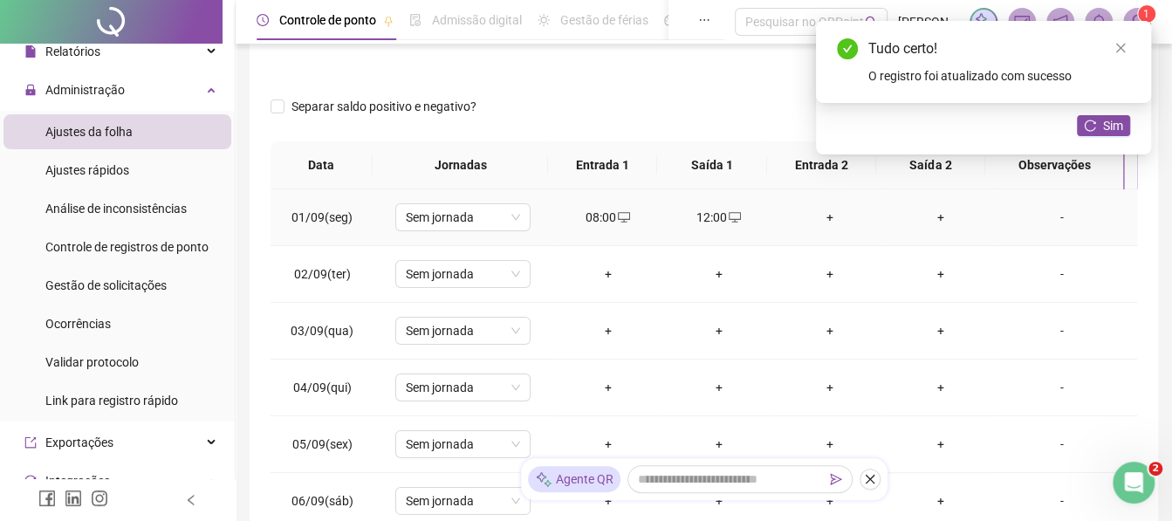
click at [587, 225] on div "08:00" at bounding box center [608, 217] width 83 height 19
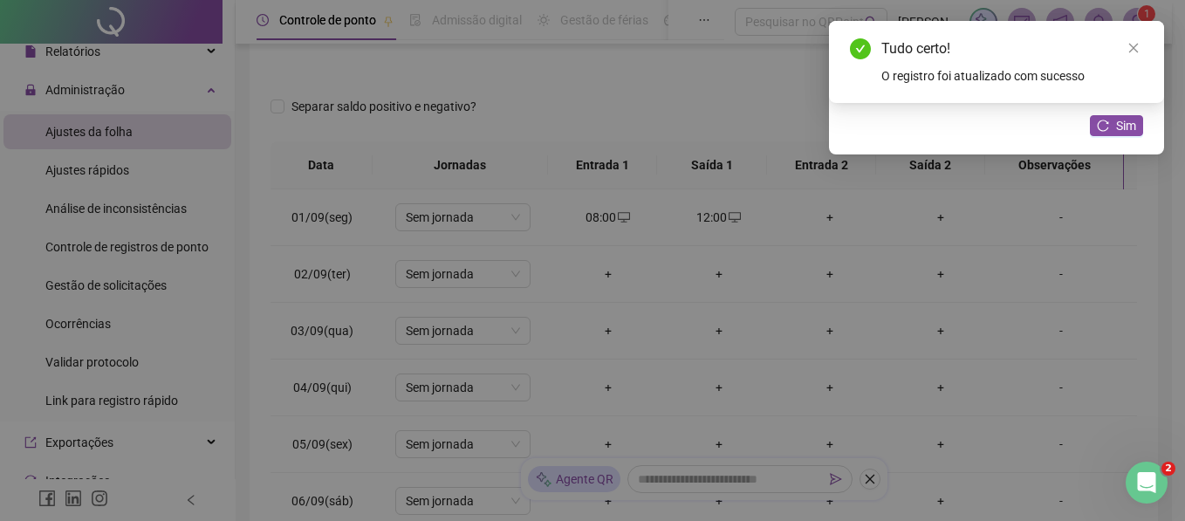
type input "**********"
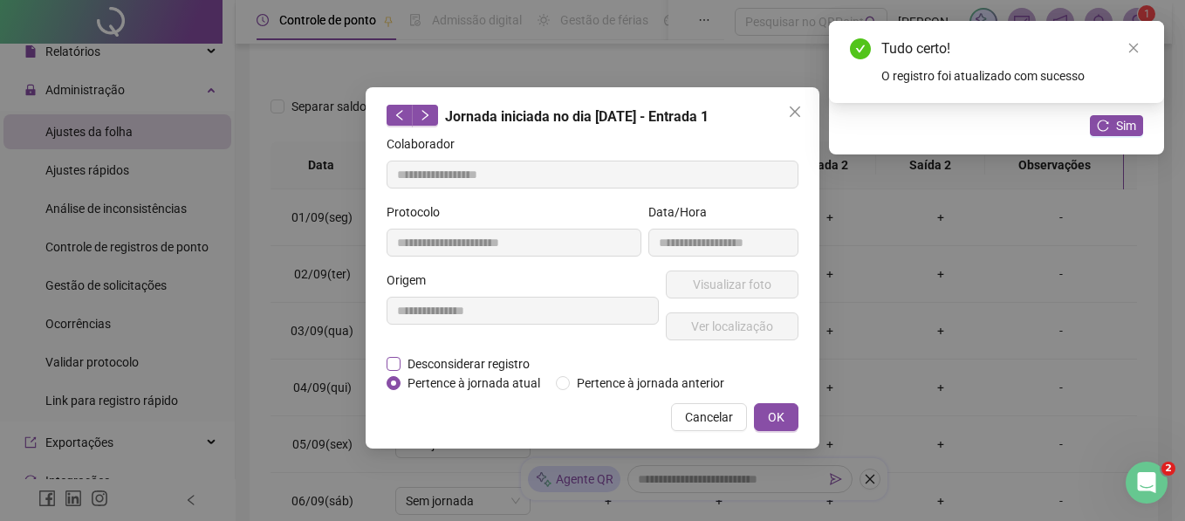
click at [451, 361] on span "Desconsiderar registro" at bounding box center [469, 363] width 136 height 19
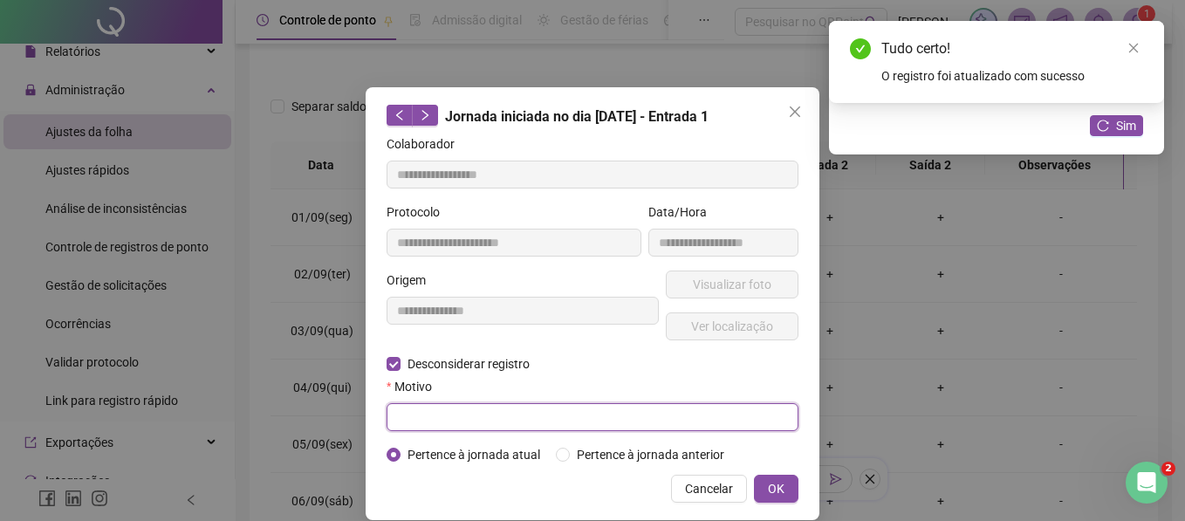
click at [465, 416] on input "text" at bounding box center [593, 417] width 412 height 28
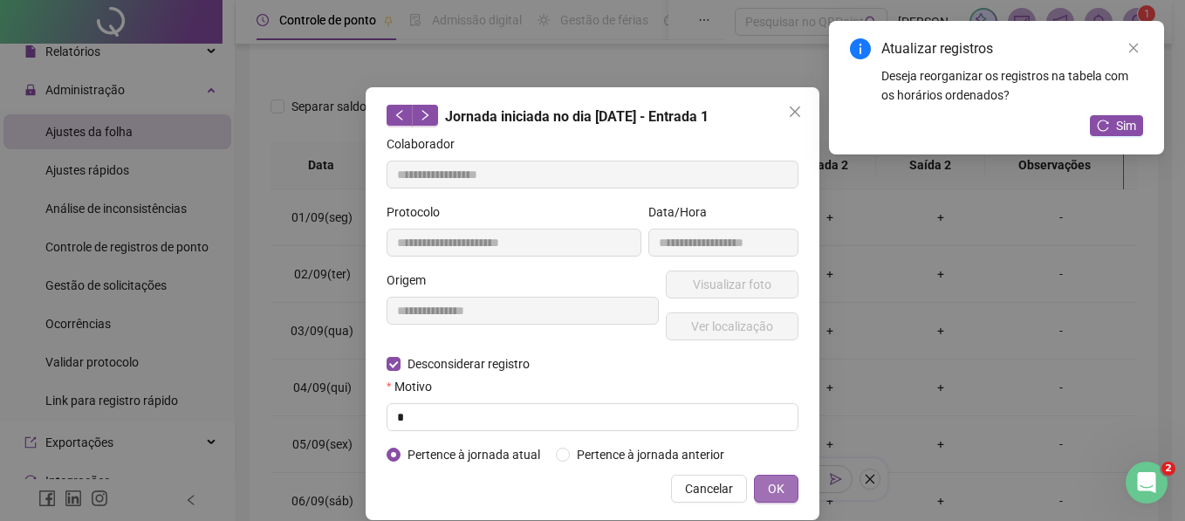
click at [768, 480] on span "OK" at bounding box center [776, 488] width 17 height 19
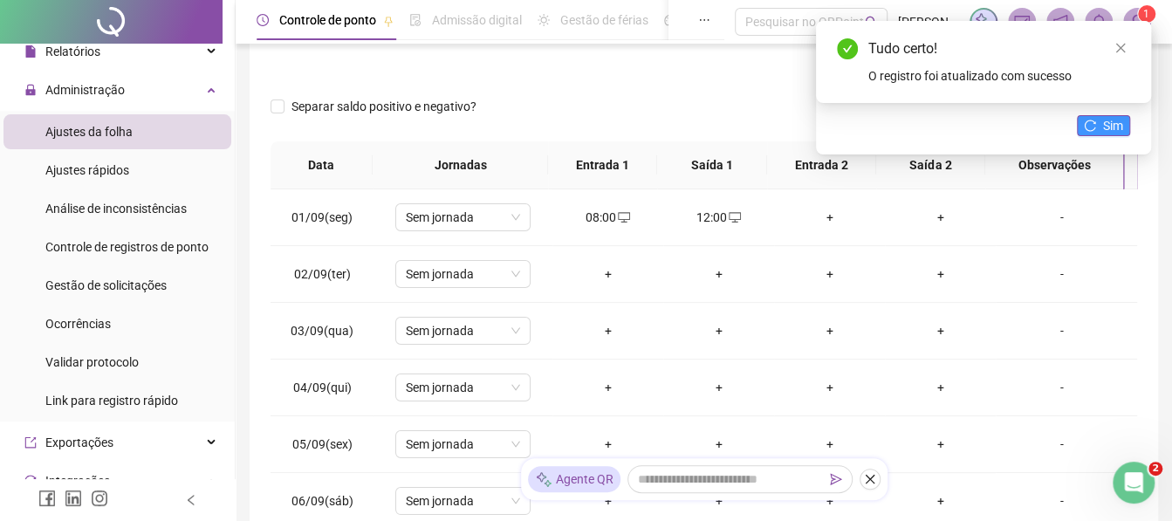
click at [1091, 133] on button "Sim" at bounding box center [1103, 125] width 53 height 21
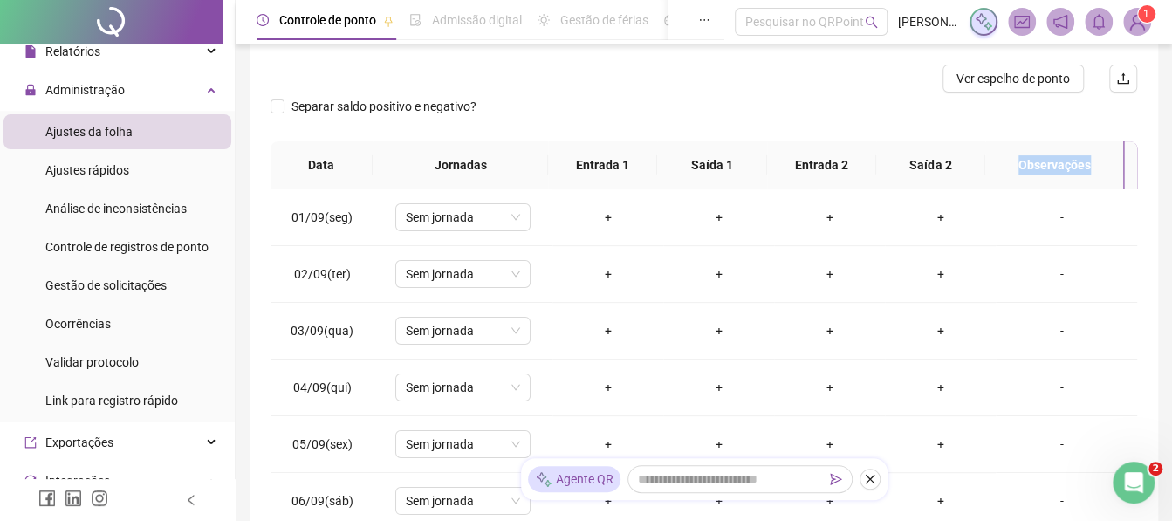
drag, startPoint x: 1022, startPoint y: 168, endPoint x: 1099, endPoint y: 154, distance: 78.2
click at [1099, 154] on th "Observações" at bounding box center [1055, 165] width 139 height 48
click at [1049, 223] on div "-" at bounding box center [1061, 217] width 103 height 19
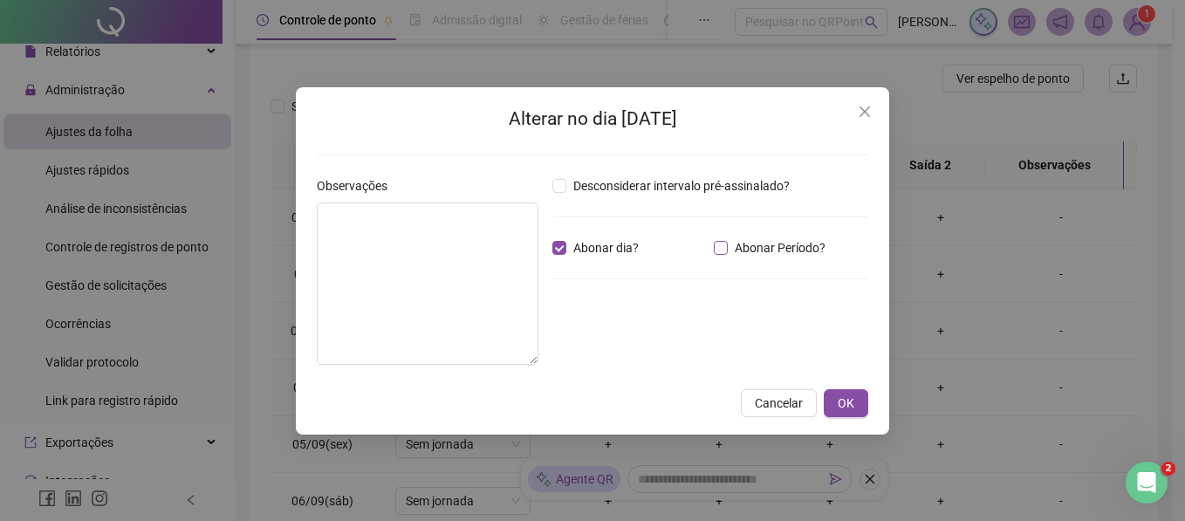
click at [737, 247] on span "Abonar Período?" at bounding box center [780, 247] width 105 height 19
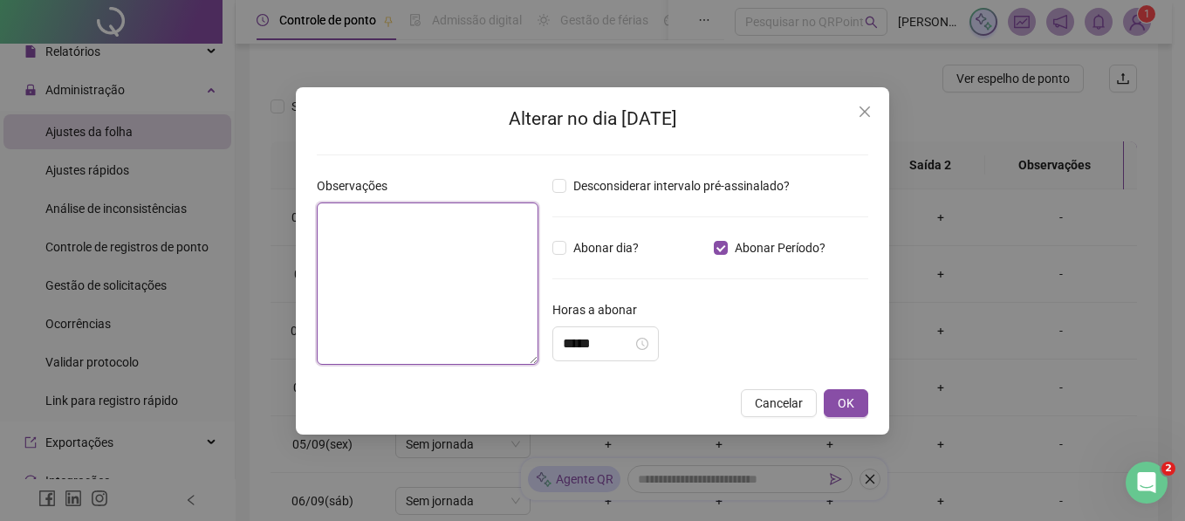
click at [402, 213] on textarea at bounding box center [428, 284] width 222 height 162
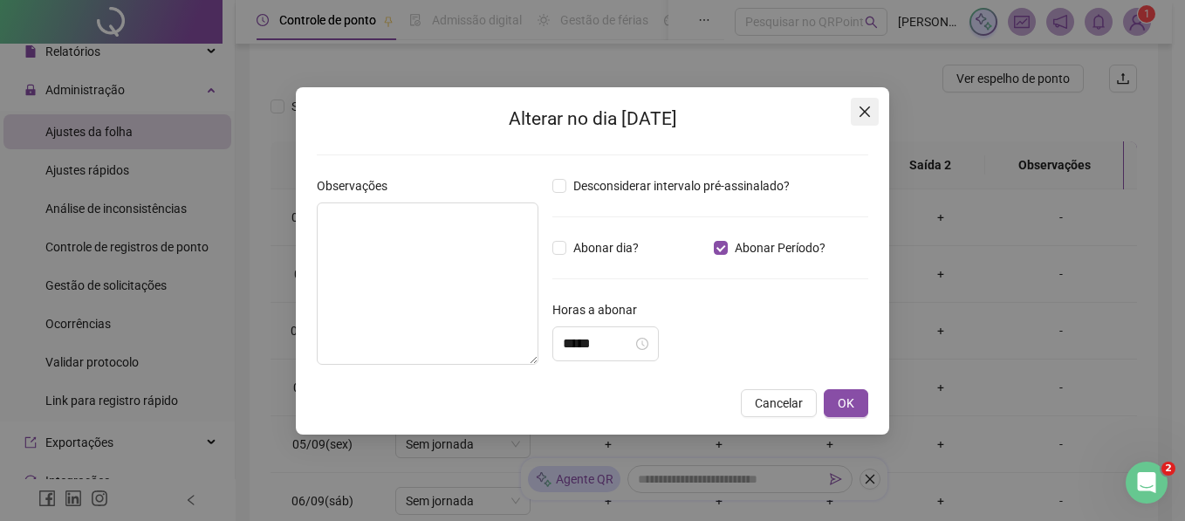
click at [869, 120] on button "Close" at bounding box center [865, 112] width 28 height 28
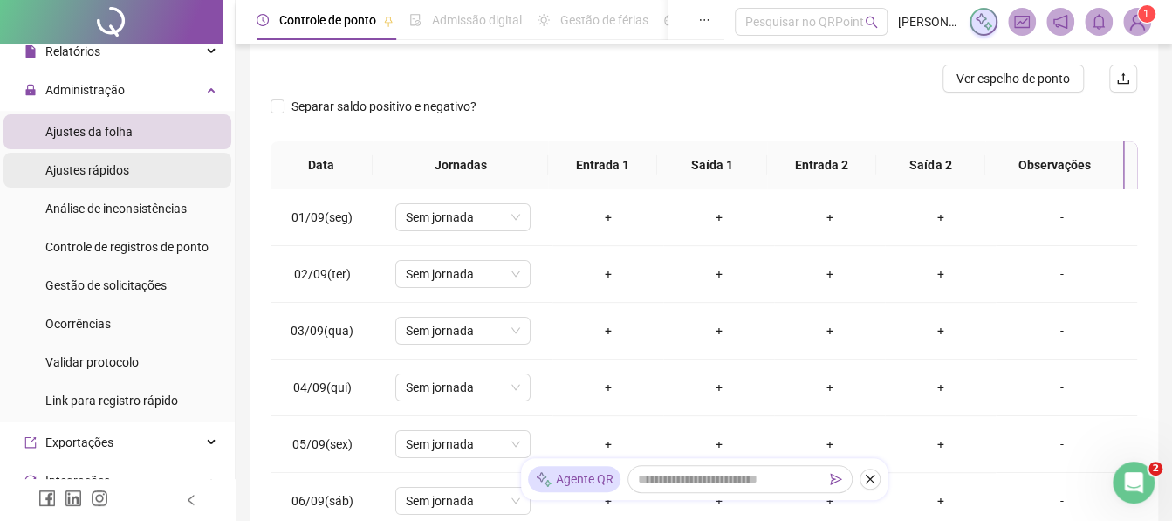
click at [102, 185] on div "Ajustes rápidos" at bounding box center [87, 170] width 84 height 35
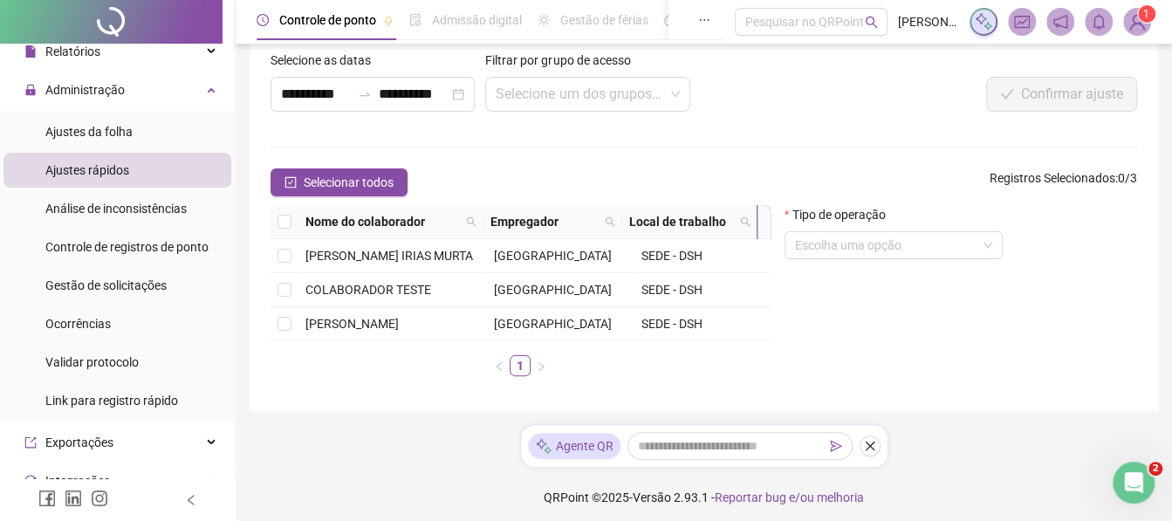
scroll to position [144, 0]
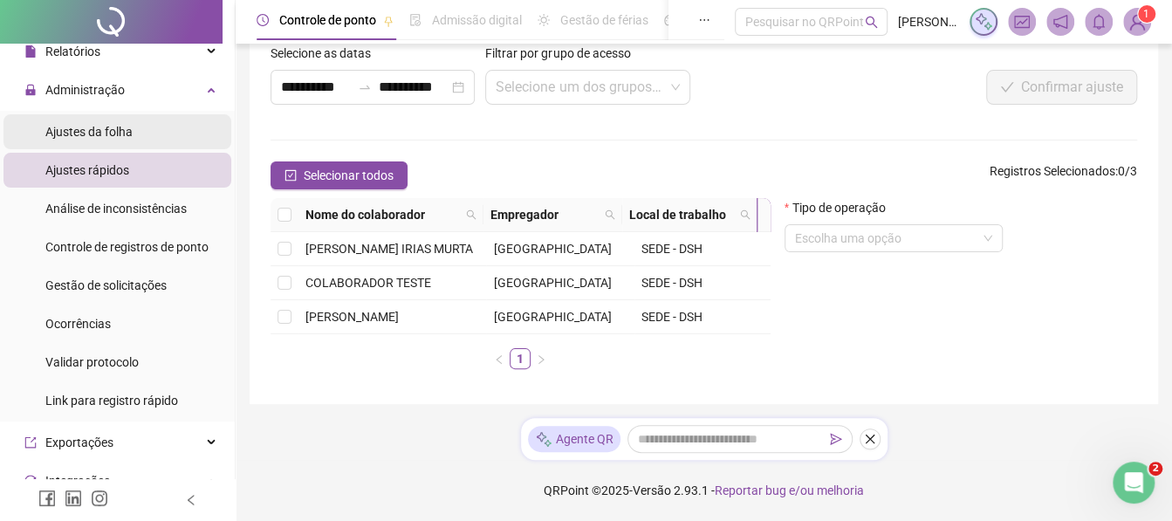
click at [137, 127] on li "Ajustes da folha" at bounding box center [117, 131] width 228 height 35
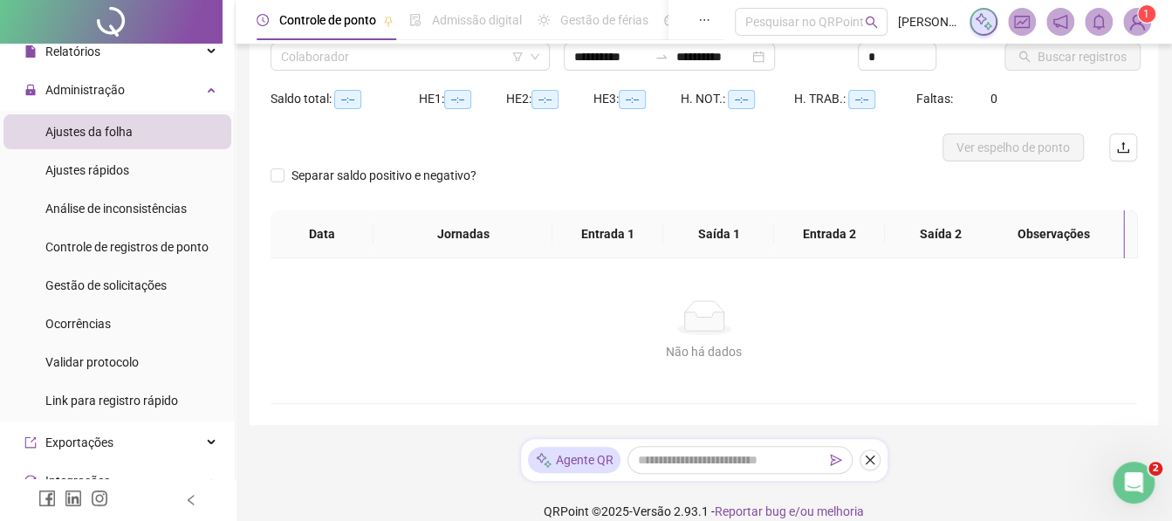
type input "**********"
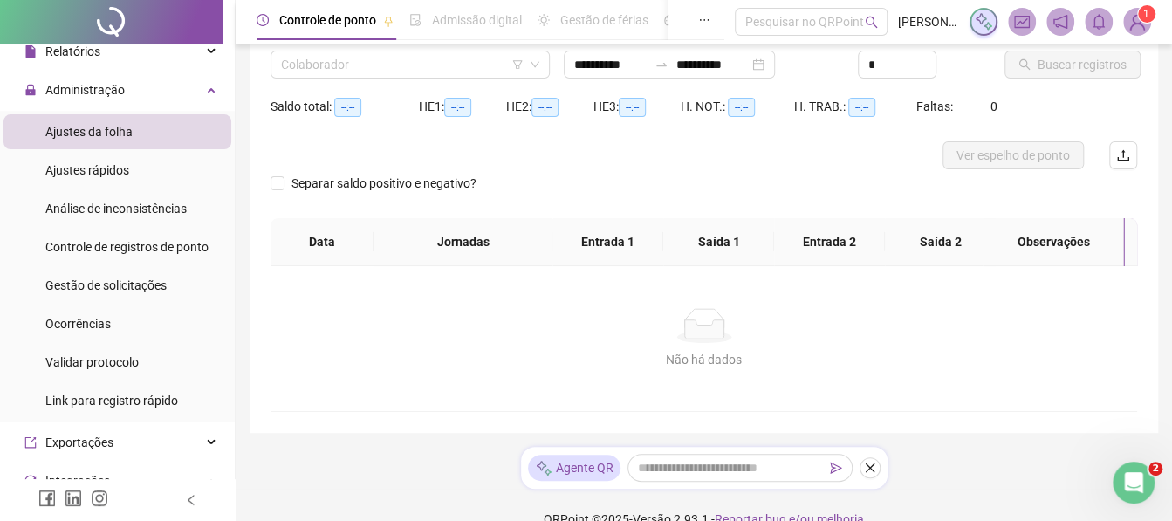
scroll to position [24, 0]
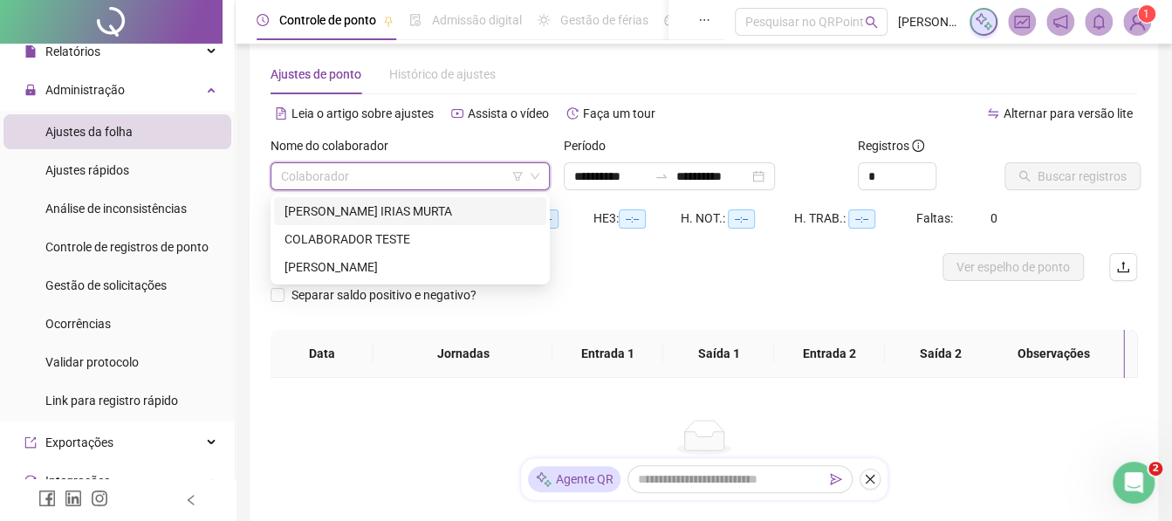
click at [439, 180] on input "search" at bounding box center [402, 176] width 243 height 26
click at [416, 207] on div "[PERSON_NAME] IRIAS MURTA" at bounding box center [410, 211] width 251 height 19
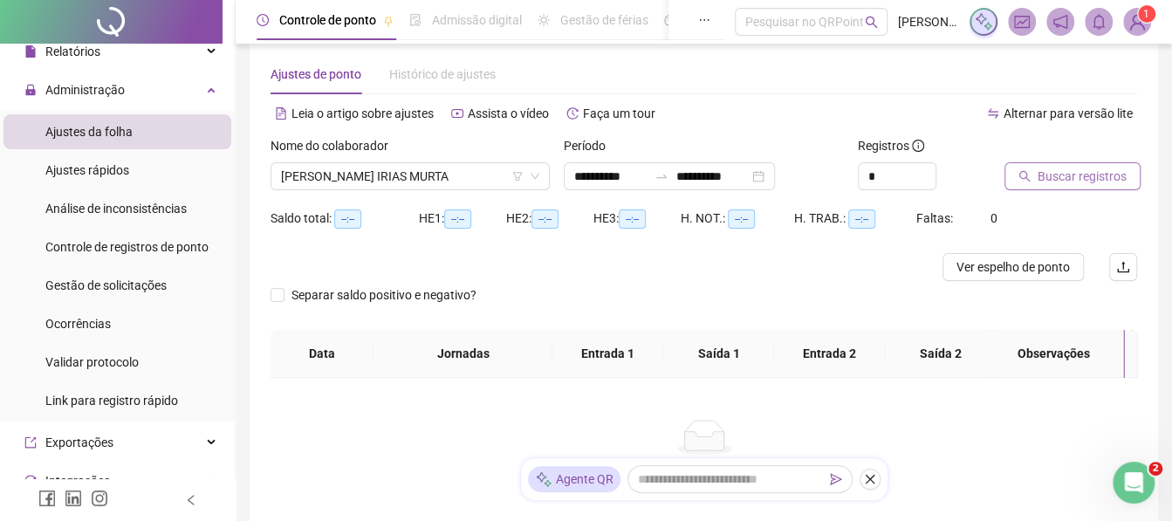
click at [1019, 182] on icon "search" at bounding box center [1025, 176] width 12 height 12
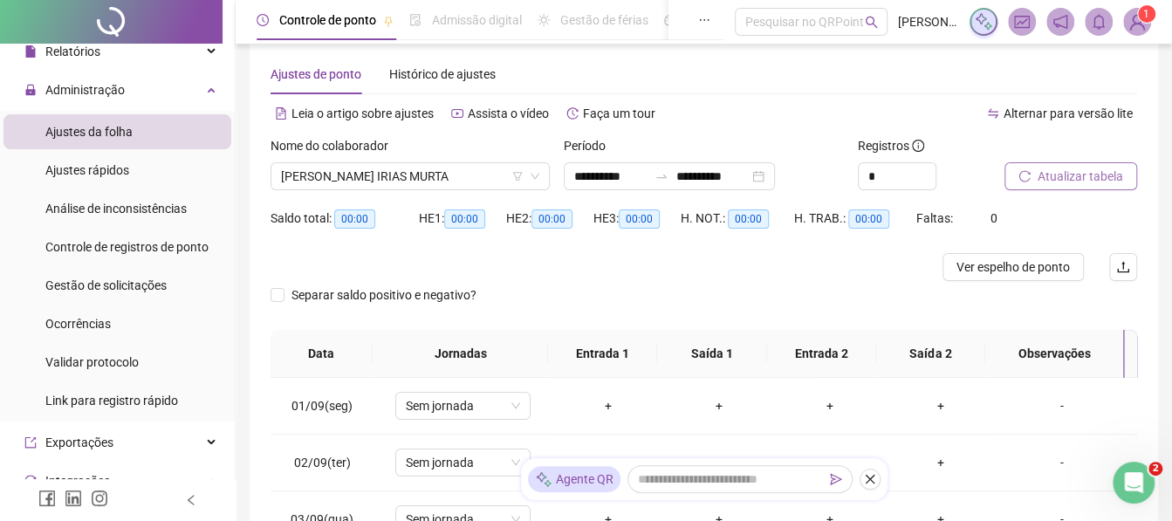
scroll to position [104, 0]
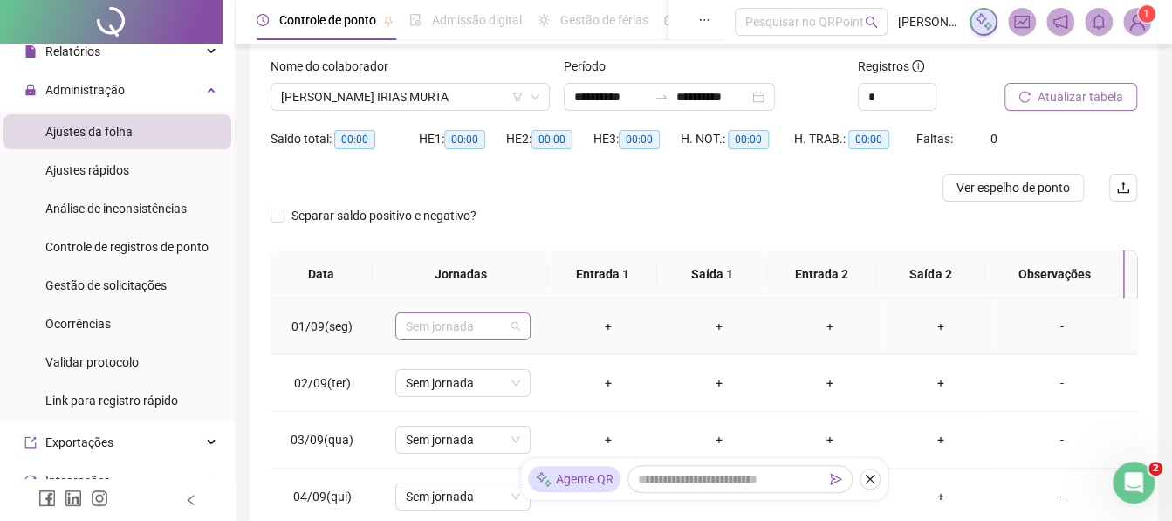
click at [487, 319] on span "Sem jornada" at bounding box center [463, 326] width 114 height 26
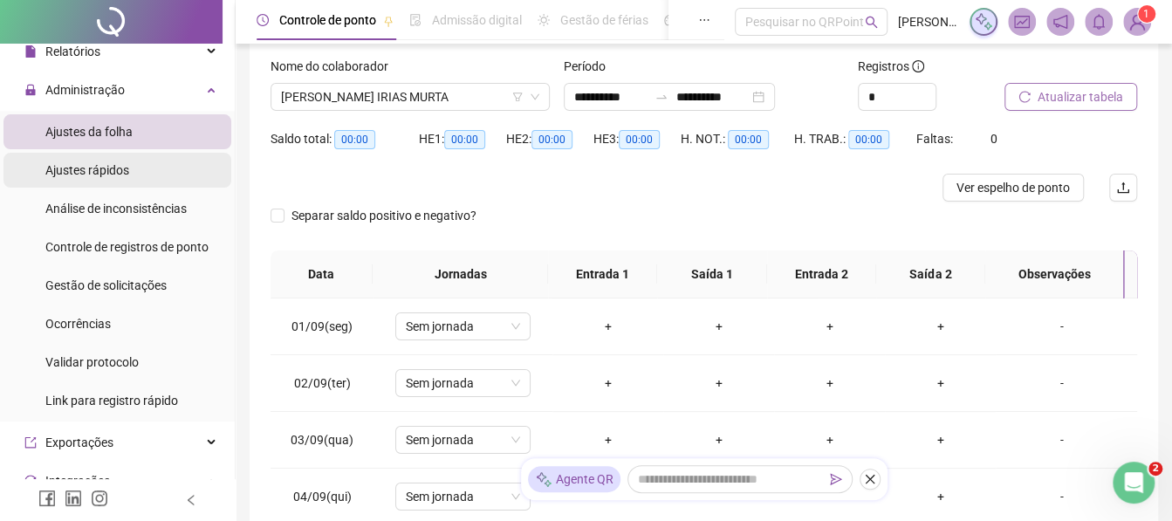
click at [145, 156] on li "Ajustes rápidos" at bounding box center [117, 170] width 228 height 35
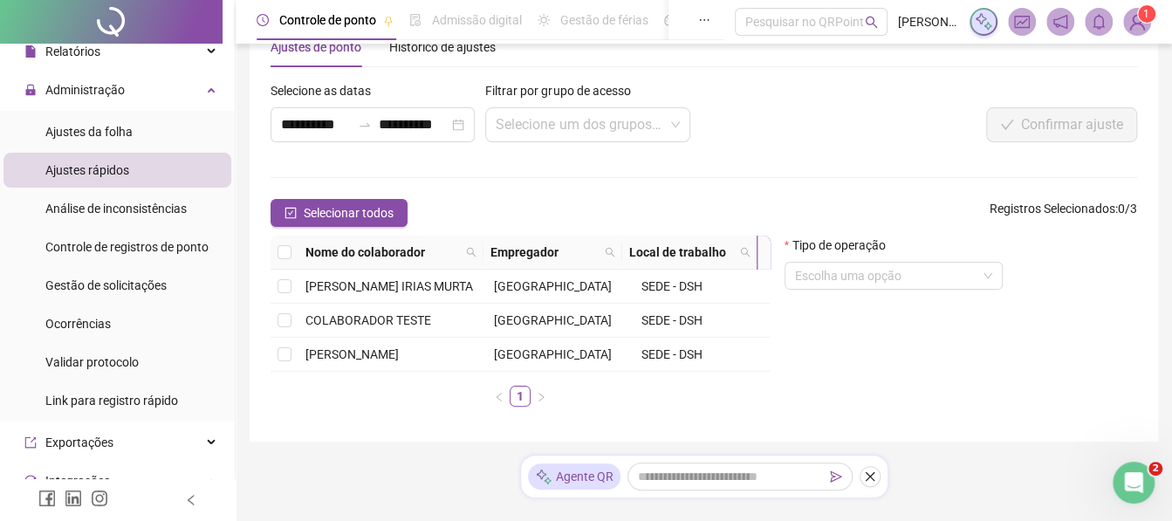
scroll to position [54, 0]
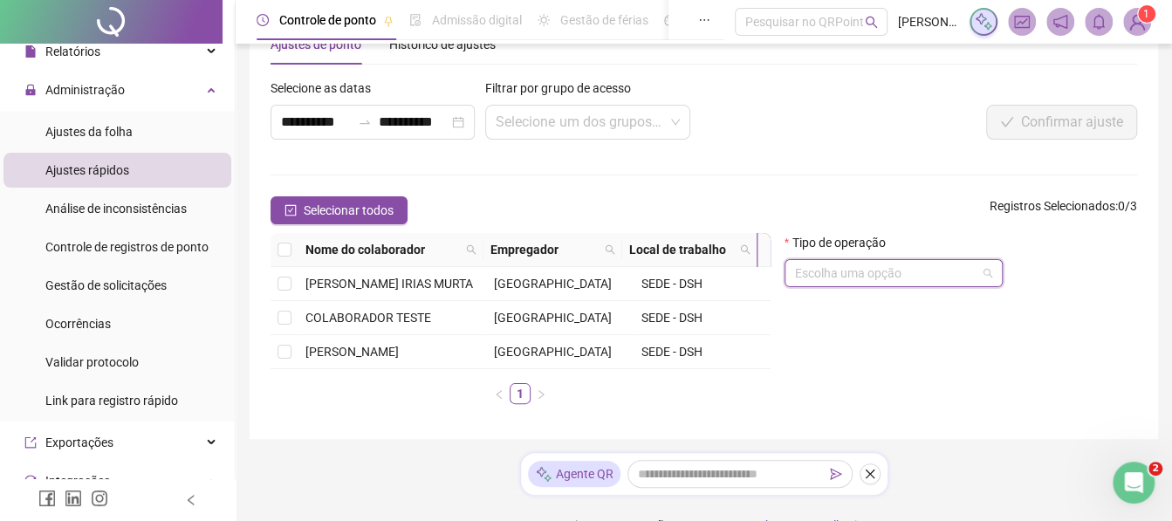
click at [900, 271] on input "search" at bounding box center [886, 273] width 182 height 26
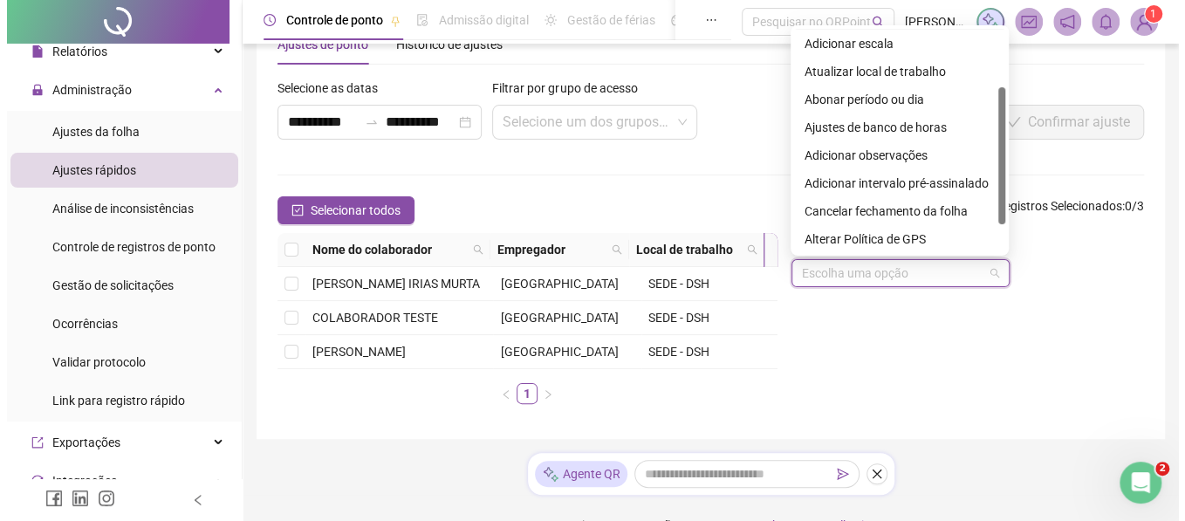
scroll to position [140, 0]
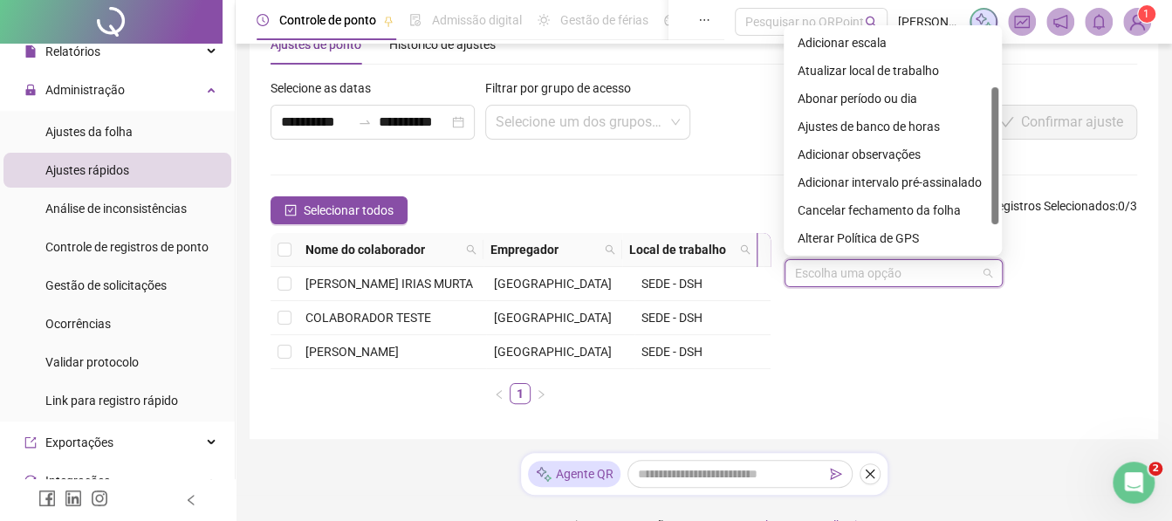
drag, startPoint x: 995, startPoint y: 75, endPoint x: 1002, endPoint y: 204, distance: 129.4
click at [1002, 204] on body "**********" at bounding box center [586, 206] width 1172 height 521
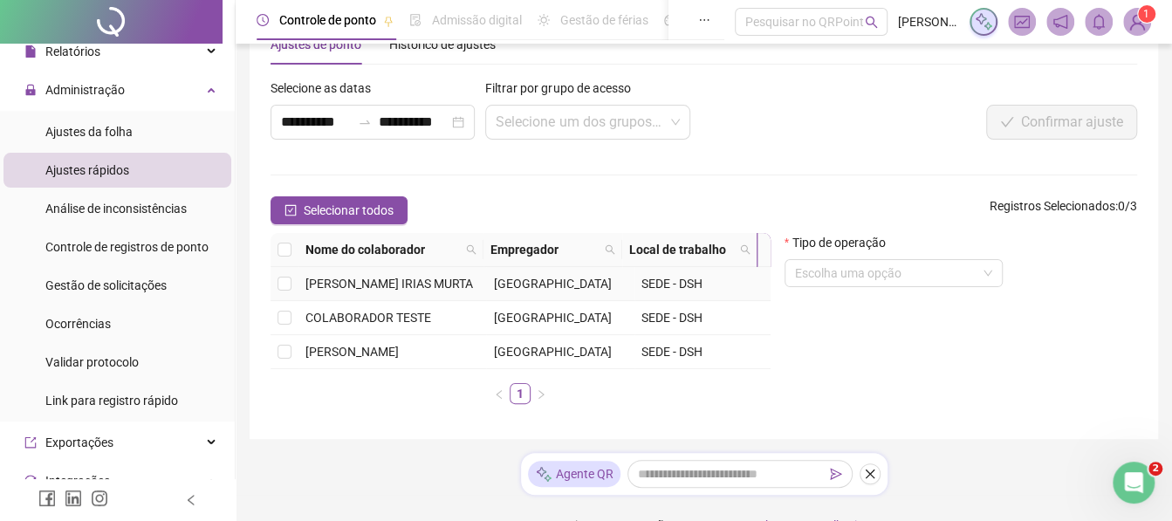
click at [363, 301] on td "[PERSON_NAME] IRIAS MURTA" at bounding box center [393, 284] width 188 height 34
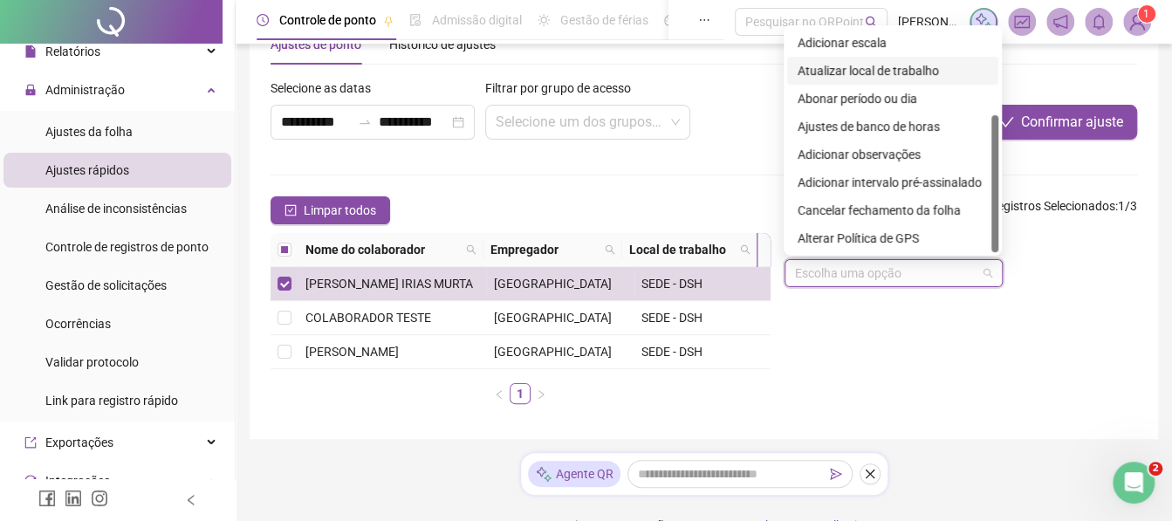
click at [824, 270] on input "search" at bounding box center [886, 273] width 182 height 26
click at [841, 205] on div "Cancelar fechamento da folha" at bounding box center [893, 210] width 190 height 19
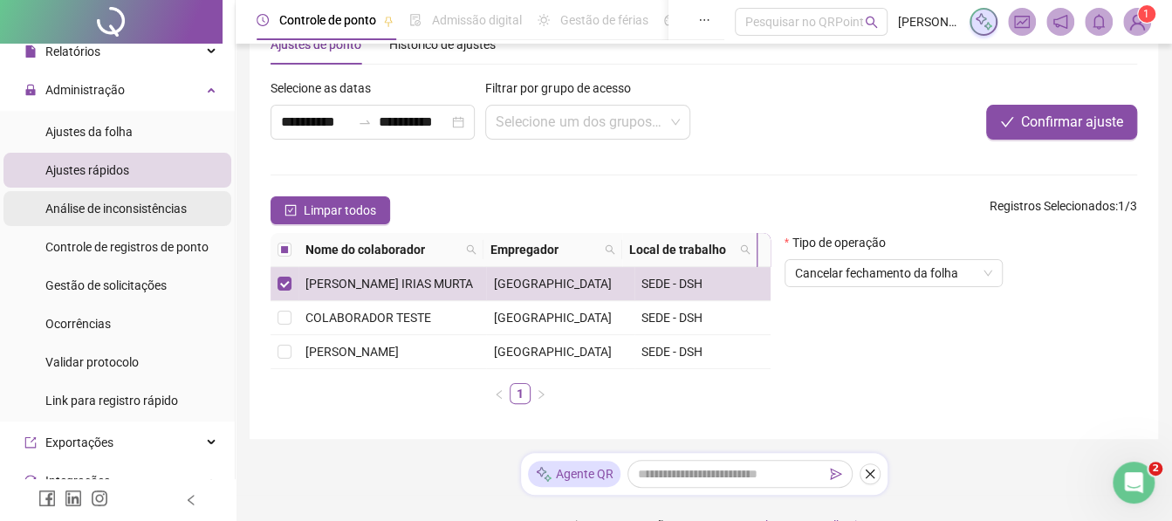
click at [122, 218] on div "Análise de inconsistências" at bounding box center [115, 208] width 141 height 35
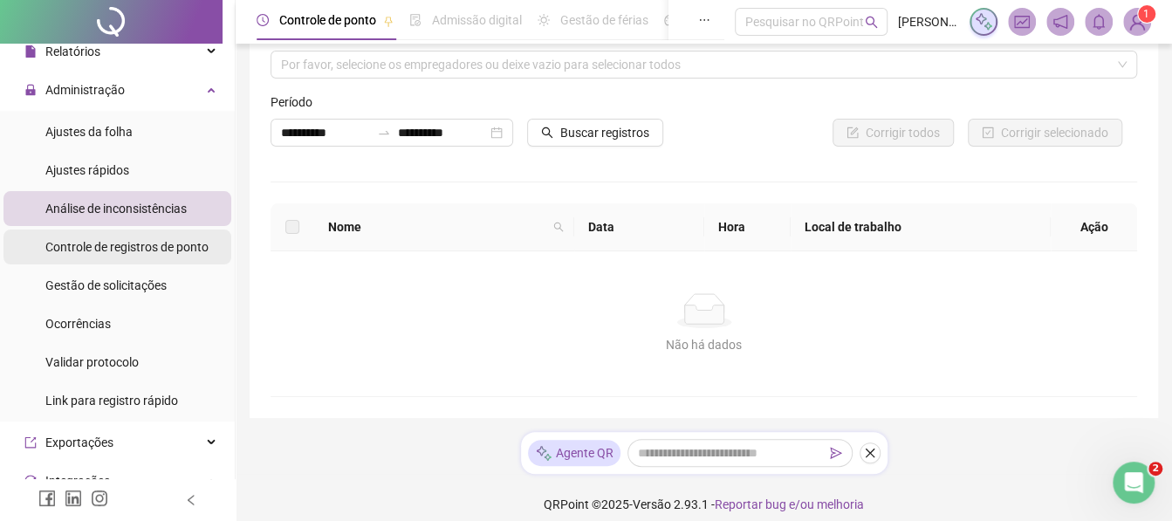
click at [141, 246] on span "Controle de registros de ponto" at bounding box center [126, 247] width 163 height 14
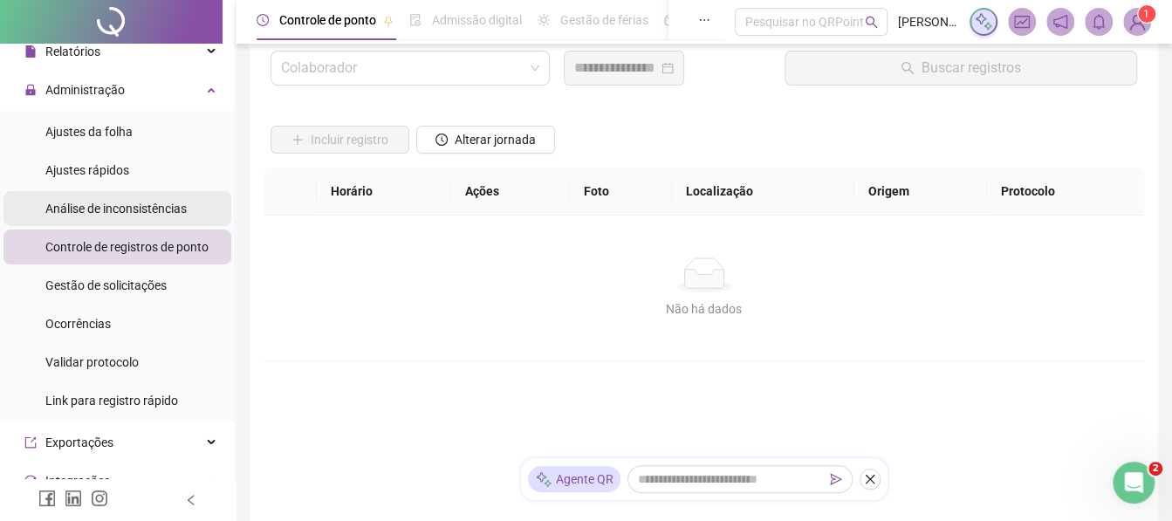
click at [133, 197] on div "Análise de inconsistências" at bounding box center [115, 208] width 141 height 35
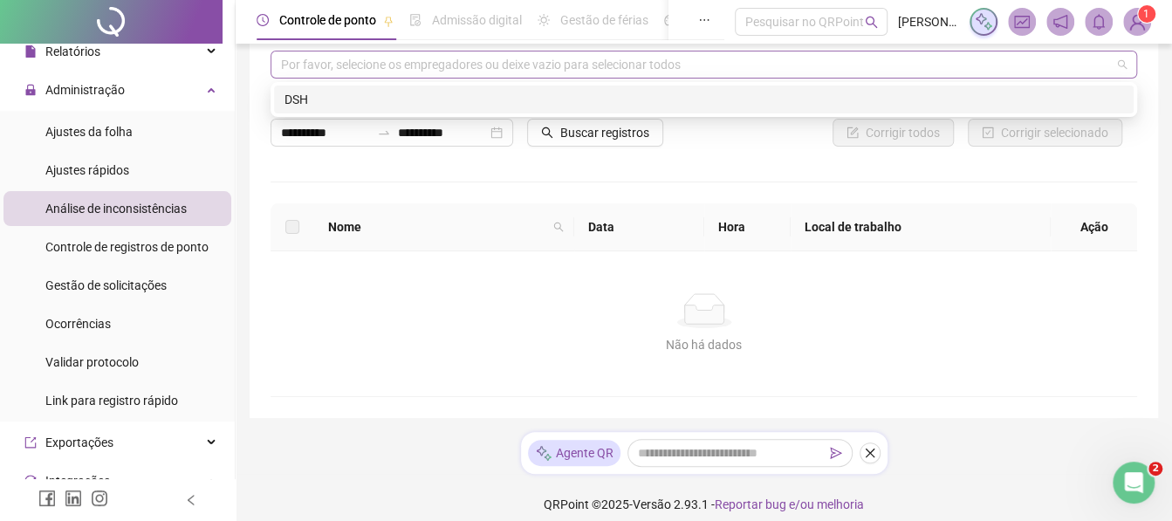
click at [523, 58] on div "Por favor, selecione os empregadores ou deixe vazio para selecionar todos" at bounding box center [704, 65] width 867 height 28
click at [462, 90] on div "DSH" at bounding box center [704, 99] width 839 height 19
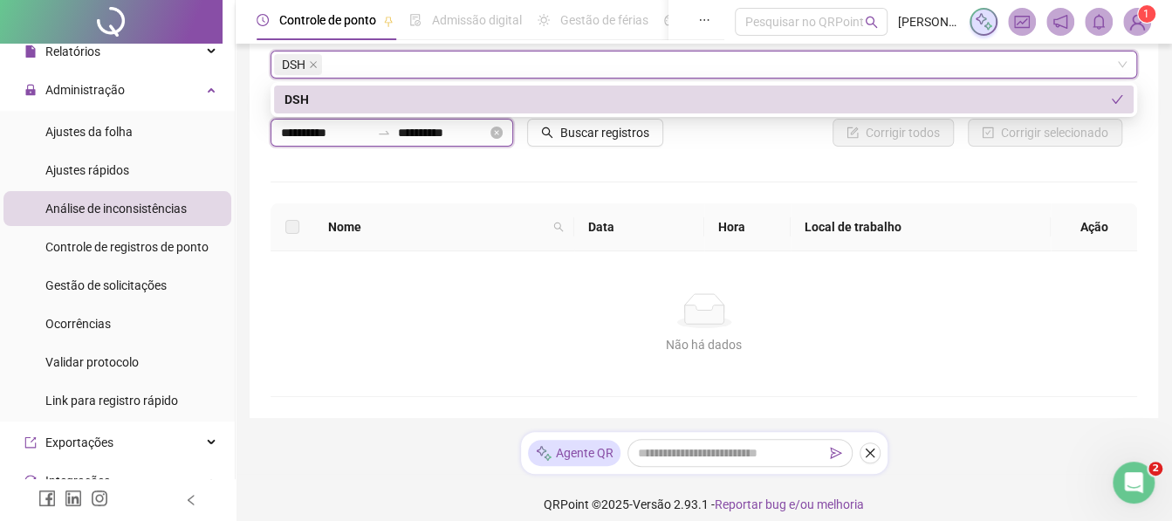
click at [314, 126] on input "**********" at bounding box center [325, 132] width 89 height 19
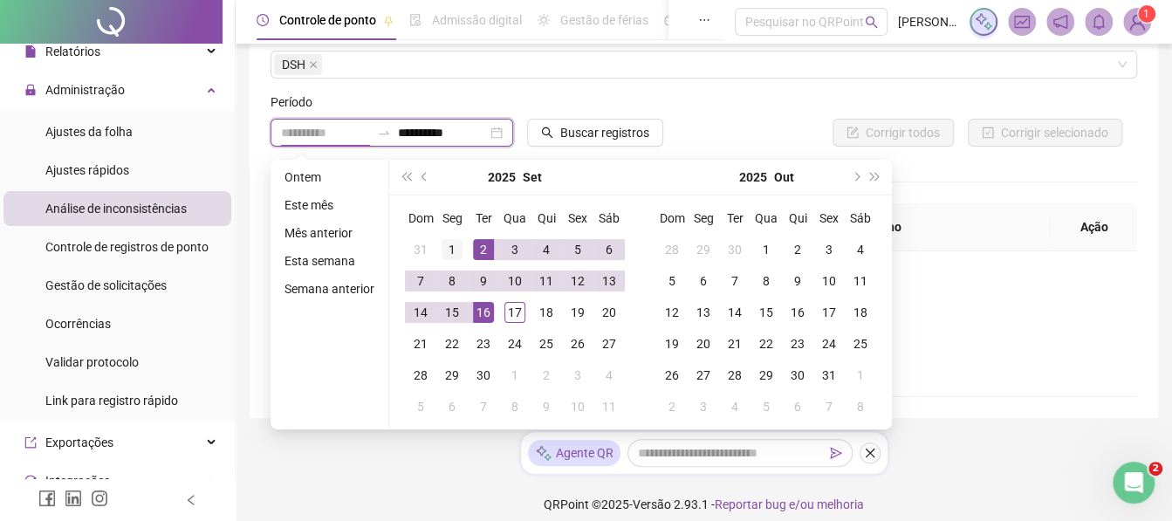
type input "**********"
click at [442, 249] on div "1" at bounding box center [452, 249] width 21 height 21
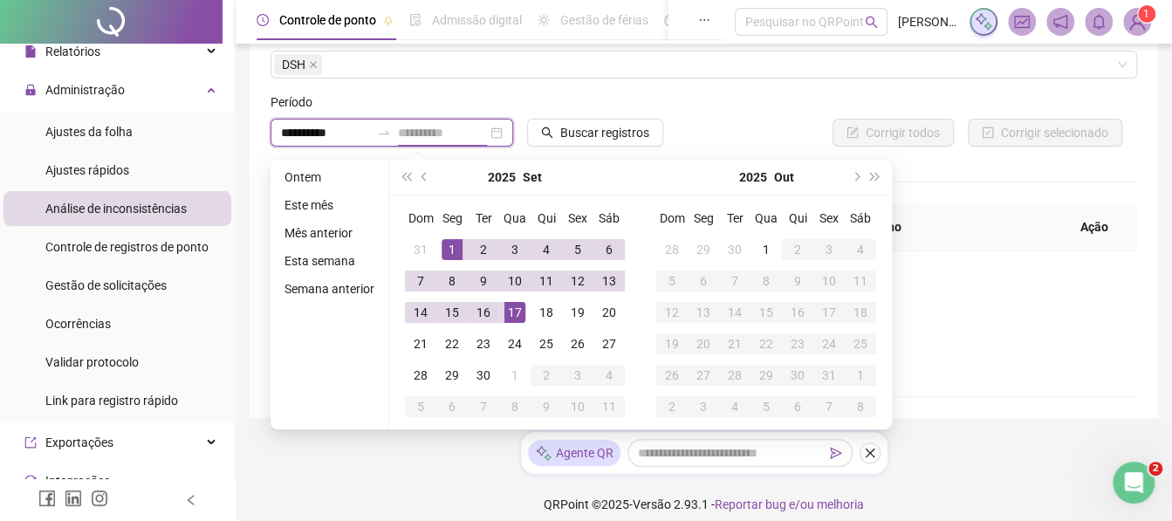
type input "**********"
click at [500, 308] on td "17" at bounding box center [514, 312] width 31 height 31
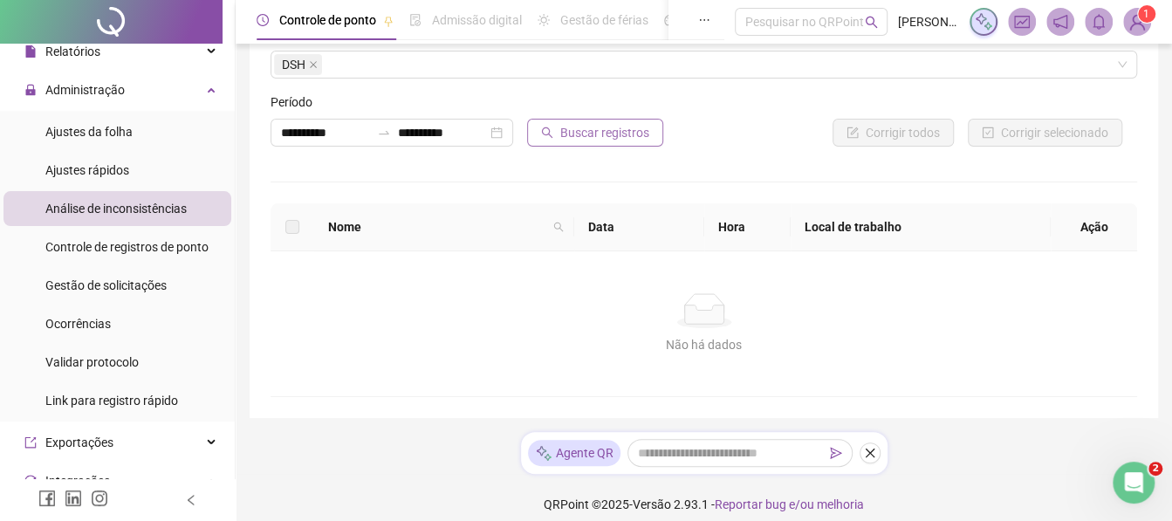
click at [632, 140] on span "Buscar registros" at bounding box center [604, 132] width 89 height 19
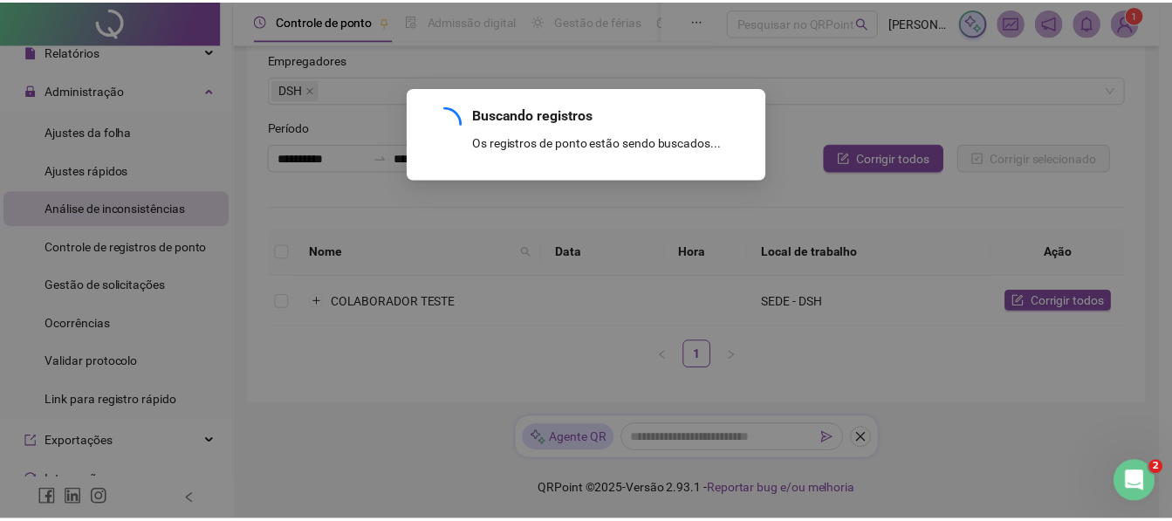
scroll to position [26, 0]
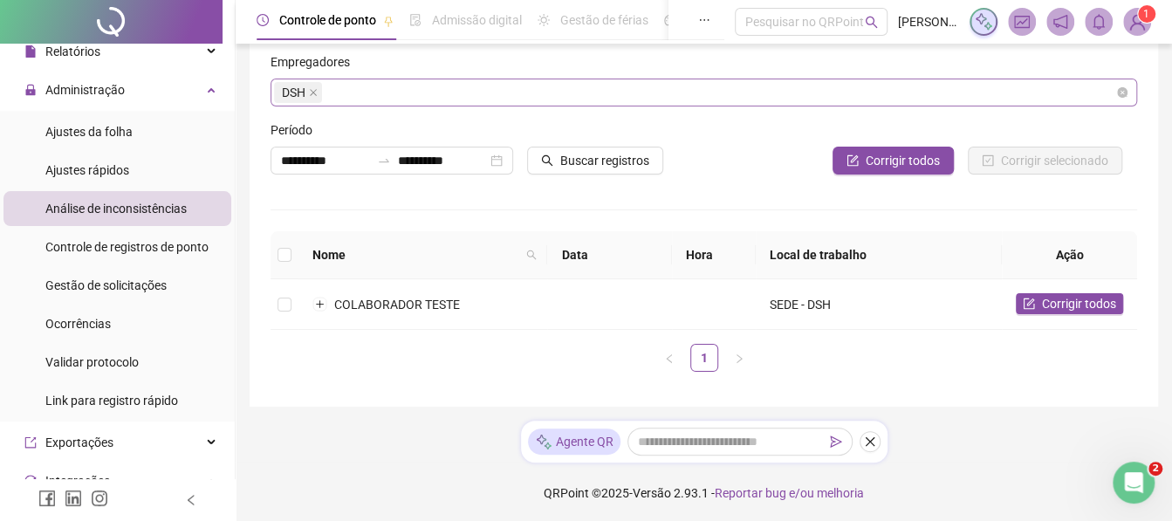
click at [333, 91] on div "DSH" at bounding box center [704, 93] width 867 height 28
click at [409, 64] on div "Empregadores" at bounding box center [704, 65] width 867 height 26
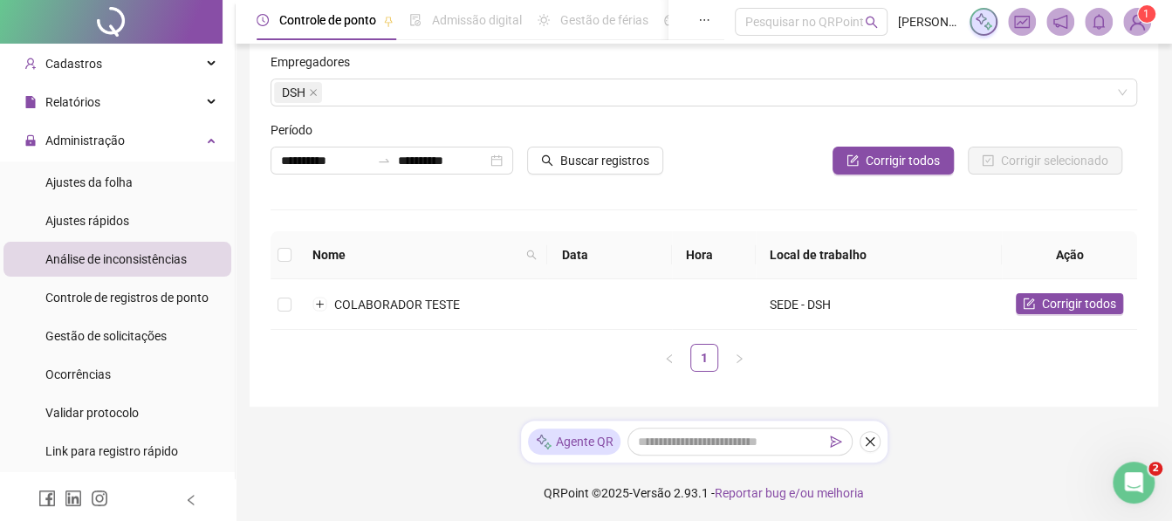
scroll to position [0, 0]
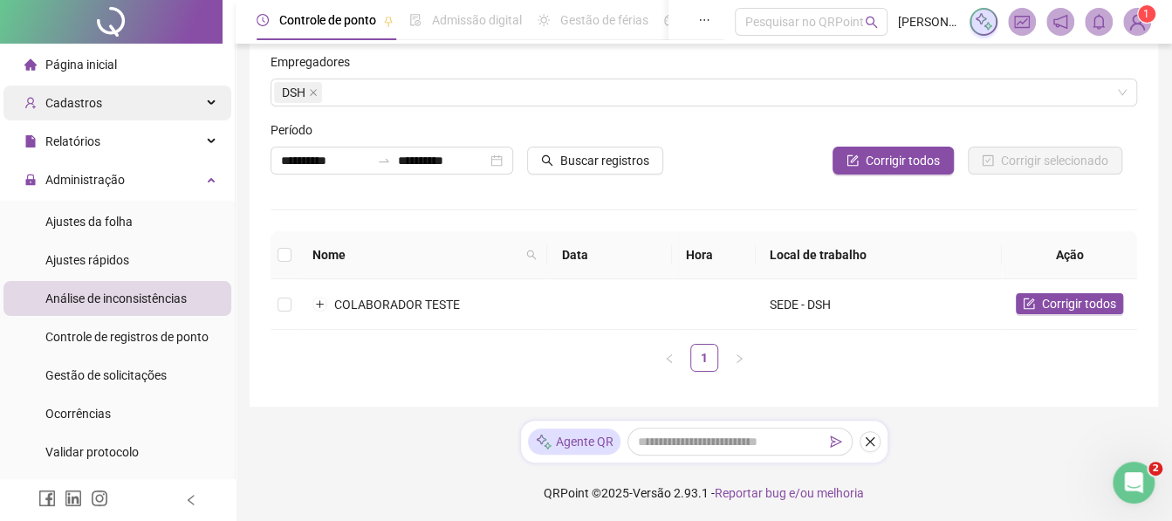
click at [93, 117] on span "Cadastros" at bounding box center [63, 103] width 78 height 35
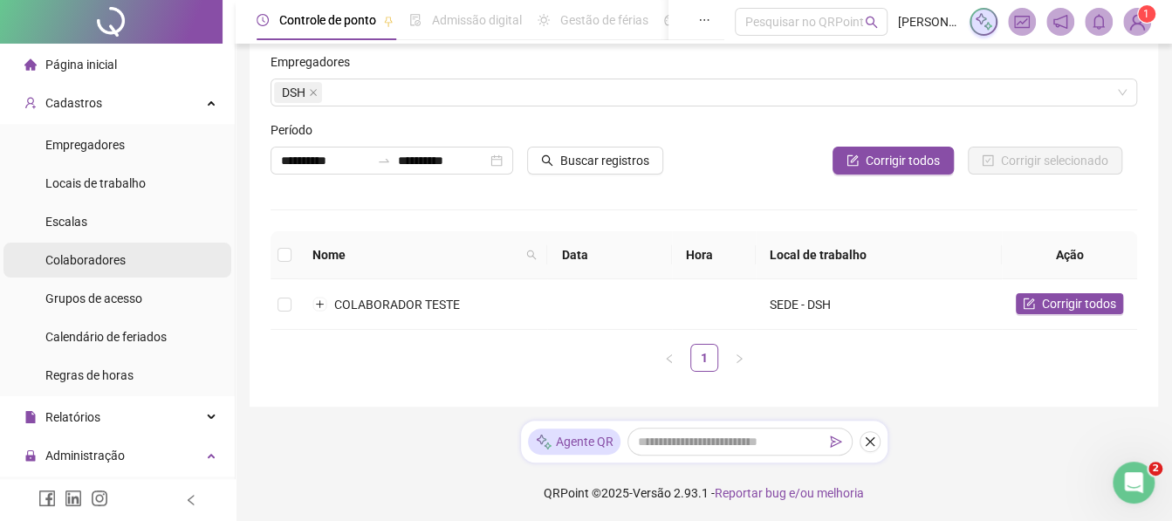
click at [89, 249] on div "Colaboradores" at bounding box center [85, 260] width 80 height 35
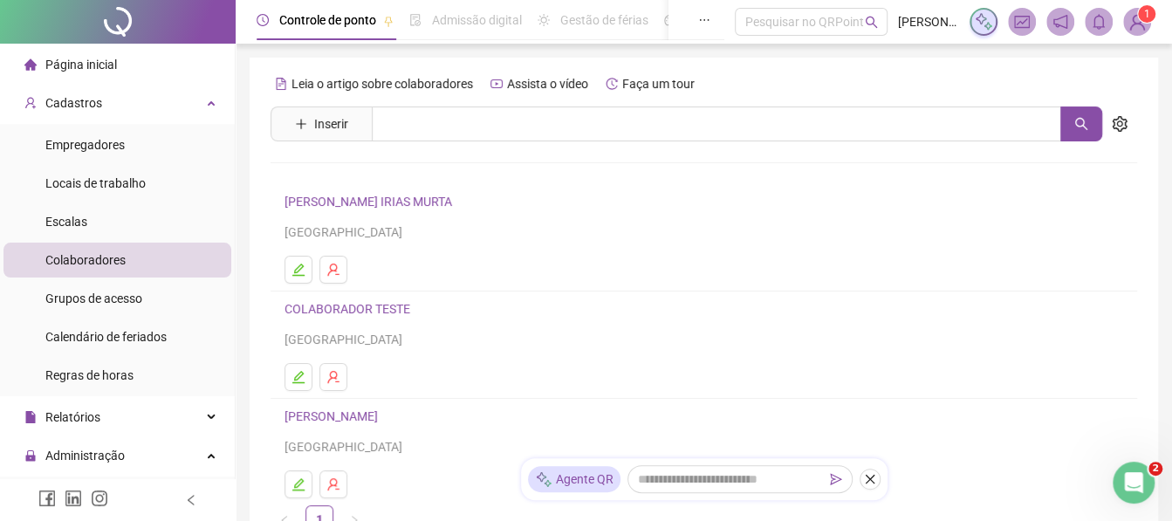
click at [302, 207] on link "[PERSON_NAME] IRIAS MURTA" at bounding box center [371, 202] width 173 height 14
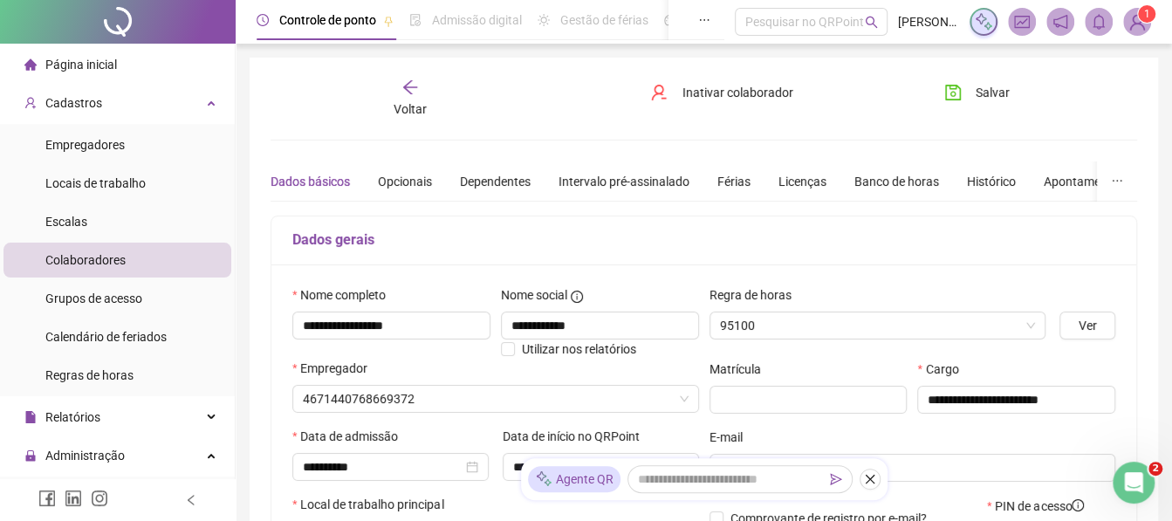
click at [302, 207] on div "**********" at bounding box center [704, 530] width 867 height 738
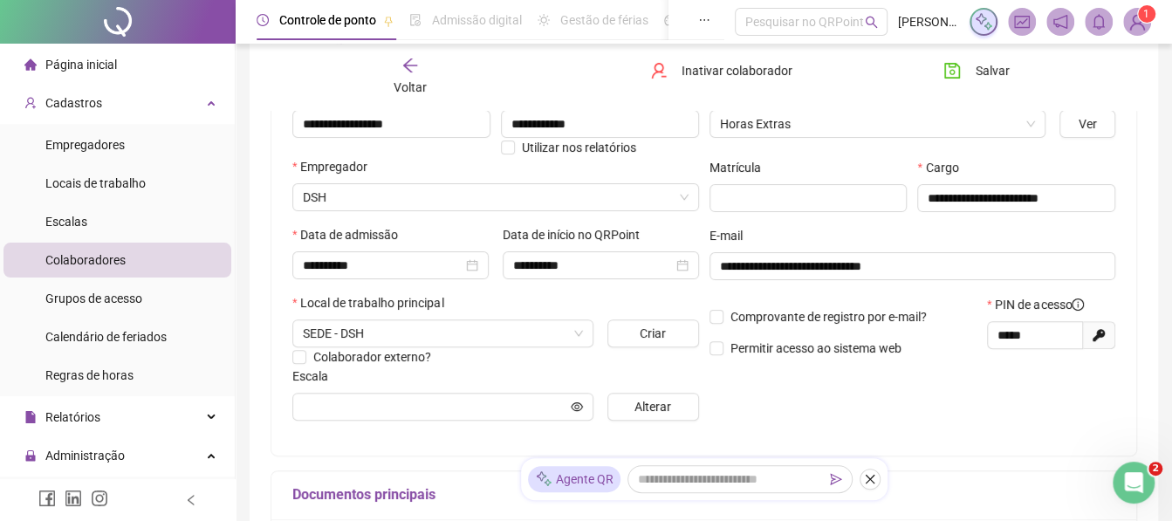
scroll to position [229, 0]
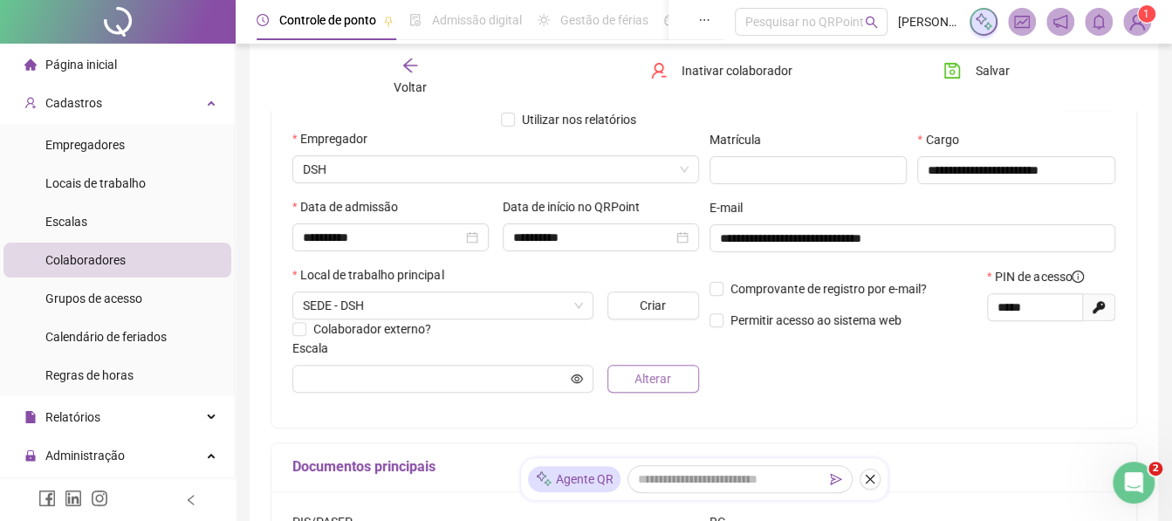
click at [636, 379] on span "Alterar" at bounding box center [653, 378] width 37 height 19
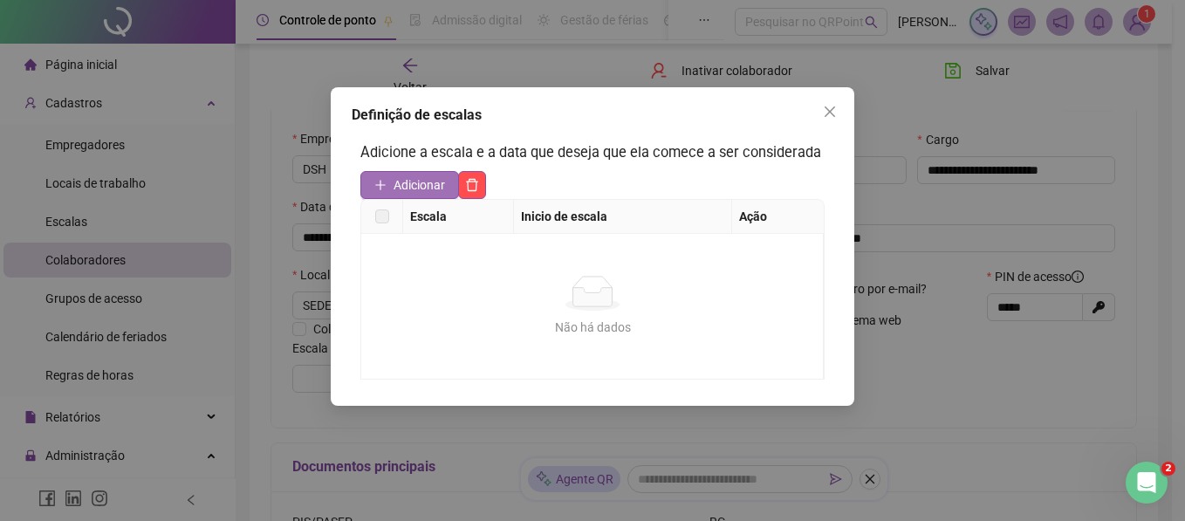
click at [379, 190] on icon "plus" at bounding box center [380, 185] width 12 height 12
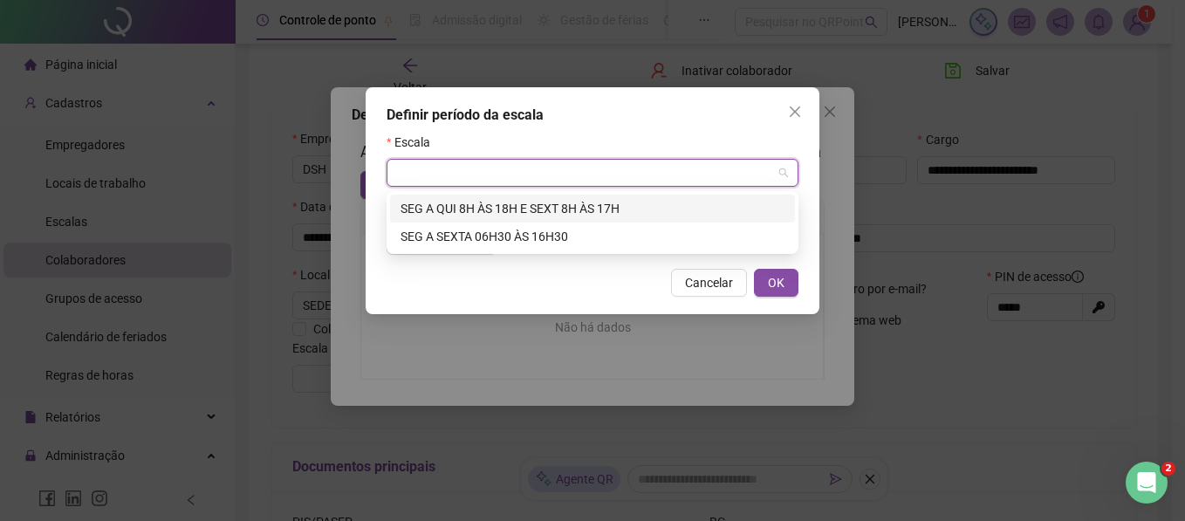
click at [445, 181] on input "search" at bounding box center [584, 173] width 375 height 26
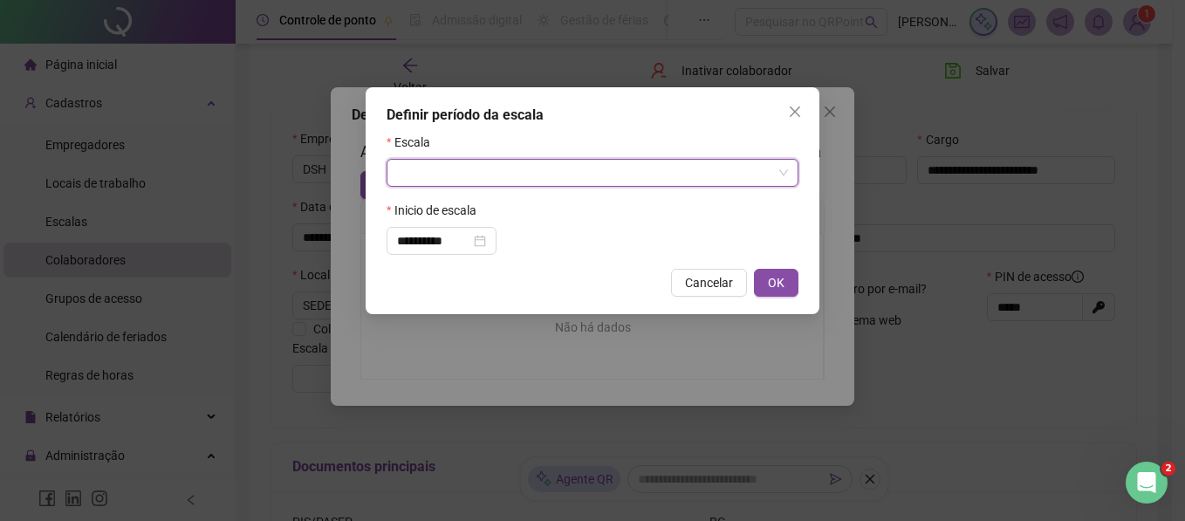
click at [485, 168] on input "search" at bounding box center [584, 173] width 375 height 26
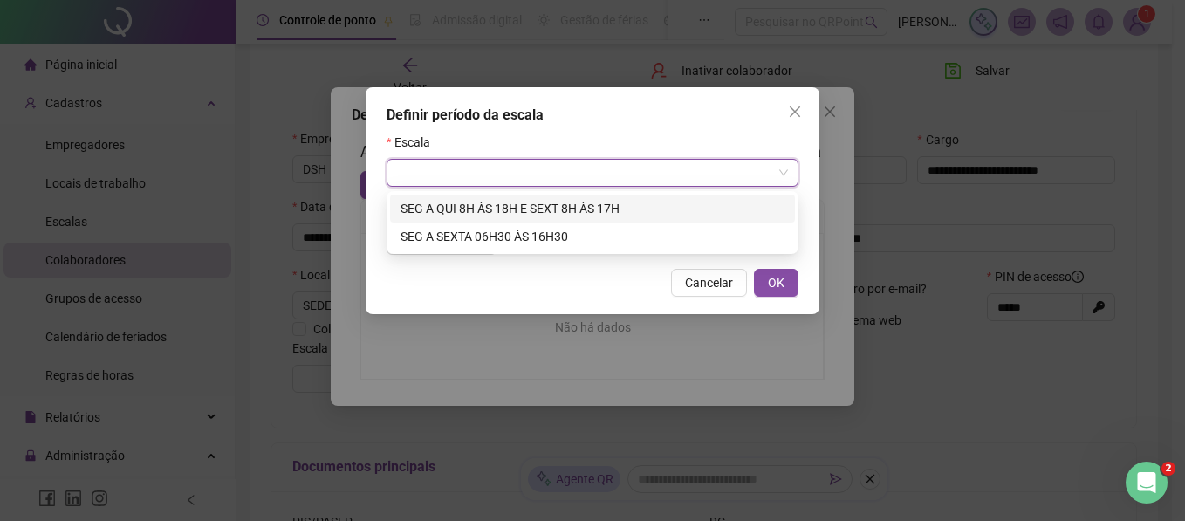
click at [539, 137] on div "Escala" at bounding box center [593, 146] width 412 height 26
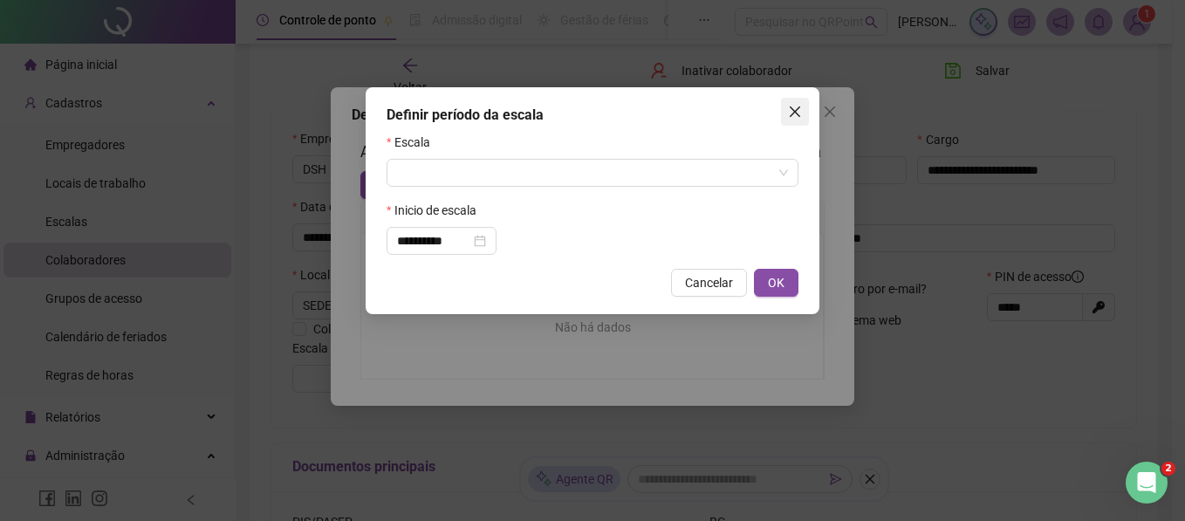
click at [782, 113] on span "Close" at bounding box center [795, 112] width 28 height 14
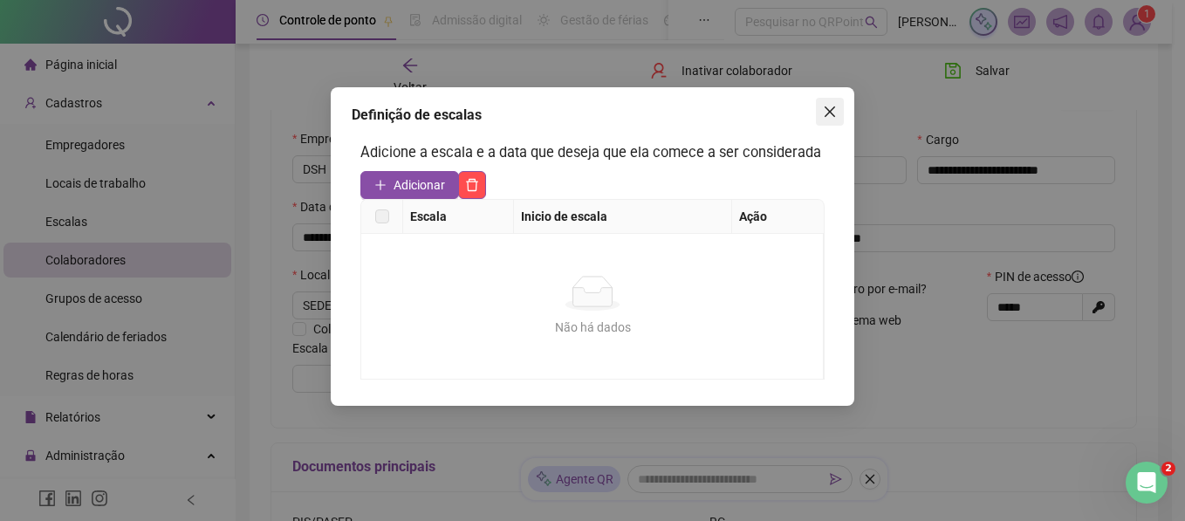
click at [828, 113] on icon "close" at bounding box center [830, 112] width 14 height 14
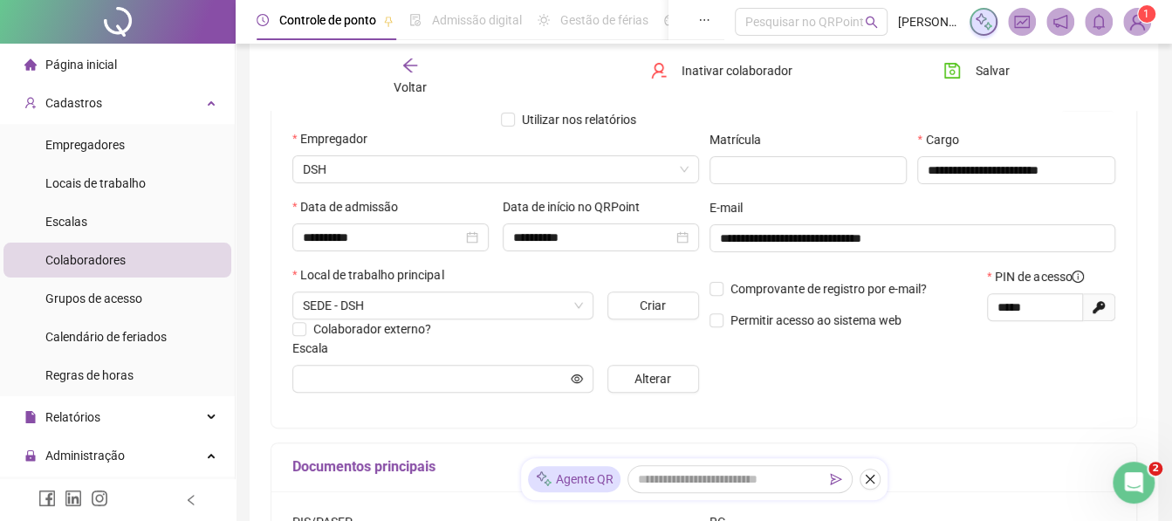
click at [414, 91] on span "Voltar" at bounding box center [410, 87] width 33 height 14
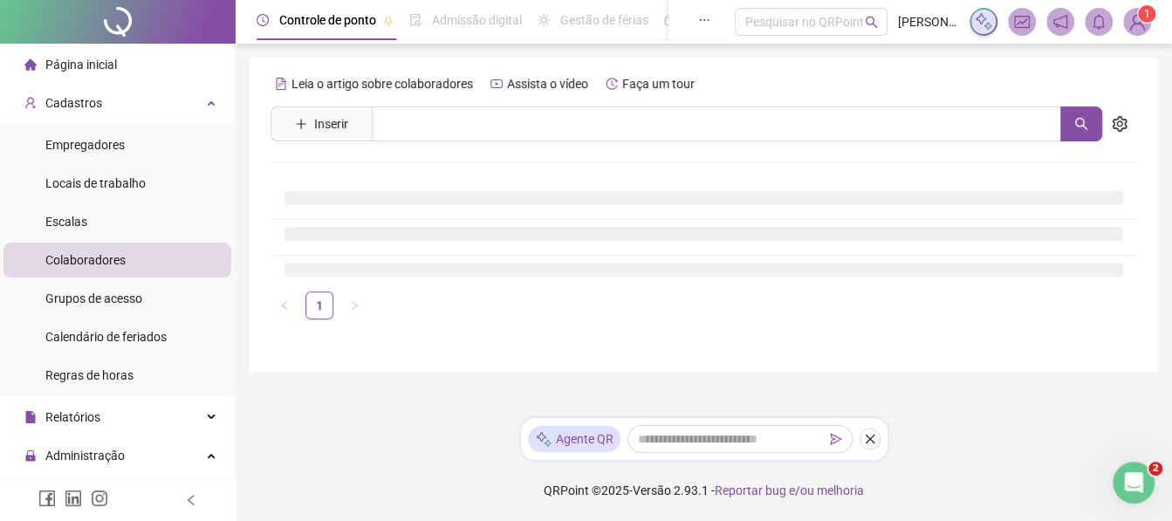
scroll to position [0, 0]
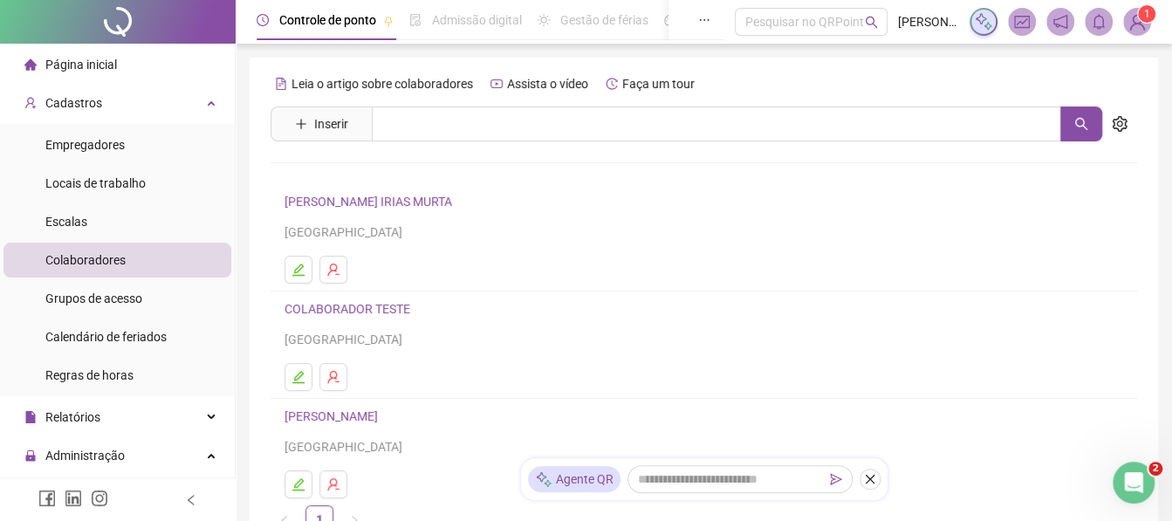
click at [330, 200] on link "[PERSON_NAME] IRIAS MURTA" at bounding box center [371, 202] width 173 height 14
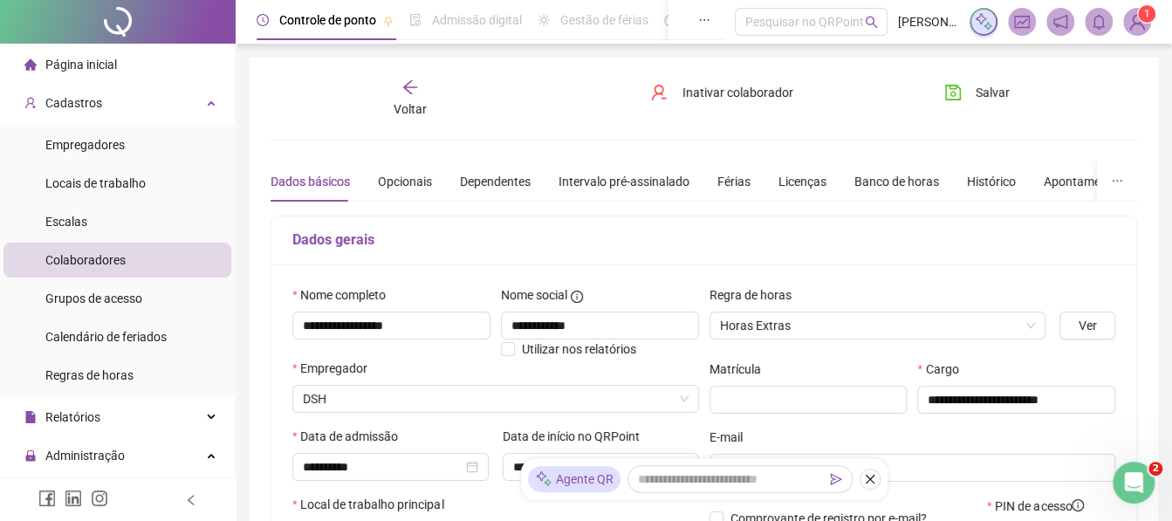
type input "**********"
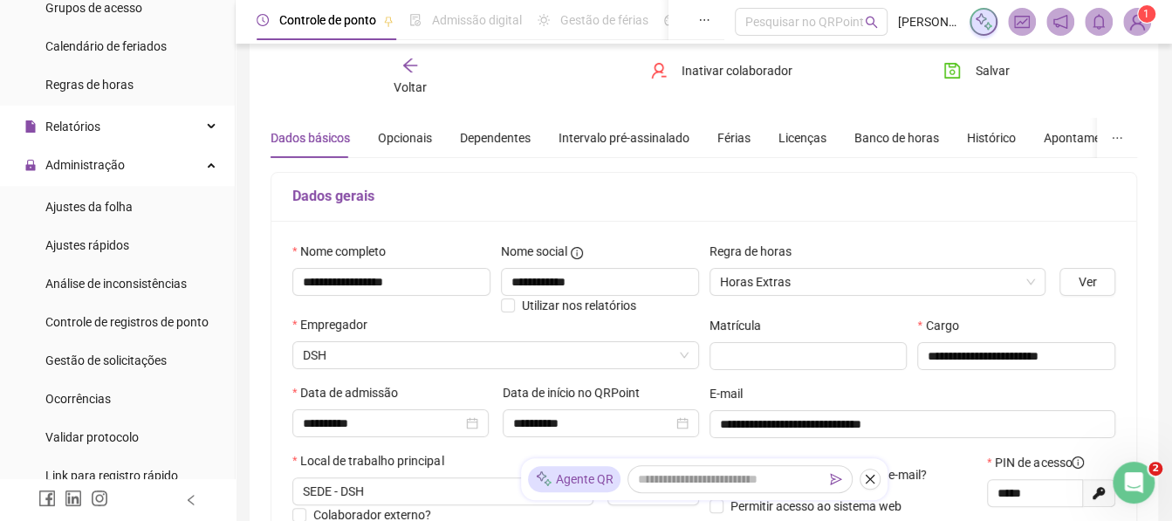
scroll to position [300, 0]
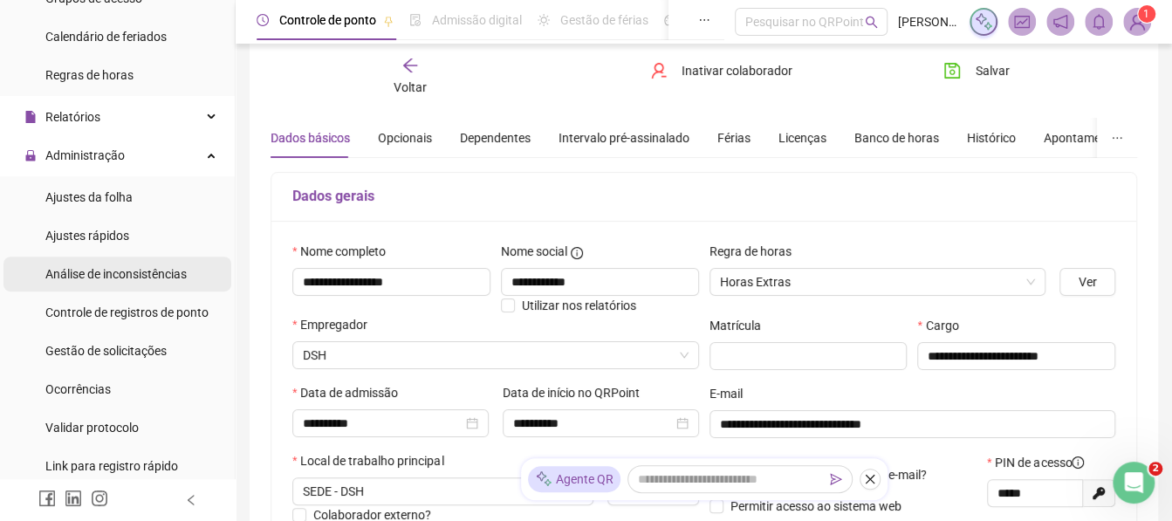
click at [170, 286] on div "Análise de inconsistências" at bounding box center [115, 274] width 141 height 35
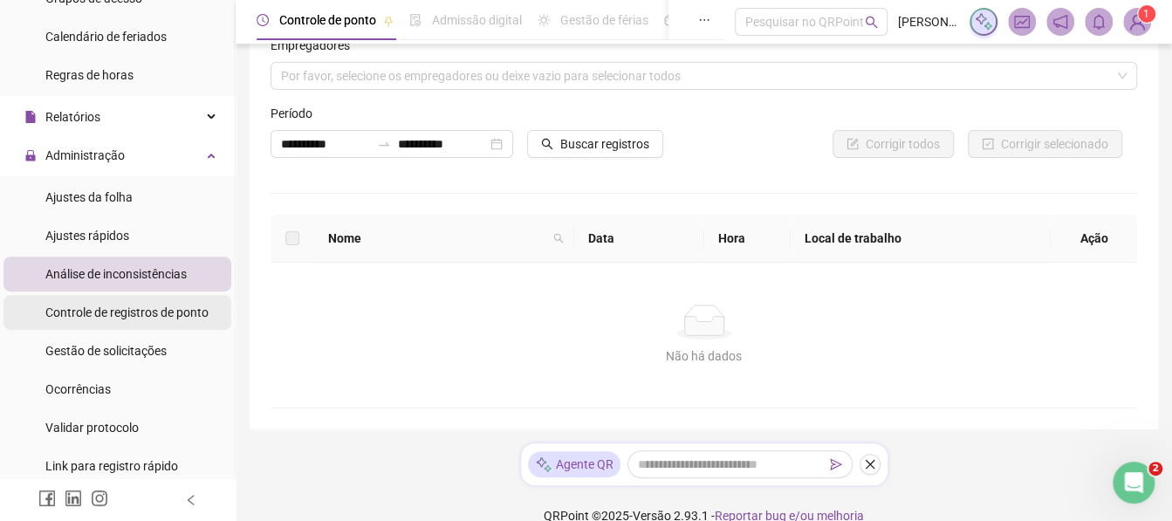
click at [63, 306] on span "Controle de registros de ponto" at bounding box center [126, 313] width 163 height 14
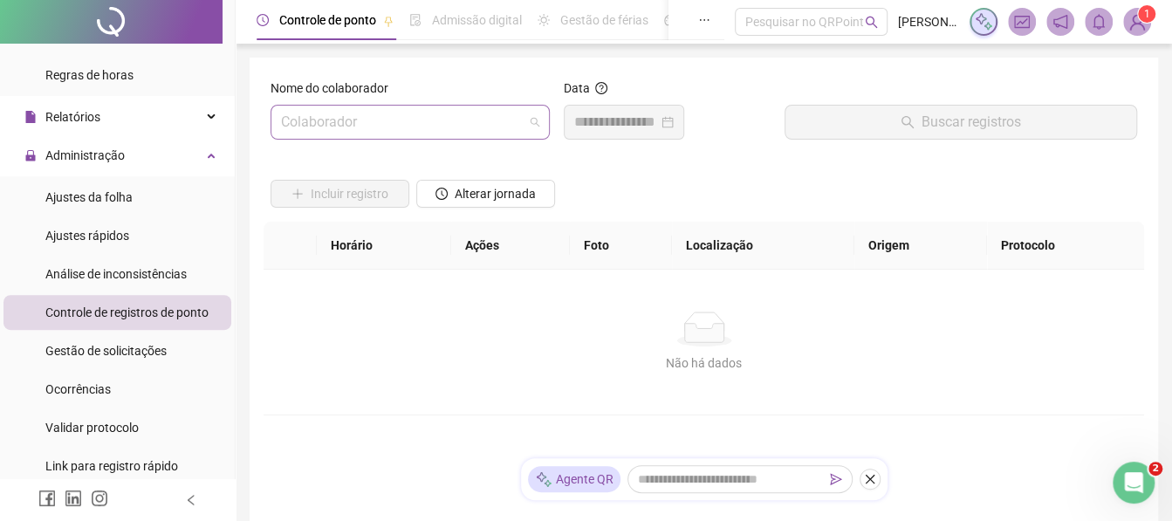
click at [326, 115] on input "search" at bounding box center [402, 122] width 243 height 33
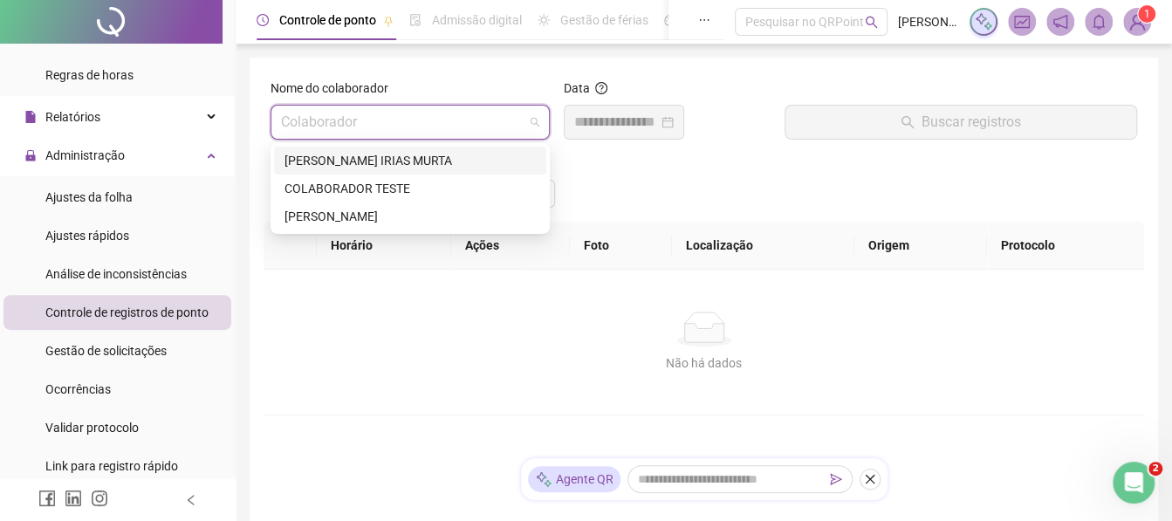
click at [316, 159] on div "[PERSON_NAME] IRIAS MURTA" at bounding box center [410, 160] width 251 height 19
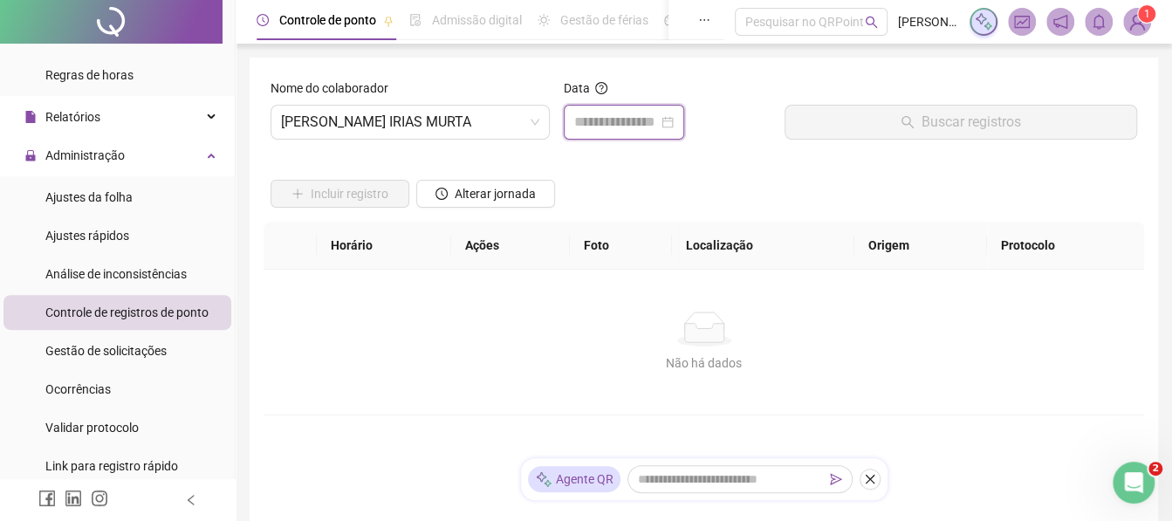
click at [591, 128] on input at bounding box center [616, 122] width 84 height 21
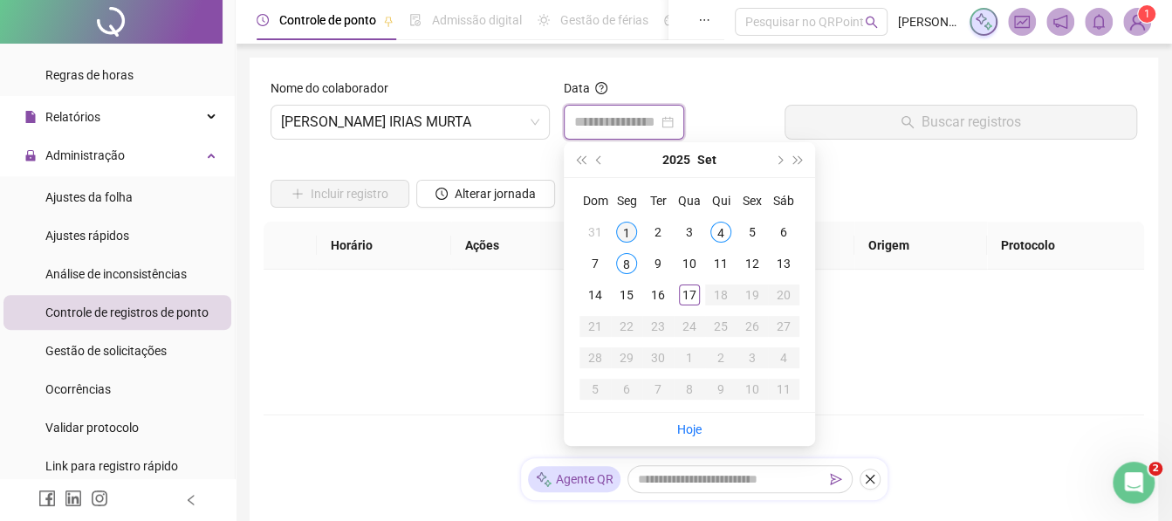
type input "**********"
click at [623, 224] on div "1" at bounding box center [626, 232] width 21 height 21
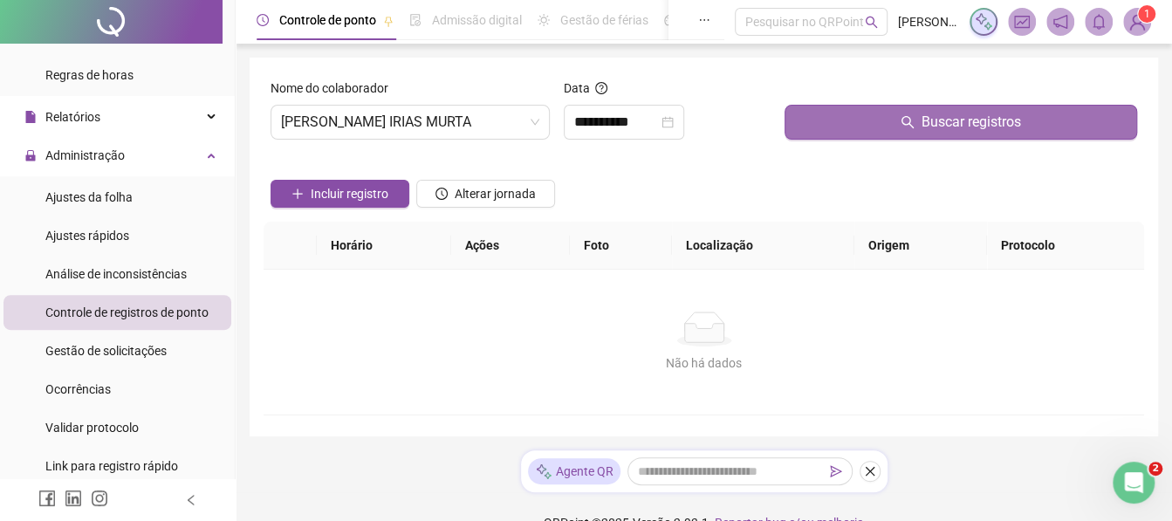
click at [913, 122] on icon "search" at bounding box center [908, 122] width 14 height 14
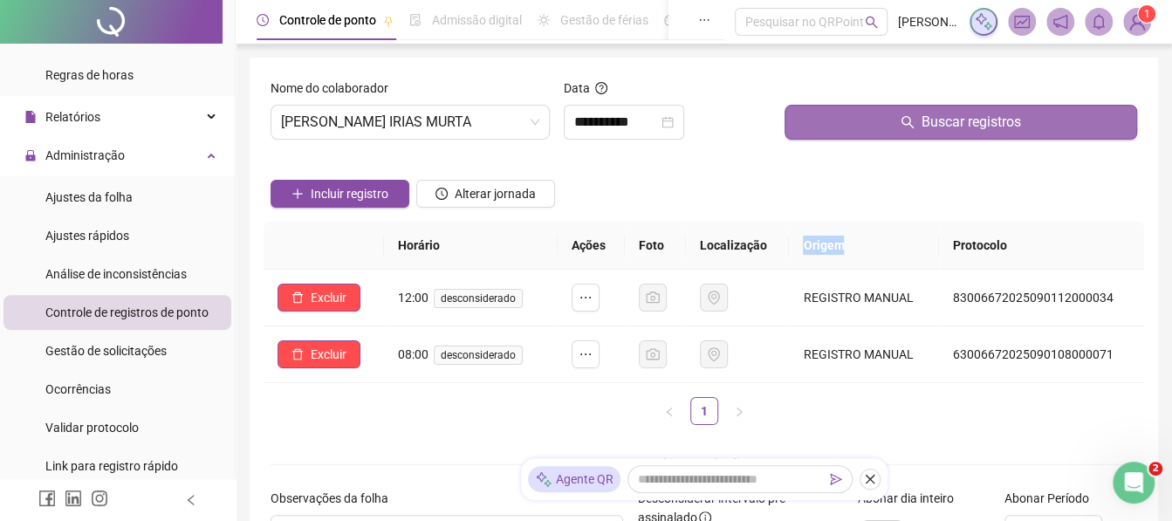
drag, startPoint x: 801, startPoint y: 245, endPoint x: 846, endPoint y: 244, distance: 44.5
click at [846, 244] on th "Origem" at bounding box center [864, 246] width 150 height 48
drag, startPoint x: 801, startPoint y: 311, endPoint x: 921, endPoint y: 296, distance: 120.5
click at [921, 296] on td "REGISTRO MANUAL" at bounding box center [864, 298] width 150 height 57
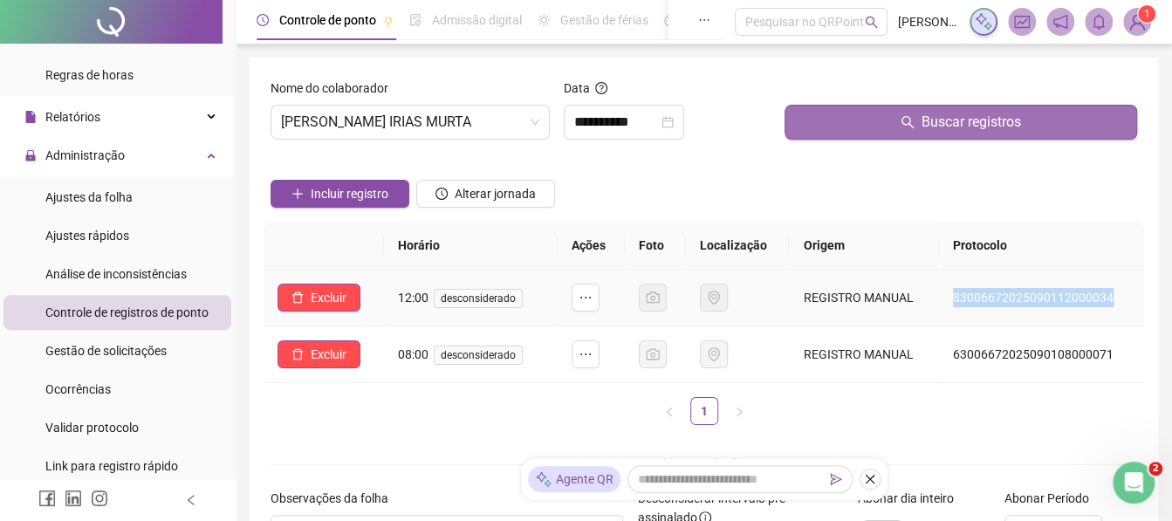
drag, startPoint x: 958, startPoint y: 298, endPoint x: 1130, endPoint y: 311, distance: 171.6
click at [1130, 311] on td "83006672025090112000034" at bounding box center [1041, 298] width 205 height 57
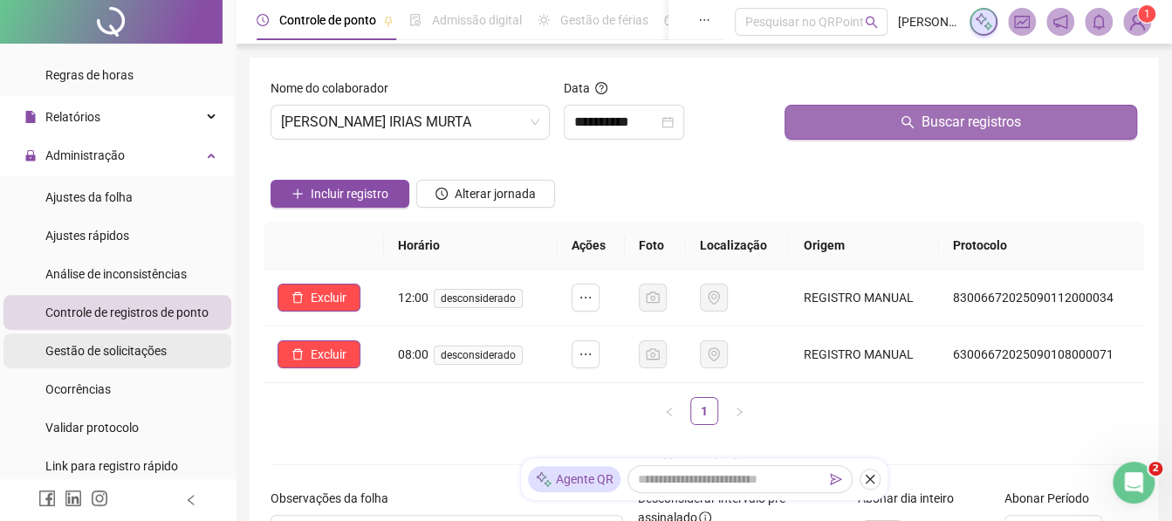
click at [101, 341] on div "Gestão de solicitações" at bounding box center [105, 350] width 121 height 35
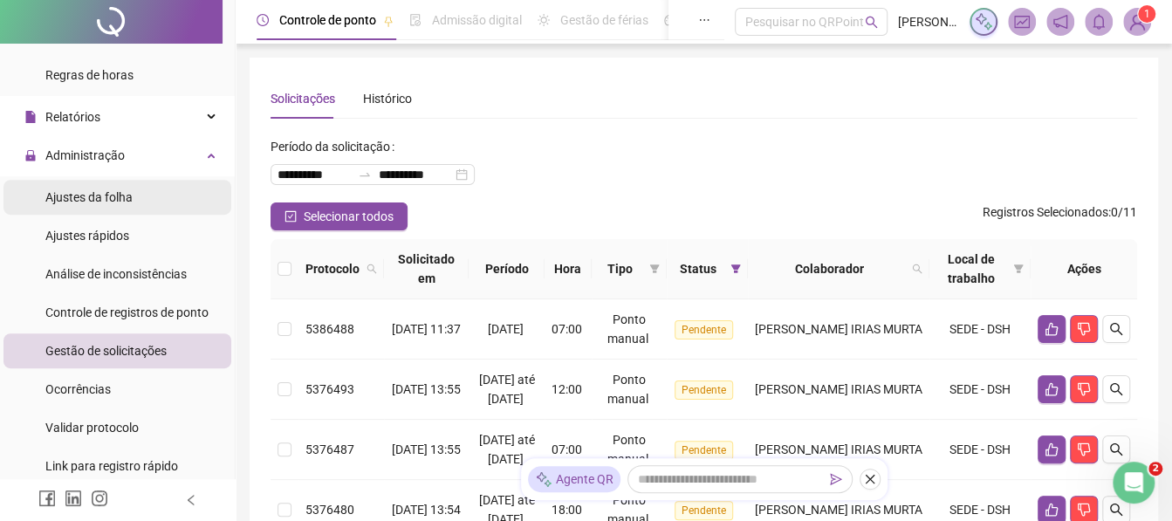
click at [113, 201] on span "Ajustes da folha" at bounding box center [88, 197] width 87 height 14
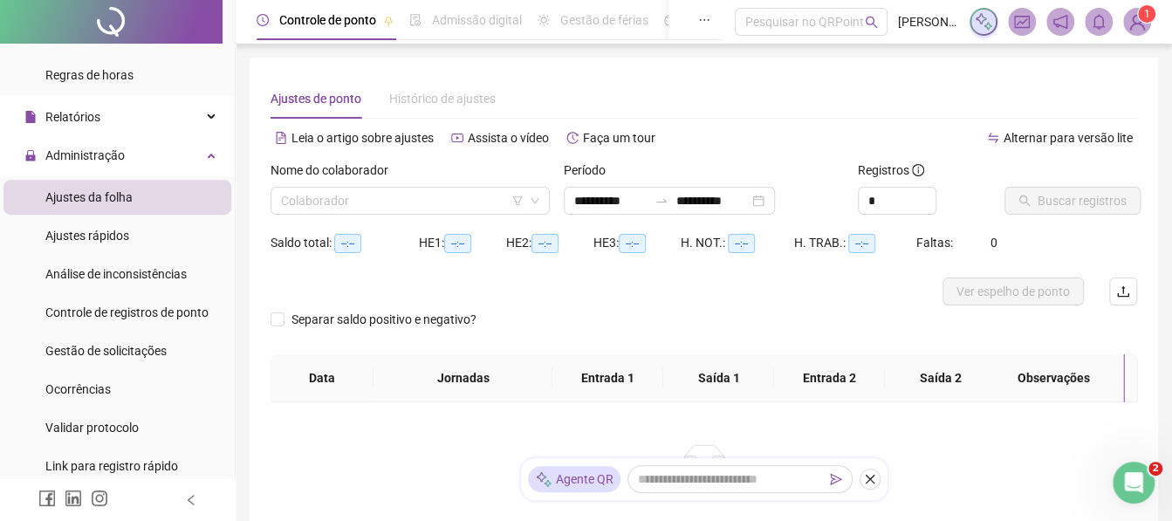
type input "**********"
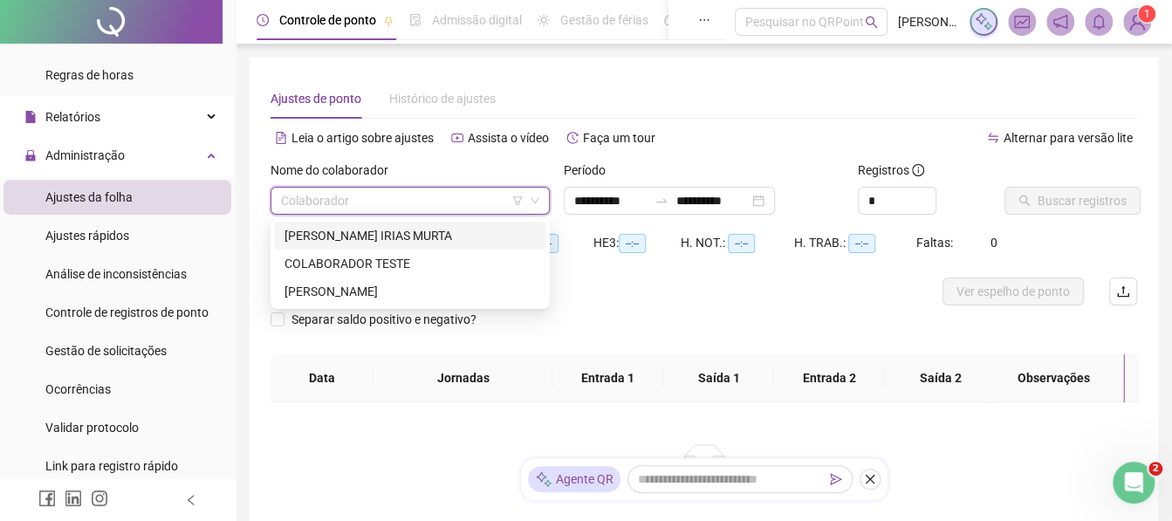
click at [377, 203] on input "search" at bounding box center [402, 201] width 243 height 26
click at [355, 244] on div "[PERSON_NAME] IRIAS MURTA" at bounding box center [410, 235] width 251 height 19
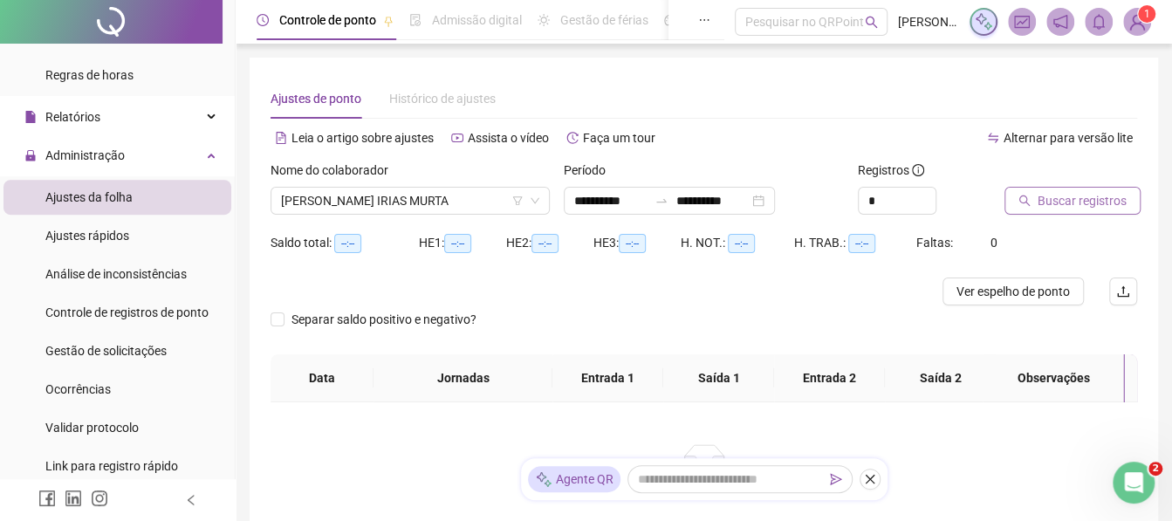
click at [1075, 195] on span "Buscar registros" at bounding box center [1082, 200] width 89 height 19
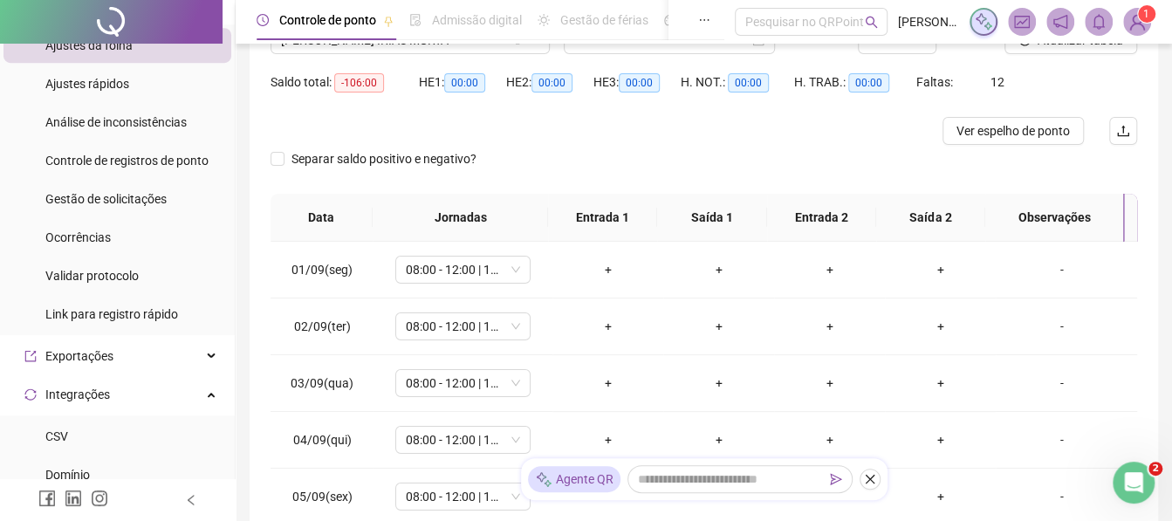
scroll to position [457, 0]
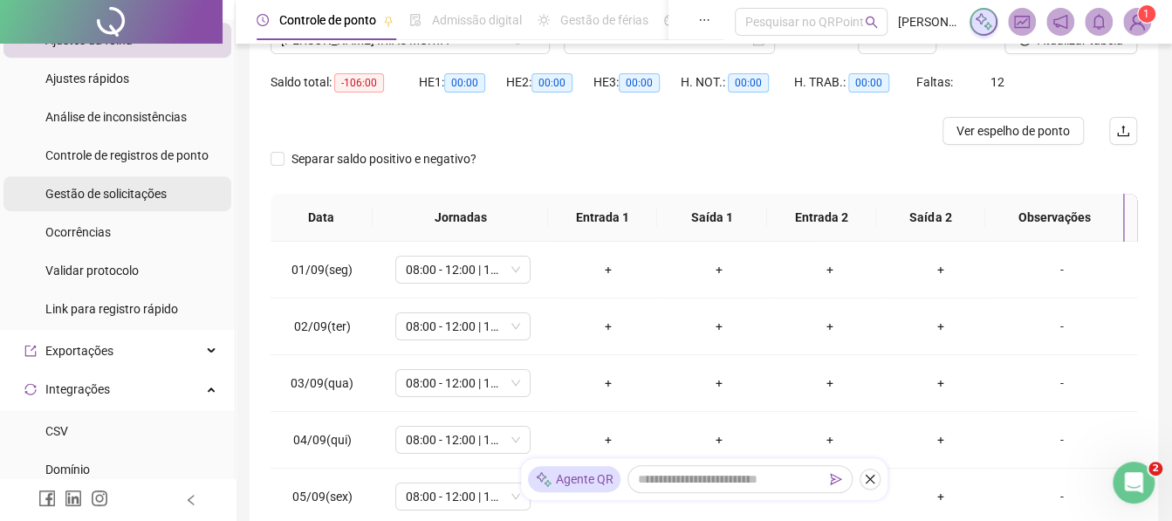
click at [132, 190] on span "Gestão de solicitações" at bounding box center [105, 194] width 121 height 14
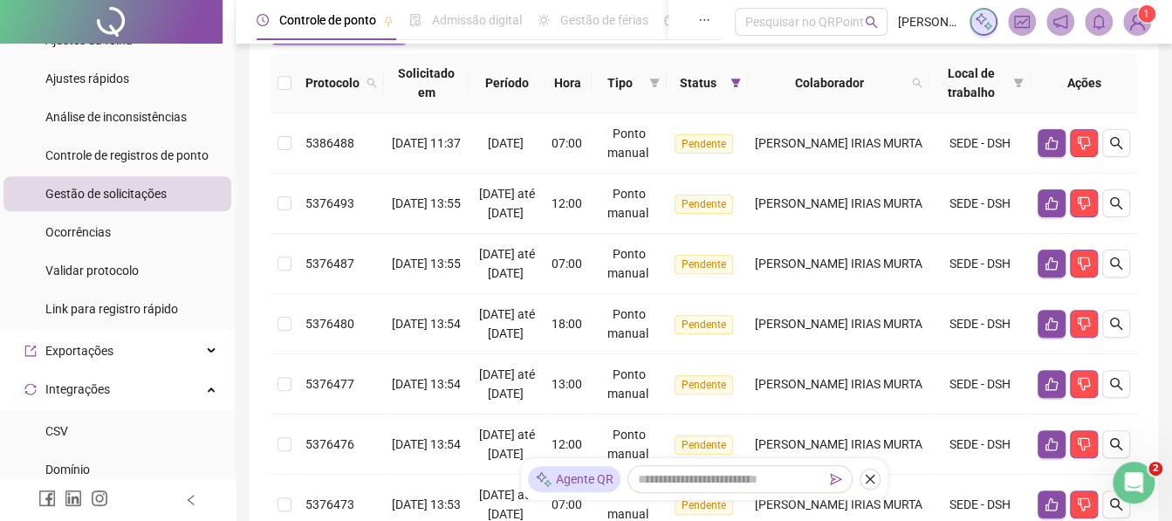
scroll to position [188, 0]
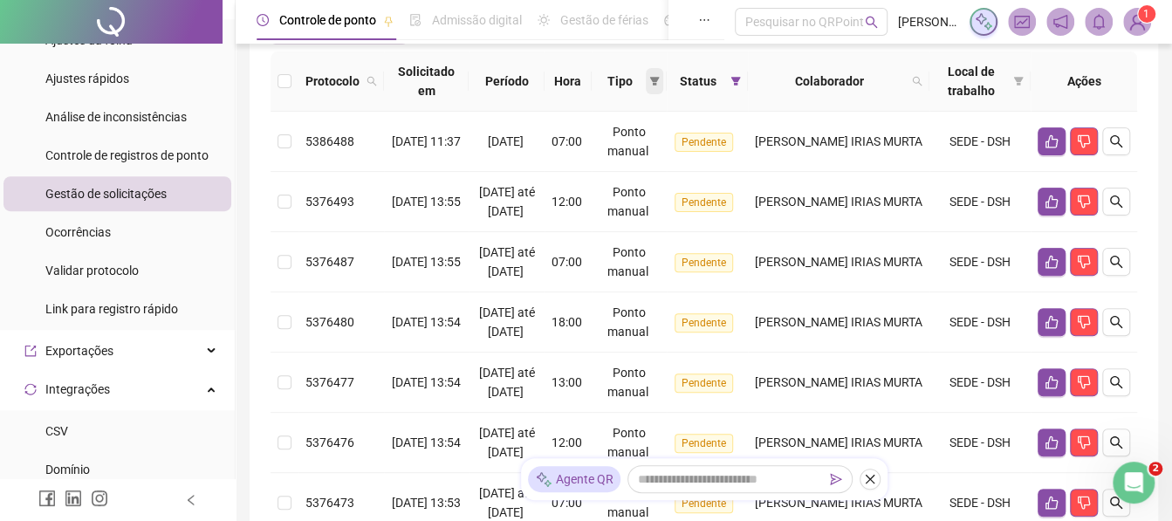
click at [663, 88] on span at bounding box center [654, 81] width 17 height 26
click at [660, 86] on icon "filter" at bounding box center [654, 81] width 10 height 10
click at [663, 75] on span at bounding box center [654, 81] width 17 height 26
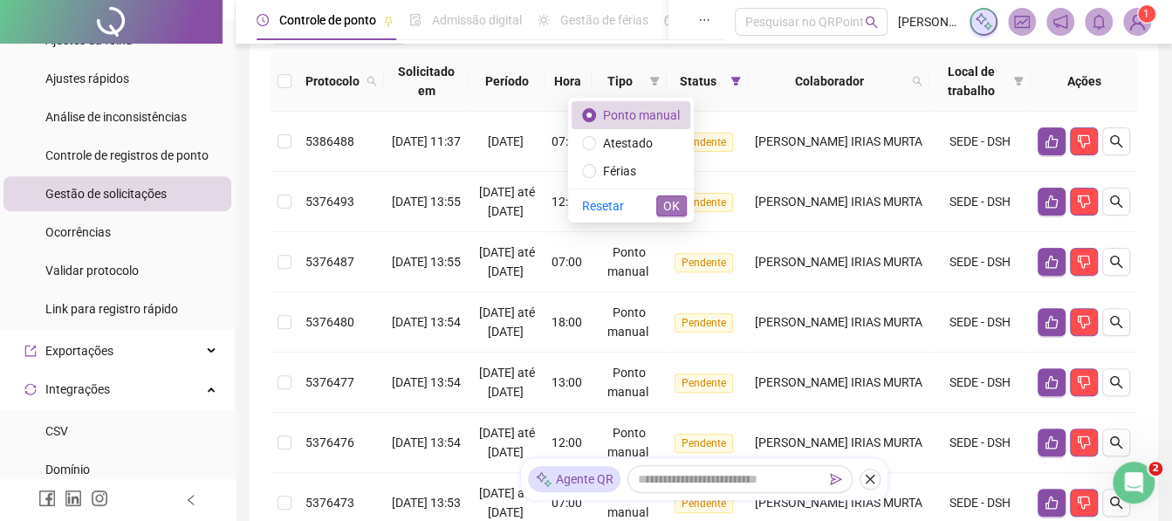
click at [672, 199] on span "OK" at bounding box center [671, 205] width 17 height 19
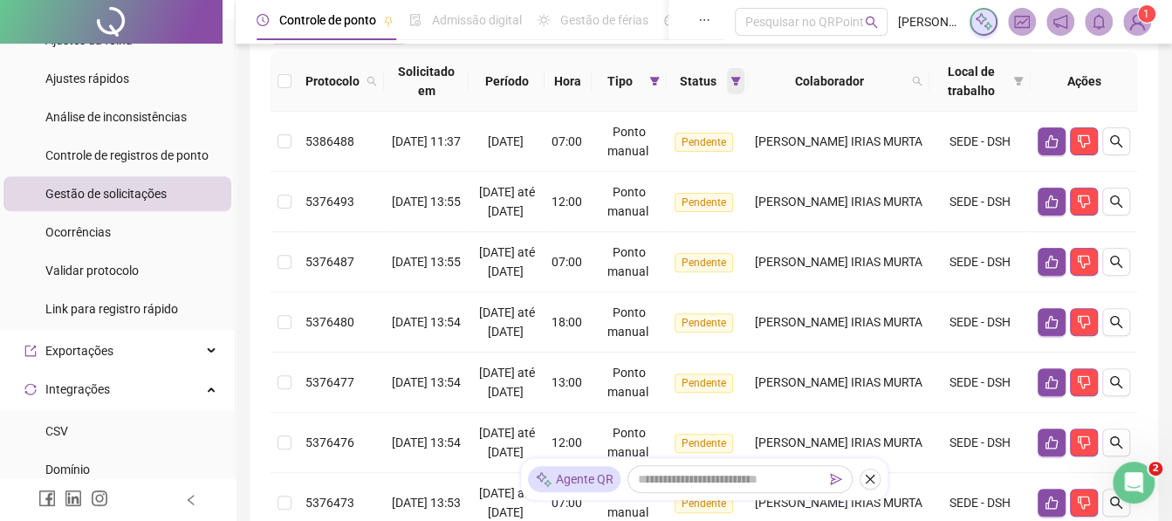
click at [741, 84] on icon "filter" at bounding box center [736, 81] width 10 height 10
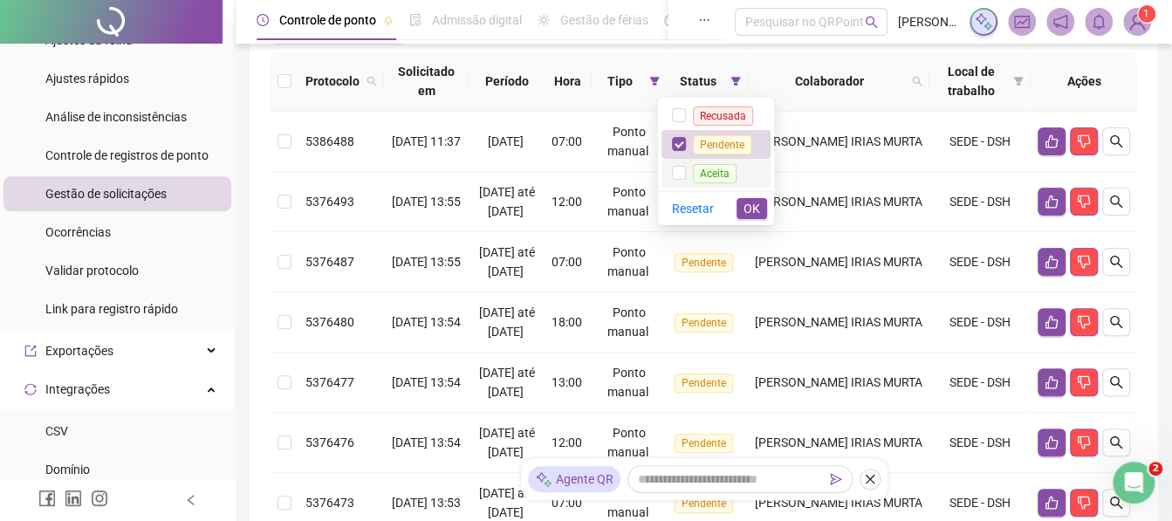
click at [673, 175] on li "Aceita" at bounding box center [716, 173] width 109 height 29
click at [747, 202] on span "OK" at bounding box center [752, 208] width 17 height 19
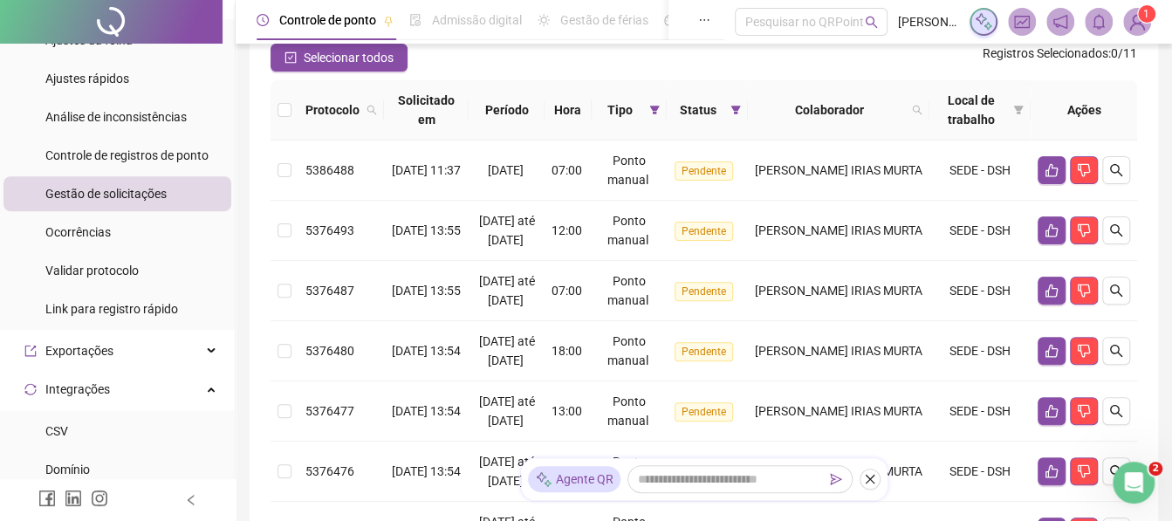
scroll to position [175, 0]
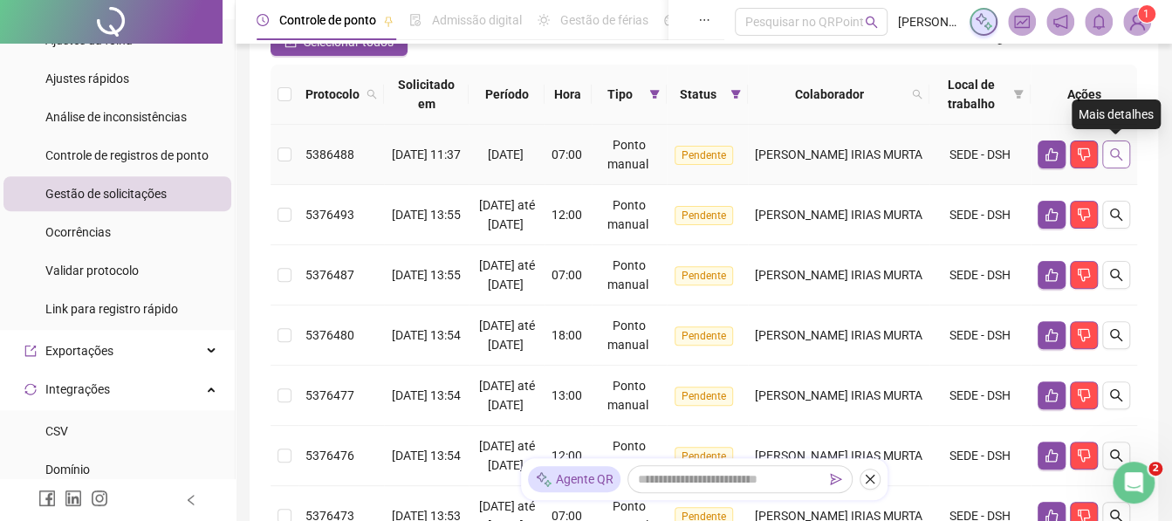
click at [1119, 160] on icon "search" at bounding box center [1116, 155] width 14 height 14
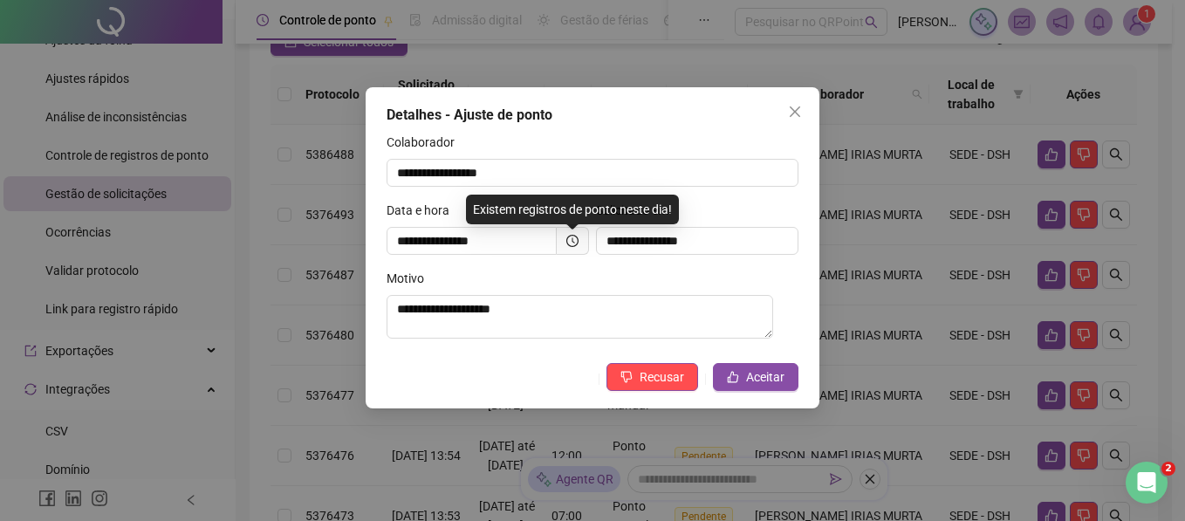
click at [393, 211] on label "Data e hora" at bounding box center [424, 210] width 74 height 19
drag, startPoint x: 393, startPoint y: 211, endPoint x: 436, endPoint y: 216, distance: 43.9
click at [436, 216] on label "Data e hora" at bounding box center [424, 210] width 74 height 19
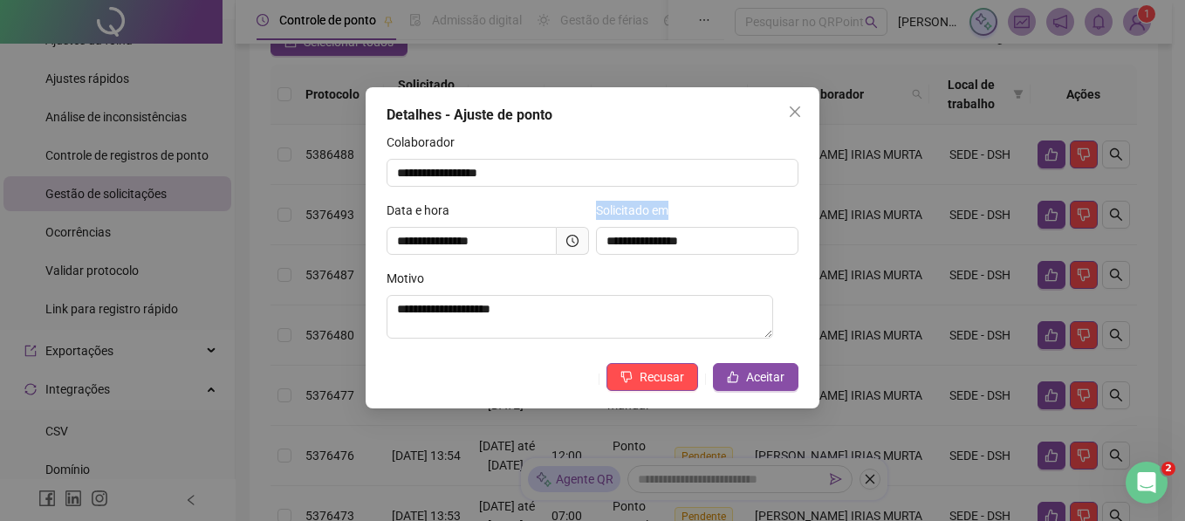
drag, startPoint x: 594, startPoint y: 219, endPoint x: 670, endPoint y: 214, distance: 76.1
click at [670, 214] on div "**********" at bounding box center [698, 235] width 210 height 68
click at [670, 214] on label "Solicitado em" at bounding box center [638, 210] width 84 height 19
drag, startPoint x: 457, startPoint y: 271, endPoint x: 477, endPoint y: 304, distance: 38.5
click at [477, 304] on div "**********" at bounding box center [593, 304] width 412 height 70
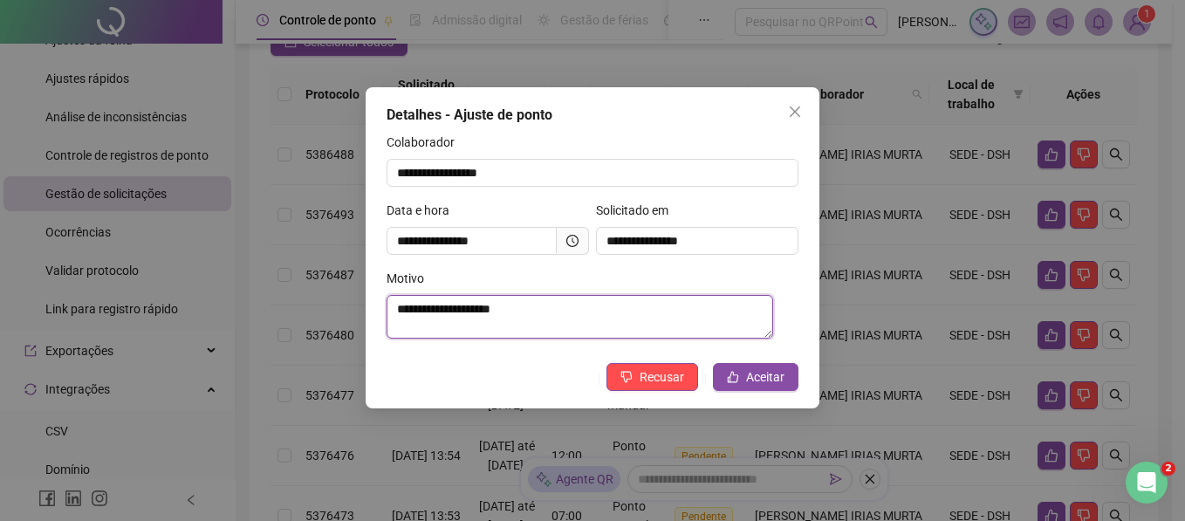
click at [477, 304] on textarea "**********" at bounding box center [580, 317] width 387 height 44
click at [515, 311] on textarea "**********" at bounding box center [580, 317] width 387 height 44
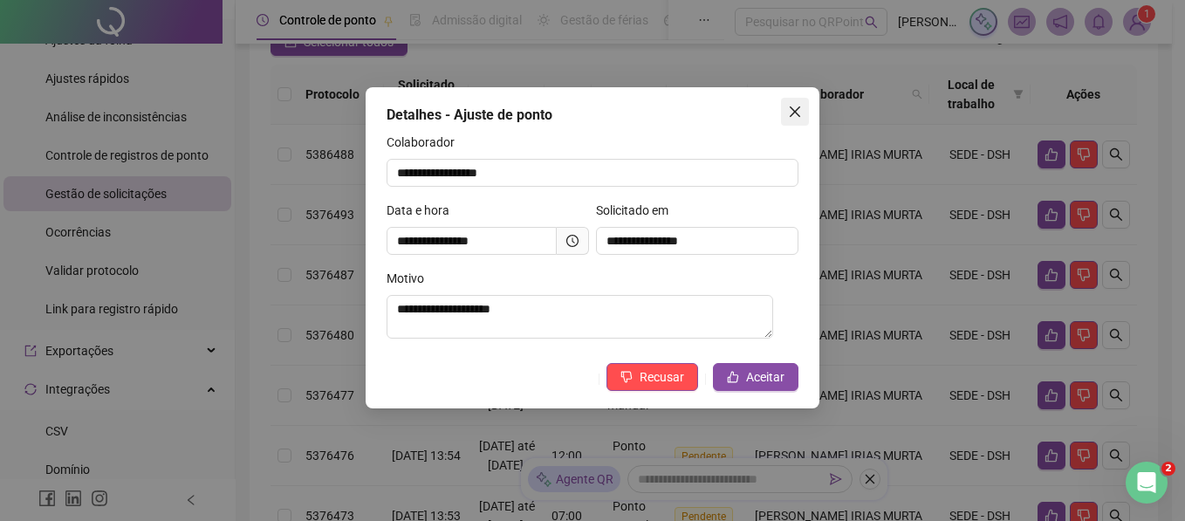
click at [799, 119] on button "Close" at bounding box center [795, 112] width 28 height 28
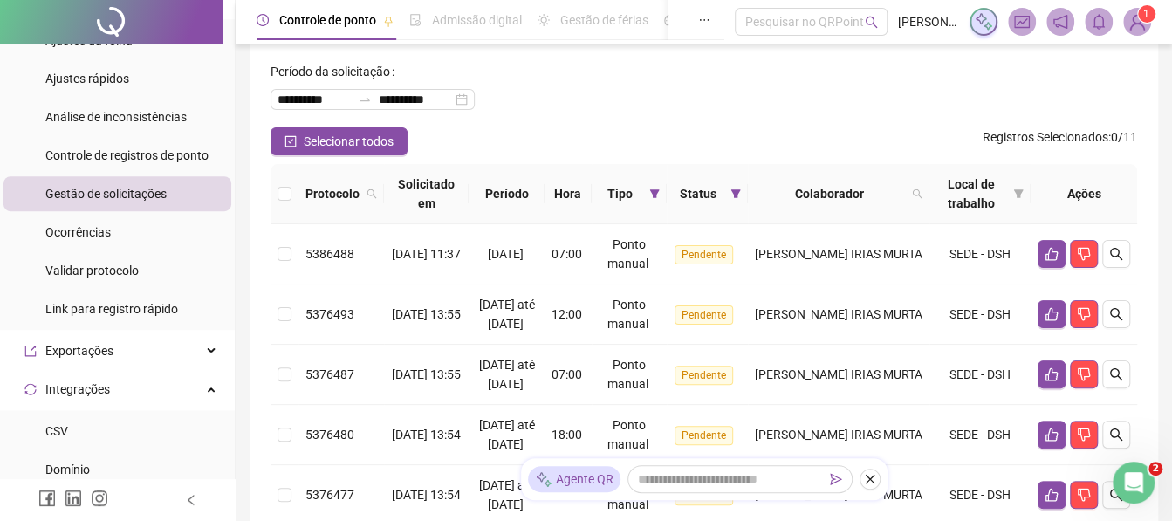
scroll to position [0, 0]
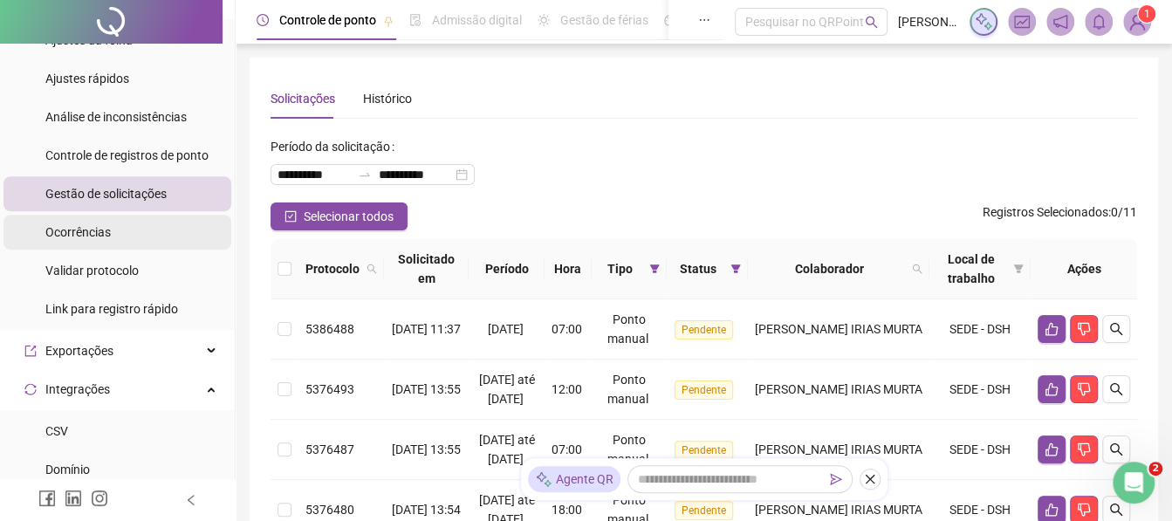
click at [84, 238] on span "Ocorrências" at bounding box center [77, 232] width 65 height 14
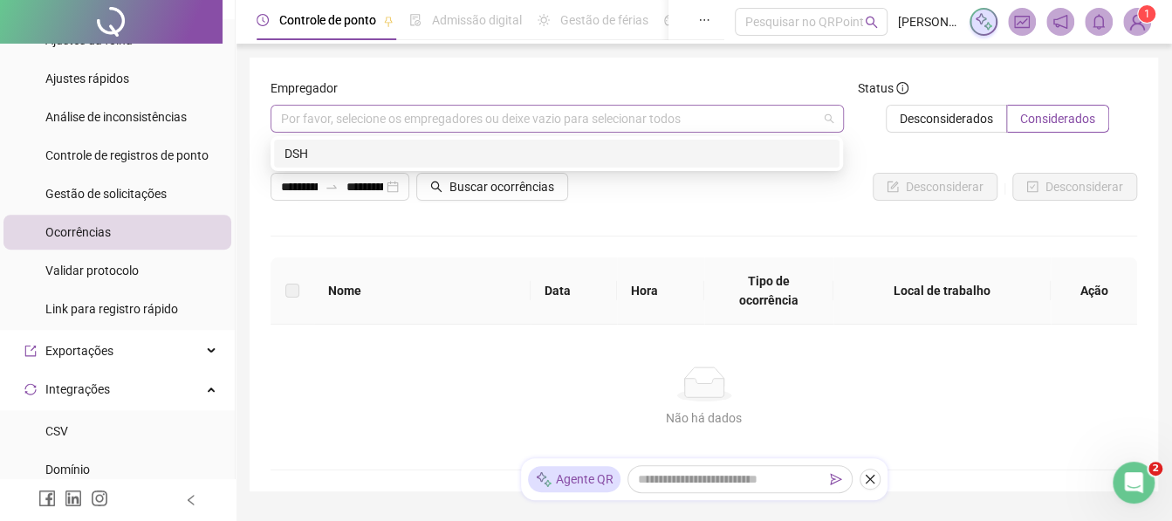
click at [299, 108] on div "Por favor, selecione os empregadores ou deixe vazio para selecionar todos" at bounding box center [558, 119] width 574 height 28
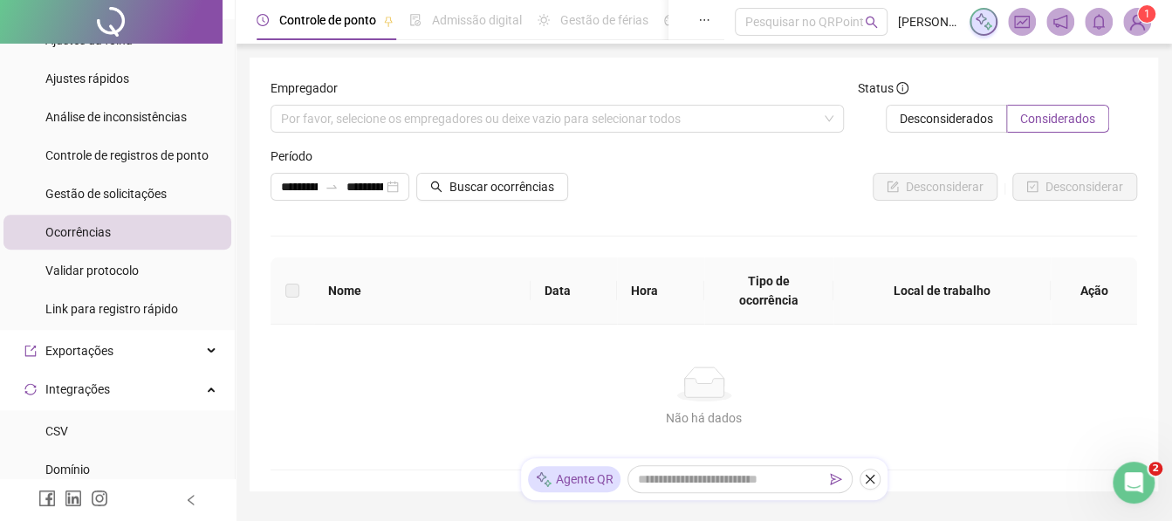
click at [696, 86] on div "Empregador" at bounding box center [558, 92] width 574 height 26
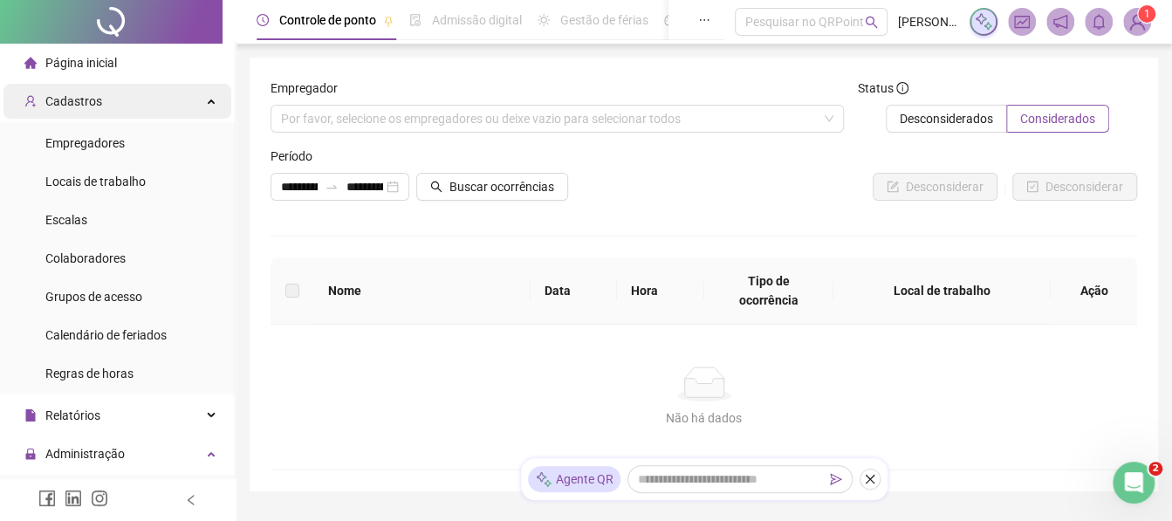
click at [166, 99] on div "Cadastros" at bounding box center [117, 101] width 228 height 35
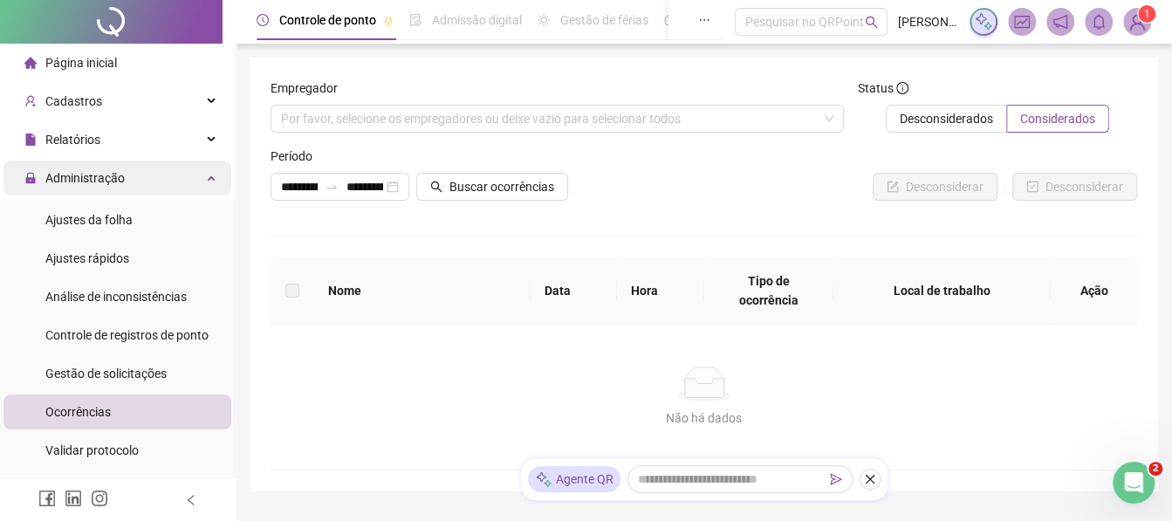
click at [148, 178] on div "Administração" at bounding box center [117, 178] width 228 height 35
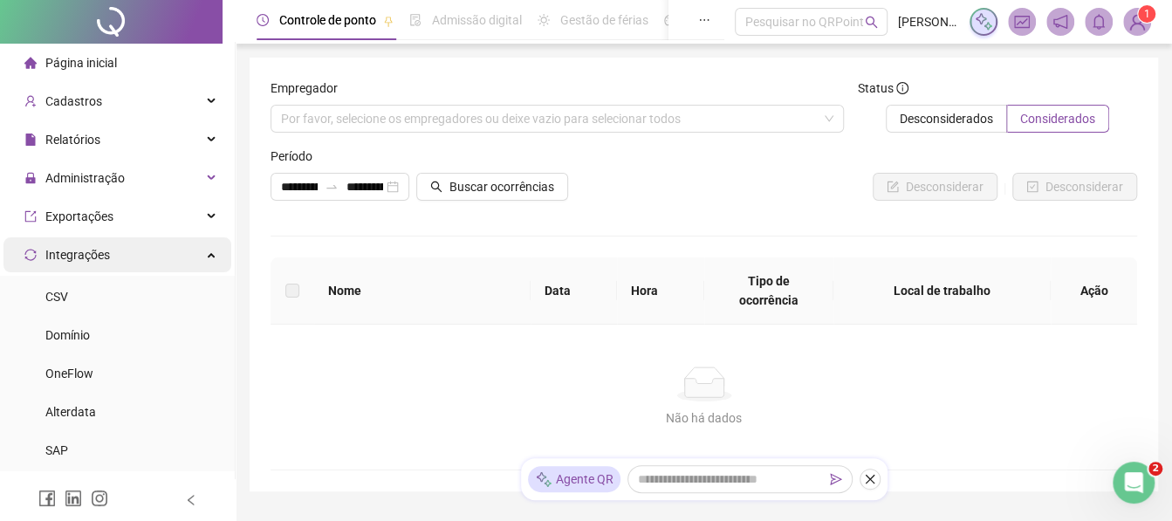
click at [186, 246] on div "Integrações" at bounding box center [117, 254] width 228 height 35
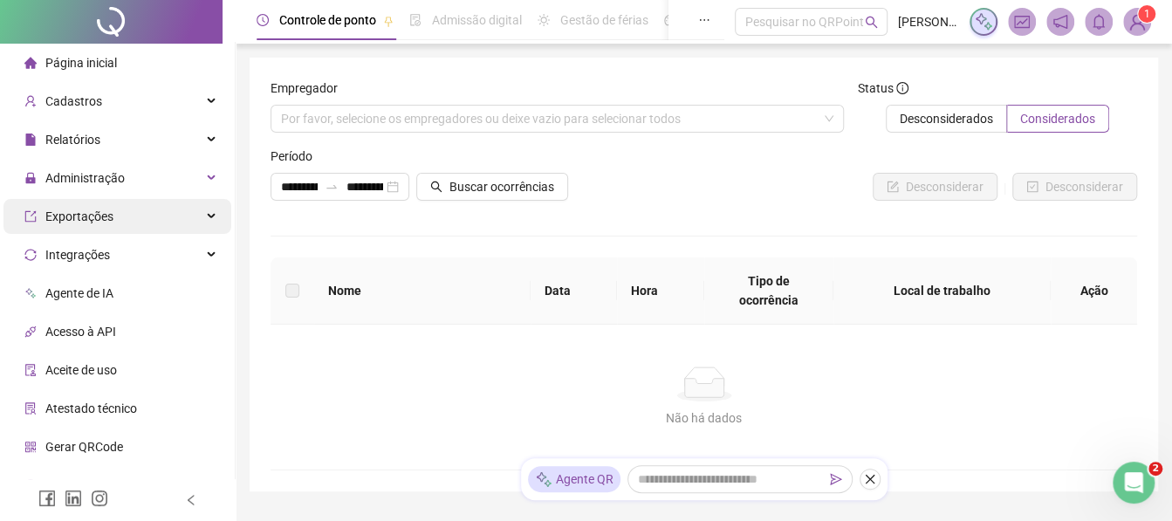
click at [153, 218] on div "Exportações" at bounding box center [117, 216] width 228 height 35
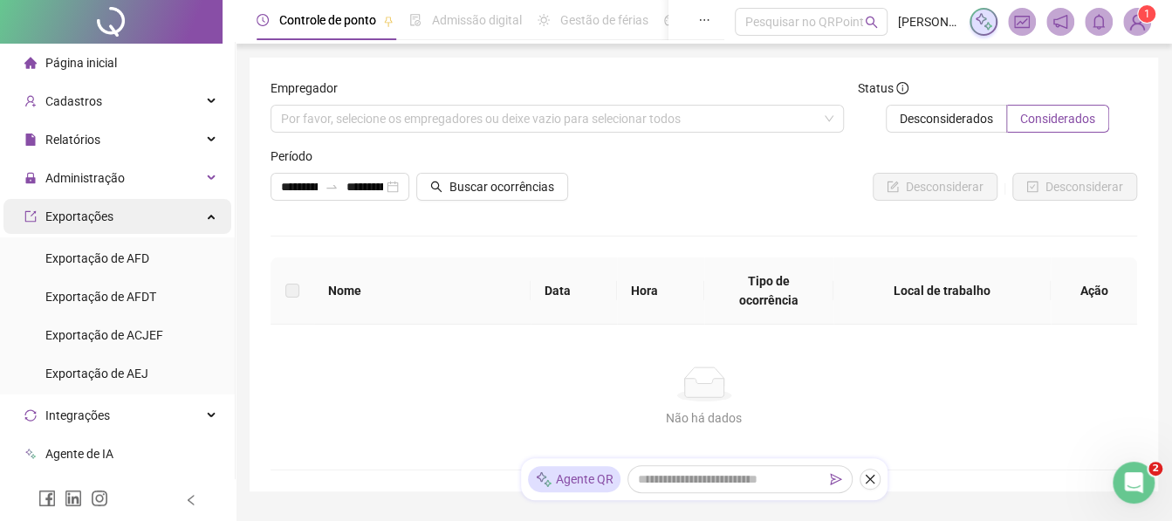
click at [121, 232] on div "Exportações" at bounding box center [117, 216] width 228 height 35
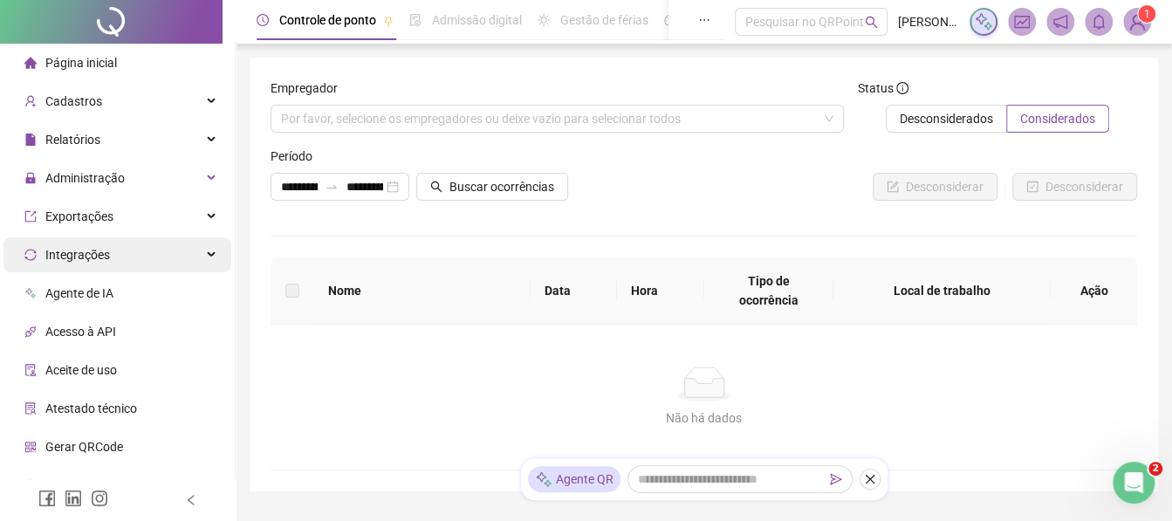
click at [81, 266] on span "Integrações" at bounding box center [67, 254] width 86 height 35
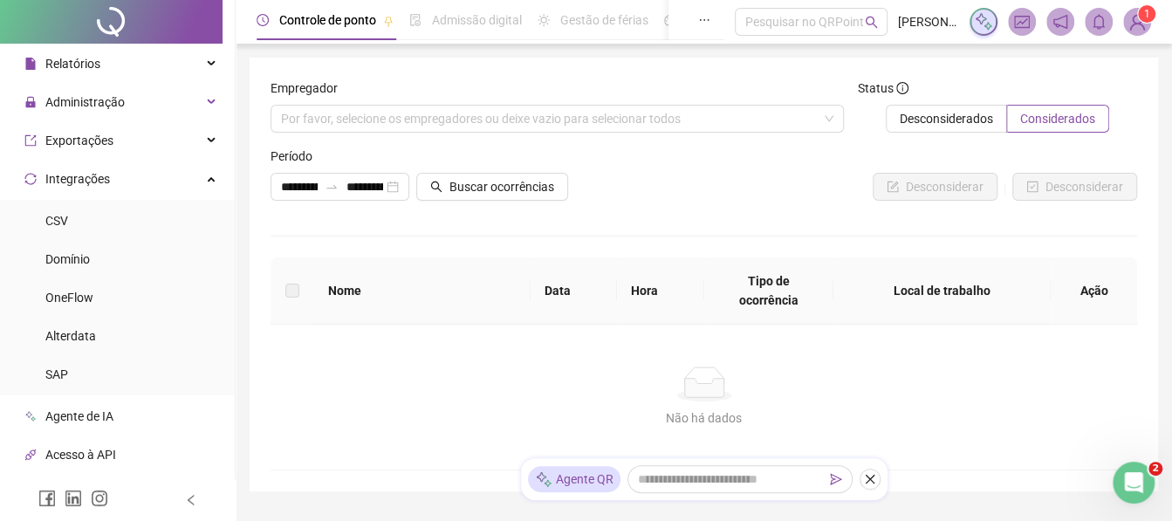
scroll to position [110, 0]
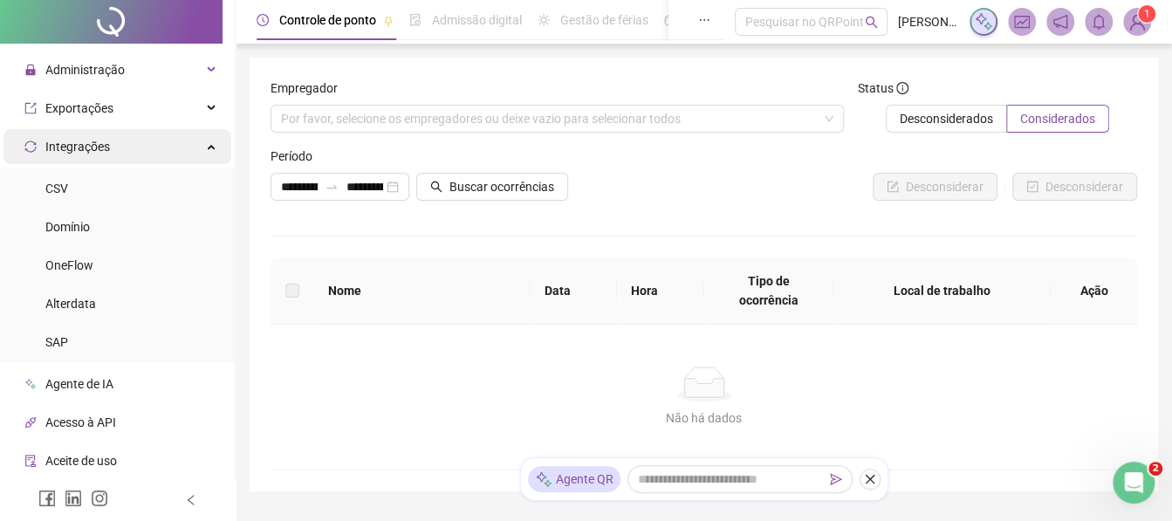
click at [186, 152] on div "Integrações" at bounding box center [117, 146] width 228 height 35
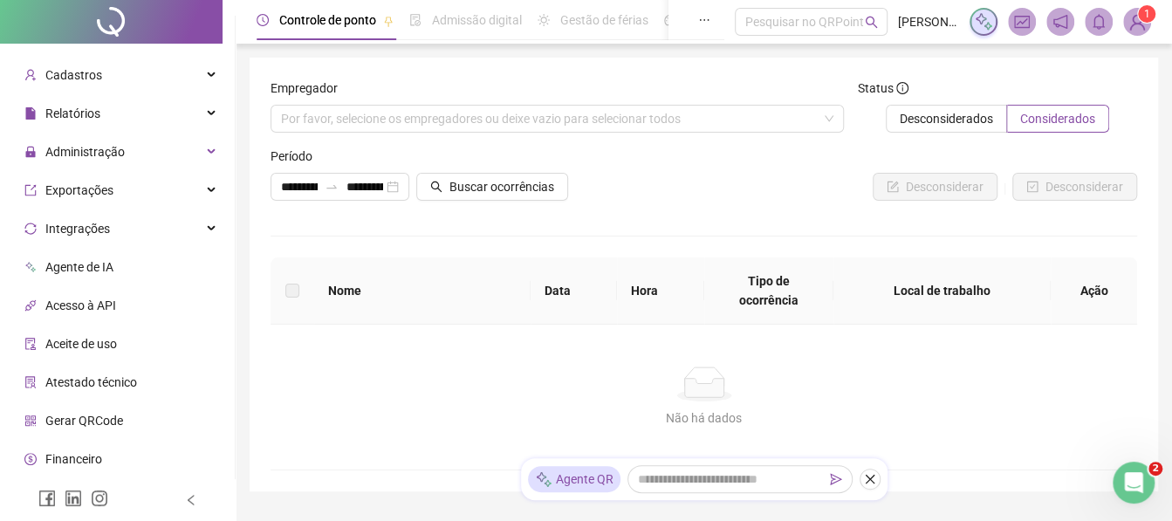
scroll to position [0, 0]
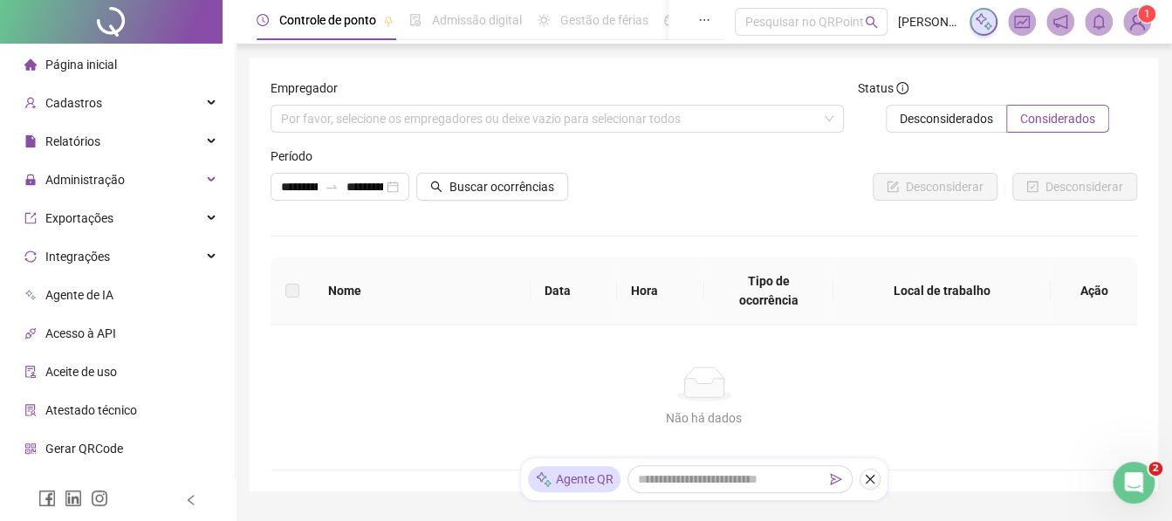
click at [117, 35] on div at bounding box center [111, 22] width 223 height 44
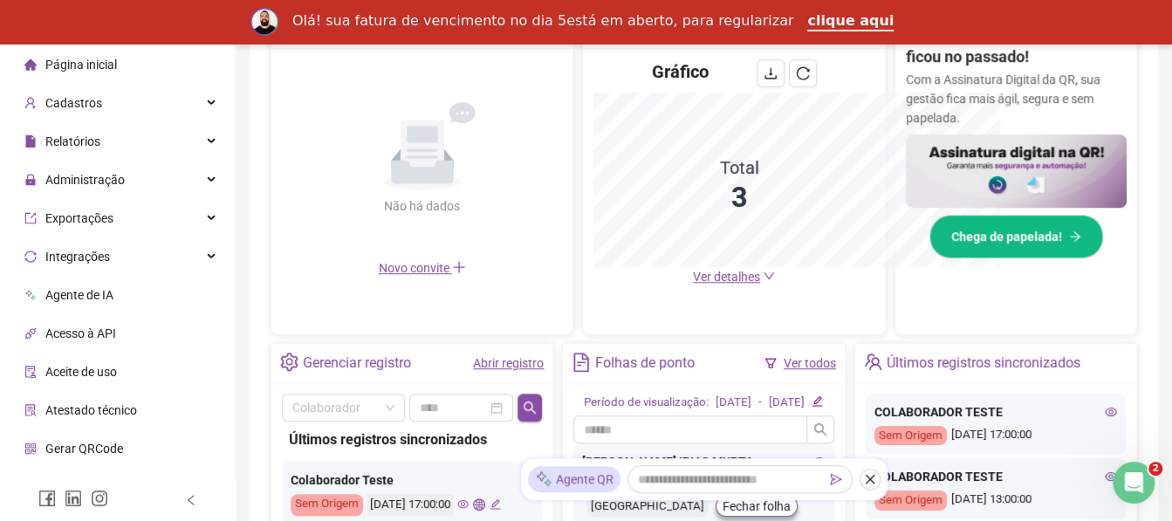
scroll to position [677, 0]
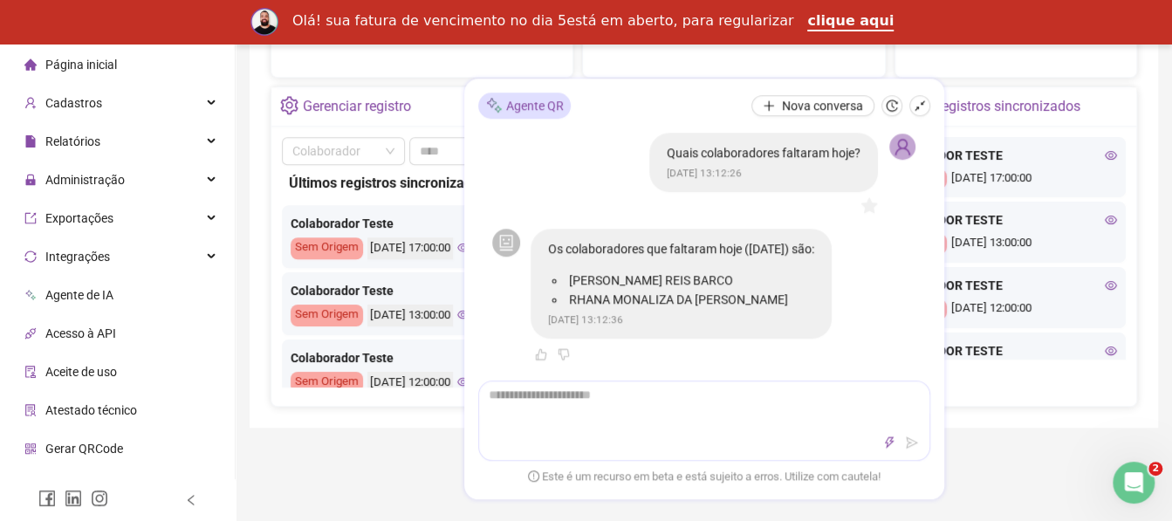
click at [273, 127] on div "Colaborador Últimos registros sincronizados Colaborador Teste Sem Origem [DATE]…" at bounding box center [411, 266] width 281 height 279
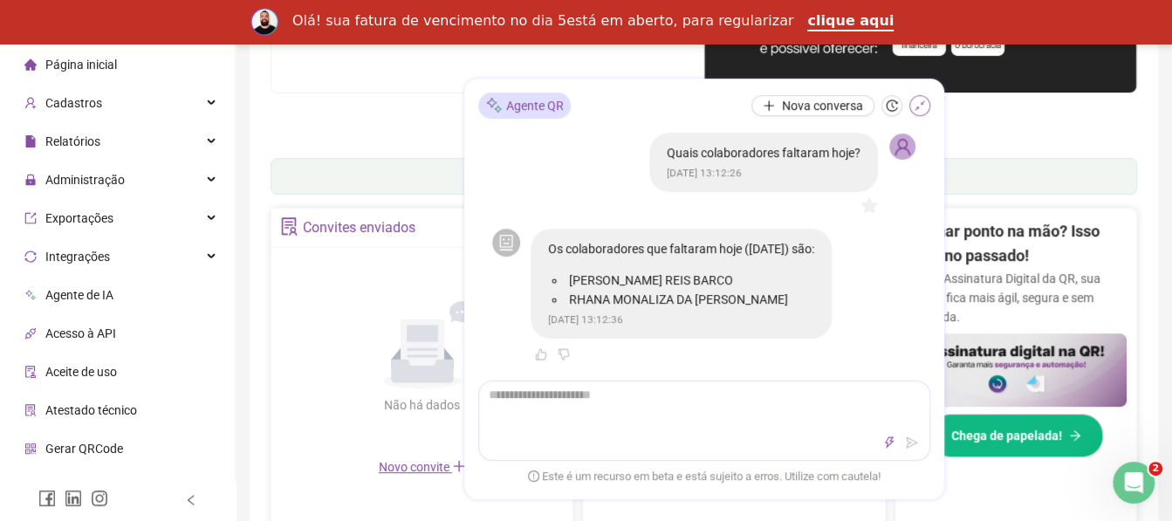
click at [930, 104] on button "button" at bounding box center [920, 105] width 21 height 21
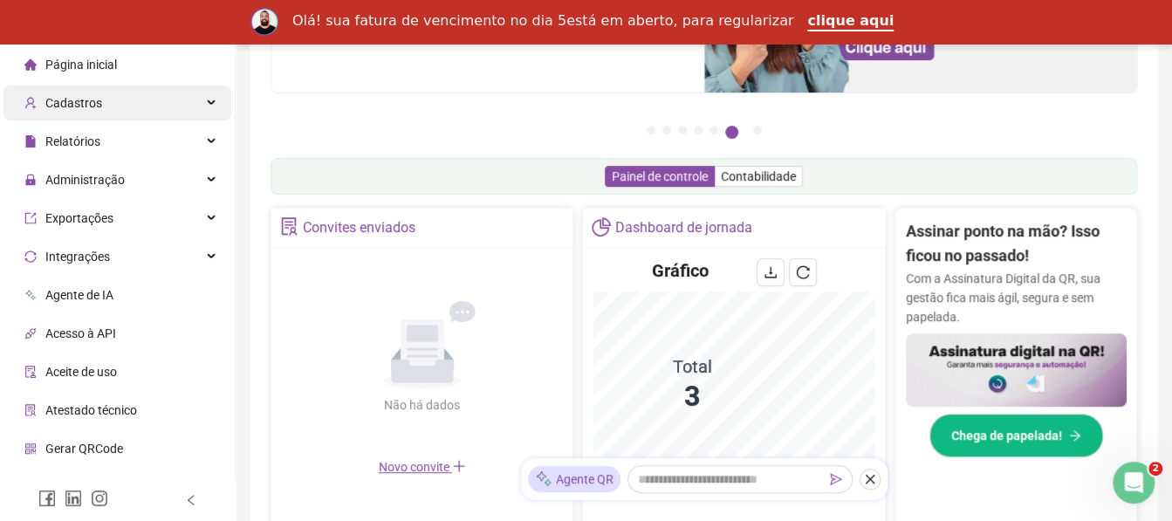
click at [152, 97] on div "Cadastros" at bounding box center [117, 103] width 228 height 35
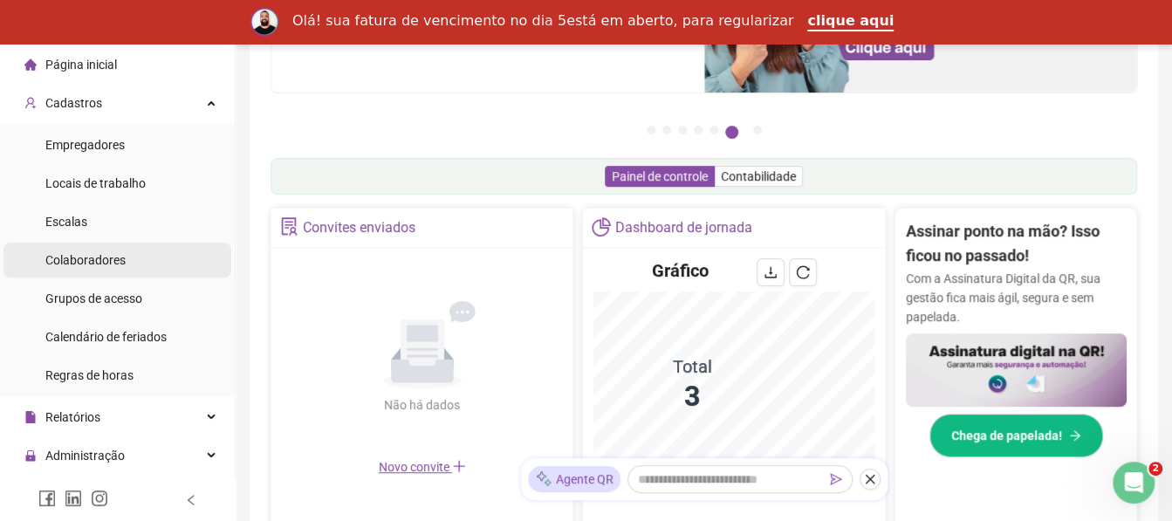
click at [128, 255] on li "Colaboradores" at bounding box center [117, 260] width 228 height 35
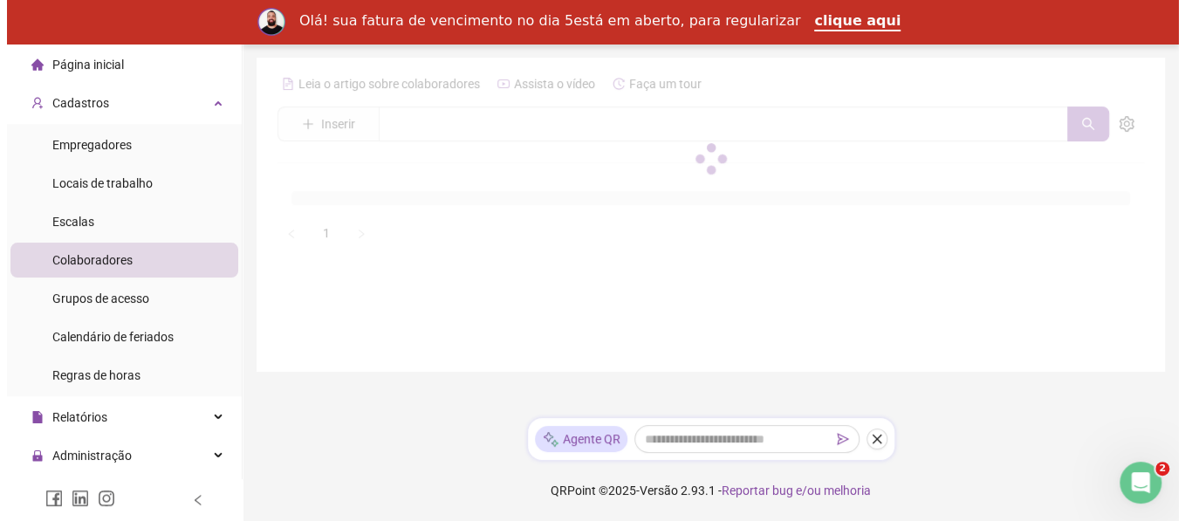
scroll to position [44, 0]
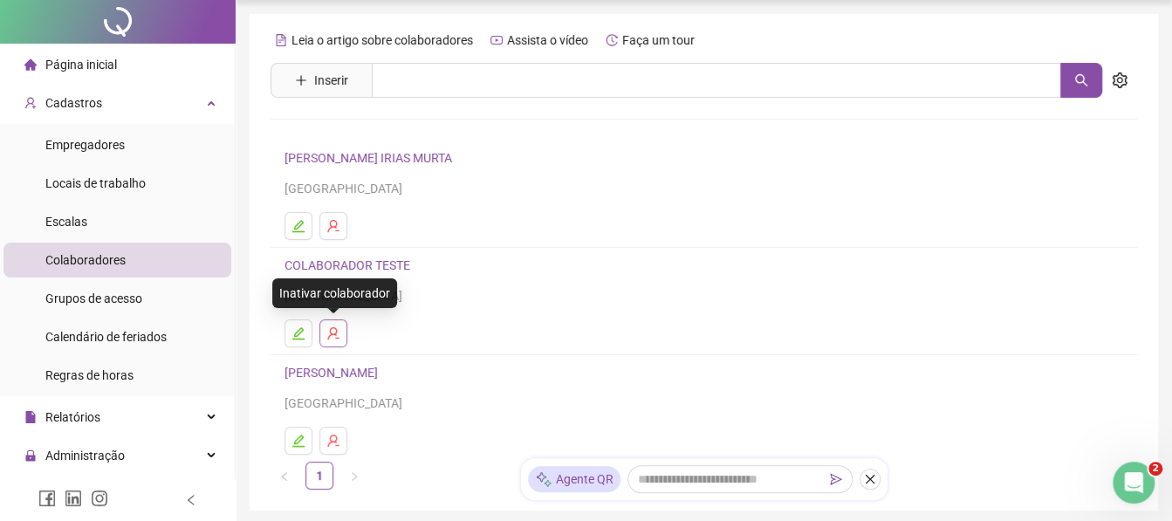
click at [330, 327] on icon "user-delete" at bounding box center [333, 333] width 14 height 14
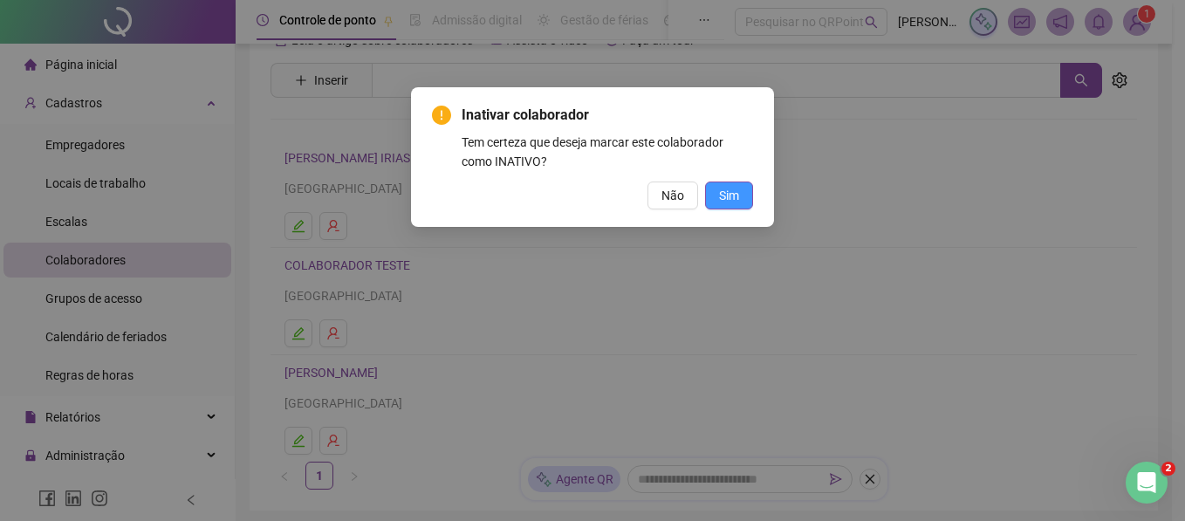
click at [722, 204] on span "Sim" at bounding box center [729, 195] width 20 height 19
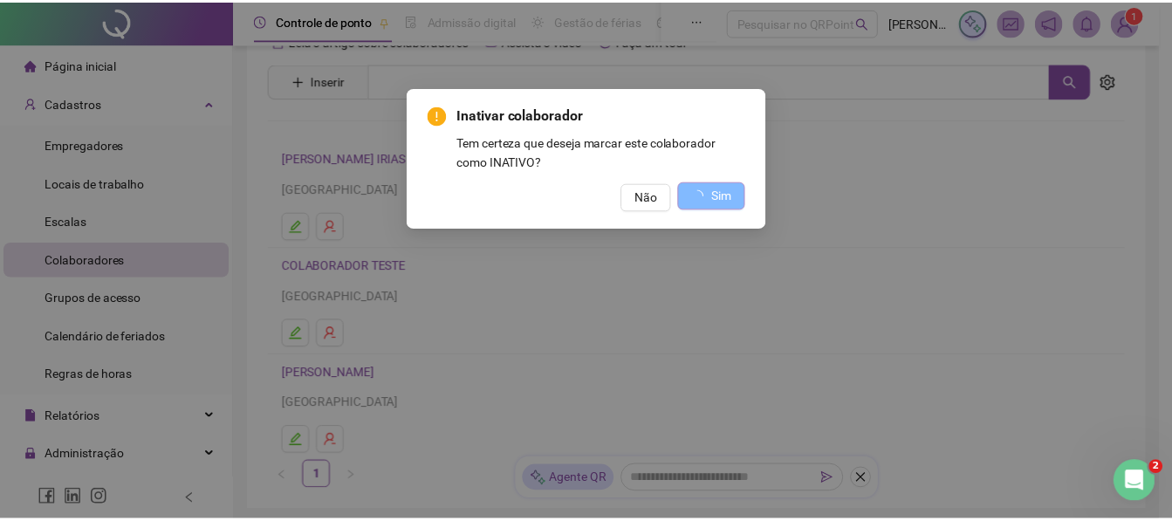
scroll to position [0, 0]
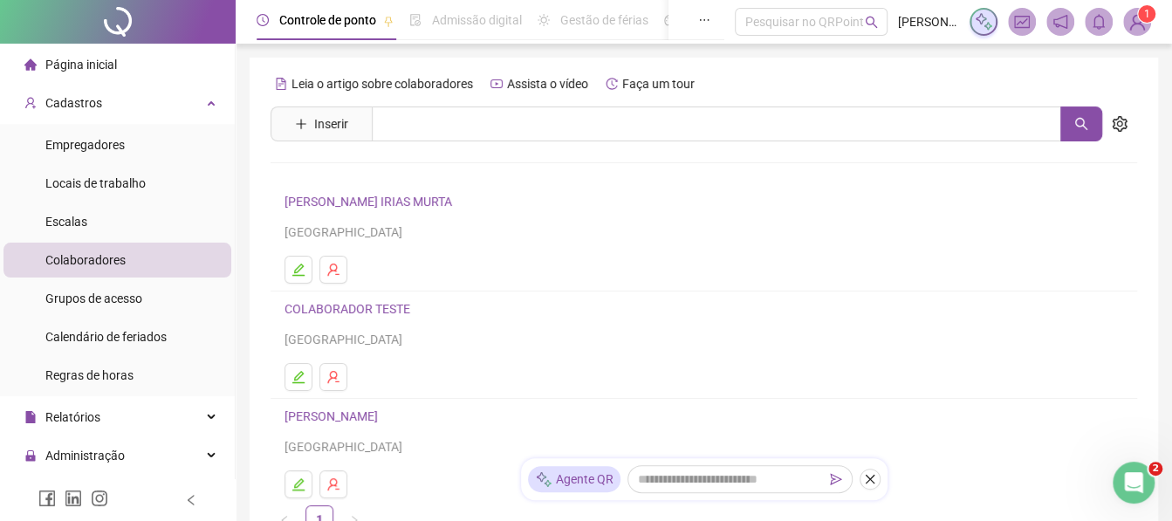
click at [138, 6] on div at bounding box center [118, 22] width 236 height 44
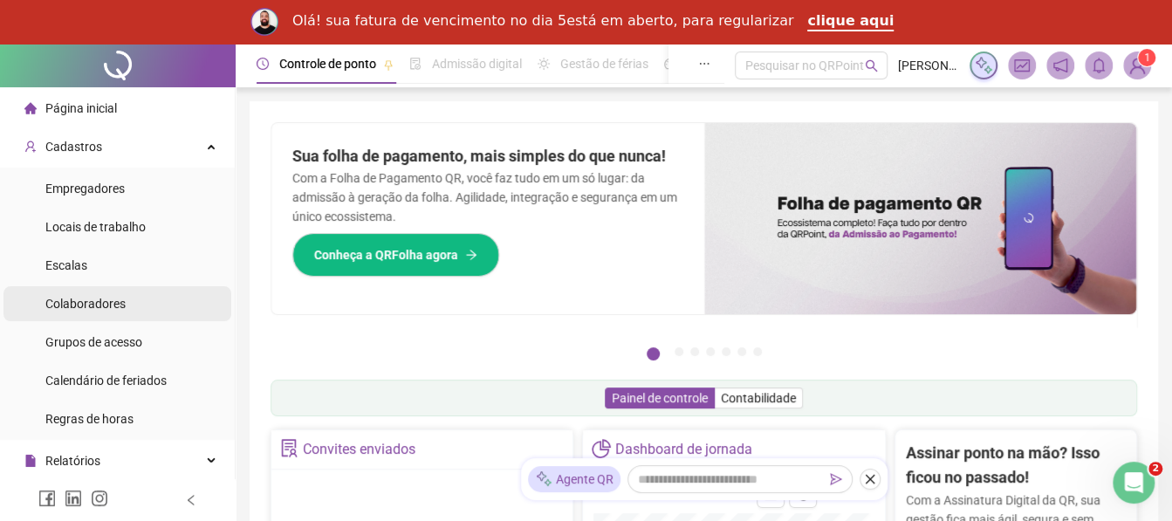
click at [90, 299] on span "Colaboradores" at bounding box center [85, 304] width 80 height 14
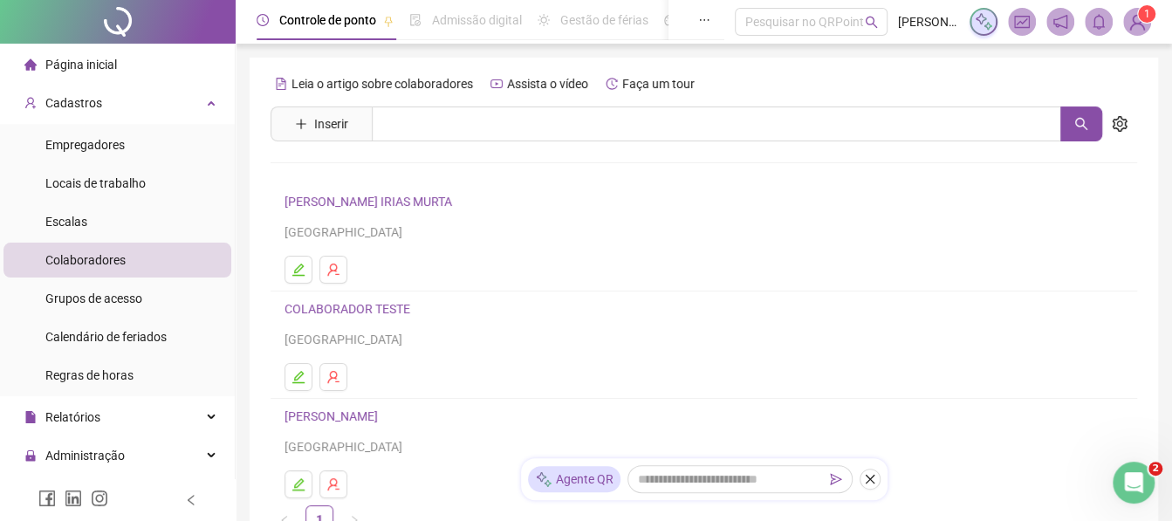
click at [342, 411] on link "[PERSON_NAME]" at bounding box center [334, 416] width 99 height 14
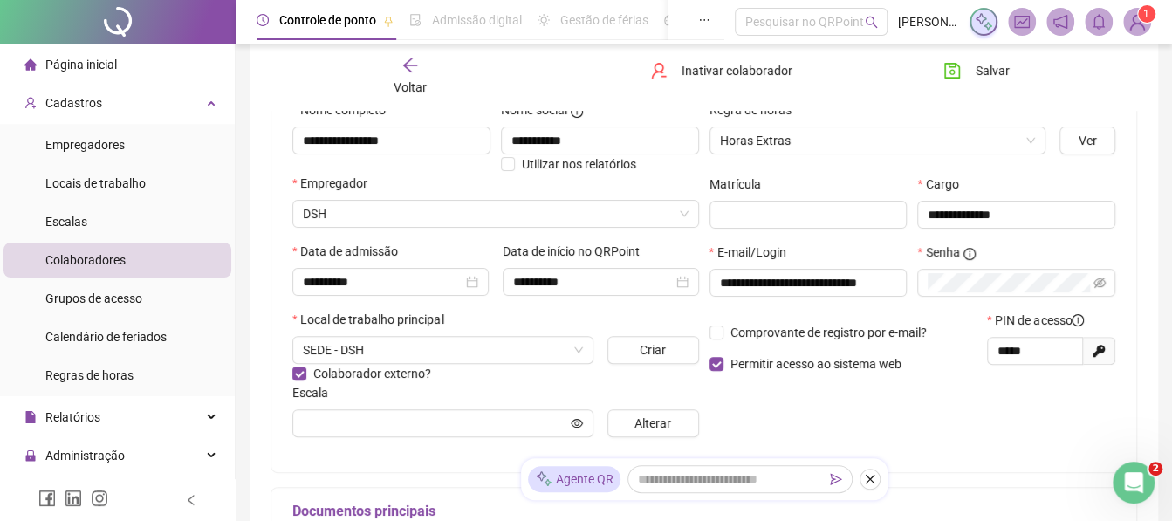
scroll to position [148, 0]
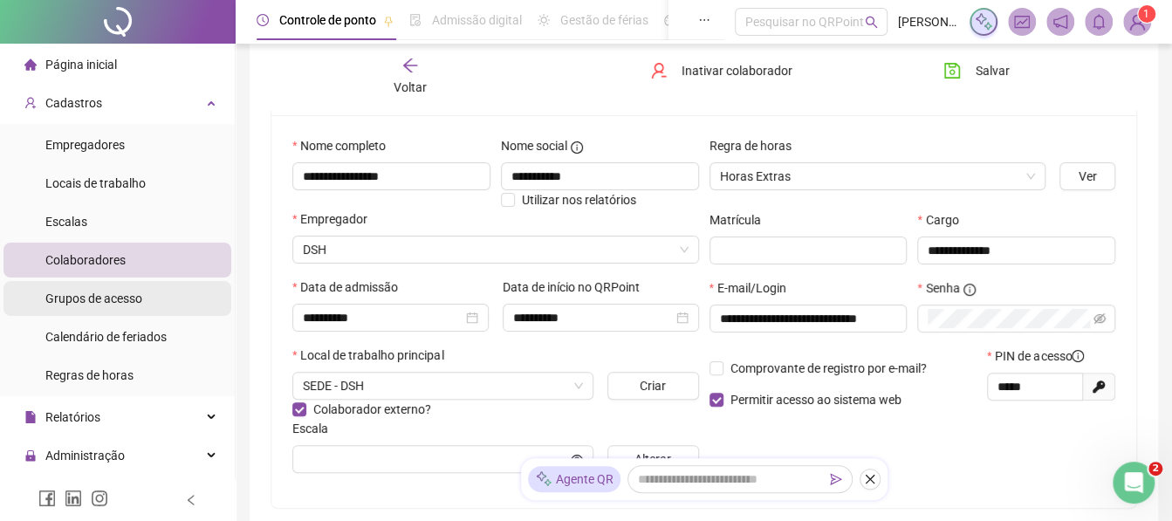
click at [118, 298] on span "Grupos de acesso" at bounding box center [93, 299] width 97 height 14
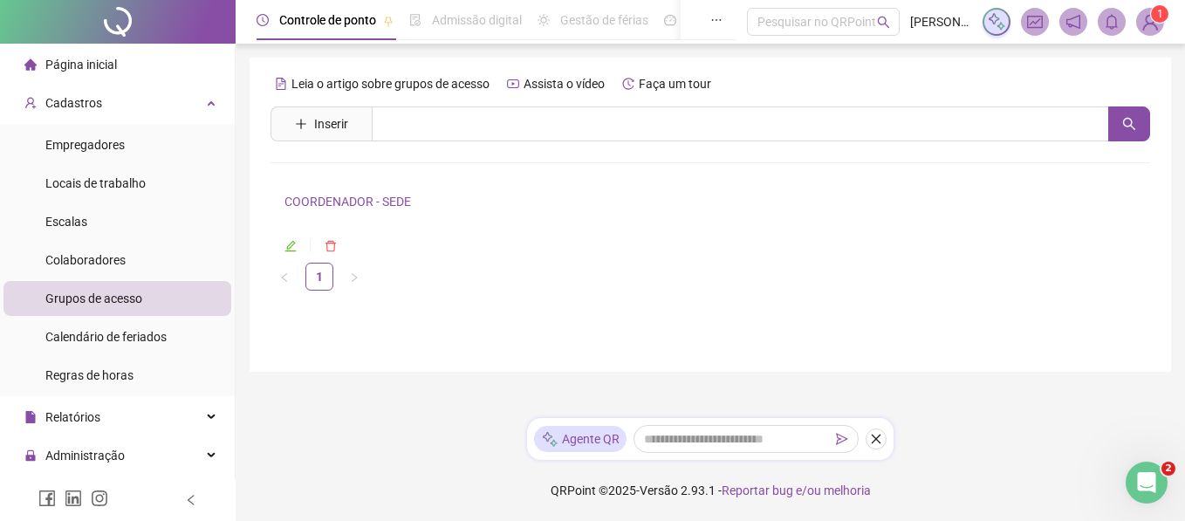
click at [396, 204] on link "COORDENADOR - SEDE" at bounding box center [348, 202] width 127 height 14
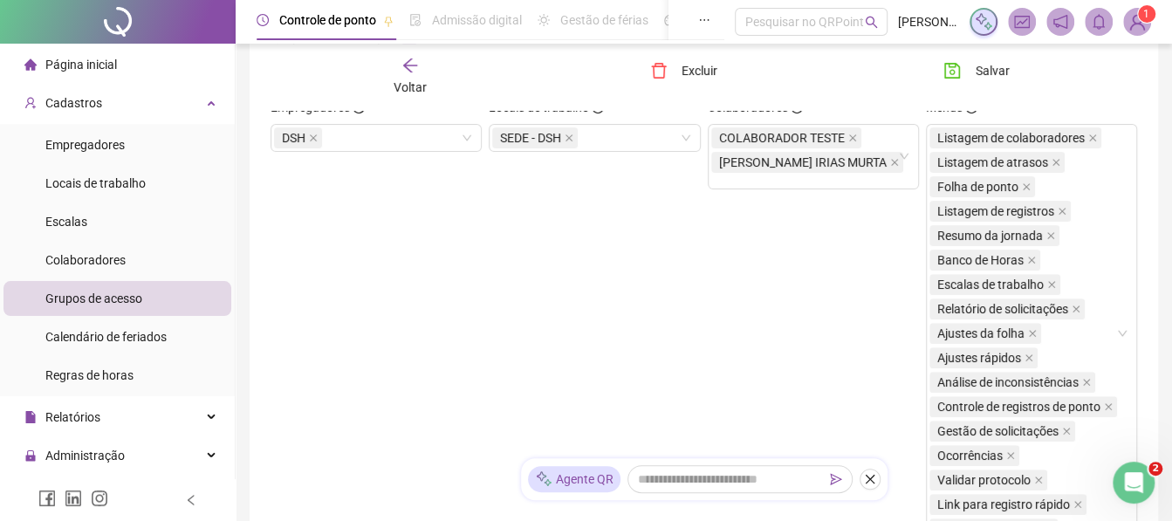
scroll to position [258, 0]
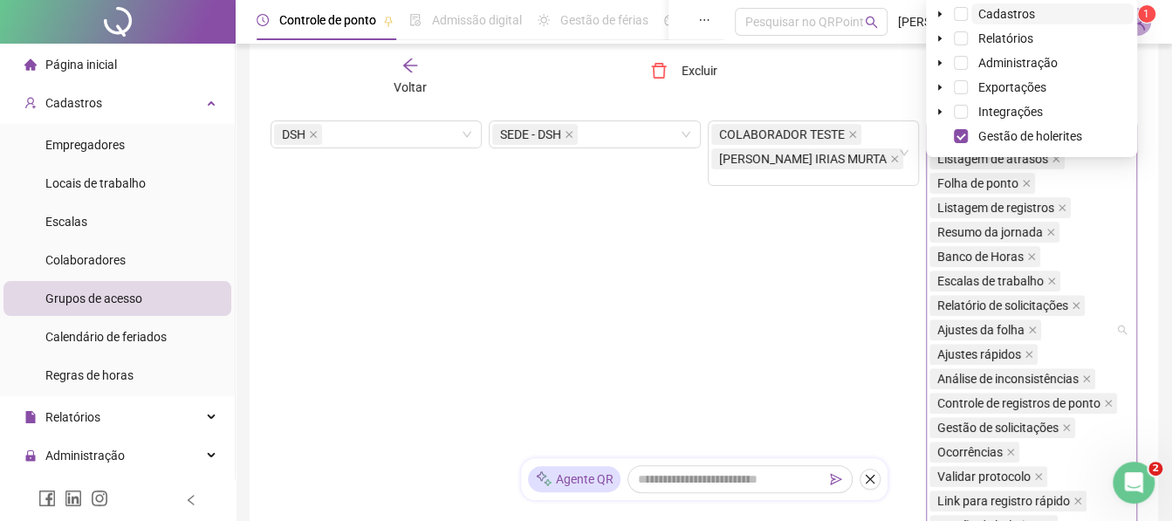
click at [1124, 266] on div "Listagem de colaboradores Listagem de atrasos Folha de ponto Listagem de regist…" at bounding box center [1031, 329] width 211 height 419
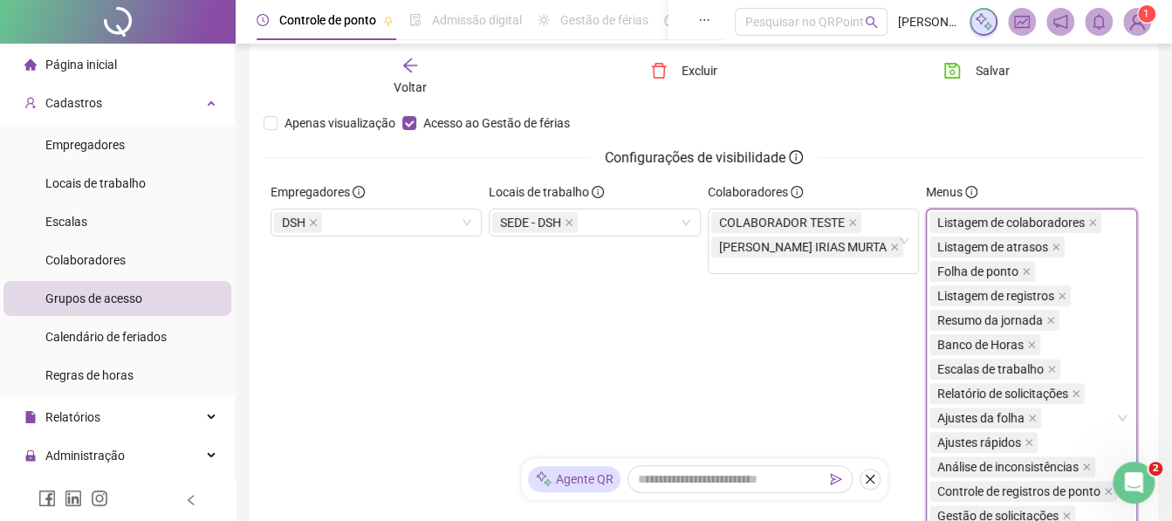
scroll to position [168, 0]
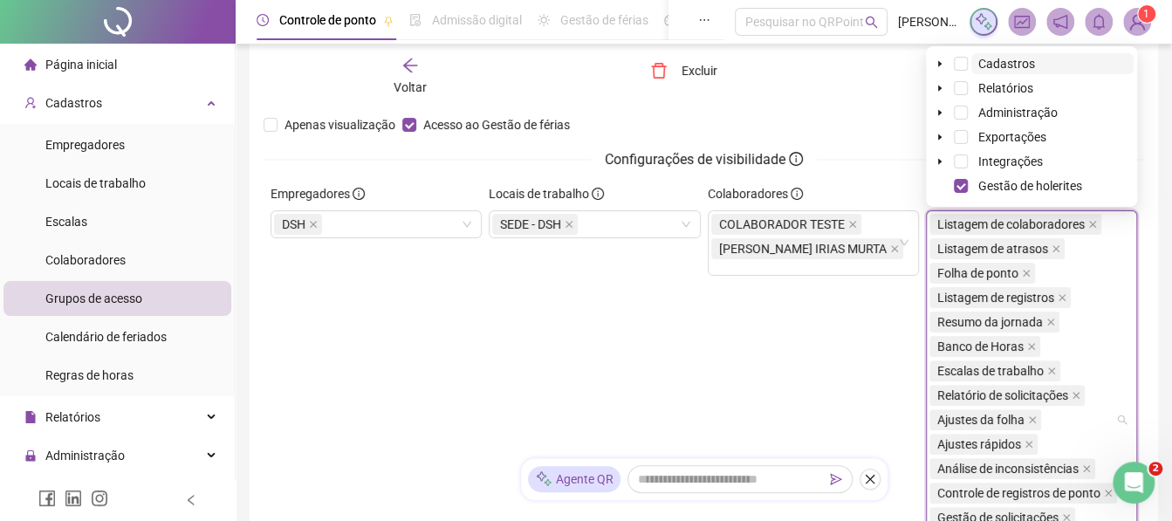
click at [1120, 249] on div "Listagem de colaboradores Listagem de atrasos Folha de ponto Listagem de regist…" at bounding box center [1025, 420] width 191 height 416
drag, startPoint x: 941, startPoint y: 63, endPoint x: 1159, endPoint y: 158, distance: 238.1
click at [1159, 158] on body "**********" at bounding box center [586, 92] width 1172 height 521
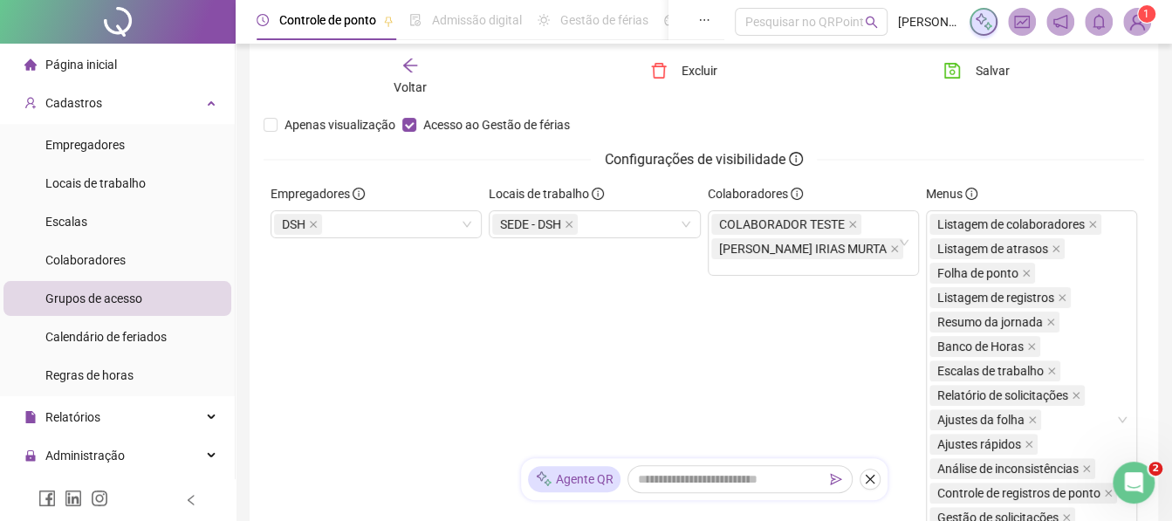
click at [1159, 158] on div "**********" at bounding box center [704, 306] width 937 height 949
click at [1136, 473] on icon "Abertura do Messenger da Intercom" at bounding box center [1131, 480] width 29 height 29
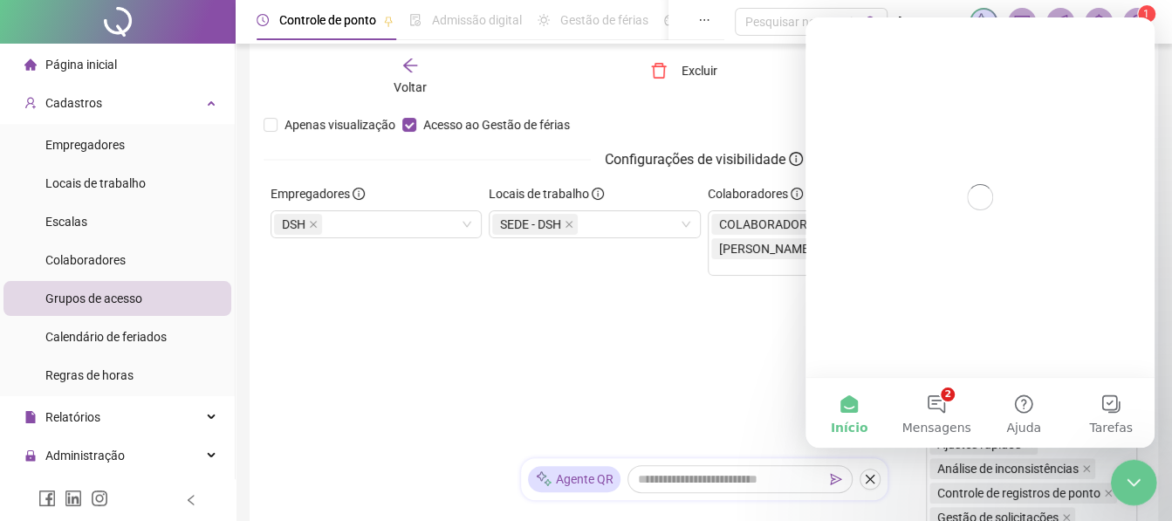
scroll to position [0, 0]
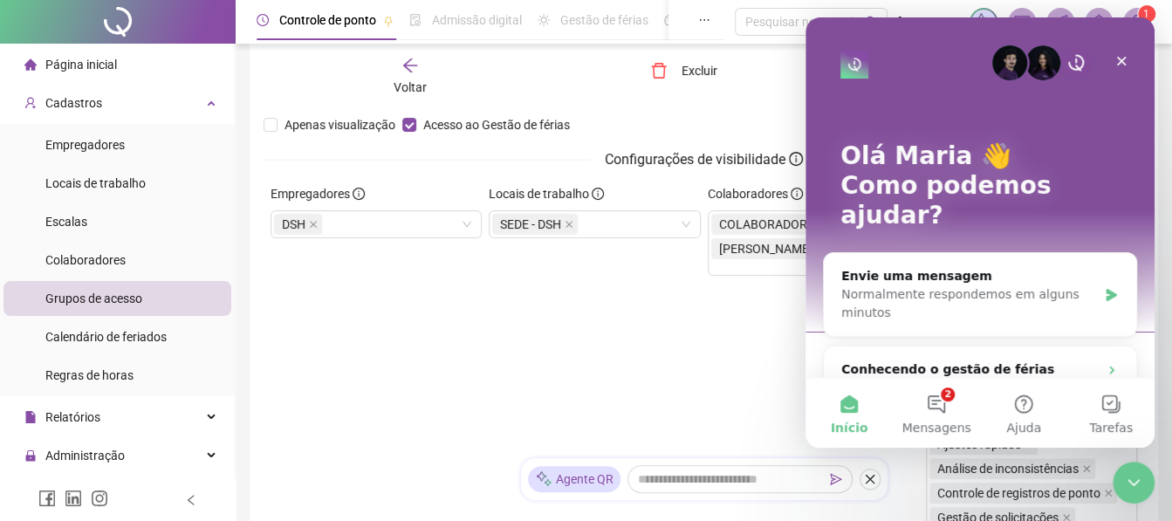
click at [760, 83] on div "Excluir" at bounding box center [703, 77] width 147 height 40
